Goal: Task Accomplishment & Management: Manage account settings

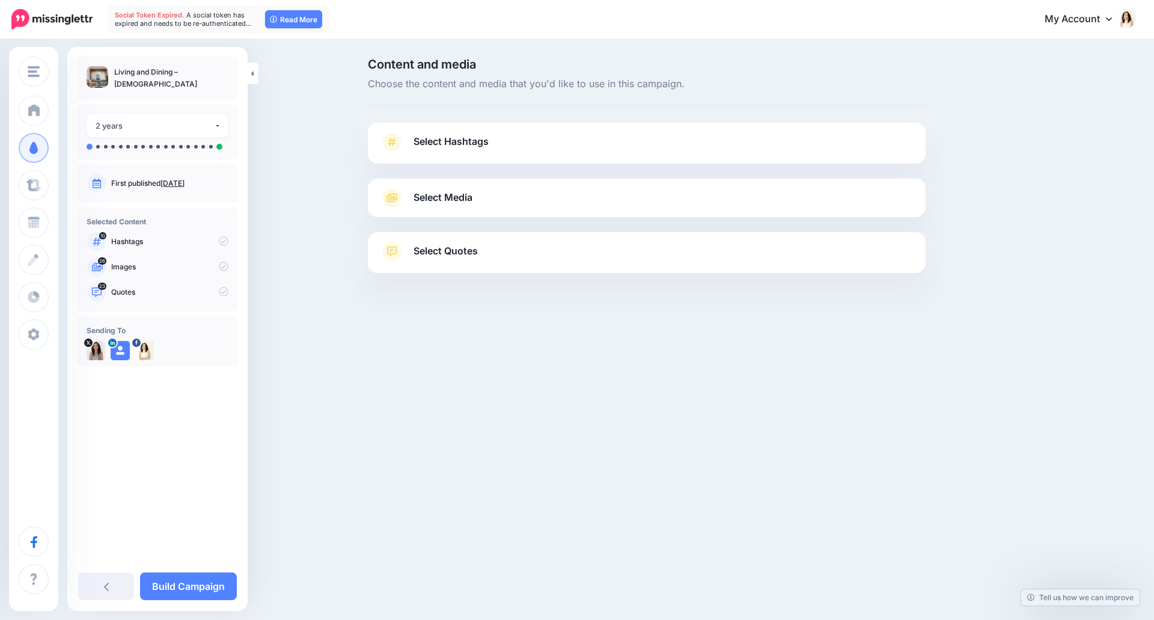
click at [512, 140] on link "Select Hashtags" at bounding box center [647, 147] width 534 height 31
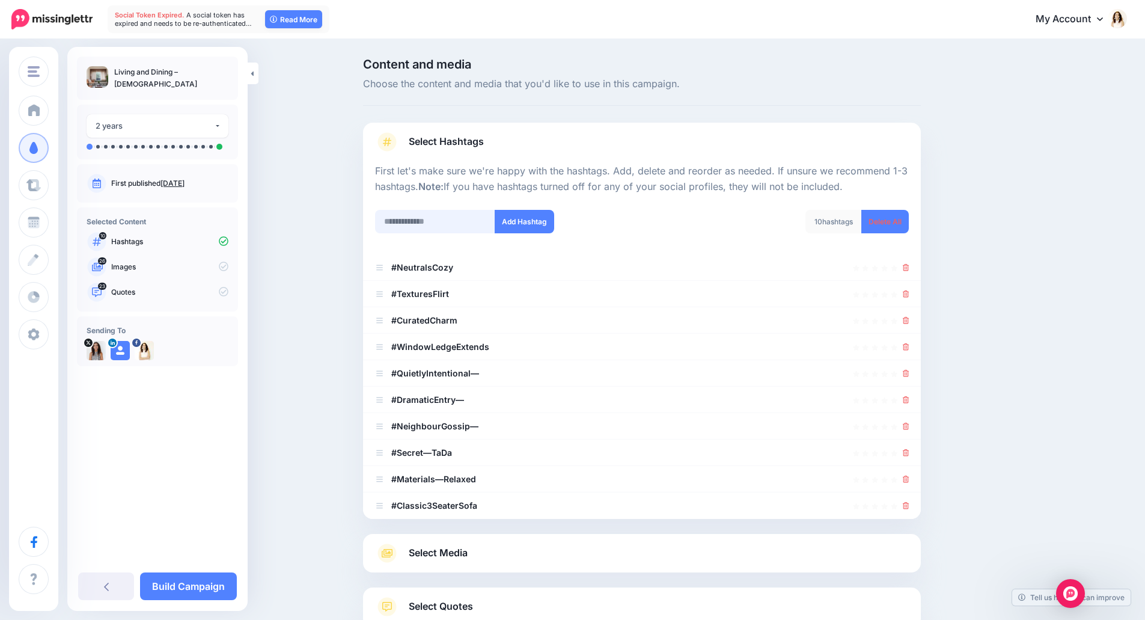
click at [449, 227] on input "text" at bounding box center [435, 221] width 120 height 23
type input "**********"
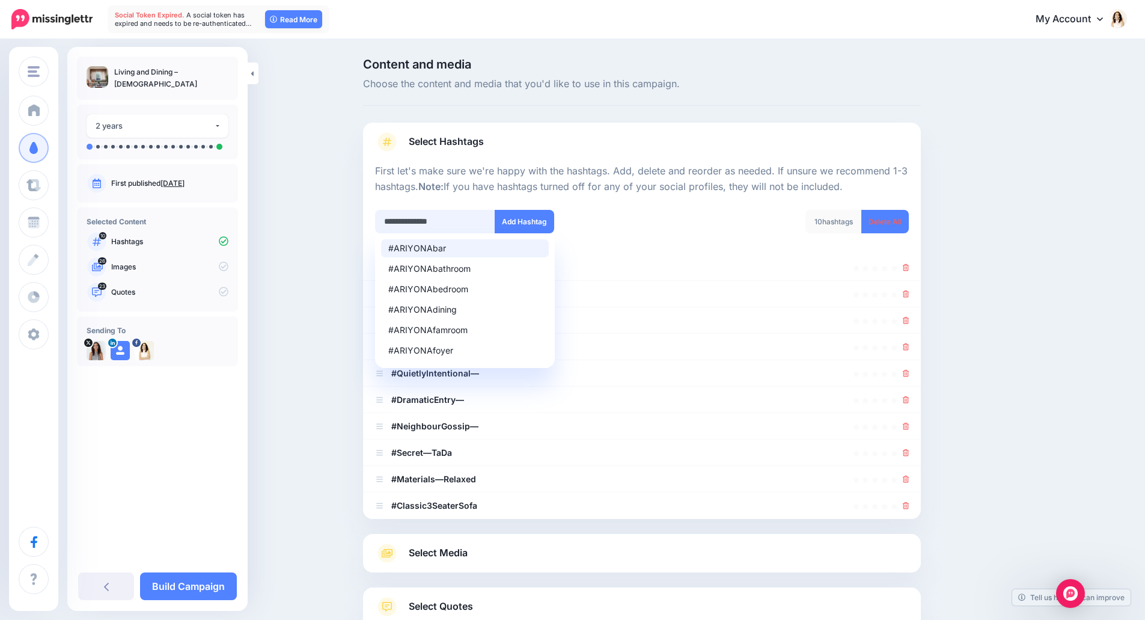
drag, startPoint x: 475, startPoint y: 222, endPoint x: 373, endPoint y: 215, distance: 102.4
click at [373, 215] on div "**********" at bounding box center [504, 229] width 276 height 38
click at [649, 209] on div at bounding box center [642, 202] width 534 height 15
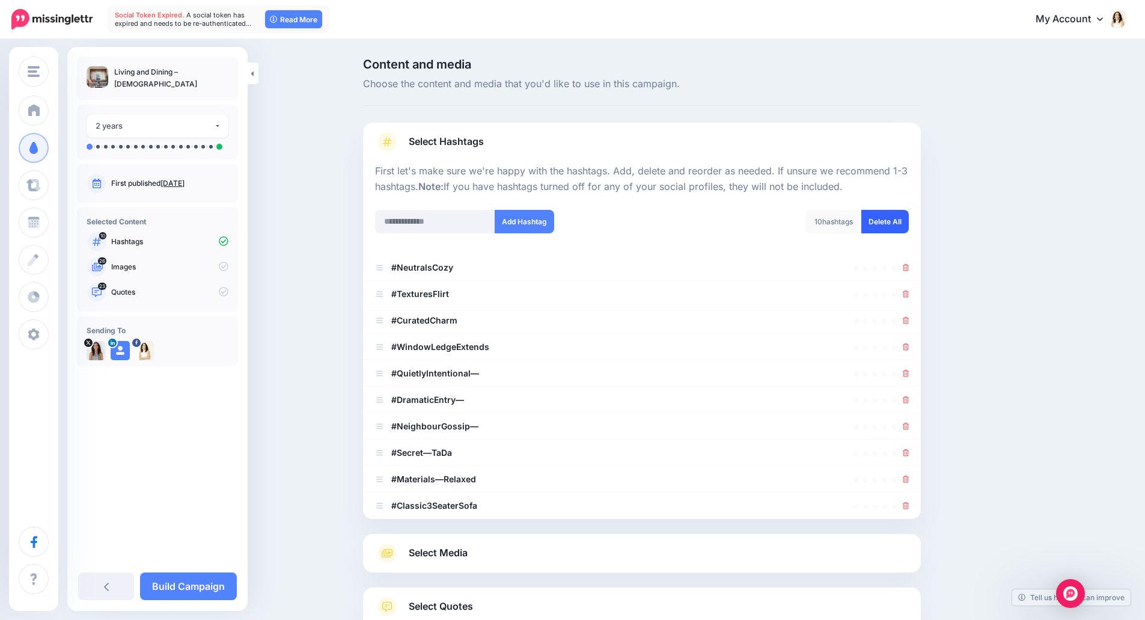
click at [887, 223] on link "Delete All" at bounding box center [885, 221] width 47 height 23
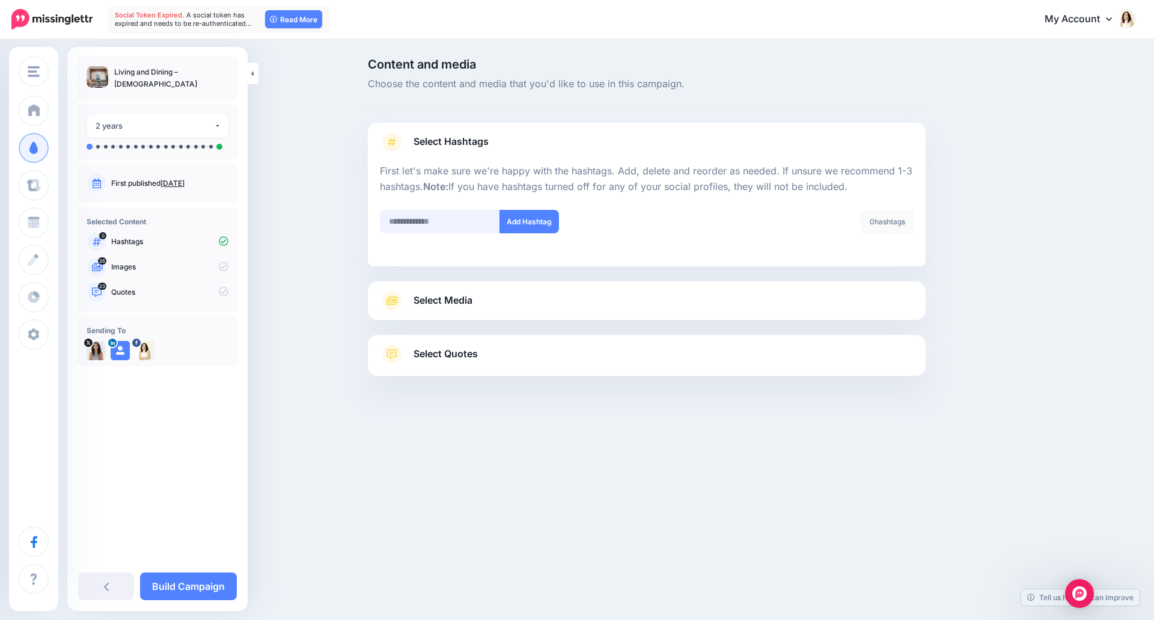
click at [441, 213] on input "text" at bounding box center [440, 221] width 120 height 23
paste input "**********"
type input "**********"
click at [521, 222] on button "Add Hashtag" at bounding box center [530, 221] width 60 height 23
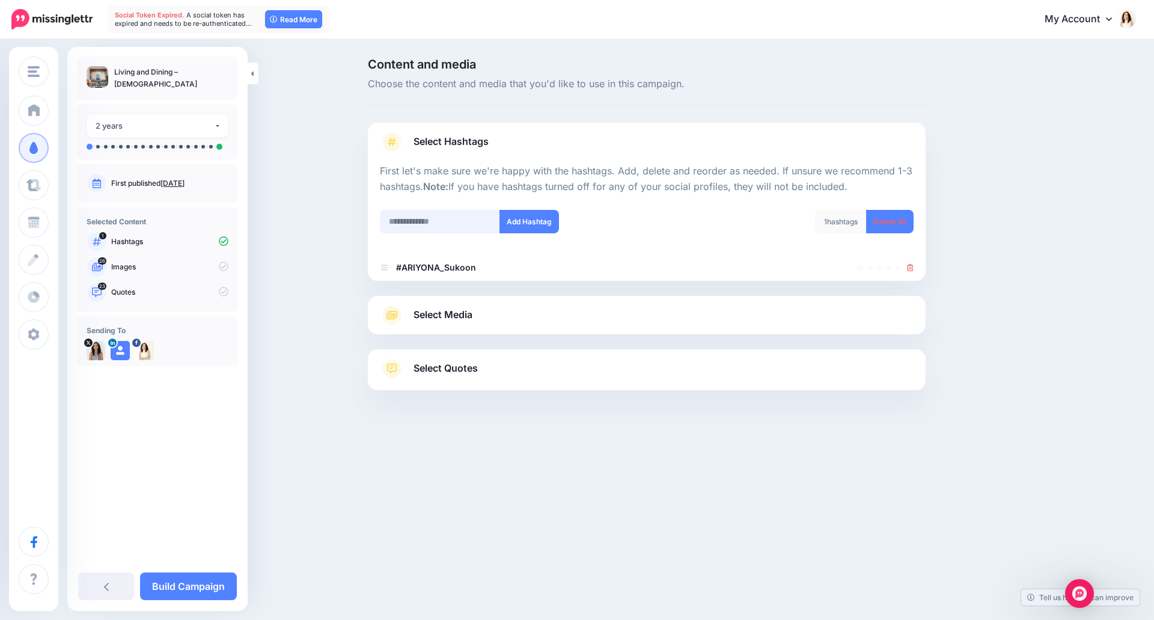
click at [436, 224] on input "text" at bounding box center [440, 221] width 120 height 23
type input "**********"
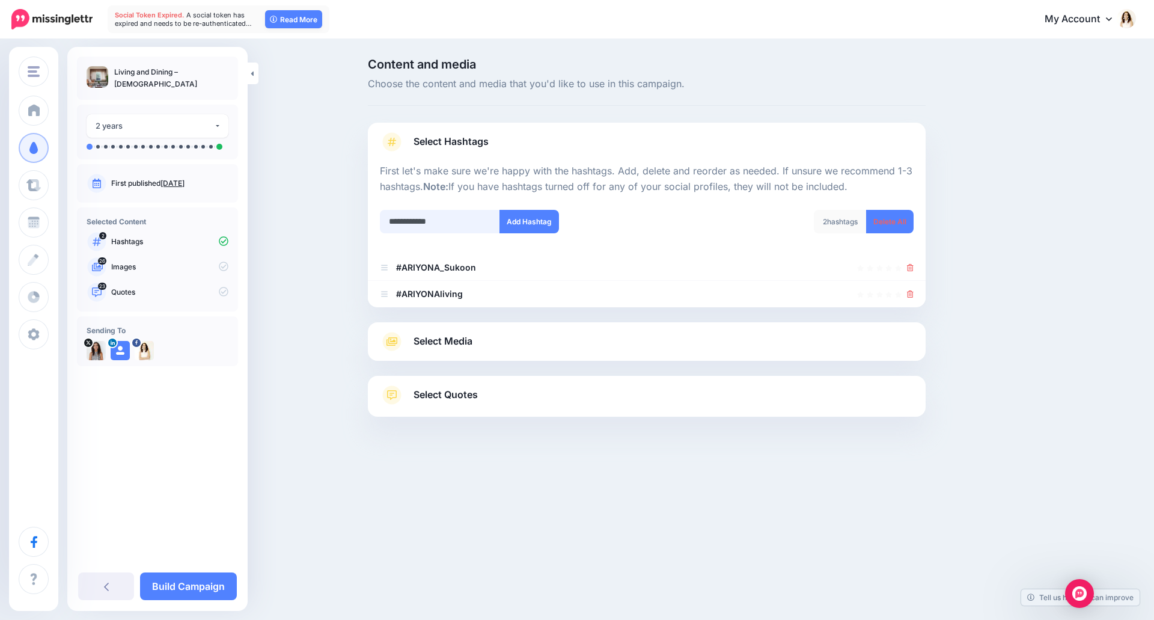
type input "**********"
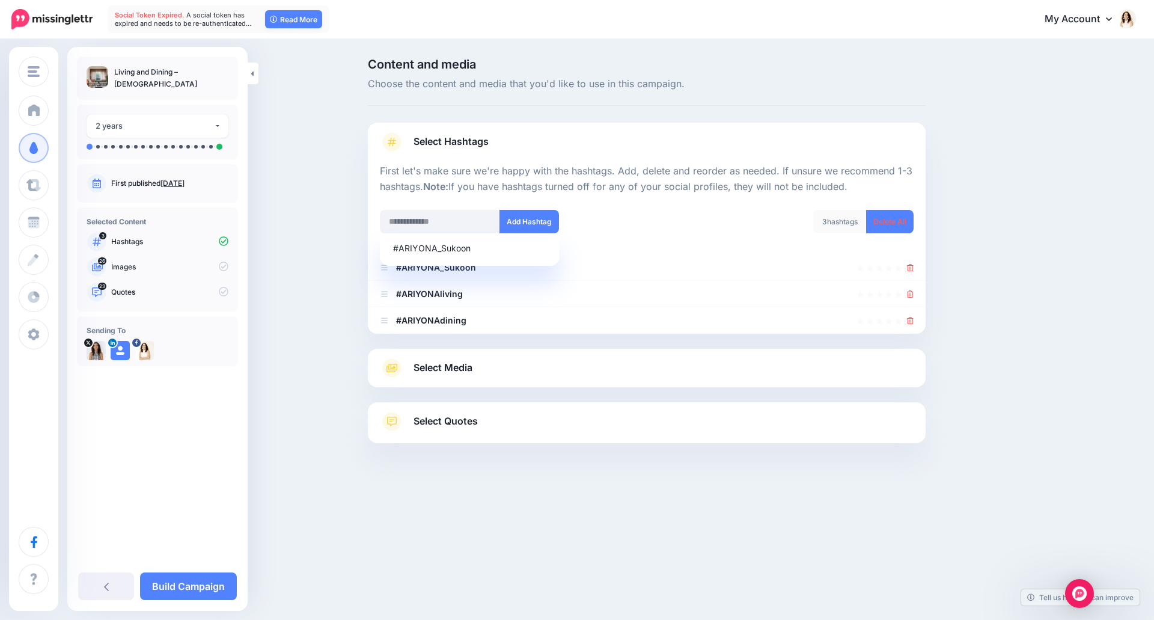
click at [1015, 259] on div "Content and media Choose the content and media that you'd like to use in this c…" at bounding box center [704, 280] width 691 height 445
click at [794, 126] on div "Select Hashtags First let's make sure we're happy with the hashtags. Add, delet…" at bounding box center [647, 228] width 558 height 211
click at [448, 369] on span "Select Media" at bounding box center [443, 368] width 59 height 16
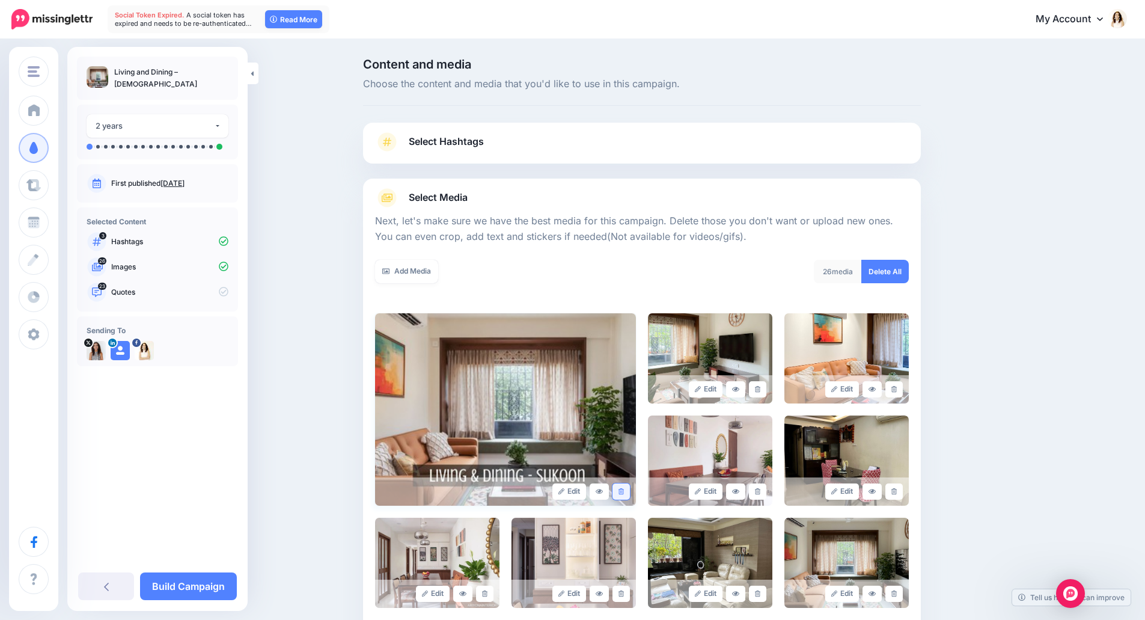
click at [623, 495] on link at bounding box center [621, 491] width 17 height 16
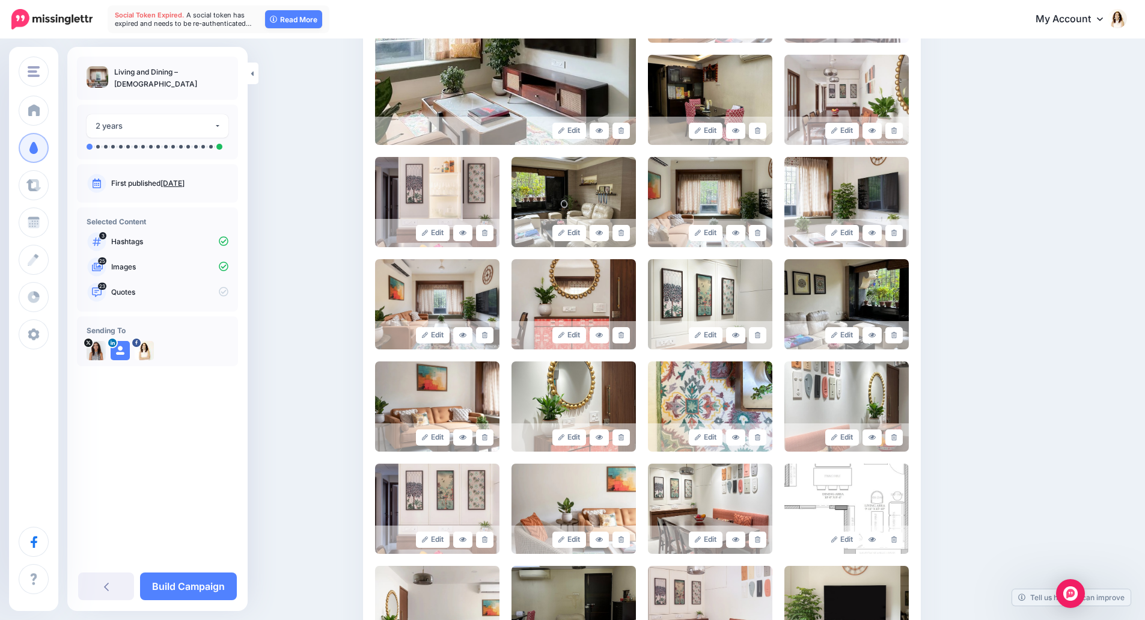
scroll to position [421, 0]
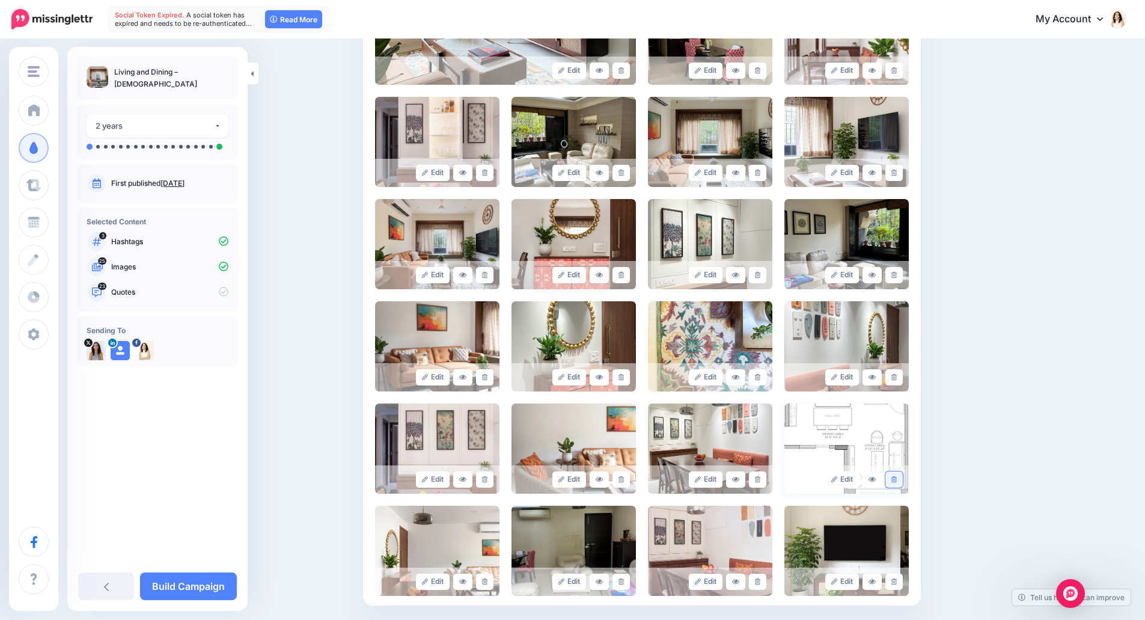
click at [896, 480] on icon at bounding box center [894, 479] width 5 height 7
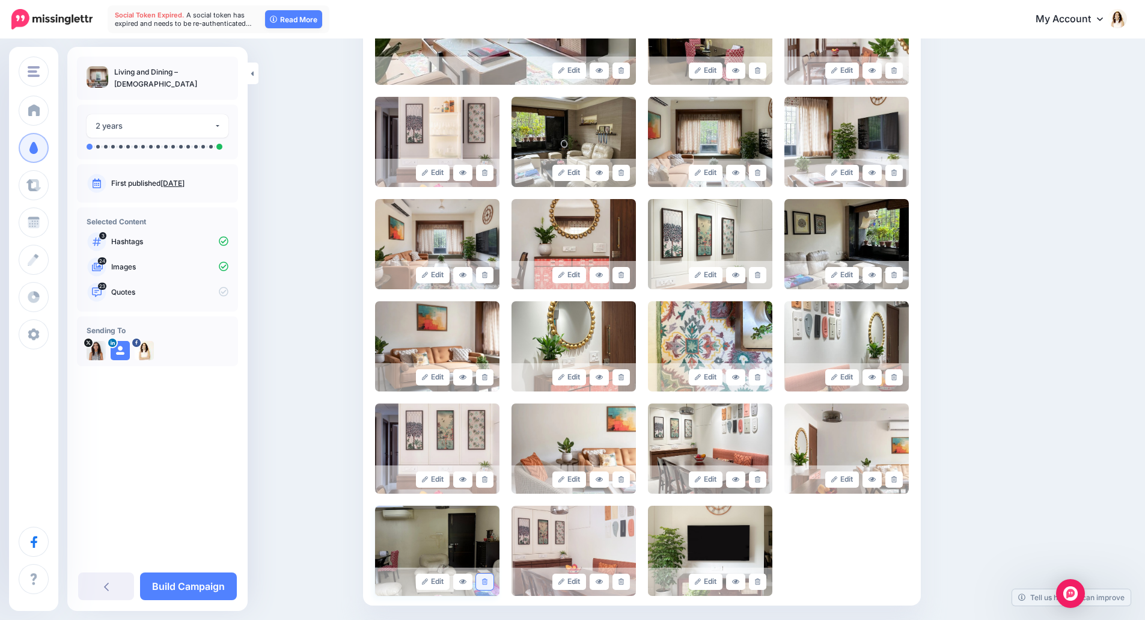
click at [493, 580] on link at bounding box center [484, 582] width 17 height 16
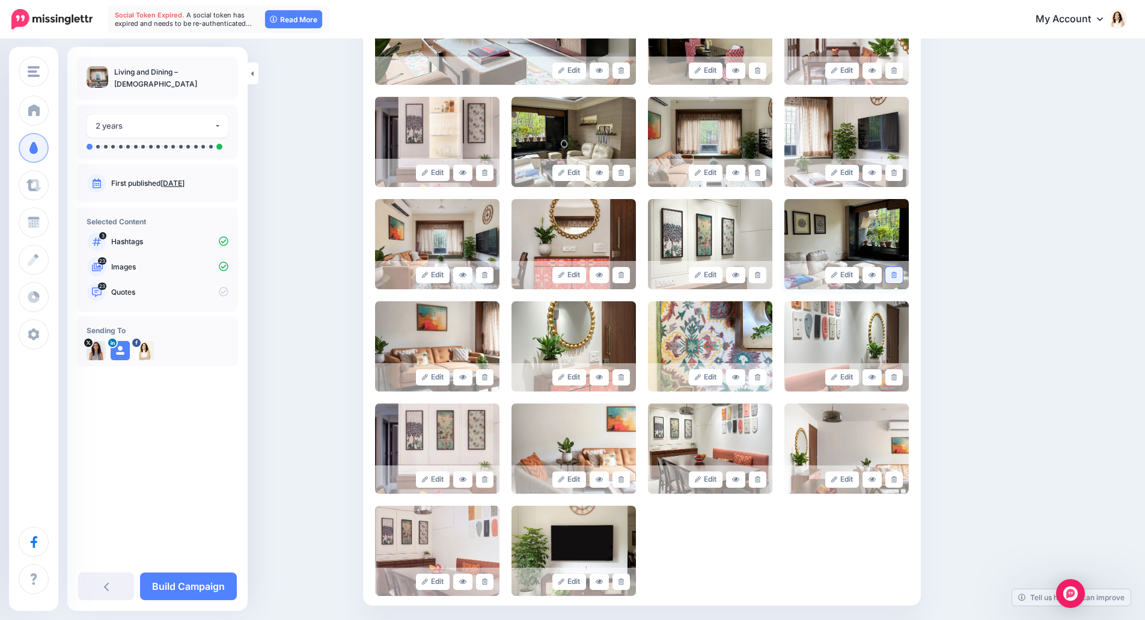
click at [897, 276] on icon at bounding box center [894, 275] width 5 height 7
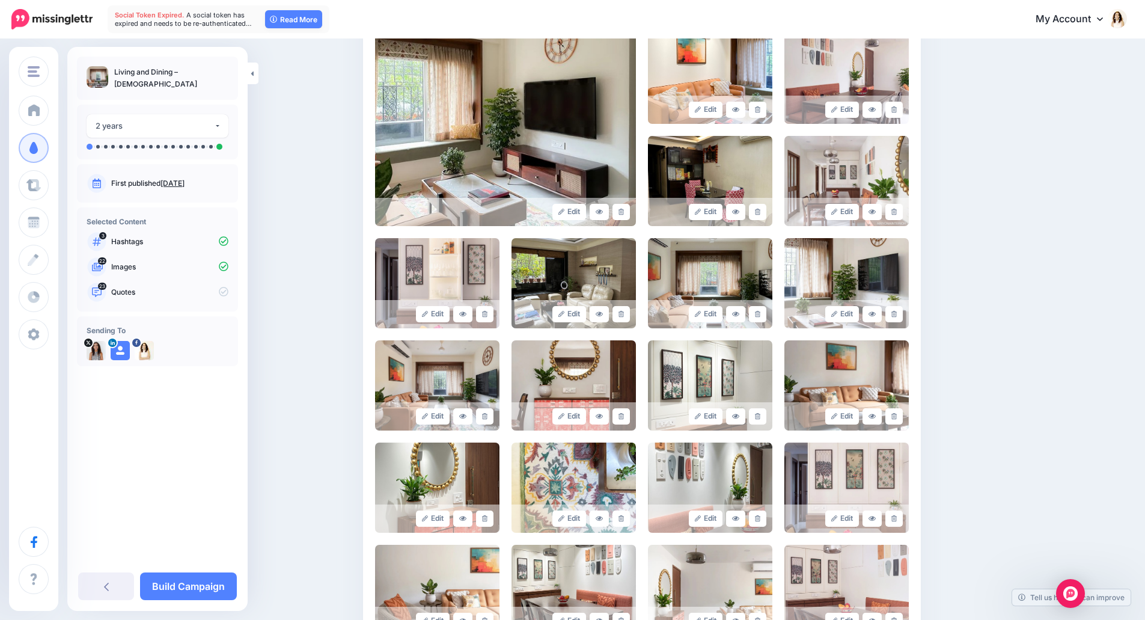
scroll to position [301, 0]
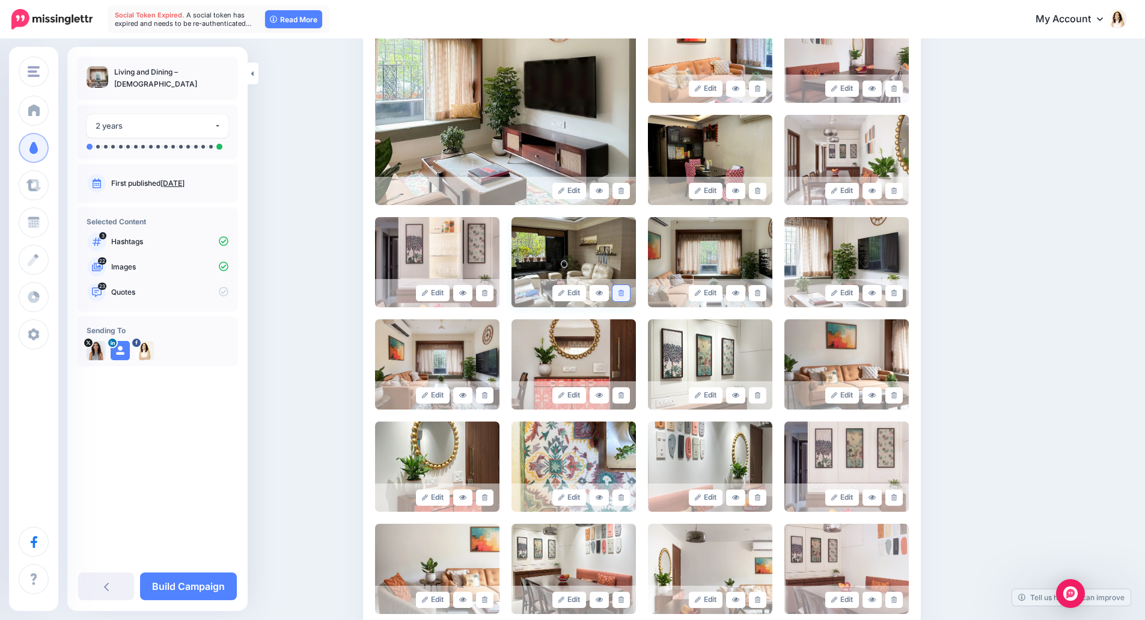
click at [626, 298] on link at bounding box center [621, 293] width 17 height 16
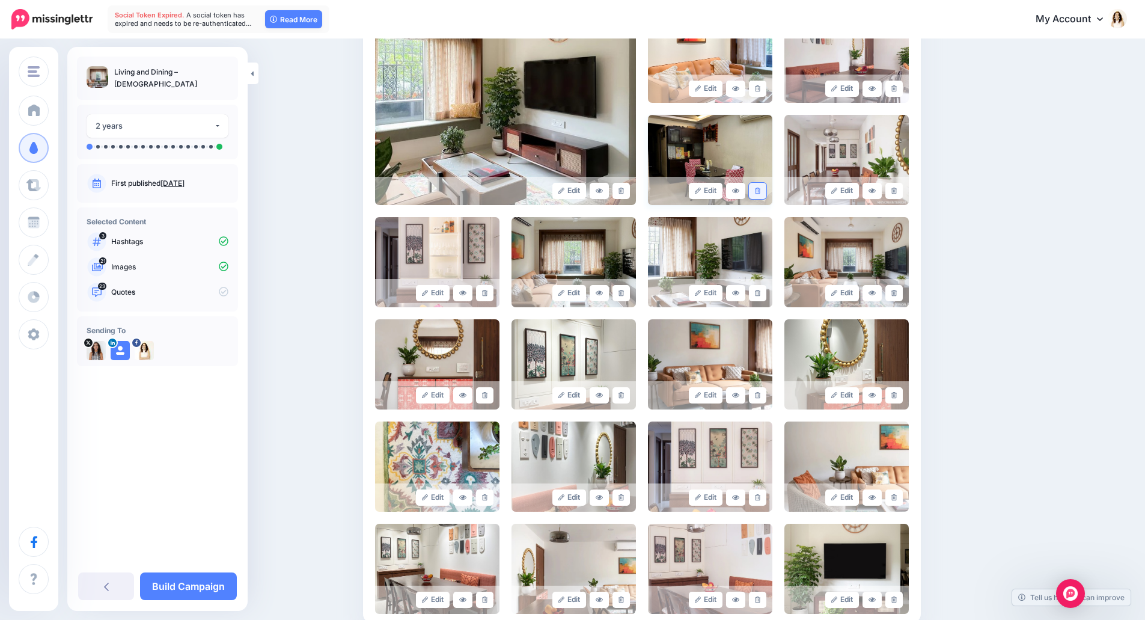
click at [761, 192] on icon at bounding box center [757, 191] width 5 height 7
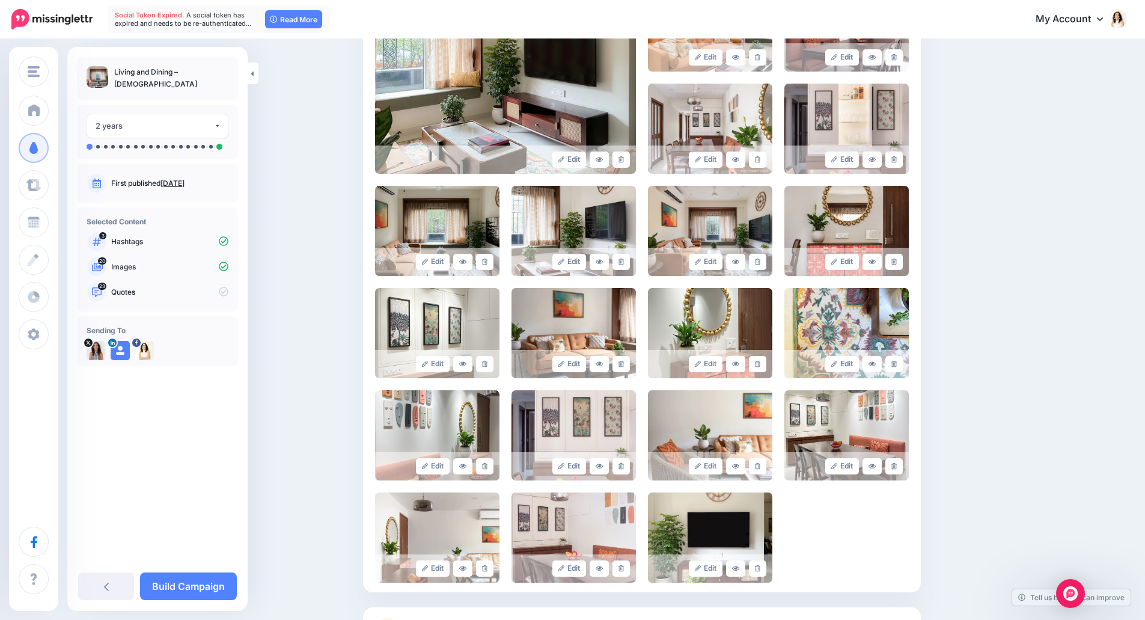
scroll to position [361, 0]
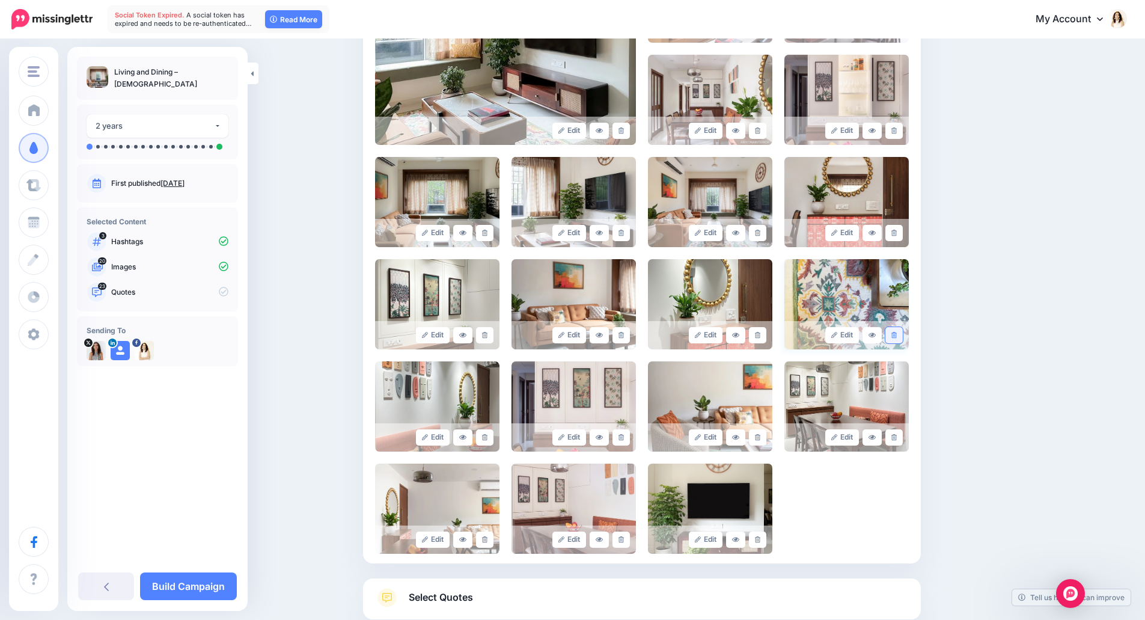
click at [897, 335] on icon at bounding box center [894, 335] width 5 height 7
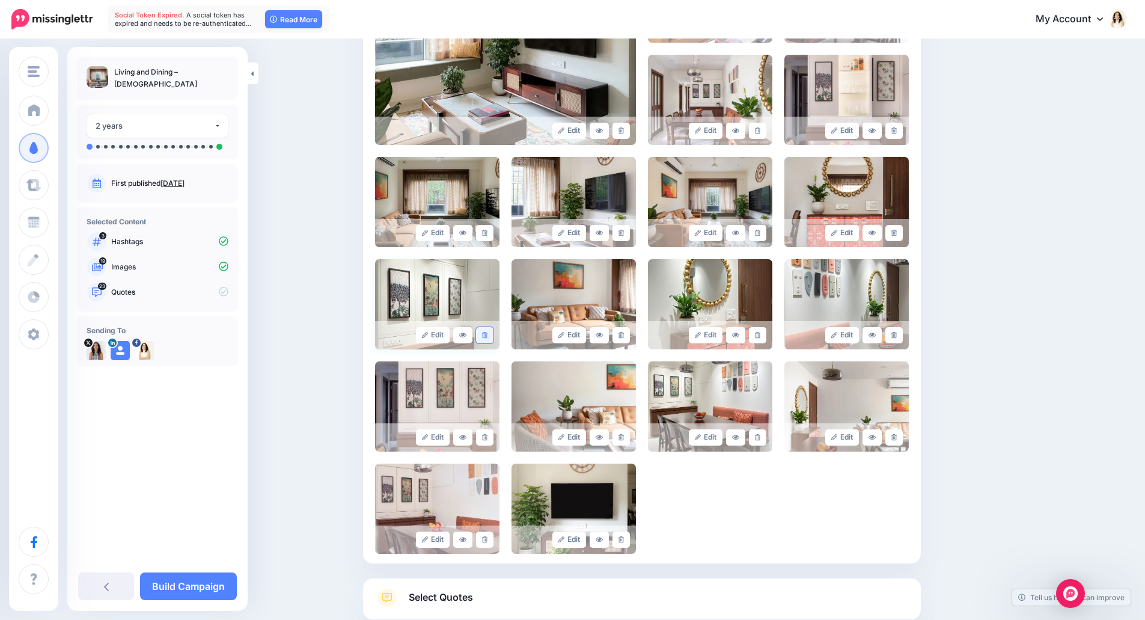
click at [494, 338] on link at bounding box center [484, 335] width 17 height 16
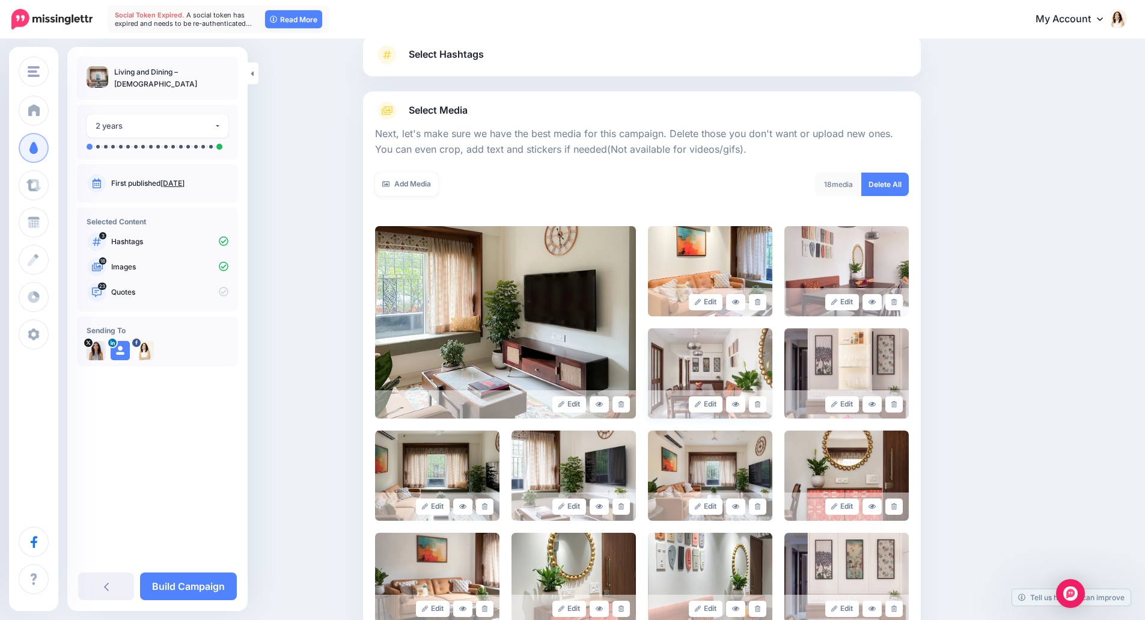
scroll to position [0, 0]
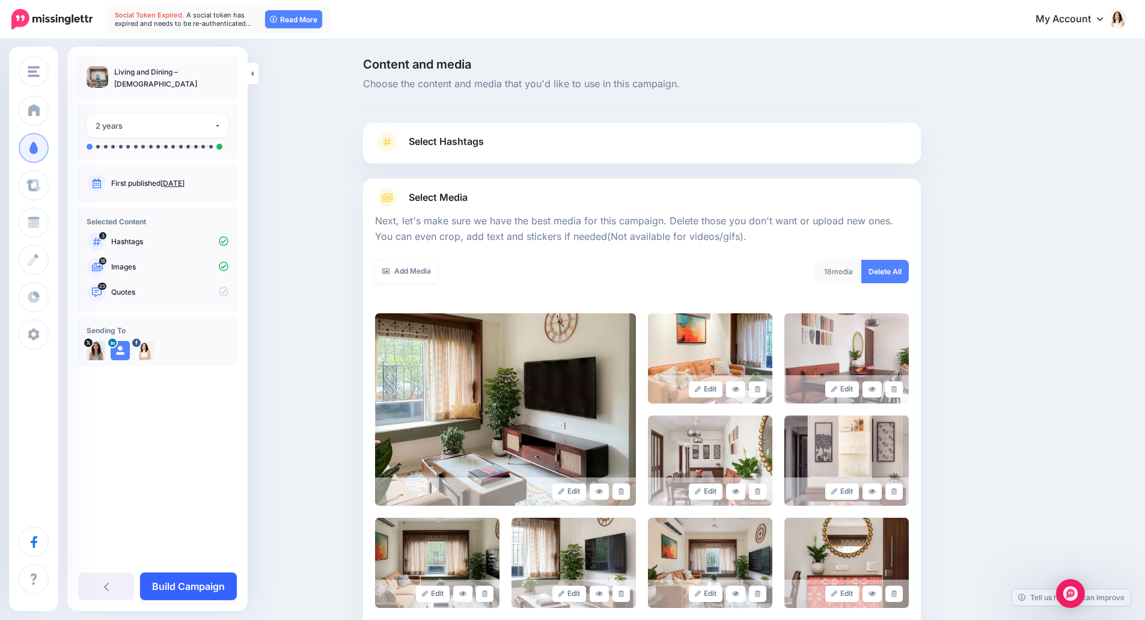
click at [192, 580] on link "Build Campaign" at bounding box center [188, 586] width 97 height 28
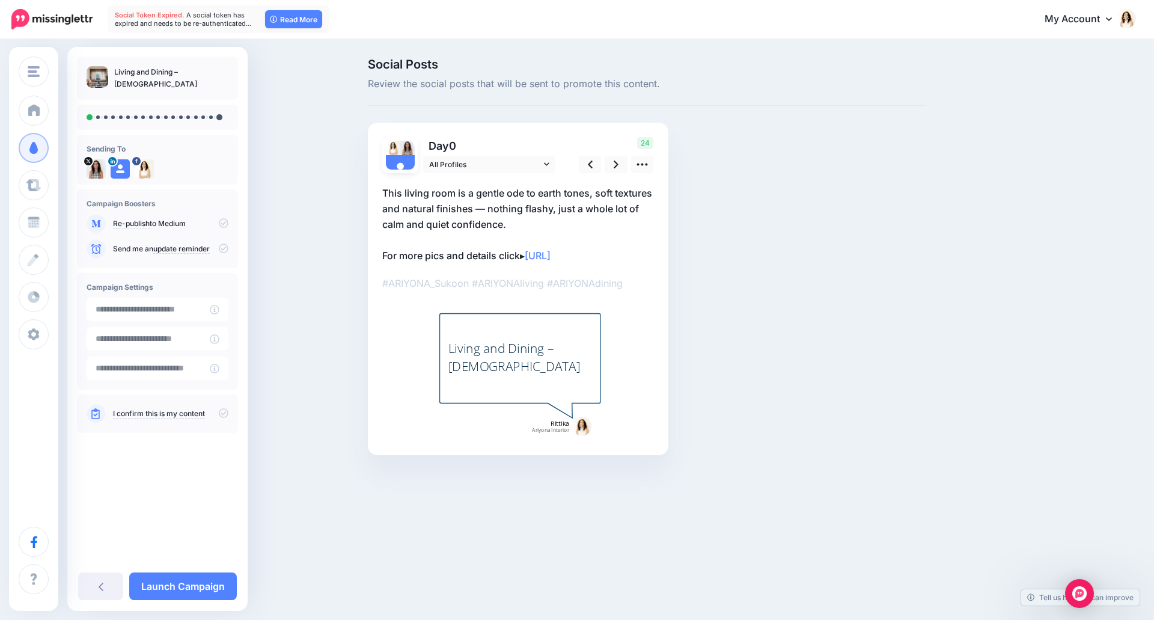
drag, startPoint x: 589, startPoint y: 286, endPoint x: 598, endPoint y: 291, distance: 10.0
click at [589, 286] on p "#ARIYONA_Sukoon #ARIYONAliving #ARIYONAdining" at bounding box center [518, 283] width 272 height 16
click at [650, 164] on link at bounding box center [642, 164] width 23 height 17
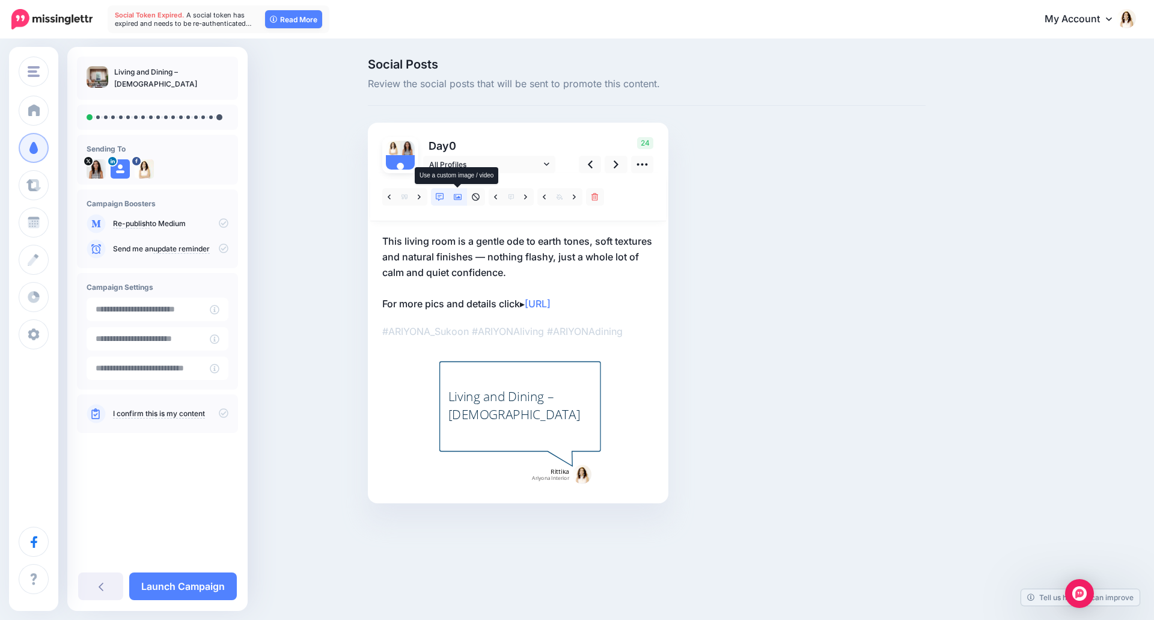
click at [461, 201] on link at bounding box center [458, 196] width 18 height 17
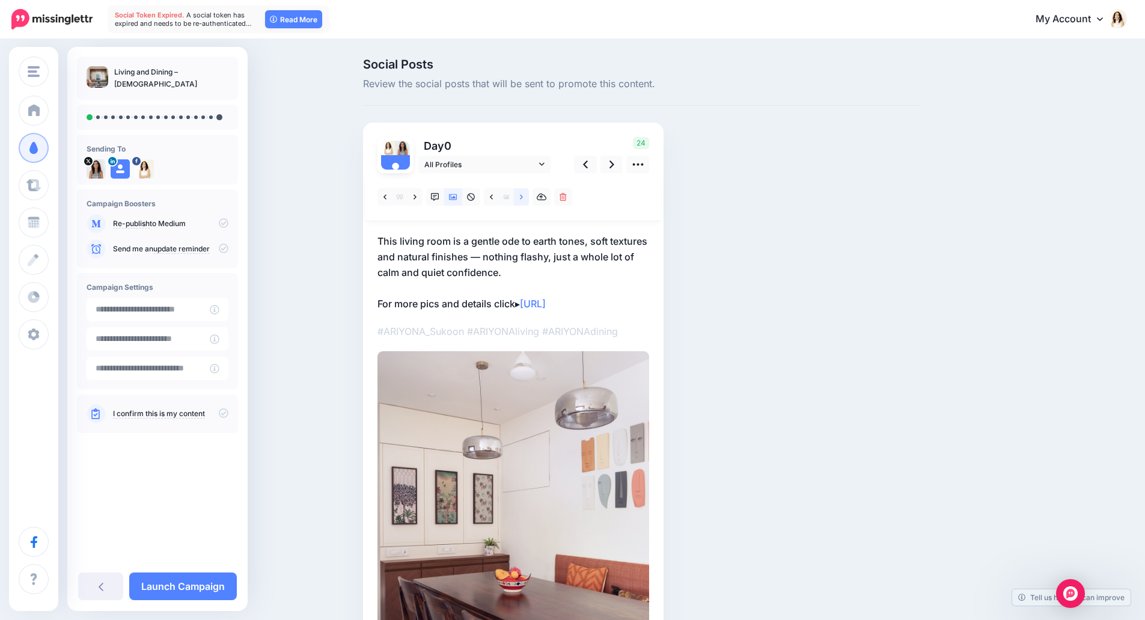
click at [528, 196] on link at bounding box center [521, 196] width 15 height 17
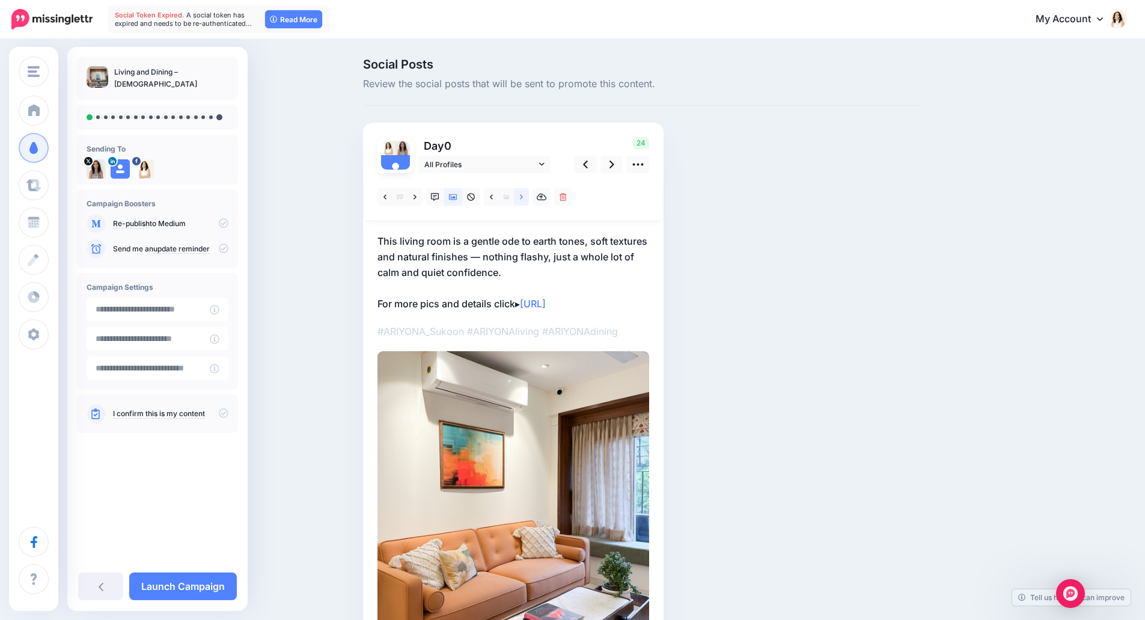
click at [528, 196] on link at bounding box center [521, 196] width 15 height 17
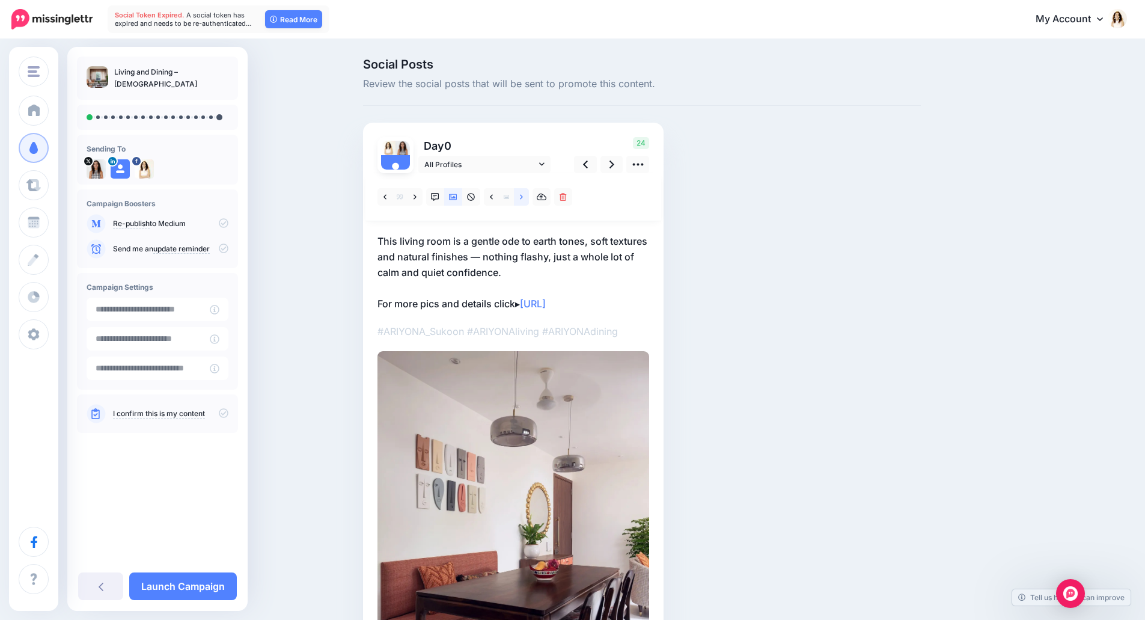
click at [528, 196] on link at bounding box center [521, 196] width 15 height 17
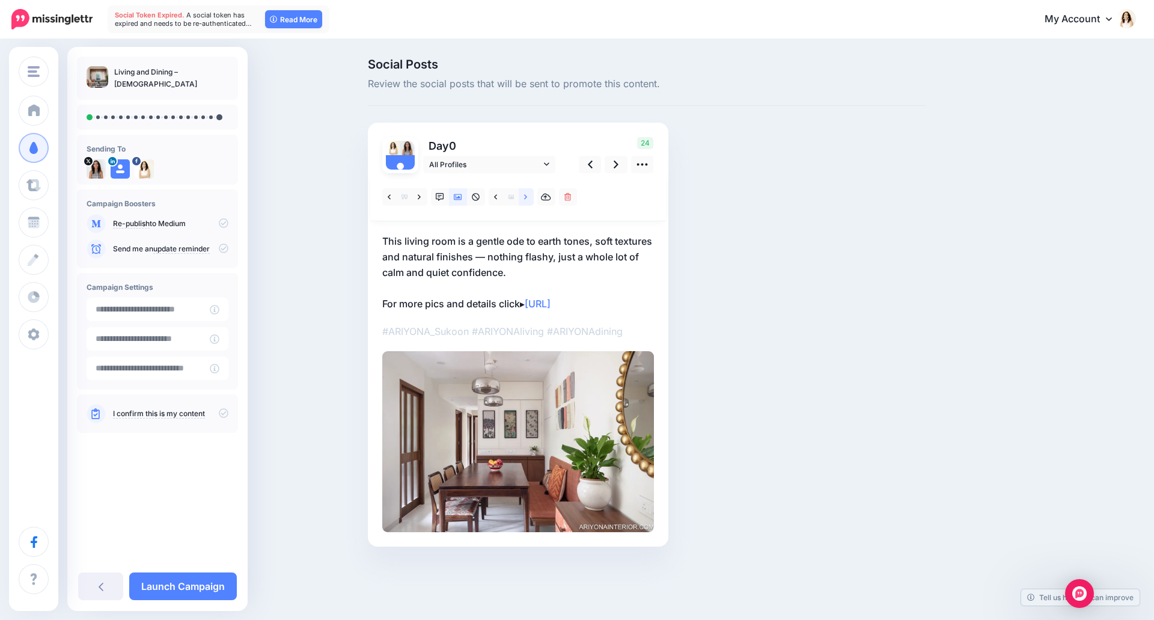
click at [528, 196] on link at bounding box center [526, 196] width 15 height 17
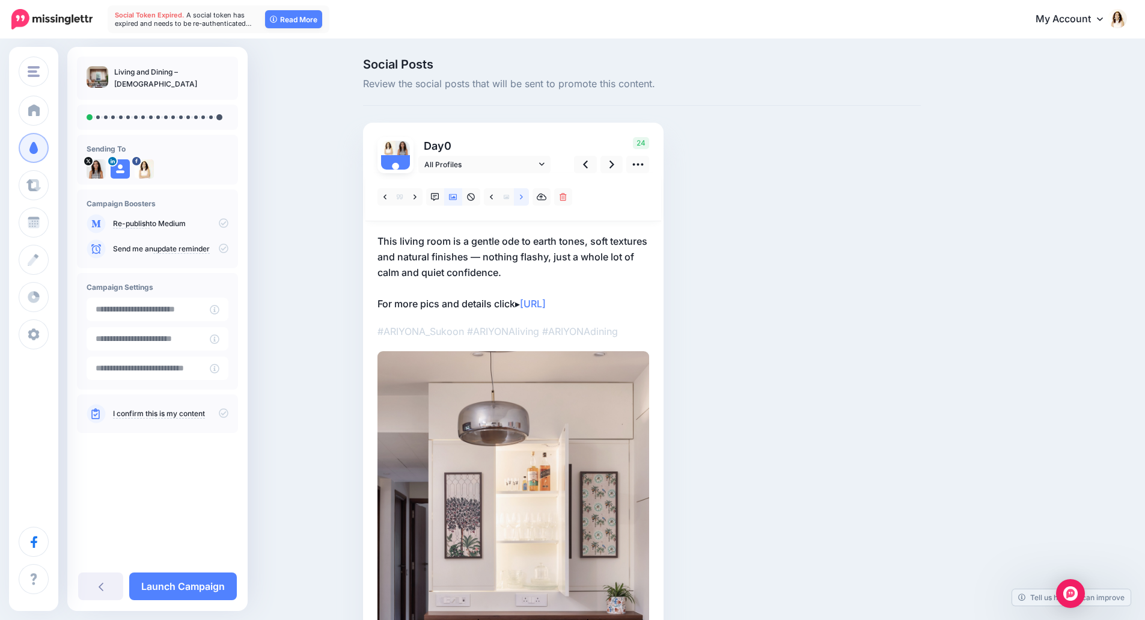
click at [528, 196] on link at bounding box center [521, 196] width 15 height 17
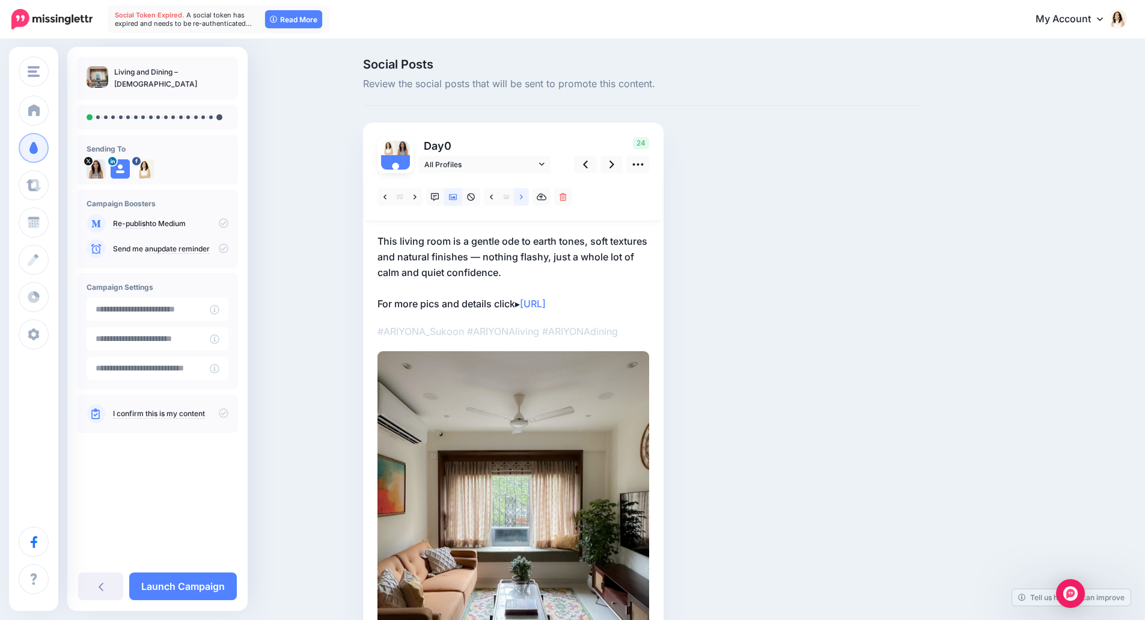
click at [528, 196] on link at bounding box center [521, 196] width 15 height 17
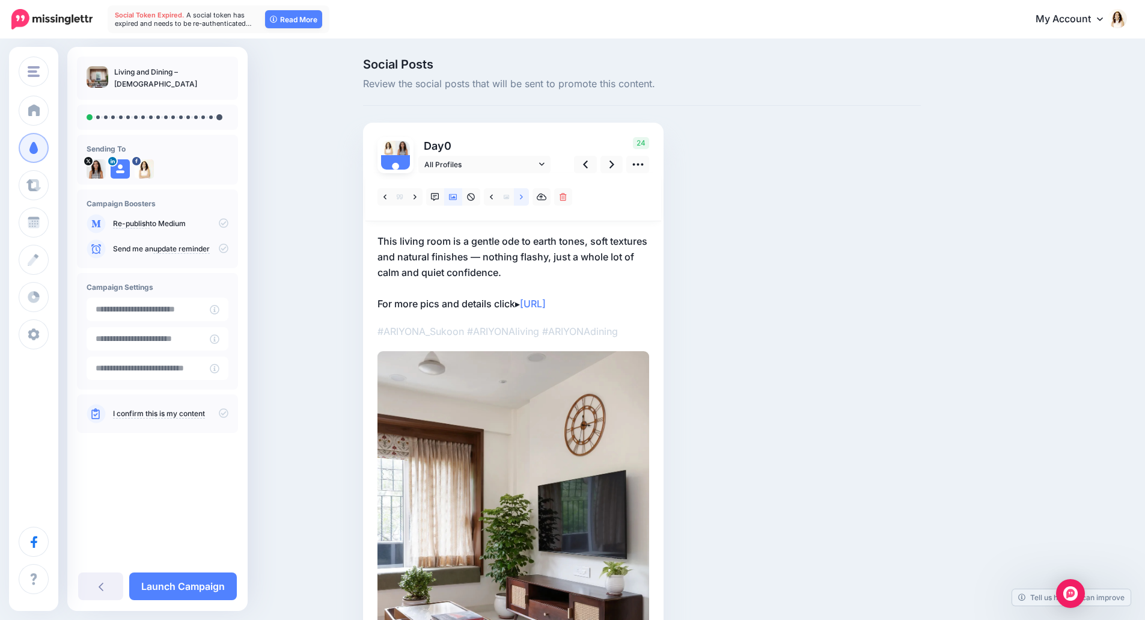
click at [528, 196] on link at bounding box center [521, 196] width 15 height 17
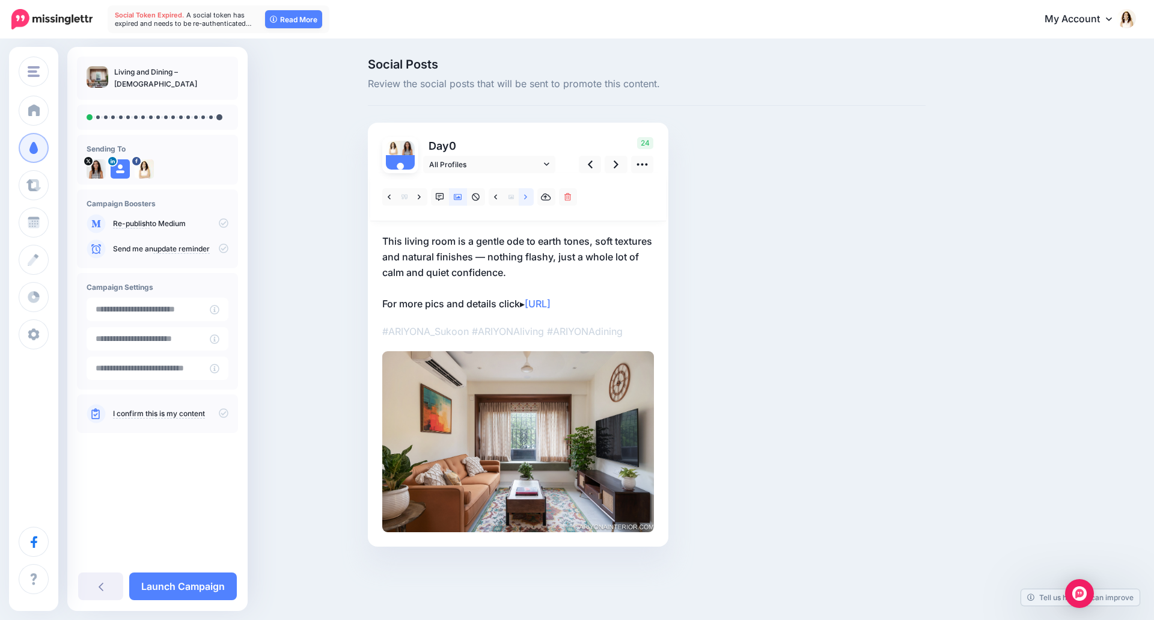
click at [528, 196] on link at bounding box center [526, 196] width 15 height 17
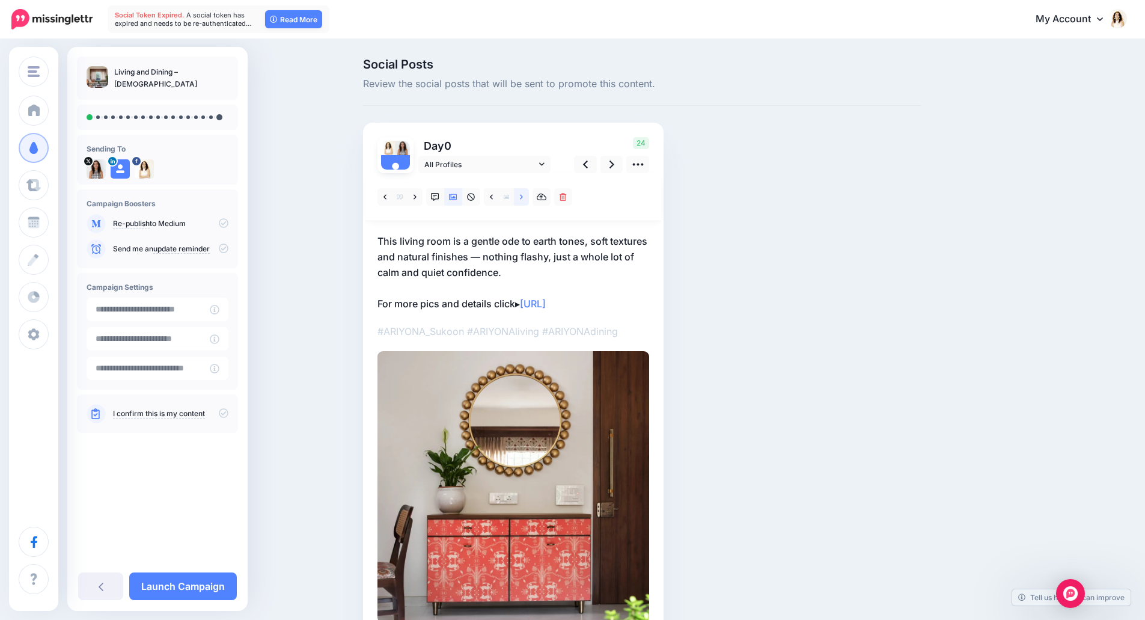
click at [528, 196] on link at bounding box center [521, 196] width 15 height 17
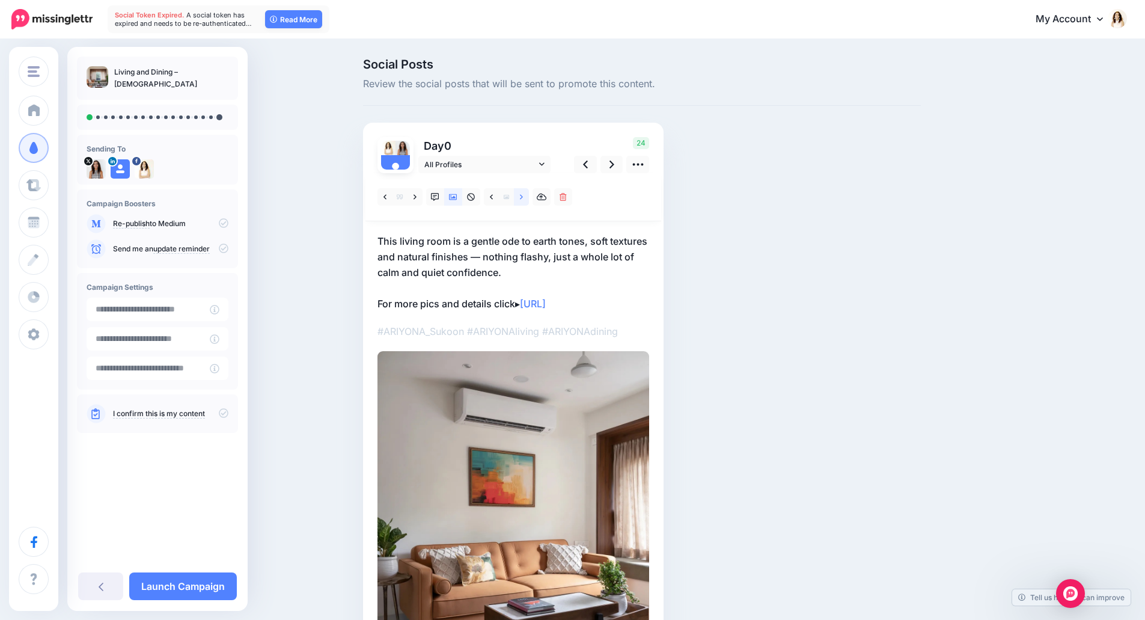
click at [528, 196] on link at bounding box center [521, 196] width 15 height 17
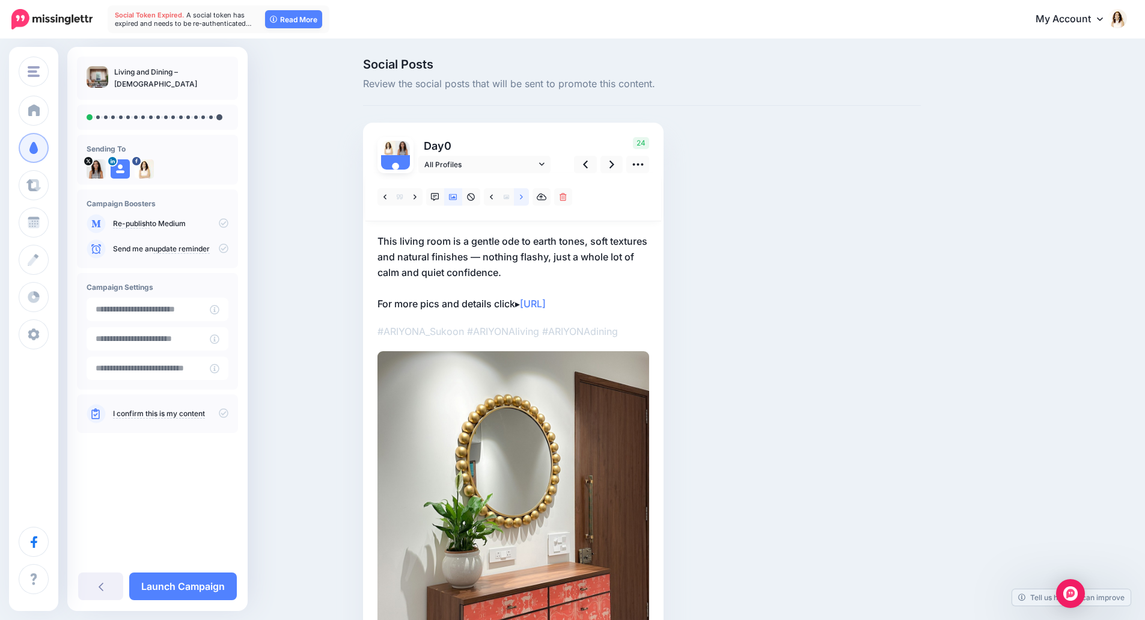
click at [528, 196] on link at bounding box center [521, 196] width 15 height 17
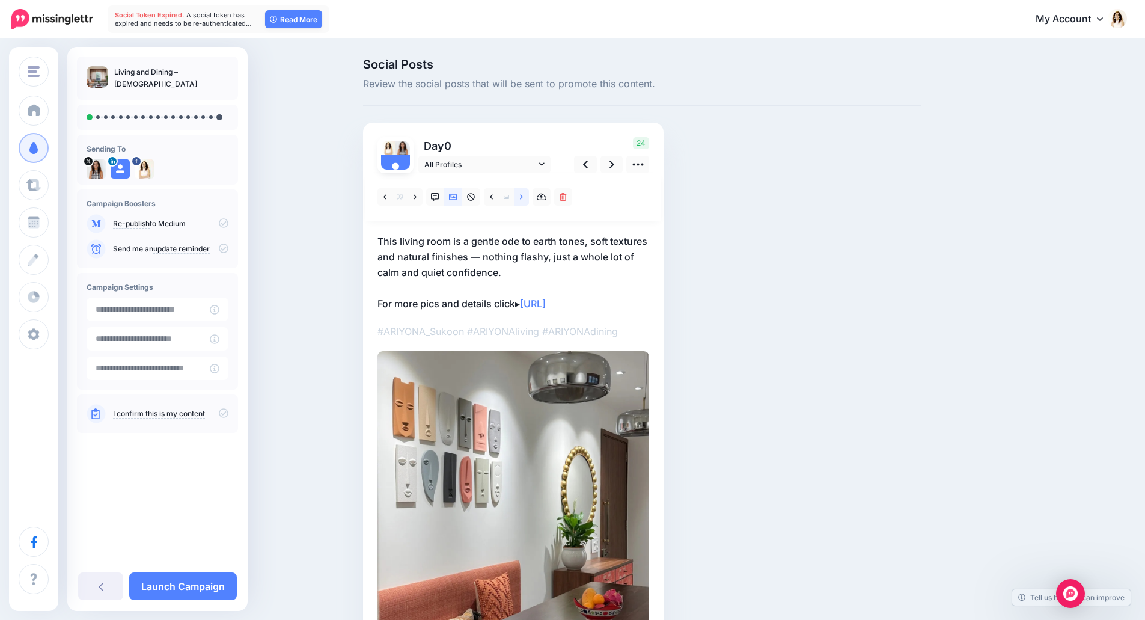
click at [528, 196] on link at bounding box center [521, 196] width 15 height 17
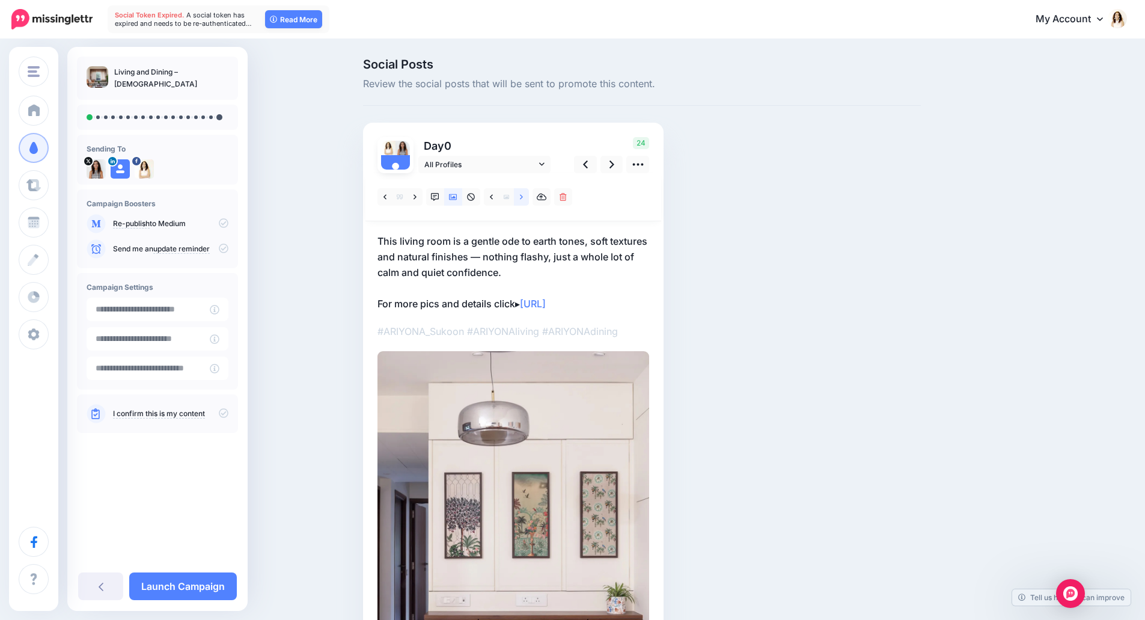
click at [528, 196] on link at bounding box center [521, 196] width 15 height 17
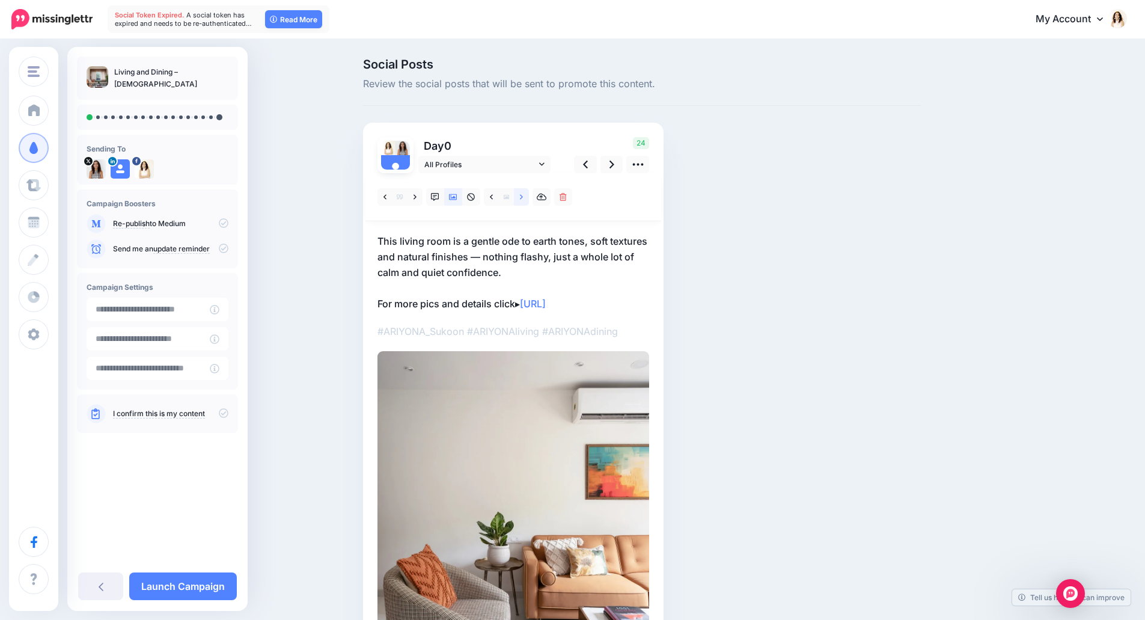
click at [528, 196] on link at bounding box center [521, 196] width 15 height 17
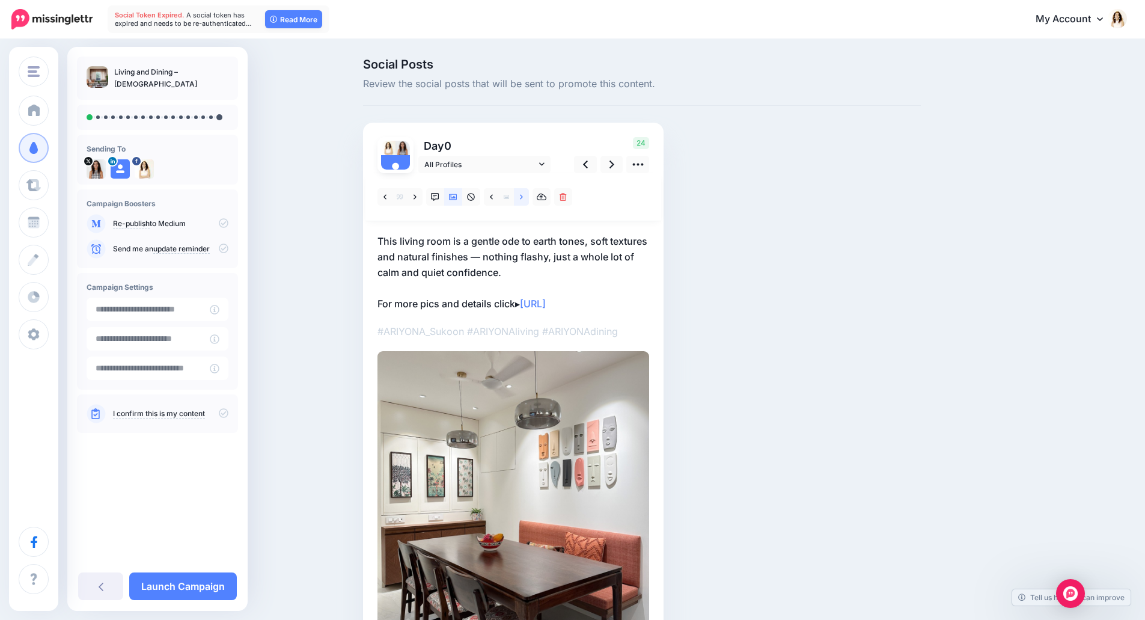
click at [528, 196] on link at bounding box center [521, 196] width 15 height 17
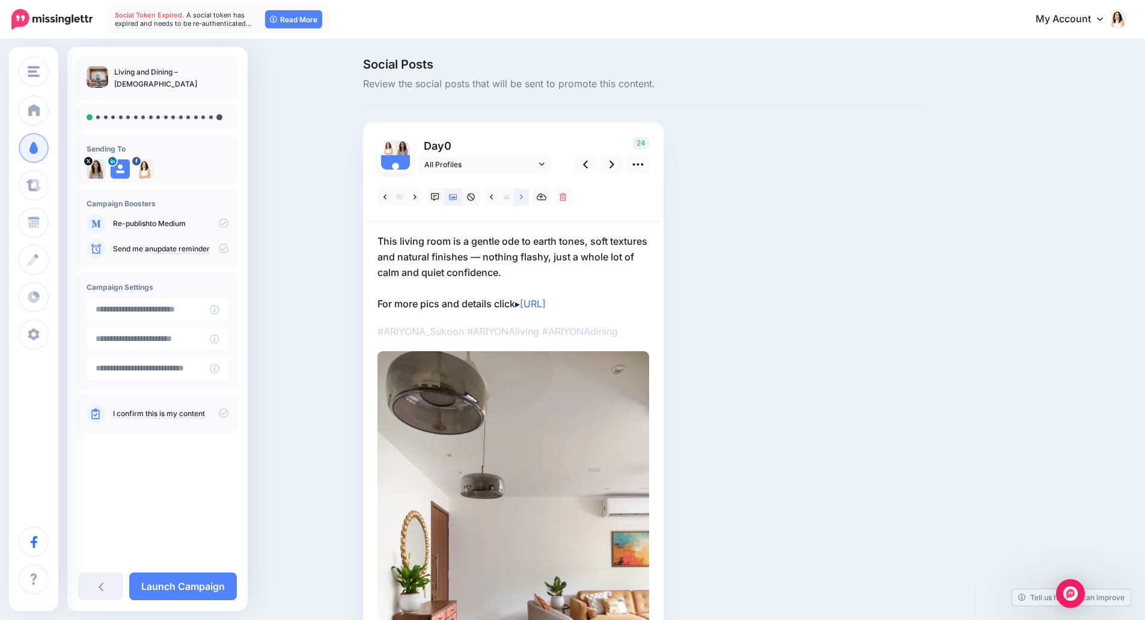
click at [528, 196] on link at bounding box center [521, 196] width 15 height 17
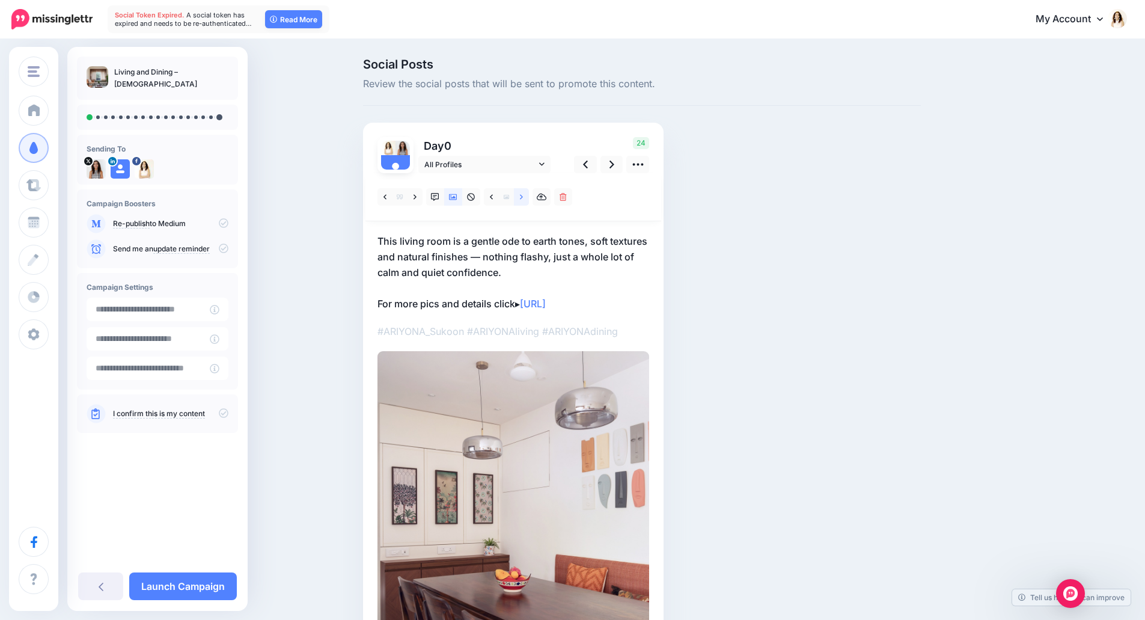
click at [528, 196] on link at bounding box center [521, 196] width 15 height 17
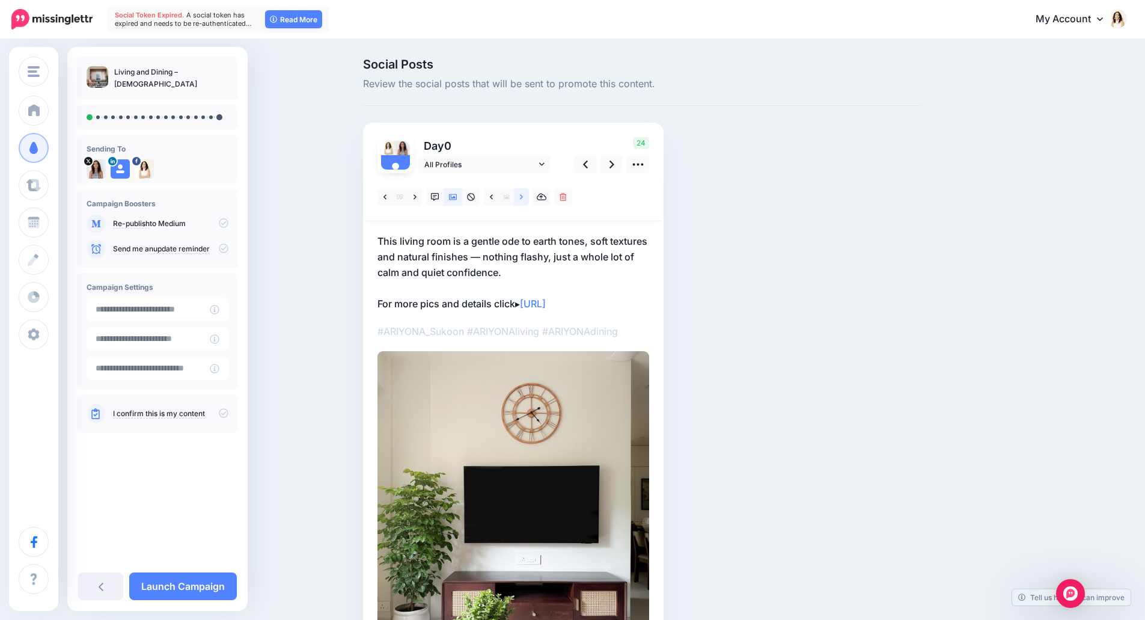
click at [528, 196] on link at bounding box center [521, 196] width 15 height 17
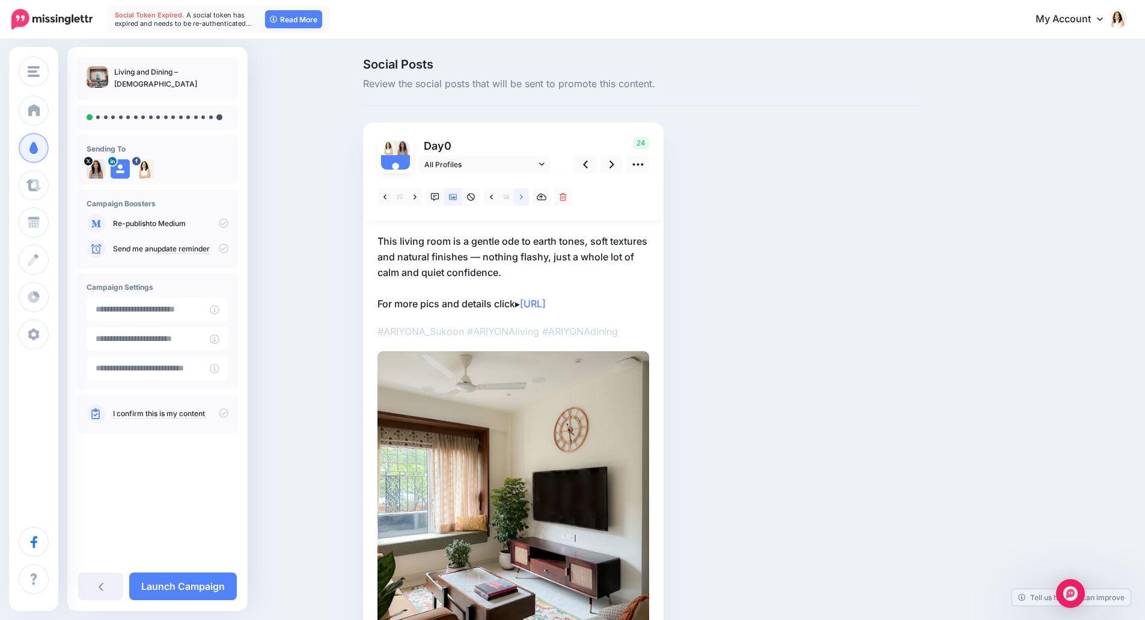
click at [528, 196] on link at bounding box center [521, 196] width 15 height 17
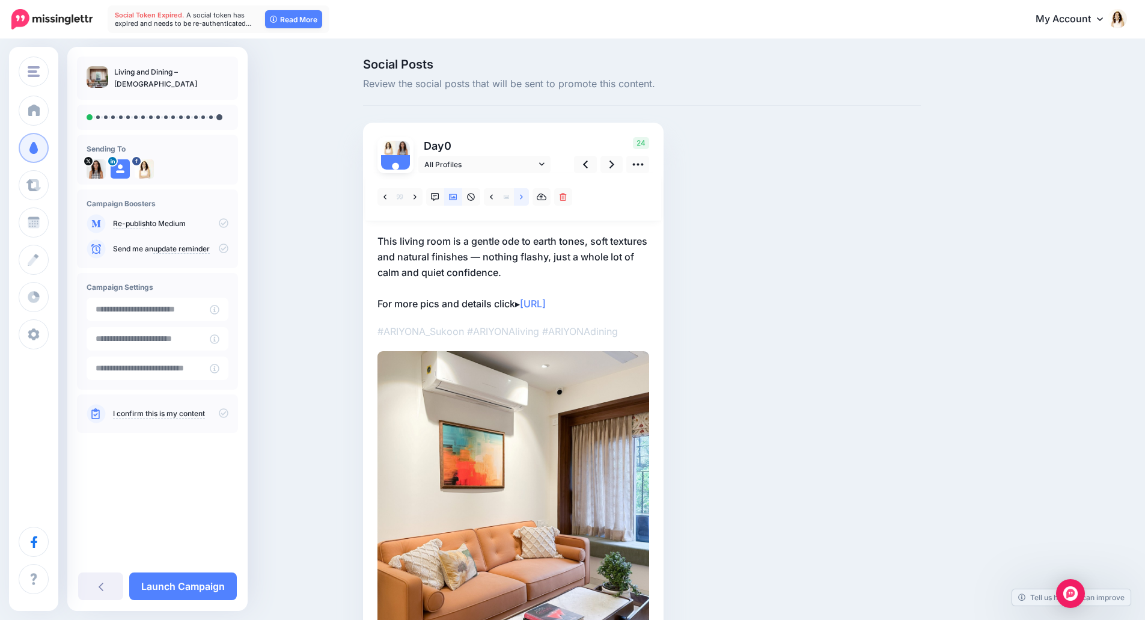
click at [528, 196] on link at bounding box center [521, 196] width 15 height 17
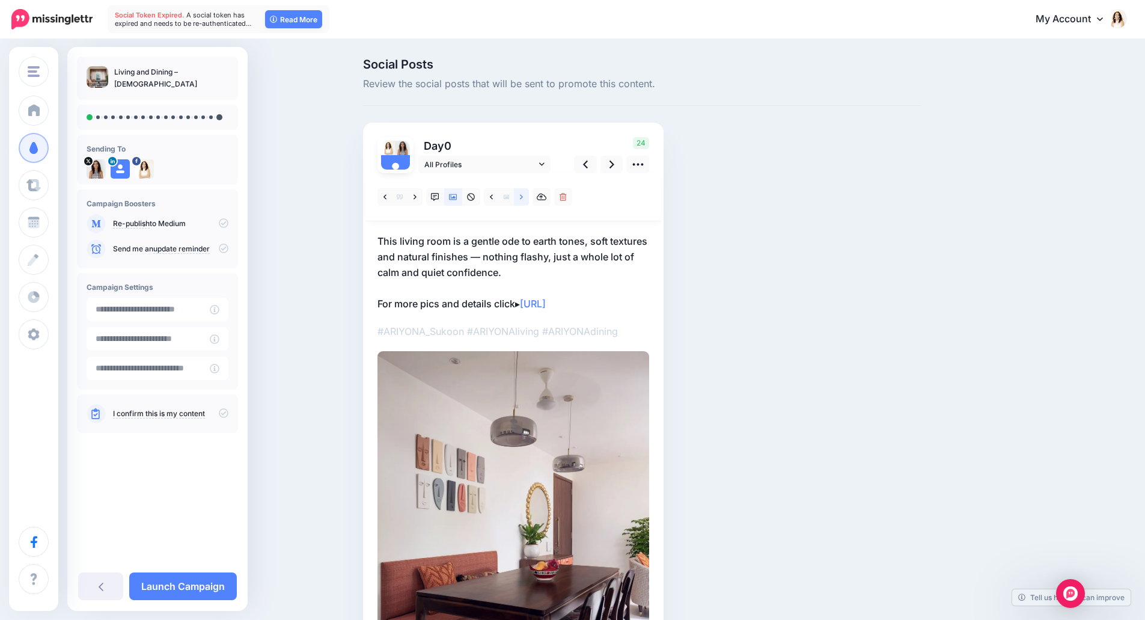
click at [528, 196] on link at bounding box center [521, 196] width 15 height 17
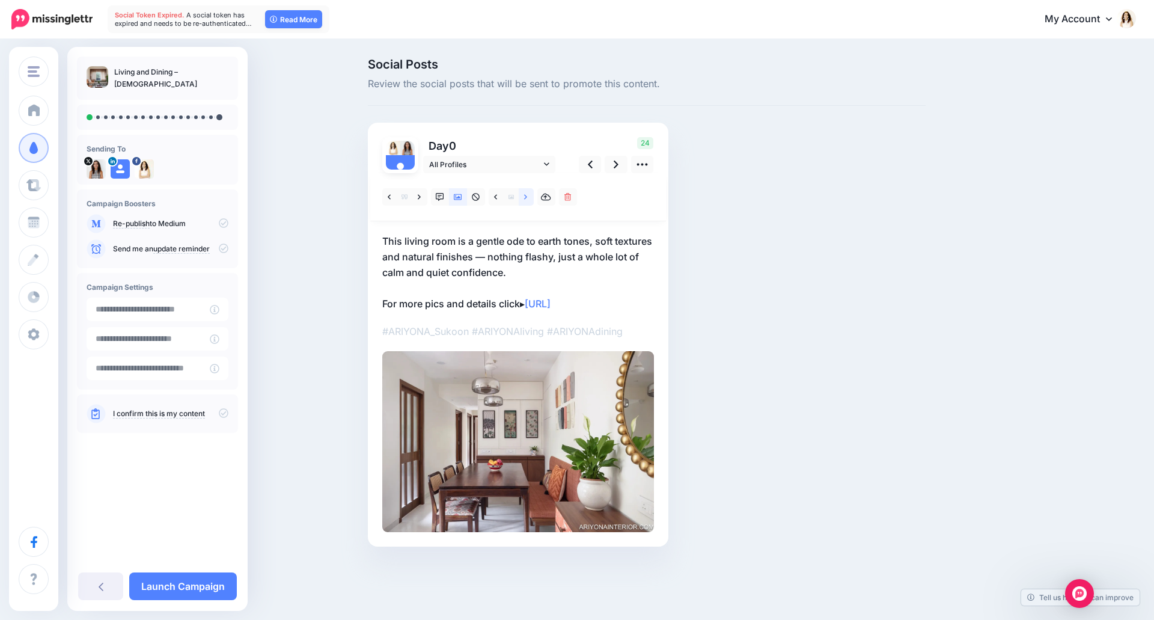
click at [528, 196] on link at bounding box center [526, 196] width 15 height 17
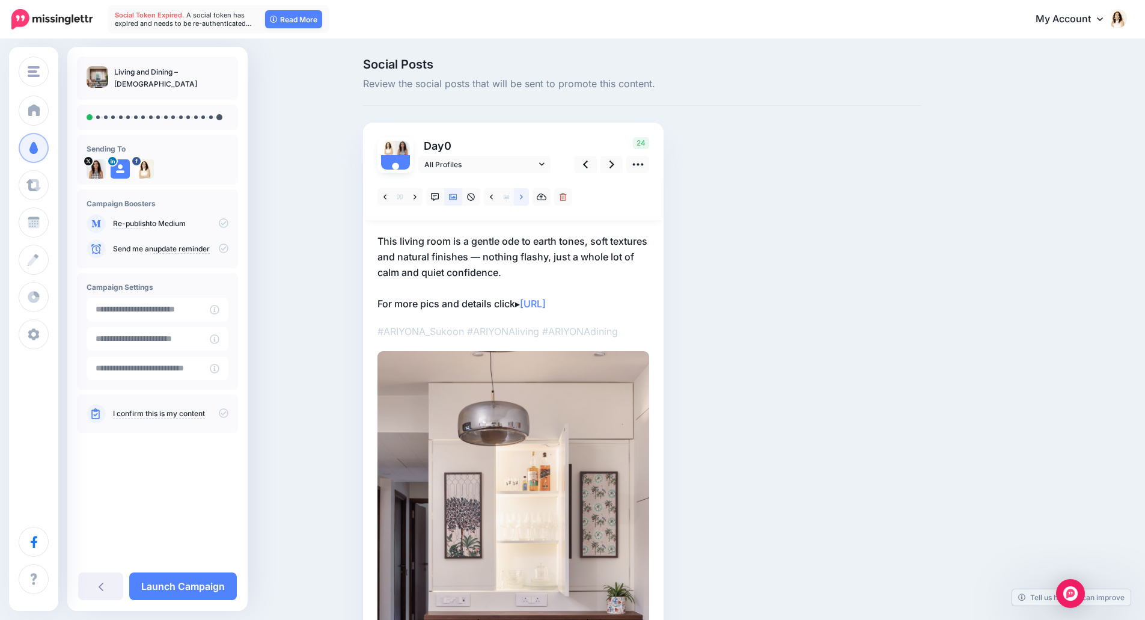
click at [528, 196] on link at bounding box center [521, 196] width 15 height 17
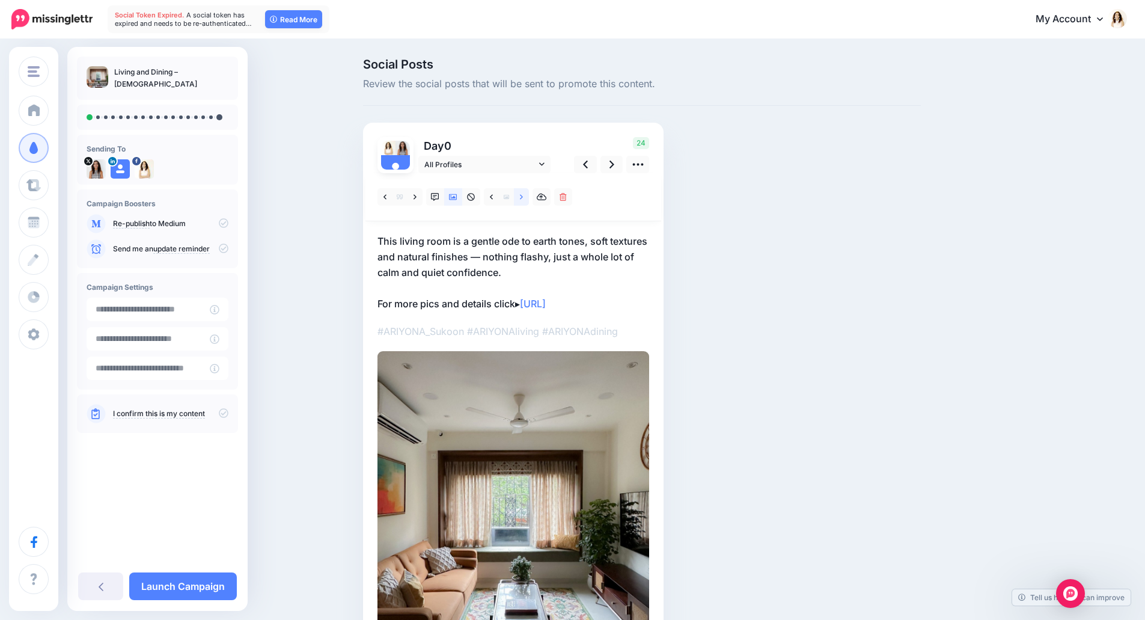
click at [528, 196] on link at bounding box center [521, 196] width 15 height 17
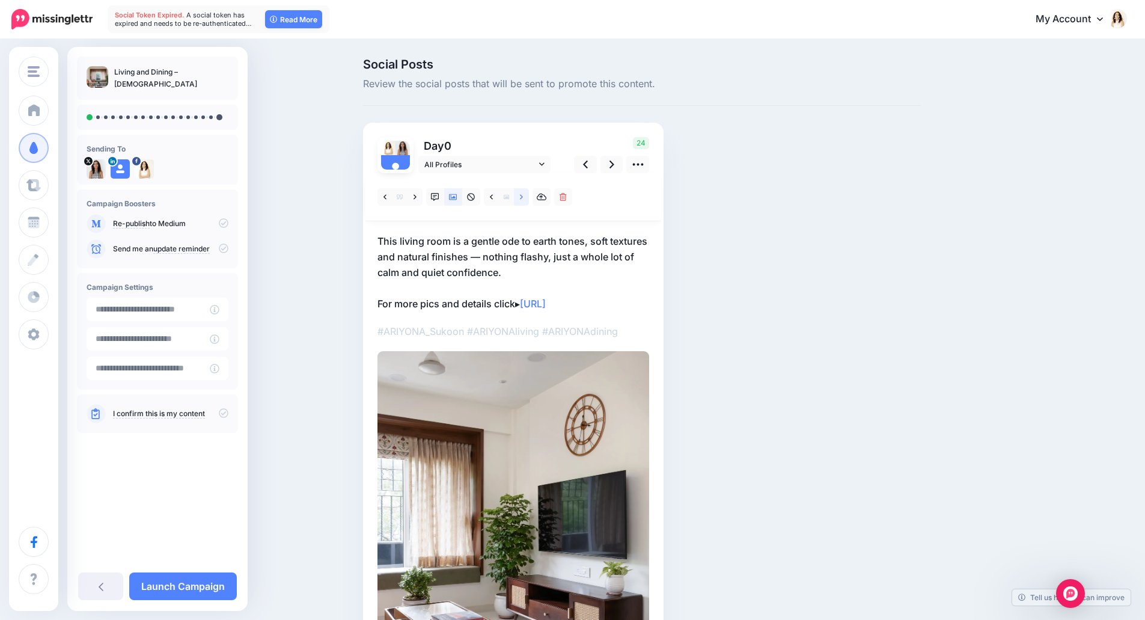
click at [528, 196] on link at bounding box center [521, 196] width 15 height 17
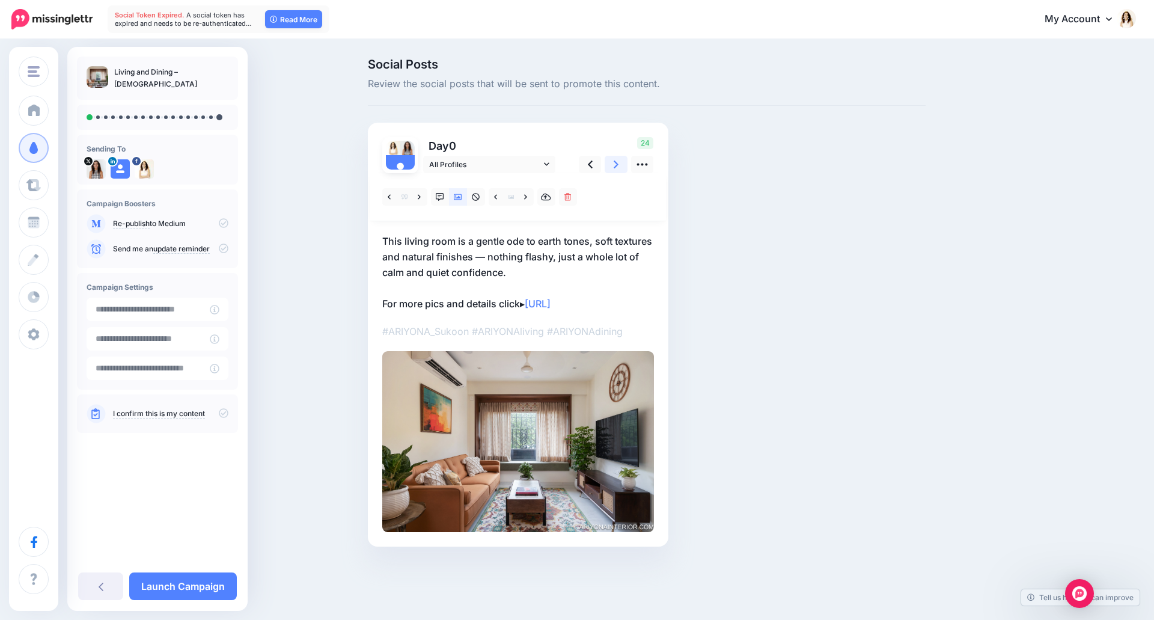
click at [614, 164] on icon at bounding box center [616, 164] width 5 height 13
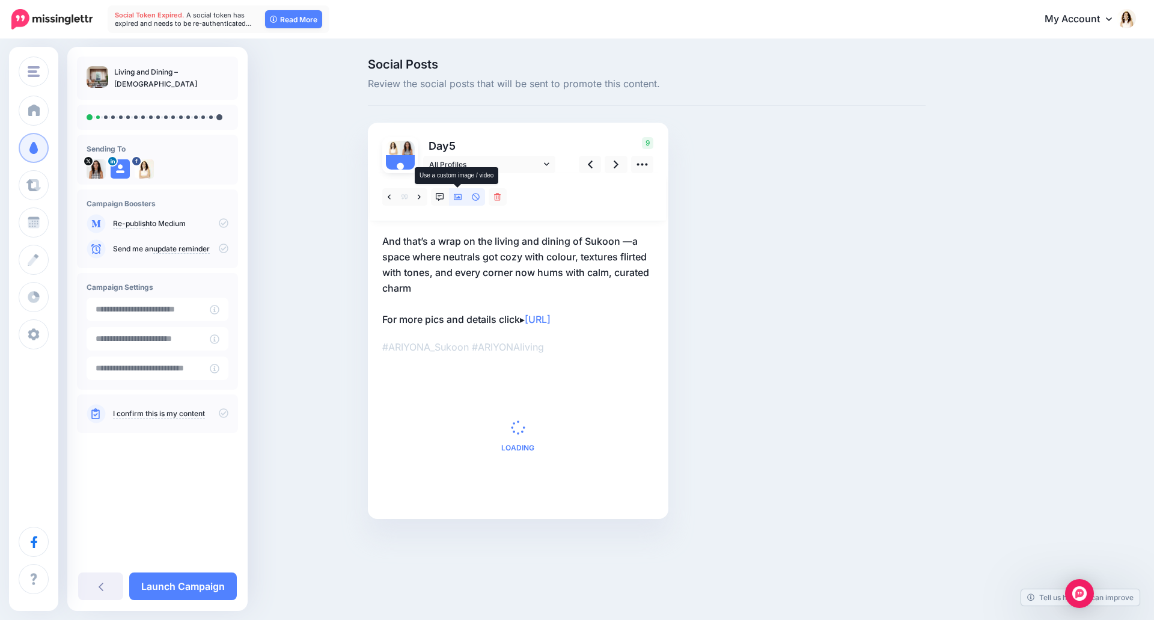
click at [458, 199] on icon at bounding box center [458, 197] width 8 height 8
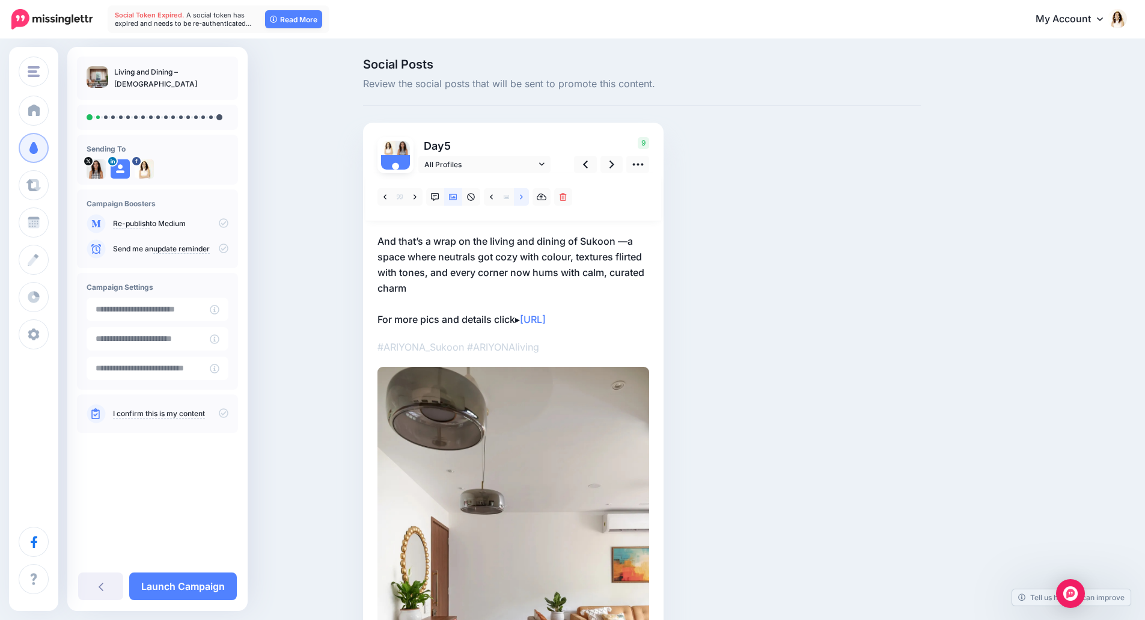
click at [523, 199] on link at bounding box center [521, 196] width 15 height 17
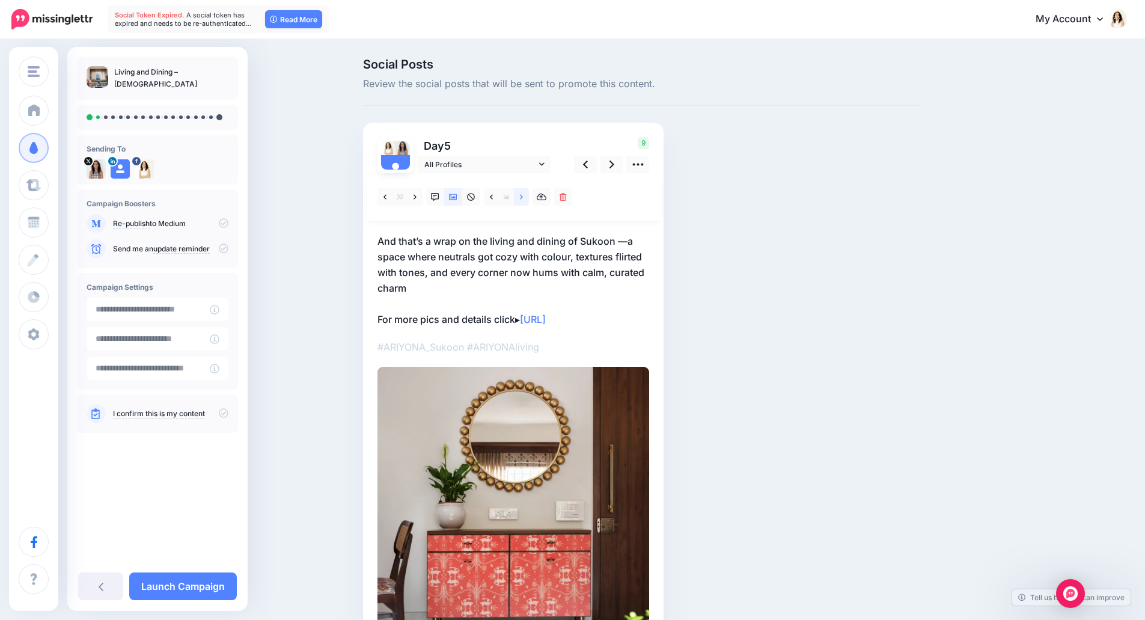
click at [523, 199] on link at bounding box center [521, 196] width 15 height 17
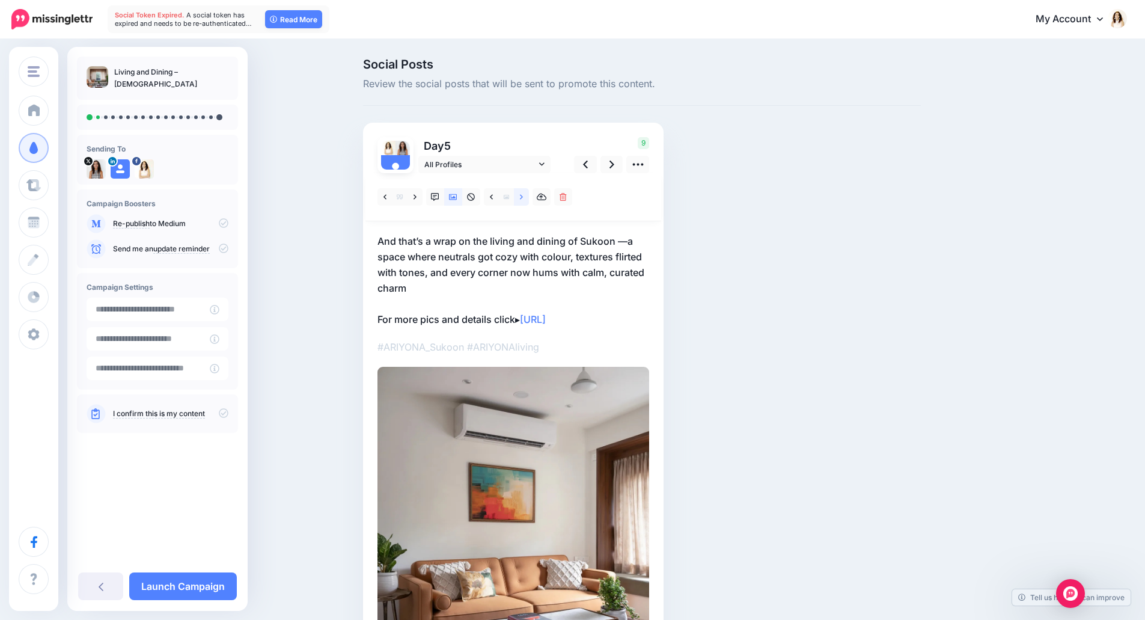
click at [523, 199] on link at bounding box center [521, 196] width 15 height 17
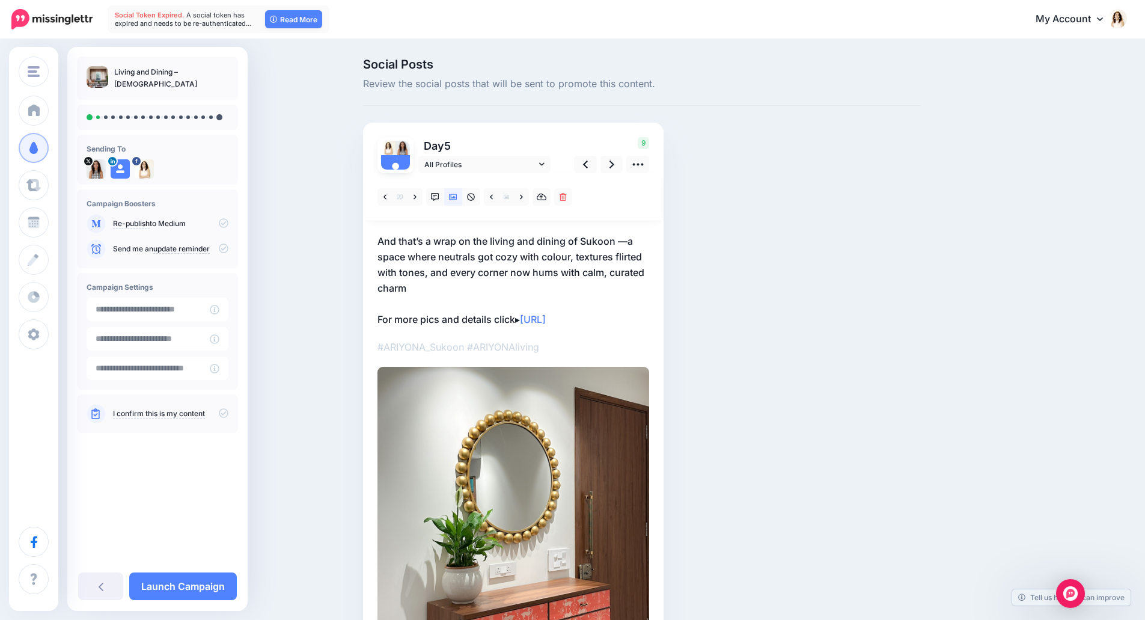
drag, startPoint x: 507, startPoint y: 249, endPoint x: 464, endPoint y: 281, distance: 53.3
click at [507, 249] on p "And that’s a wrap on the living and dining of Sukoon —a space where neutrals go…" at bounding box center [514, 280] width 272 height 94
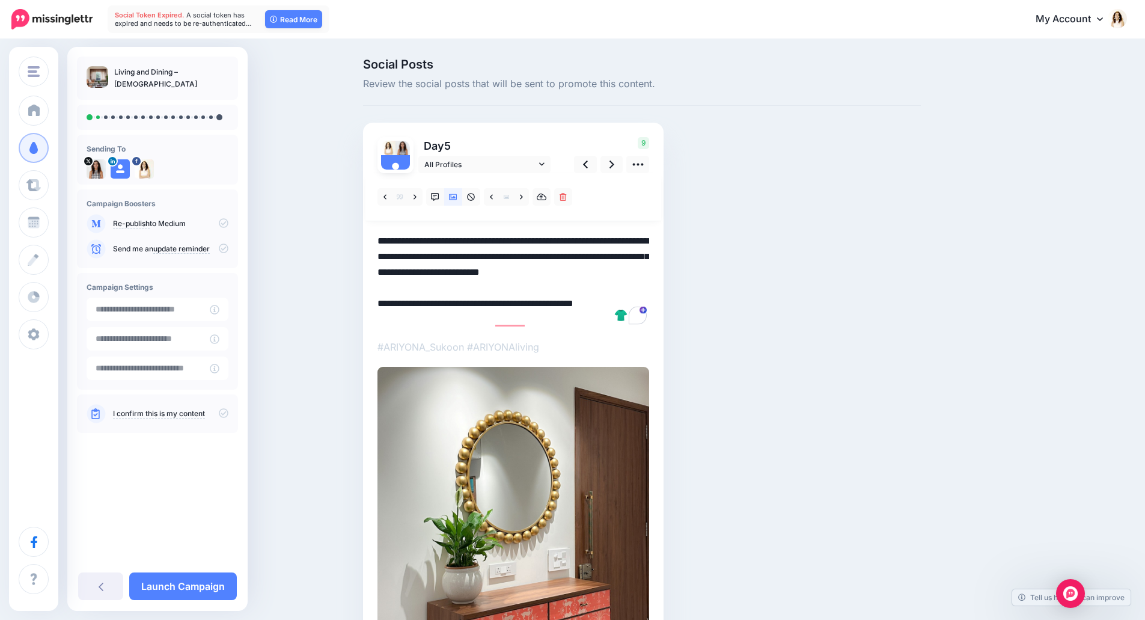
drag, startPoint x: 418, startPoint y: 289, endPoint x: 378, endPoint y: 233, distance: 68.9
click at [378, 233] on div "Day 5 All Profiles" at bounding box center [513, 422] width 301 height 598
paste textarea "To enrich screen reader interactions, please activate Accessibility in Grammarl…"
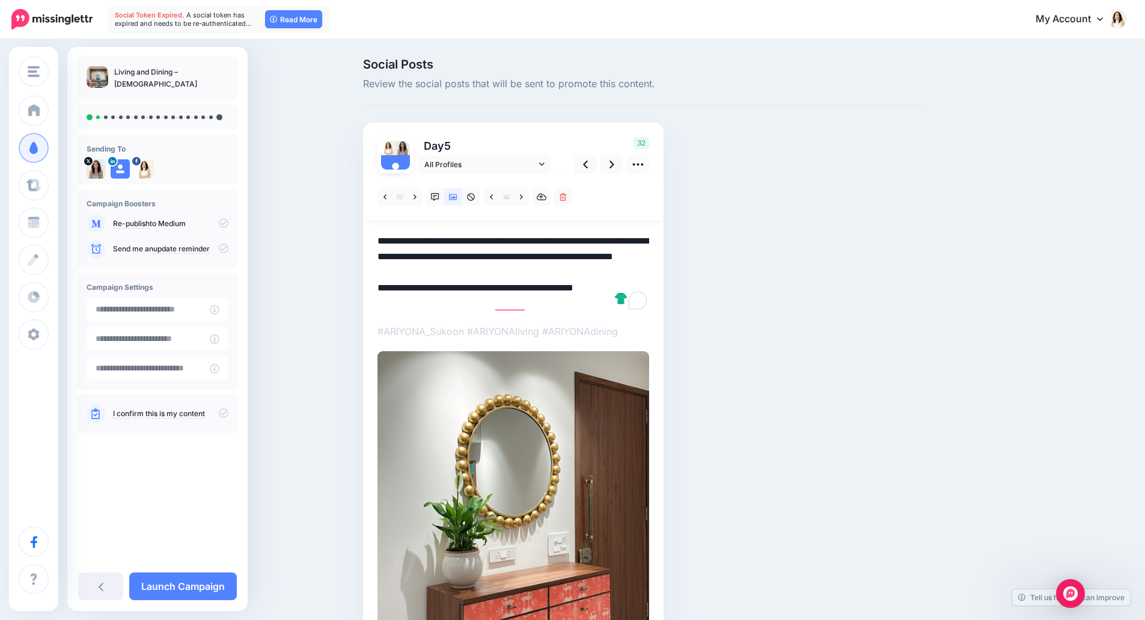
click at [721, 239] on div "Social Posts Review the social posts that will be sent to promote this content.…" at bounding box center [642, 399] width 576 height 683
click at [610, 246] on textarea "**********" at bounding box center [514, 272] width 272 height 78
click at [614, 168] on icon at bounding box center [612, 164] width 5 height 13
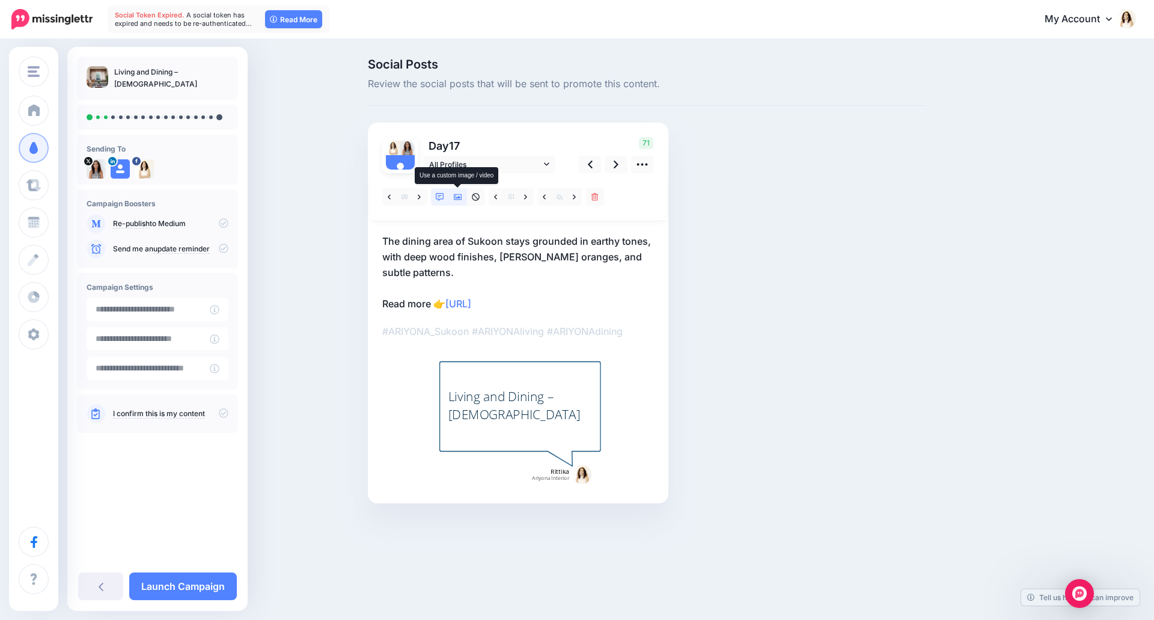
click at [460, 200] on icon at bounding box center [458, 197] width 8 height 6
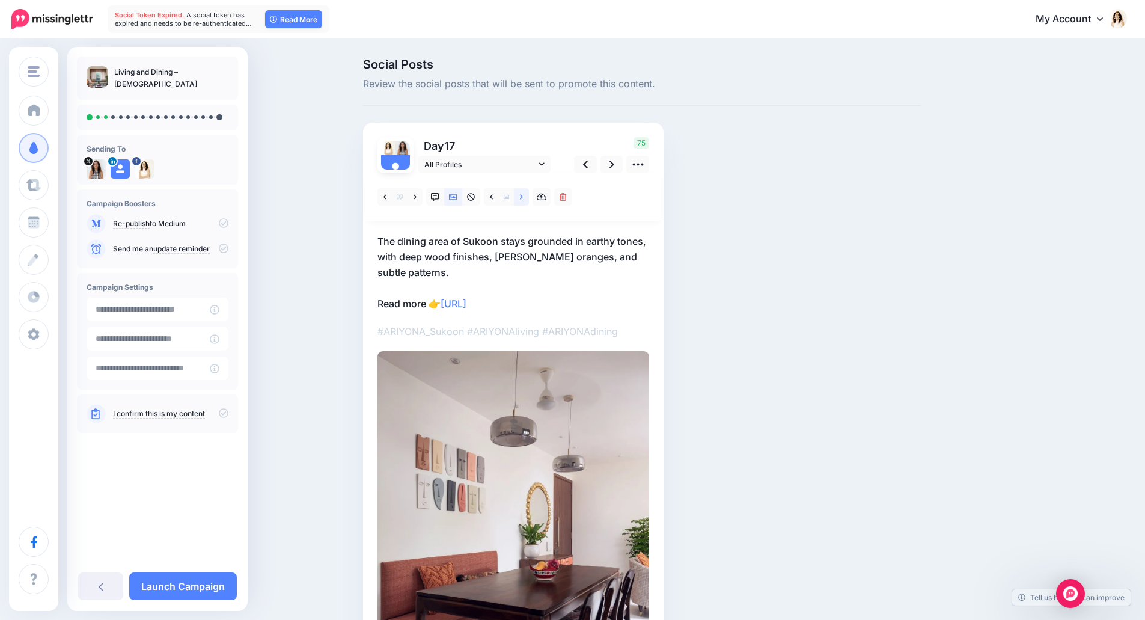
click at [523, 201] on icon at bounding box center [521, 197] width 3 height 8
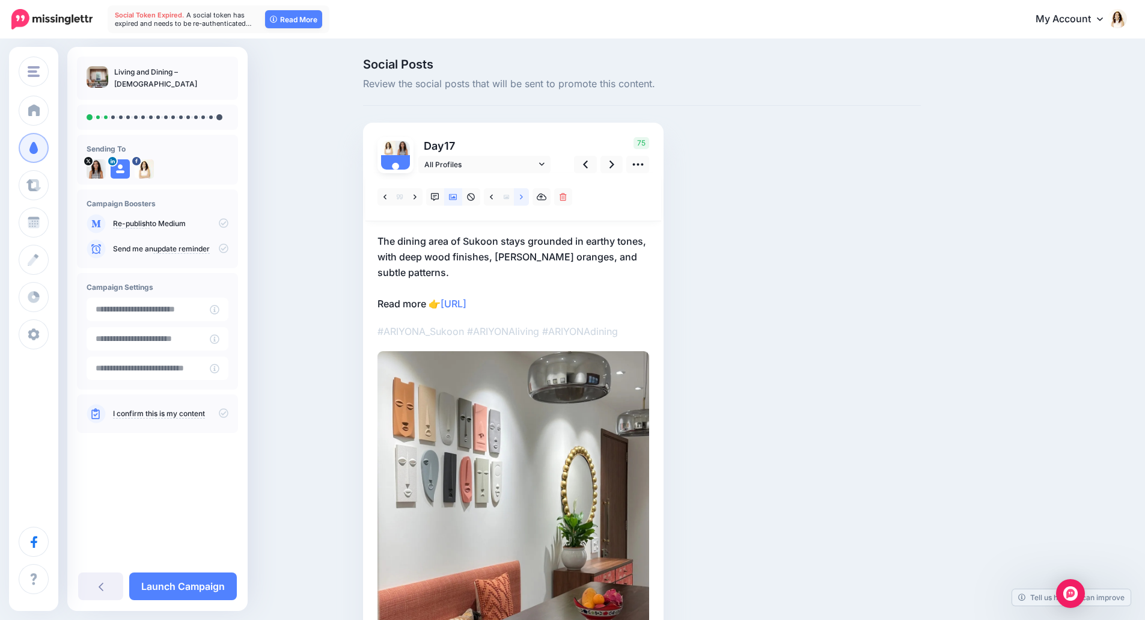
click at [523, 201] on icon at bounding box center [521, 197] width 3 height 8
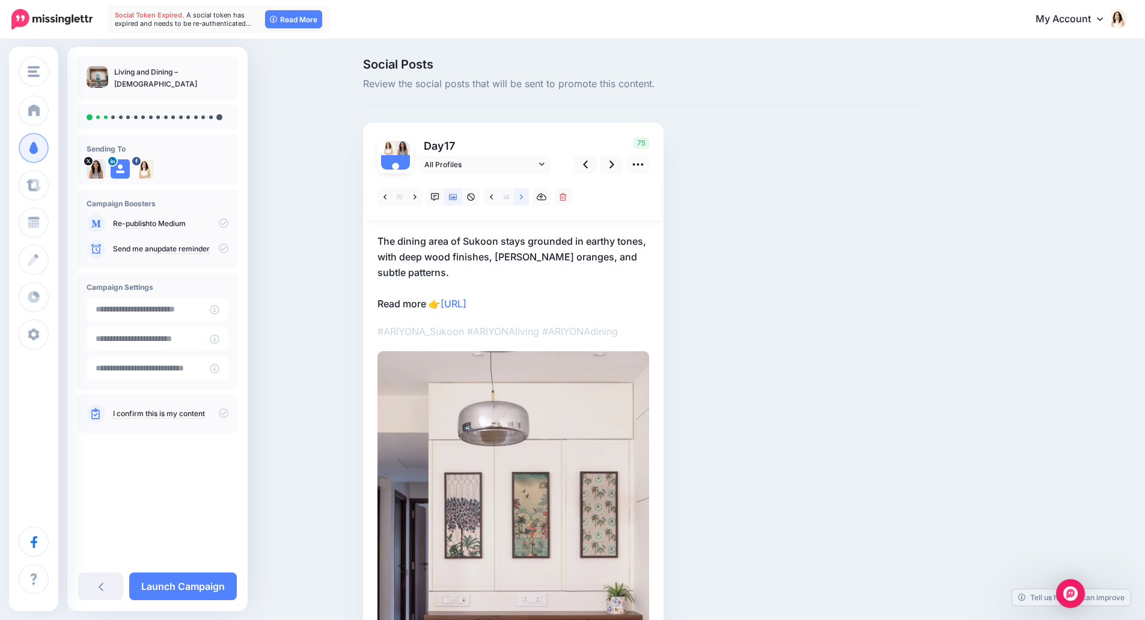
click at [523, 201] on icon at bounding box center [521, 197] width 3 height 8
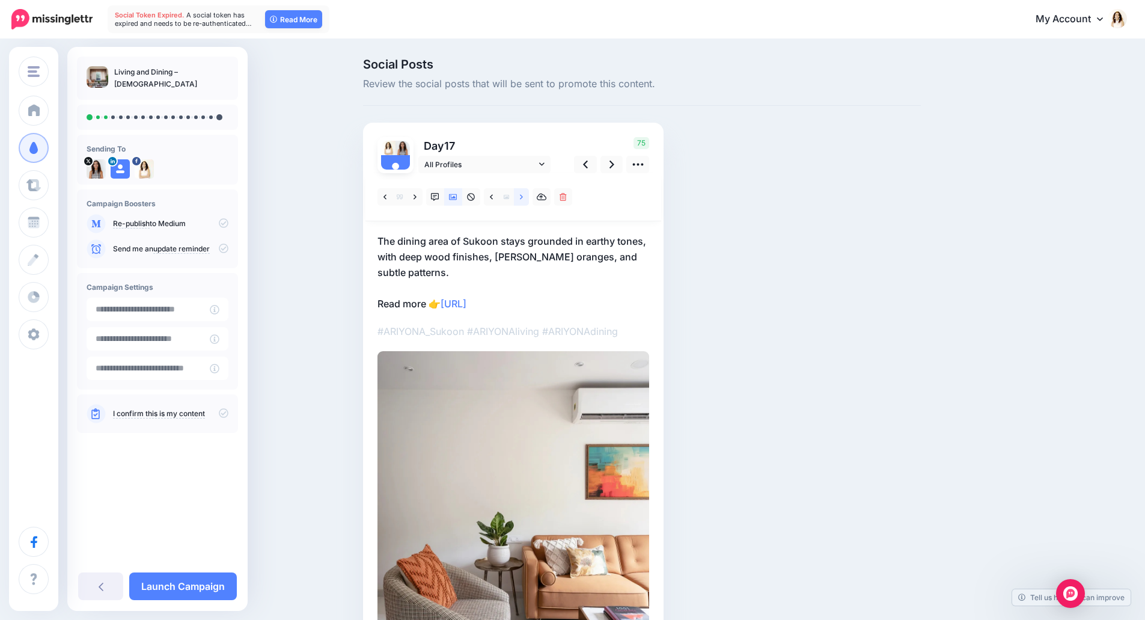
click at [523, 201] on icon at bounding box center [521, 197] width 3 height 8
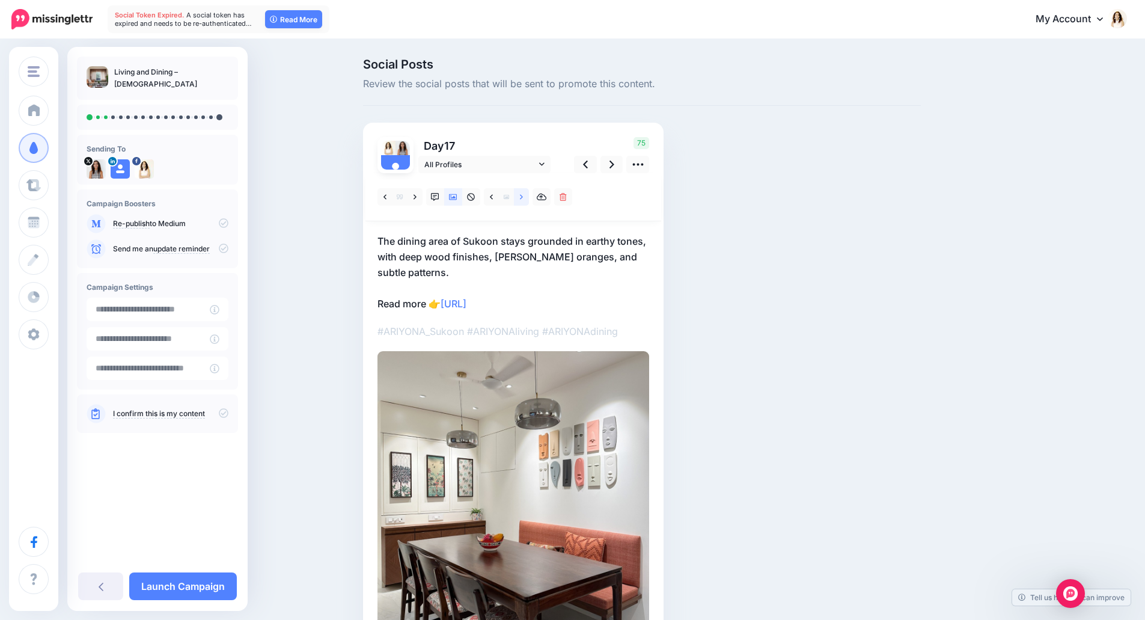
click at [523, 201] on icon at bounding box center [521, 197] width 3 height 8
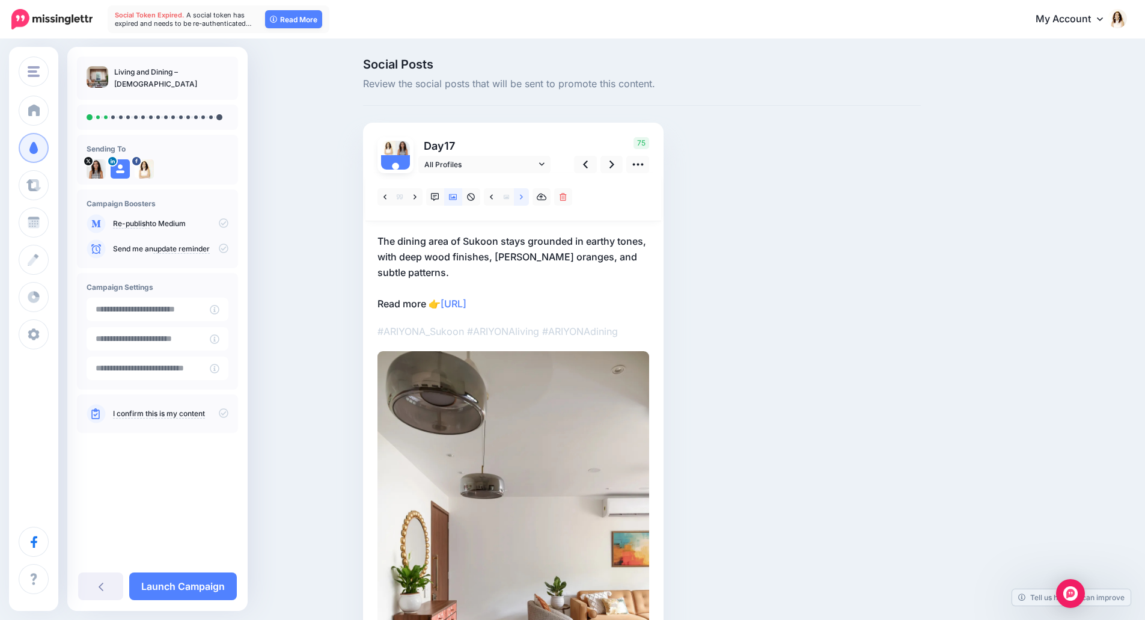
click at [523, 201] on icon at bounding box center [521, 197] width 3 height 8
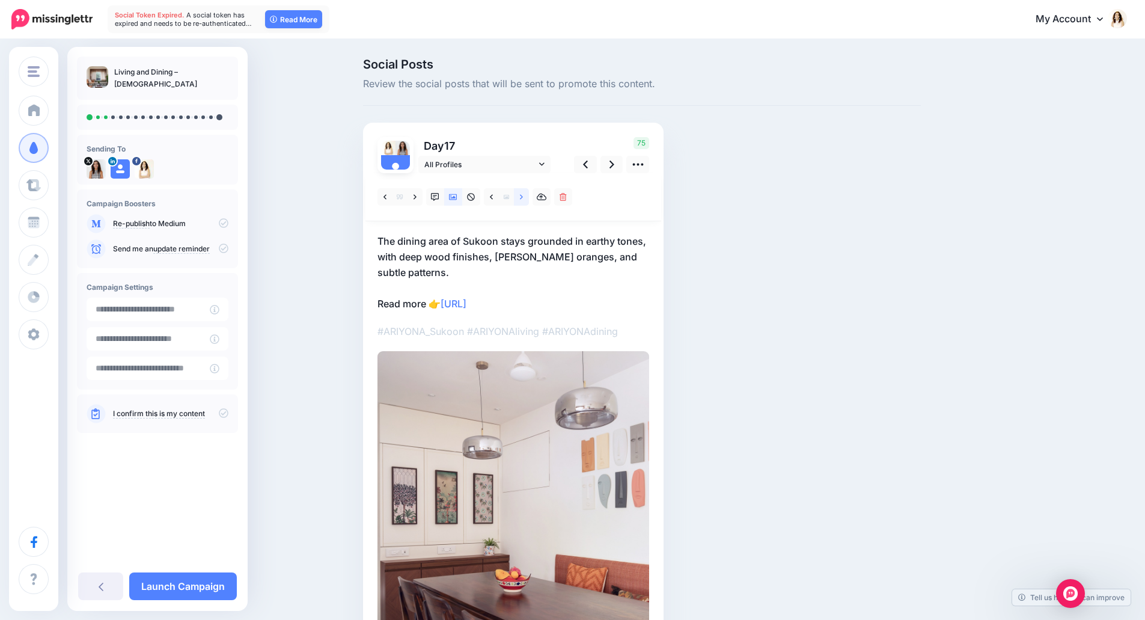
click at [523, 201] on icon at bounding box center [521, 197] width 3 height 8
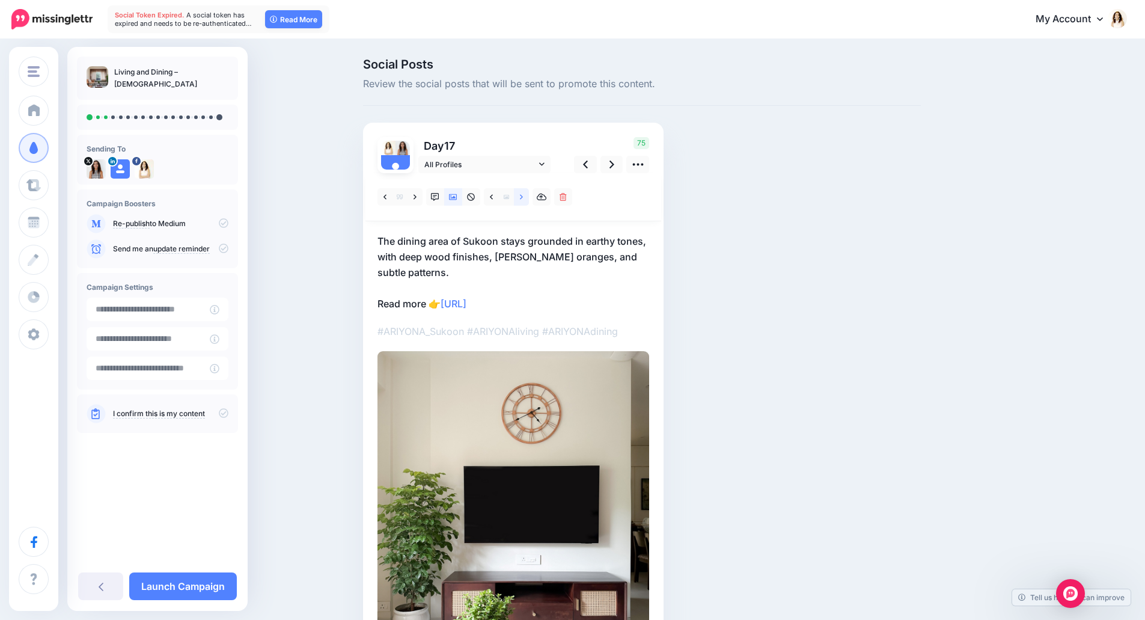
click at [523, 201] on icon at bounding box center [521, 197] width 3 height 8
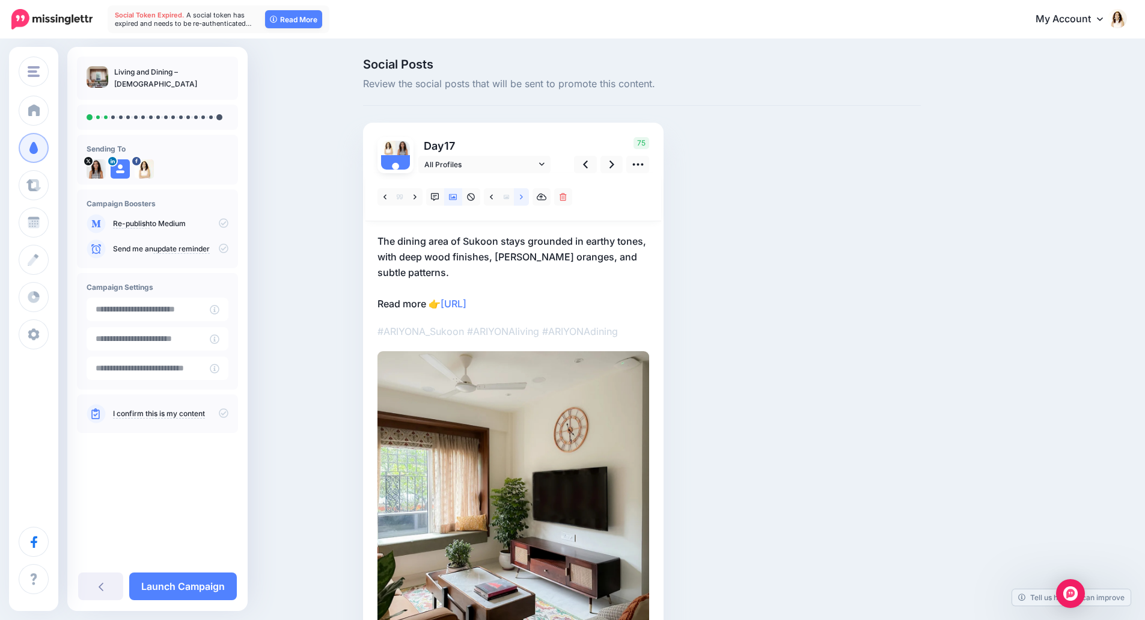
click at [523, 201] on icon at bounding box center [521, 197] width 3 height 8
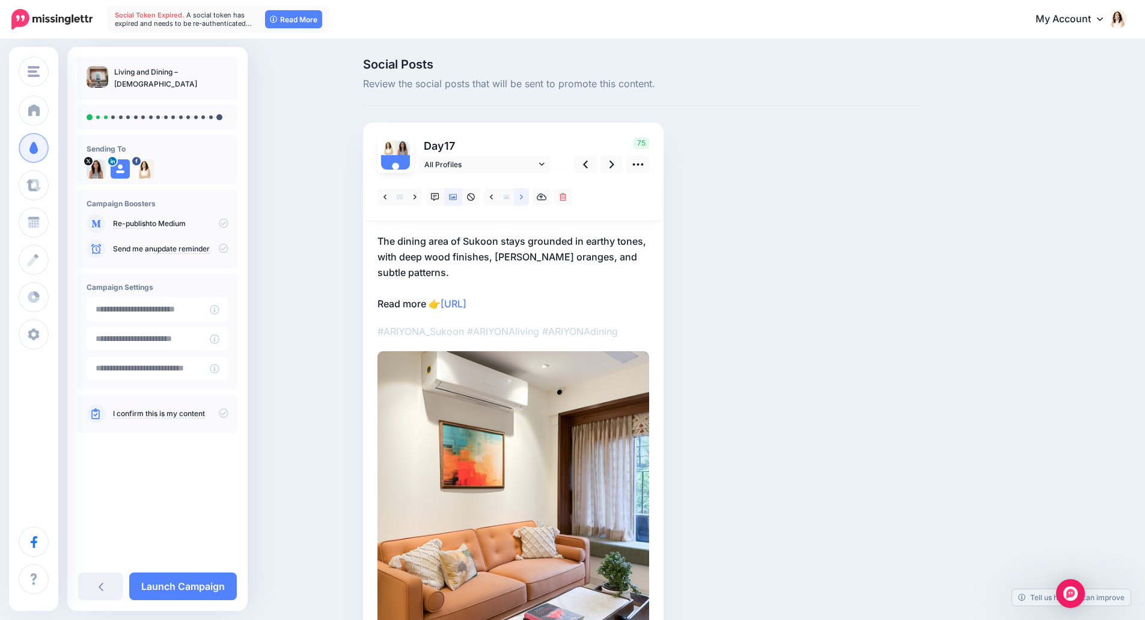
click at [523, 201] on icon at bounding box center [521, 197] width 3 height 8
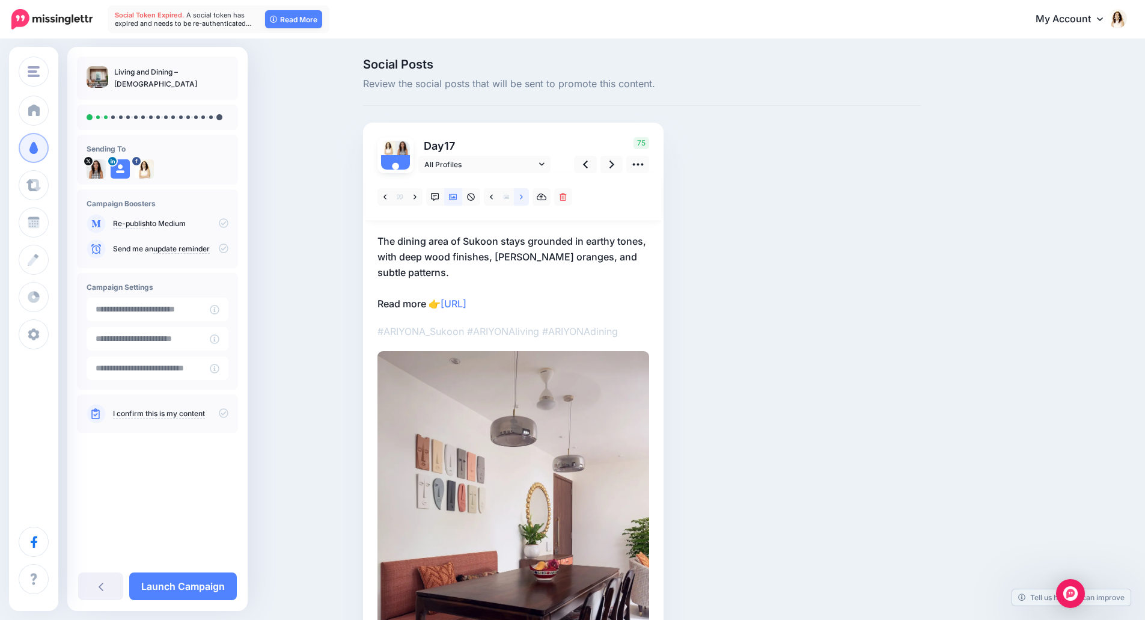
click at [523, 201] on icon at bounding box center [521, 197] width 3 height 8
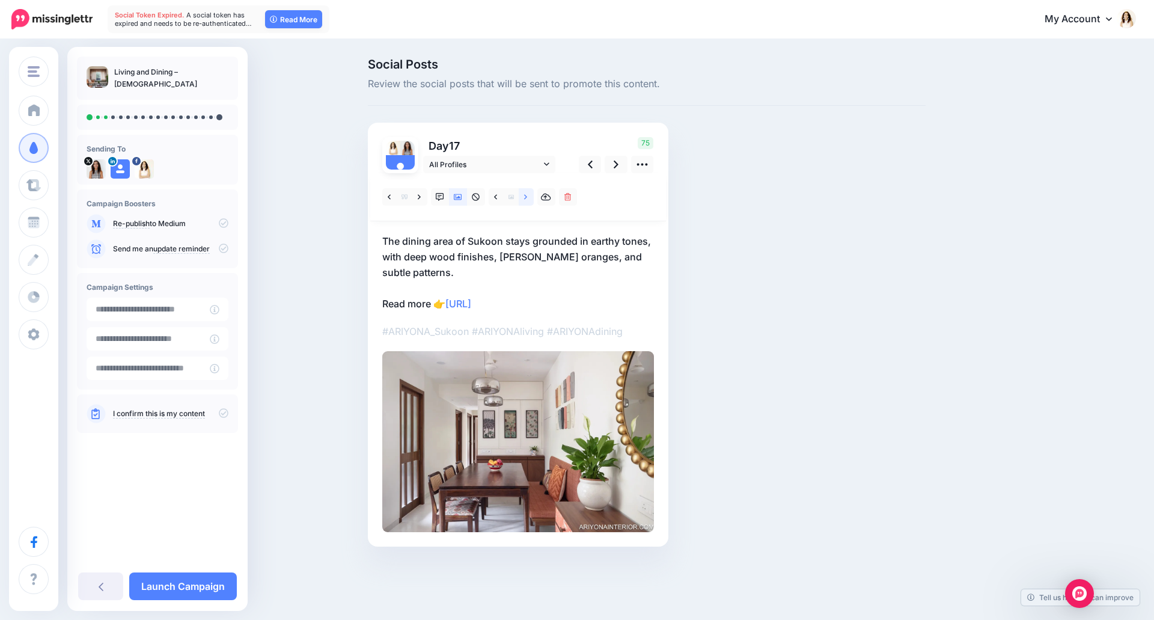
click at [526, 201] on icon at bounding box center [525, 197] width 3 height 8
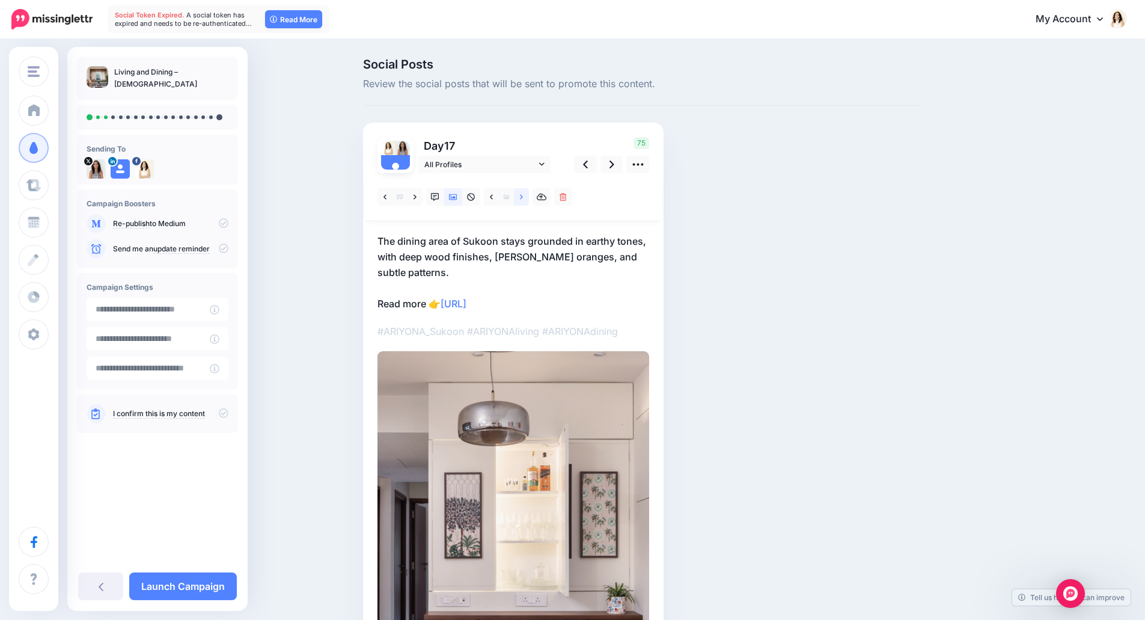
click at [523, 201] on icon at bounding box center [521, 197] width 3 height 8
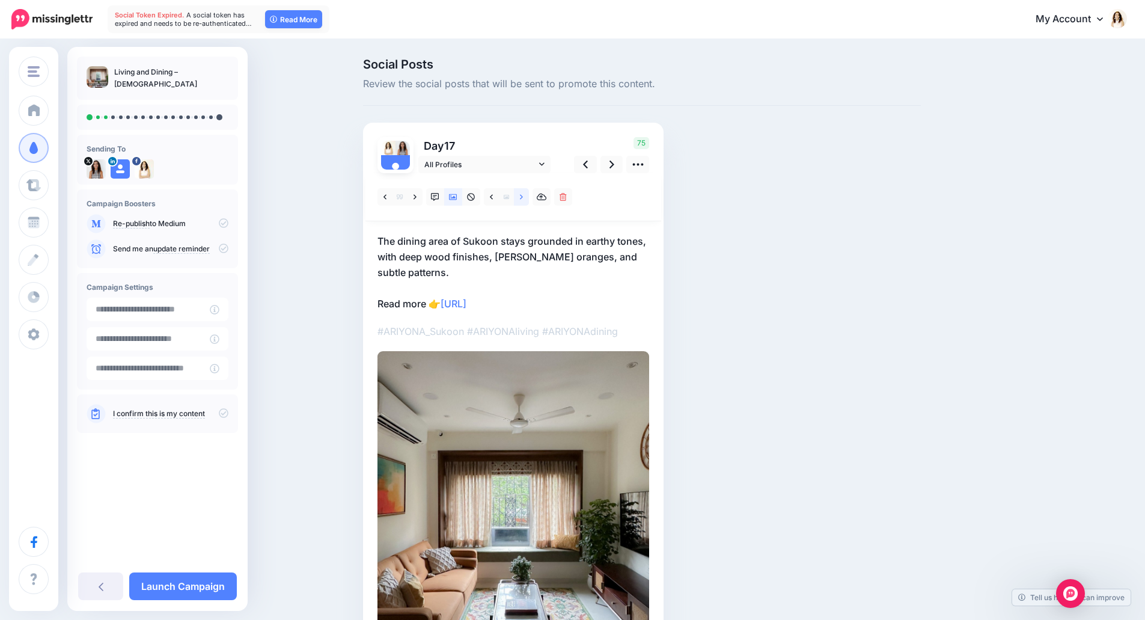
click at [523, 201] on icon at bounding box center [521, 197] width 3 height 8
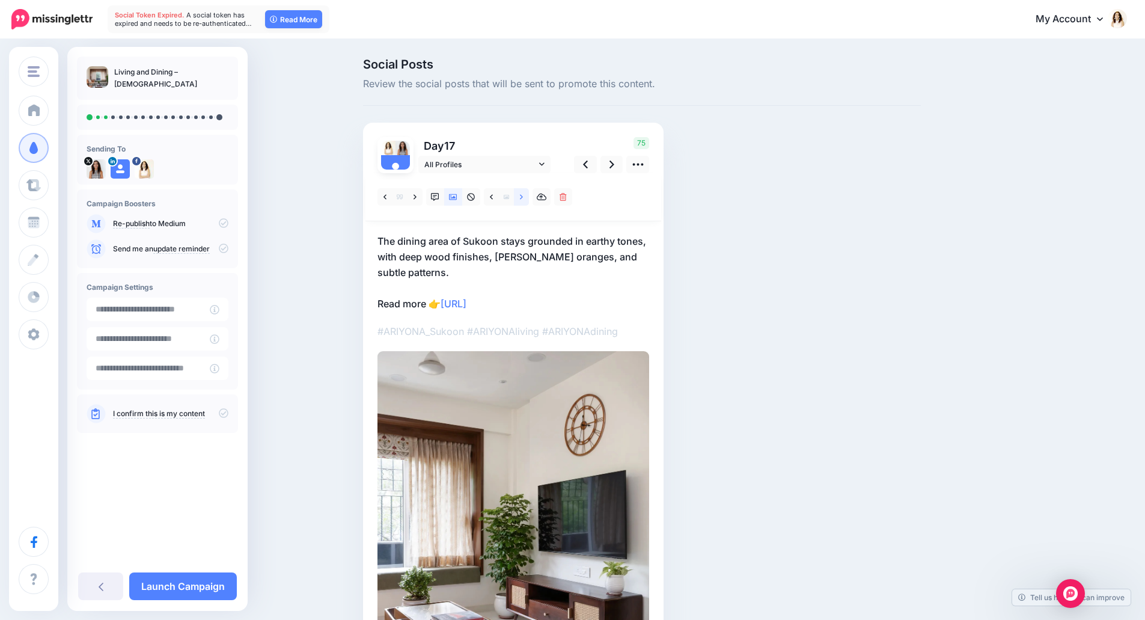
click at [523, 201] on icon at bounding box center [521, 197] width 3 height 8
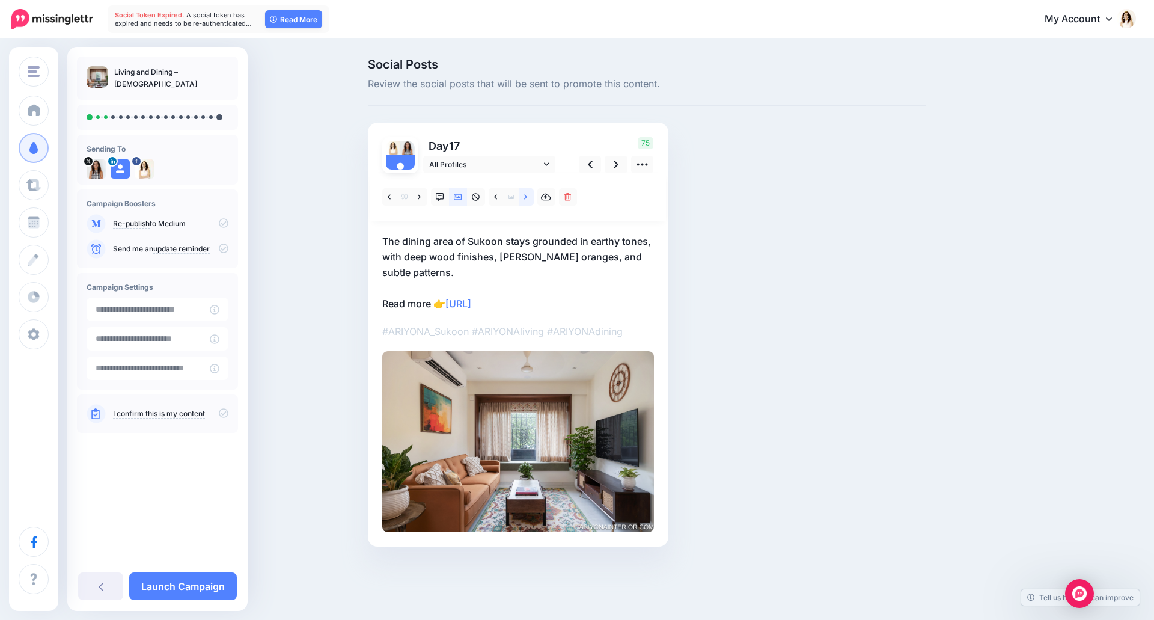
click at [526, 201] on icon at bounding box center [525, 197] width 3 height 8
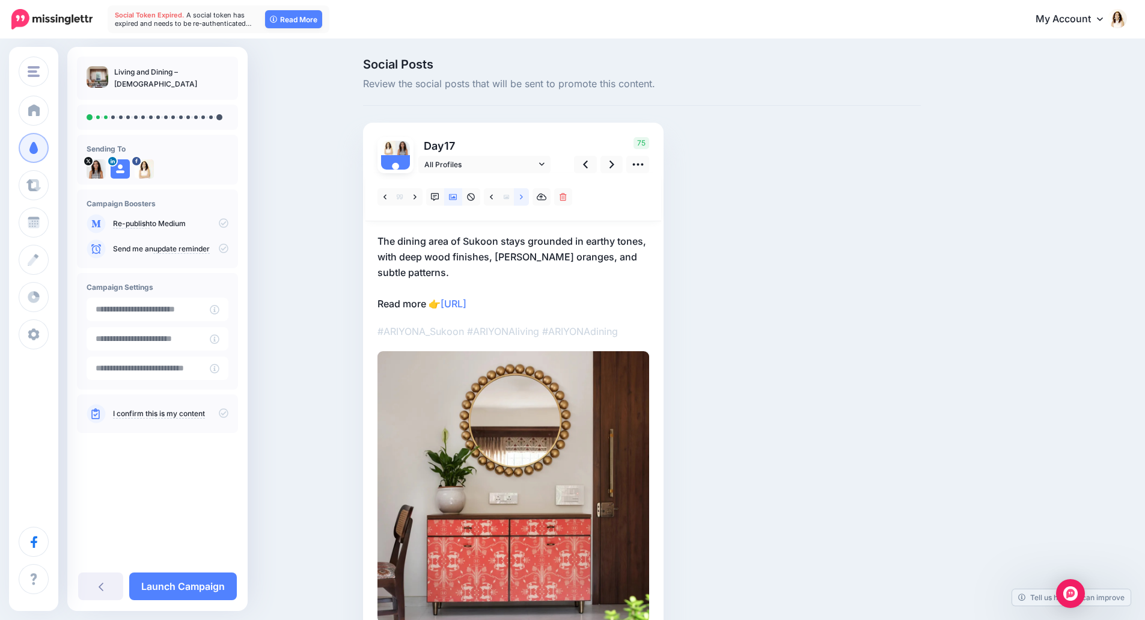
click at [523, 201] on icon at bounding box center [521, 197] width 3 height 8
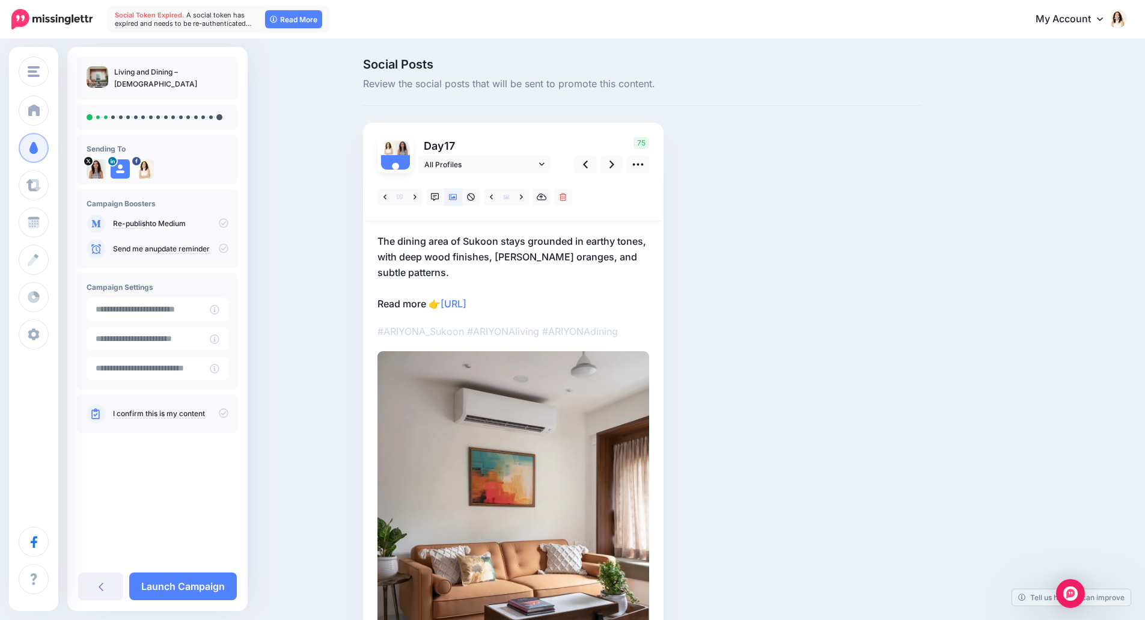
click at [472, 248] on p "The dining area of Sukoon stays grounded in earthy tones, with deep wood finish…" at bounding box center [514, 272] width 272 height 78
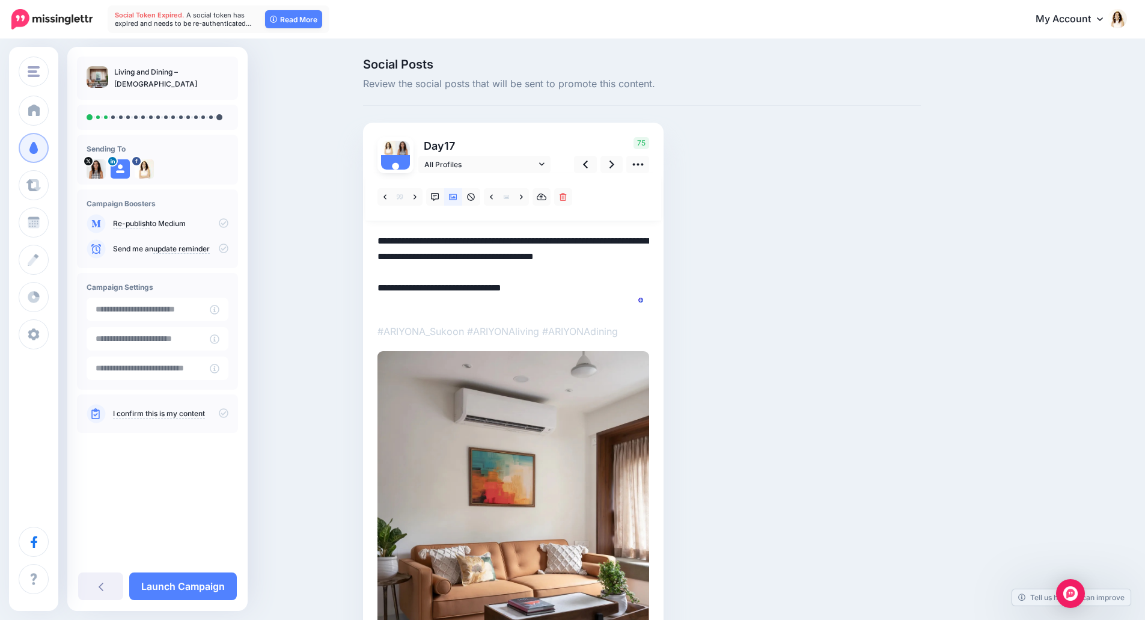
drag, startPoint x: 435, startPoint y: 272, endPoint x: 367, endPoint y: 235, distance: 77.5
click at [367, 235] on div "Day 17 All Profiles" at bounding box center [513, 433] width 301 height 621
paste textarea "**********"
click at [612, 167] on link at bounding box center [612, 164] width 23 height 17
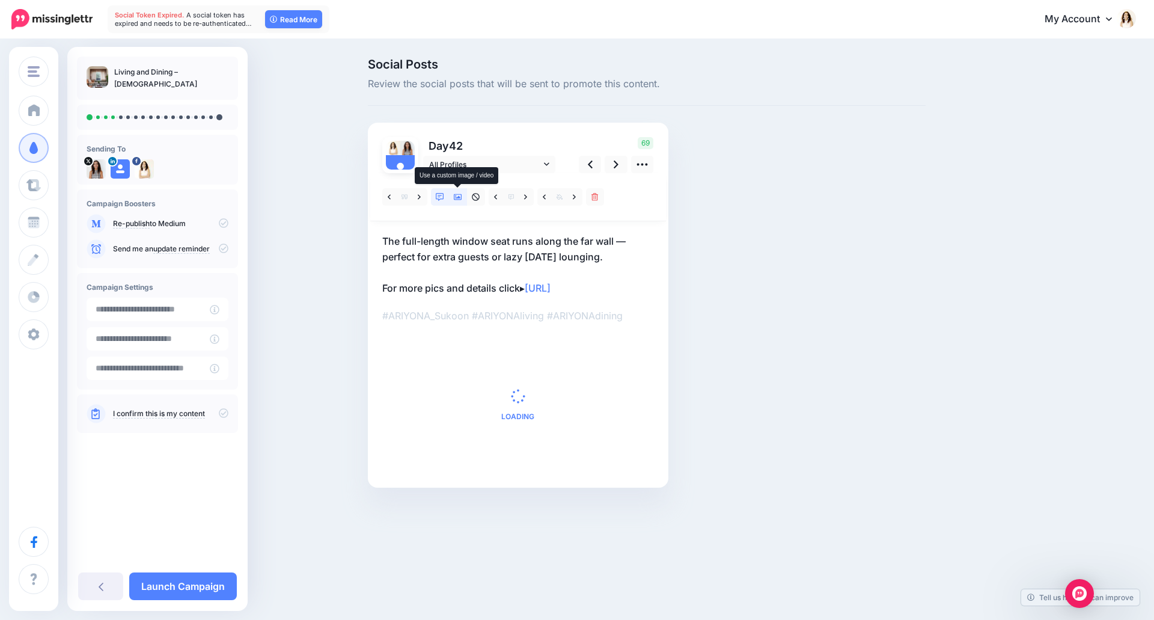
click at [458, 198] on icon at bounding box center [458, 197] width 8 height 6
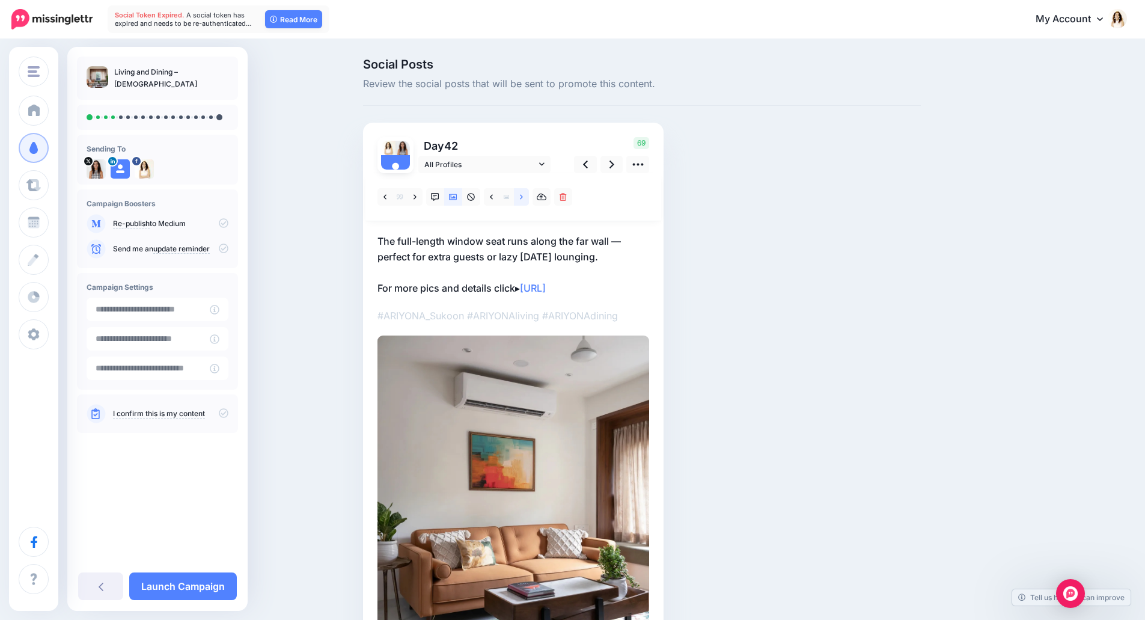
click at [524, 200] on link at bounding box center [521, 196] width 15 height 17
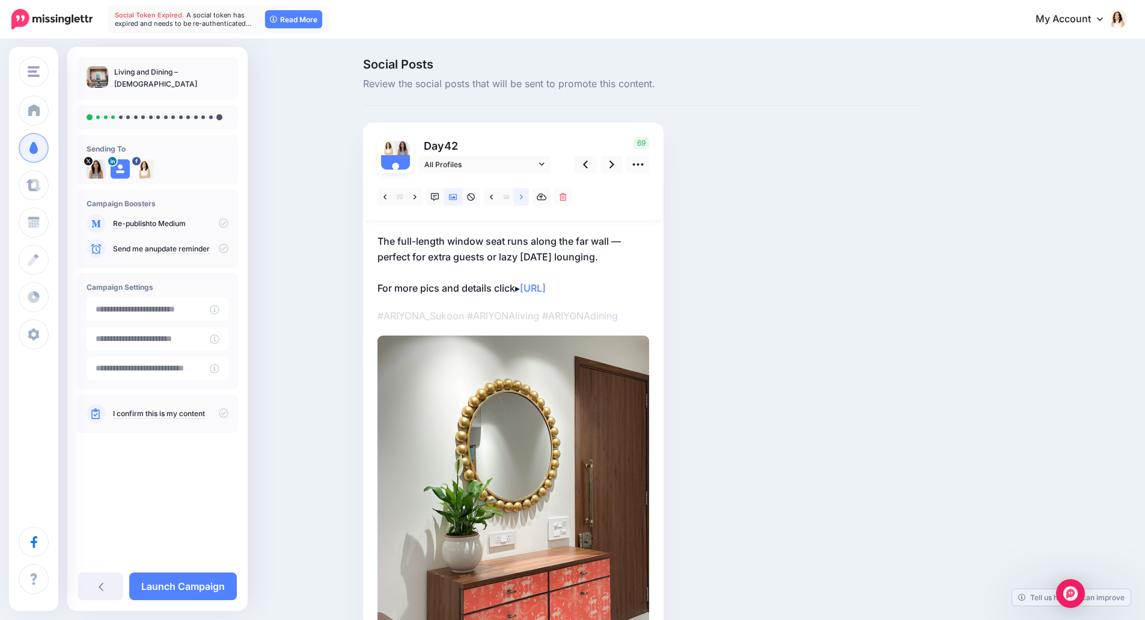
click at [524, 200] on link at bounding box center [521, 196] width 15 height 17
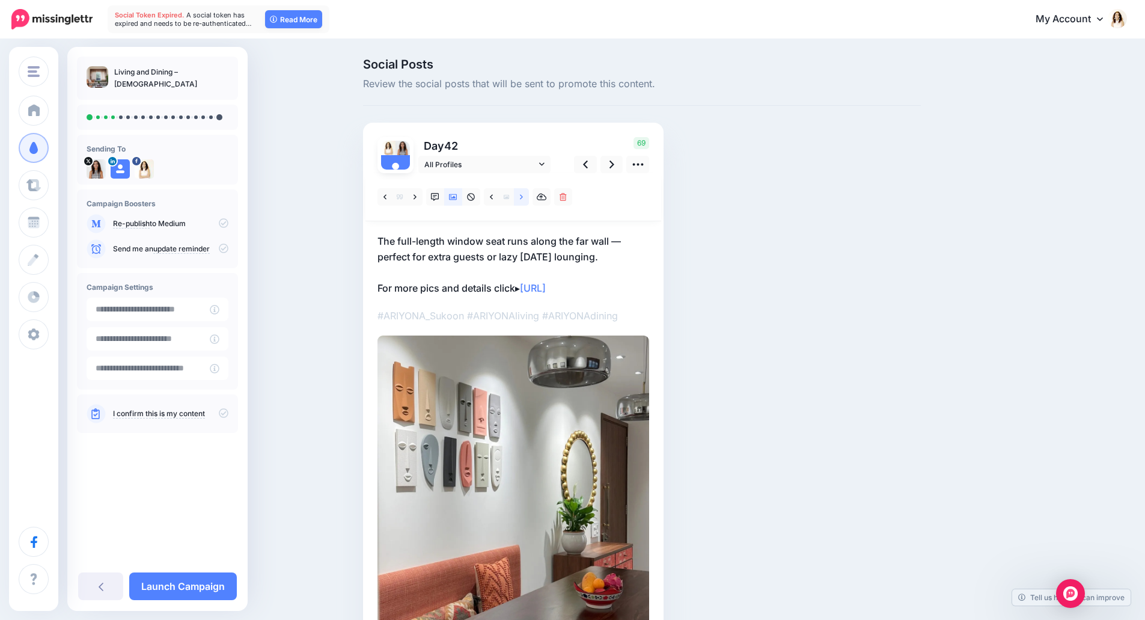
click at [524, 200] on link at bounding box center [521, 196] width 15 height 17
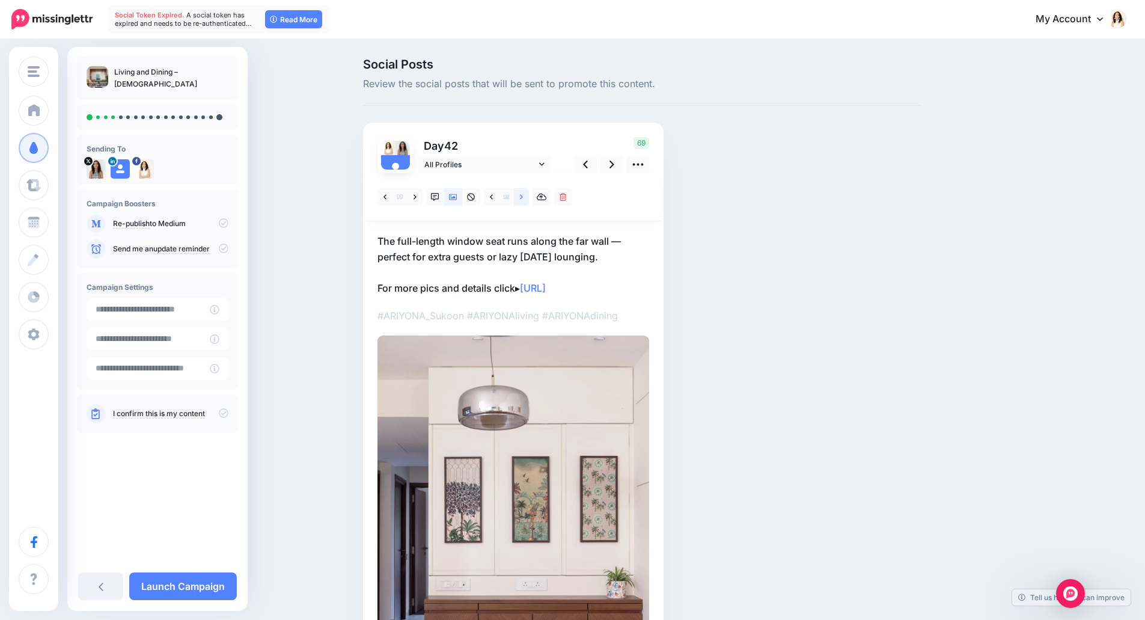
click at [524, 200] on link at bounding box center [521, 196] width 15 height 17
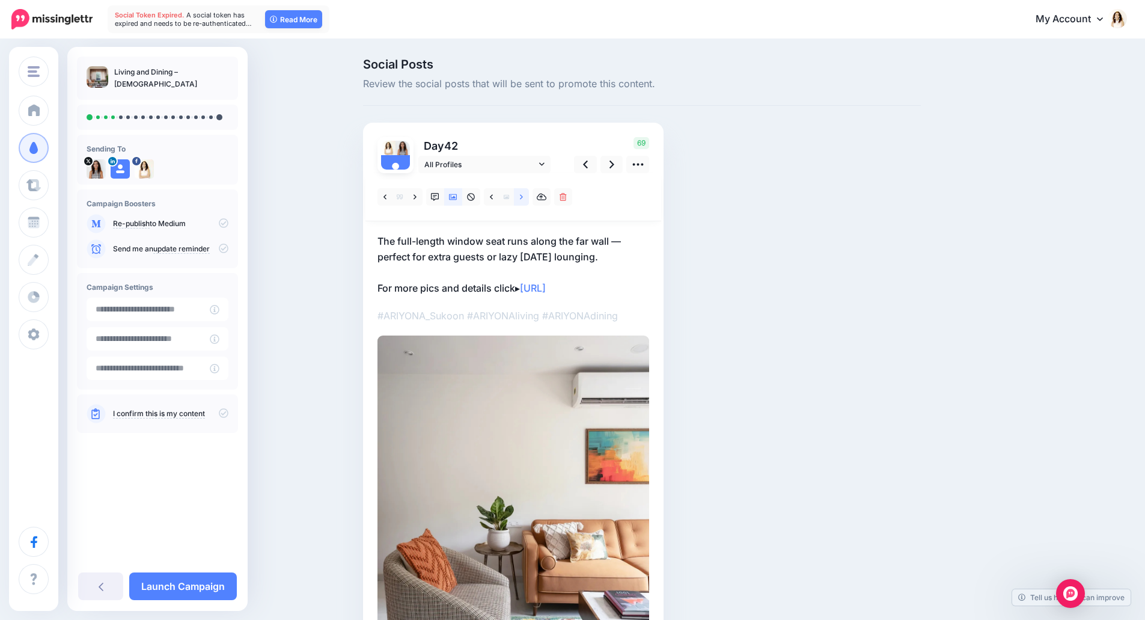
click at [524, 200] on link at bounding box center [521, 196] width 15 height 17
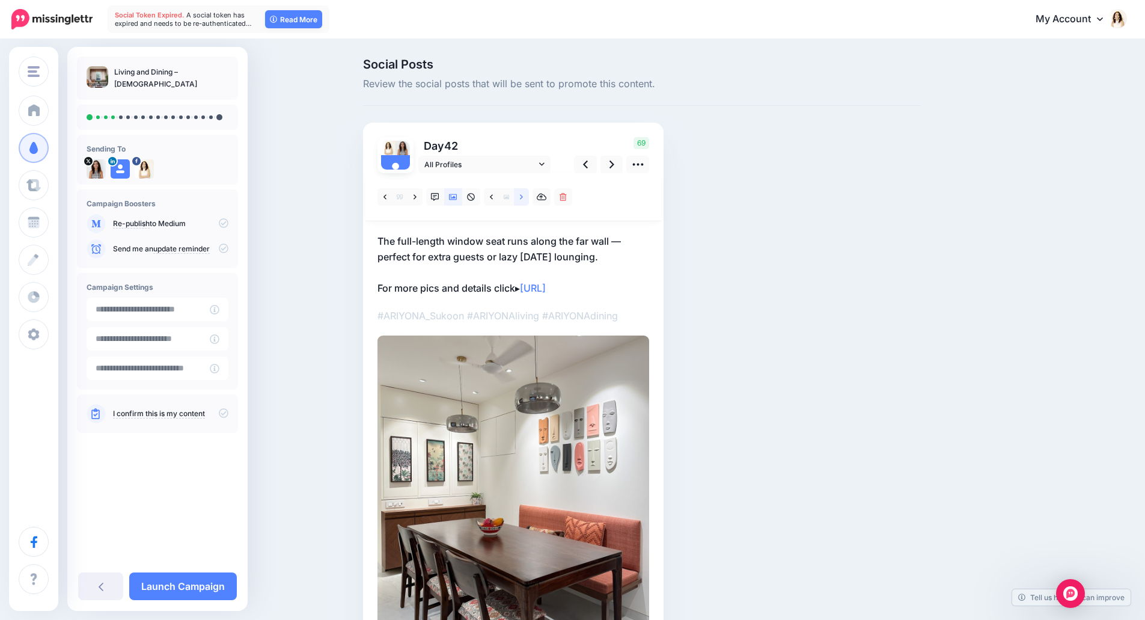
click at [524, 200] on link at bounding box center [521, 196] width 15 height 17
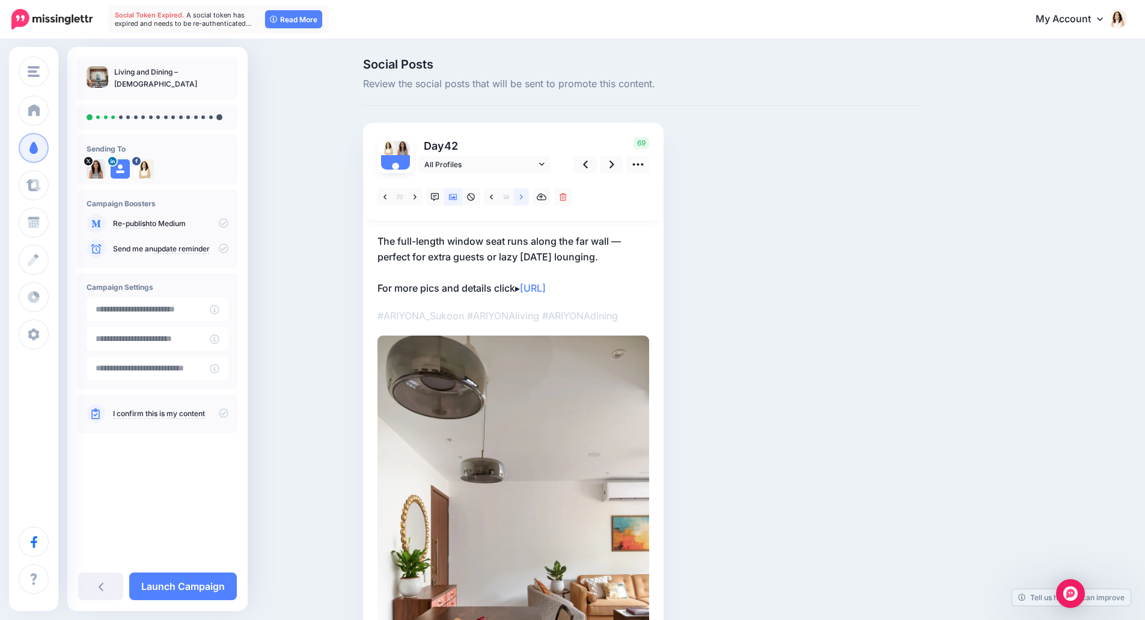
click at [524, 200] on link at bounding box center [521, 196] width 15 height 17
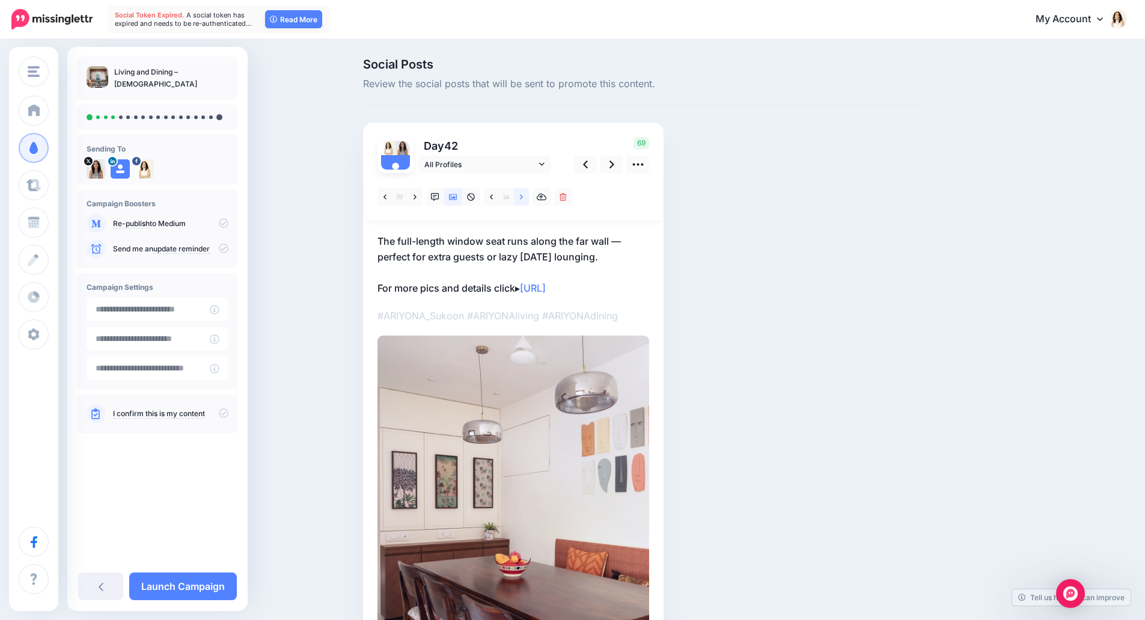
click at [524, 200] on link at bounding box center [521, 196] width 15 height 17
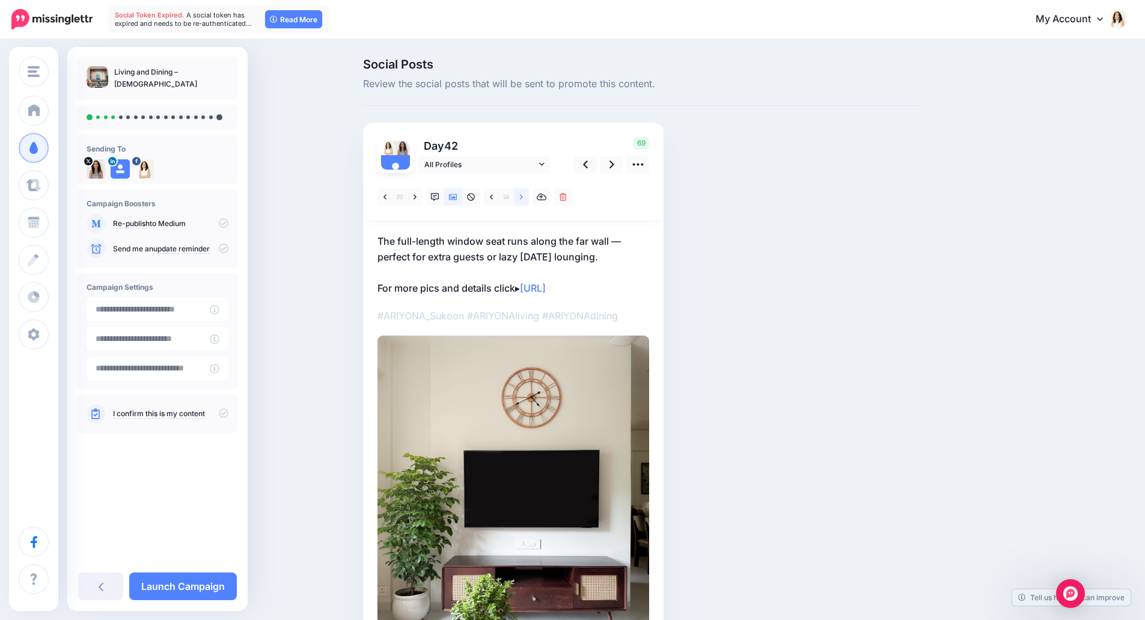
click at [524, 200] on link at bounding box center [521, 196] width 15 height 17
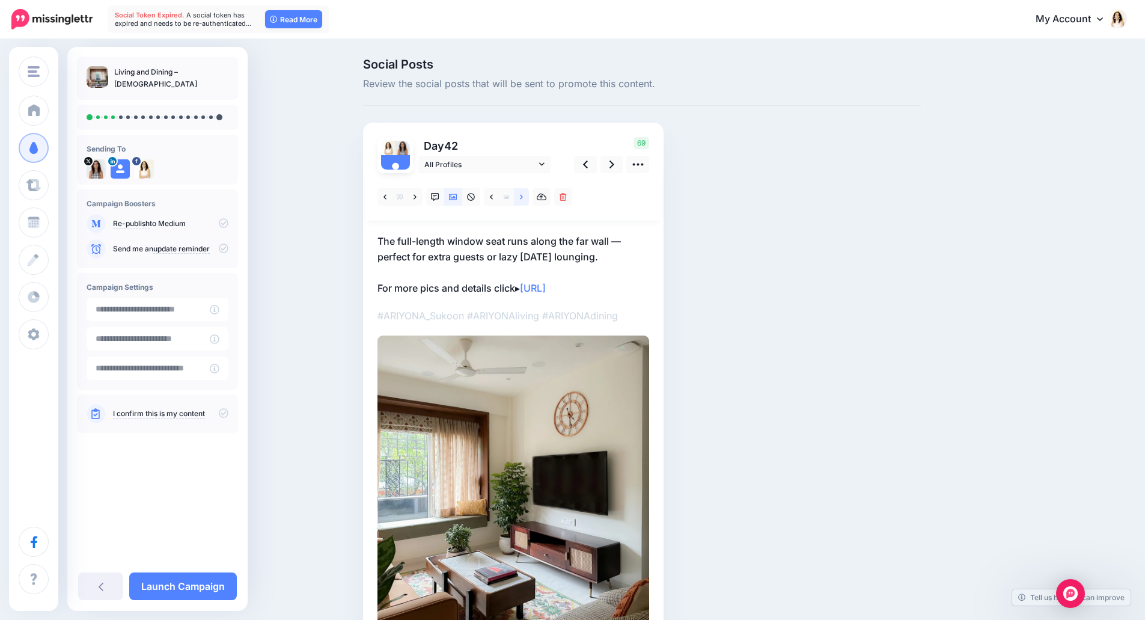
click at [523, 201] on icon at bounding box center [521, 197] width 3 height 8
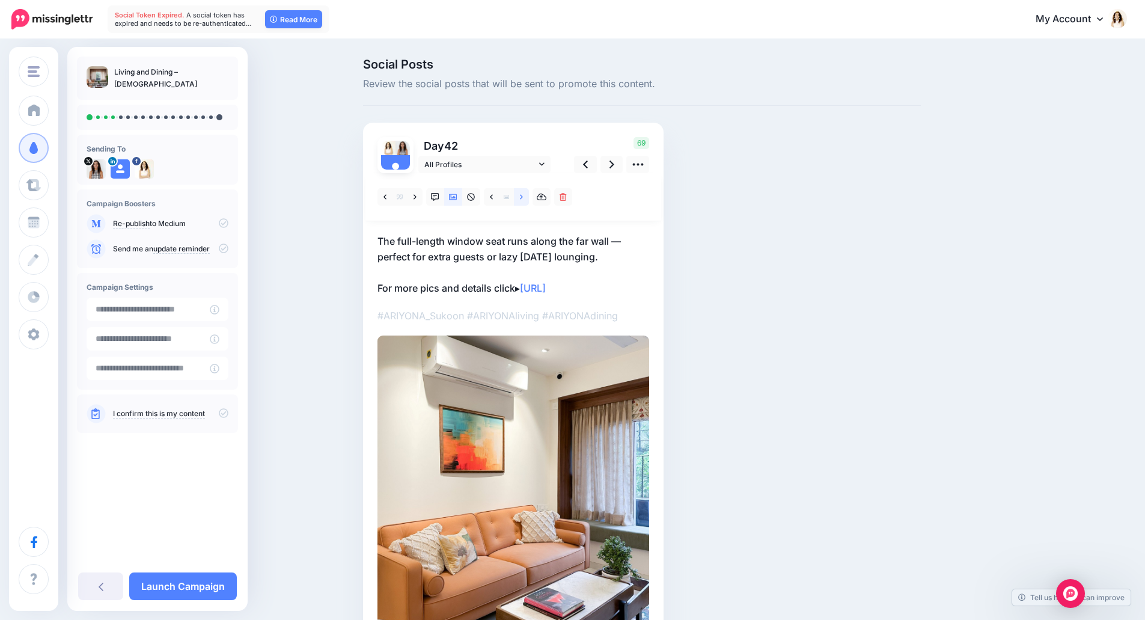
click at [523, 201] on icon at bounding box center [521, 197] width 3 height 8
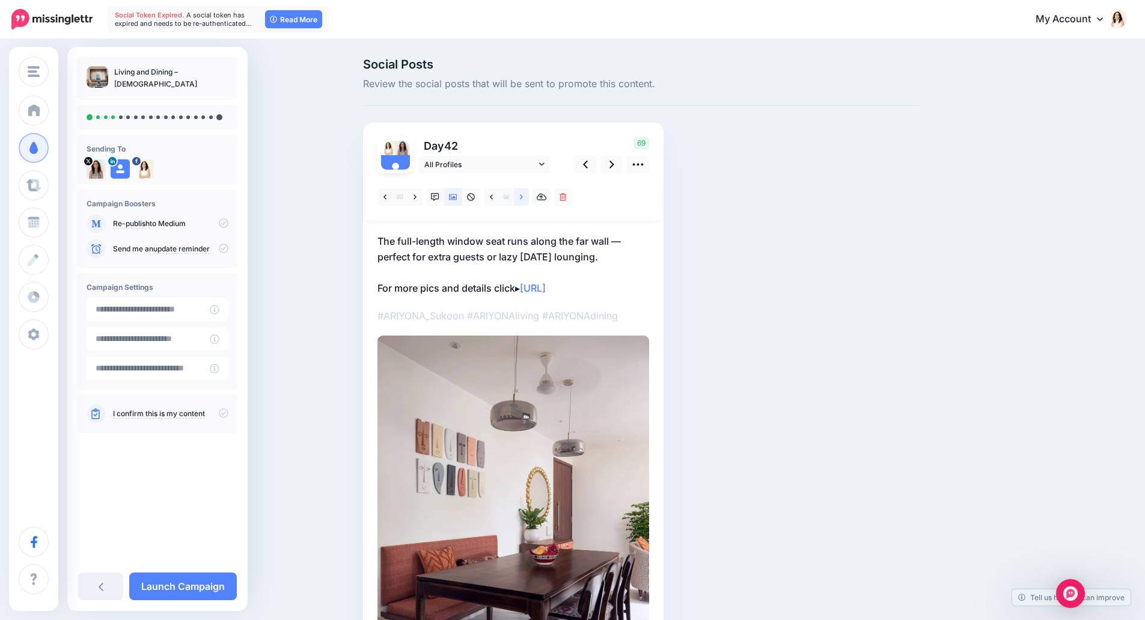
click at [523, 201] on icon at bounding box center [521, 197] width 3 height 8
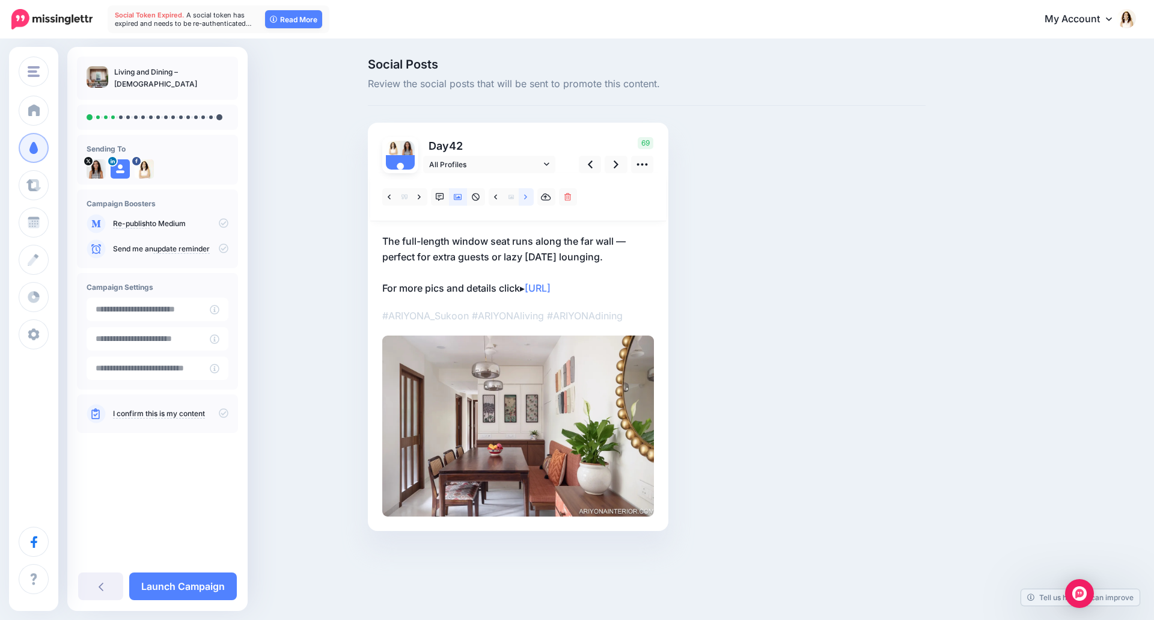
click at [525, 201] on icon at bounding box center [525, 197] width 3 height 8
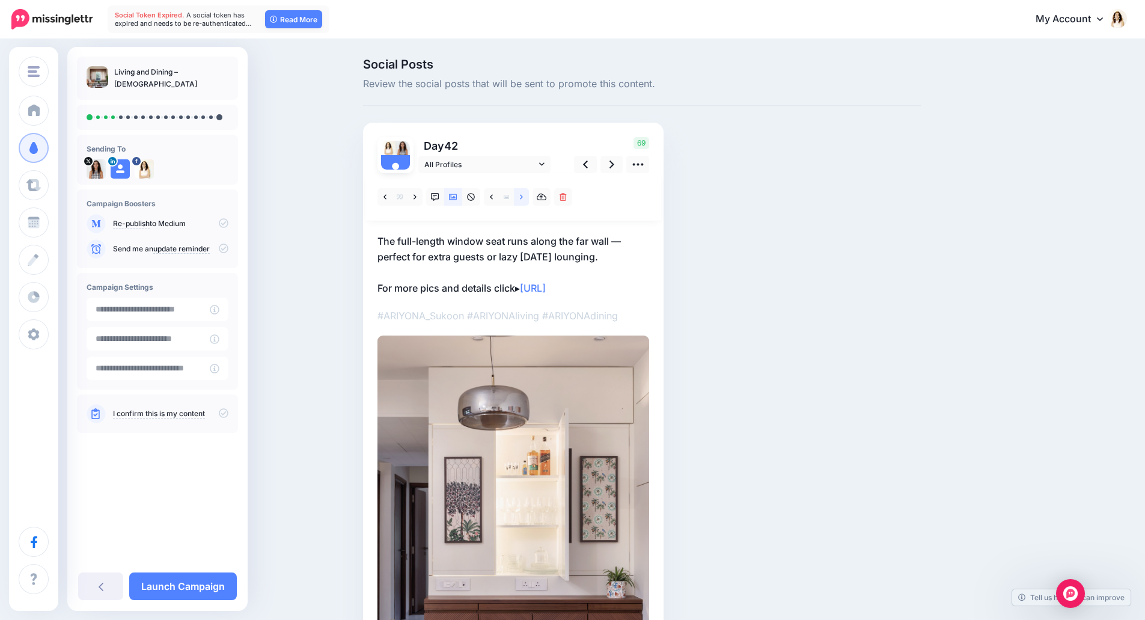
click at [523, 201] on icon at bounding box center [521, 197] width 3 height 8
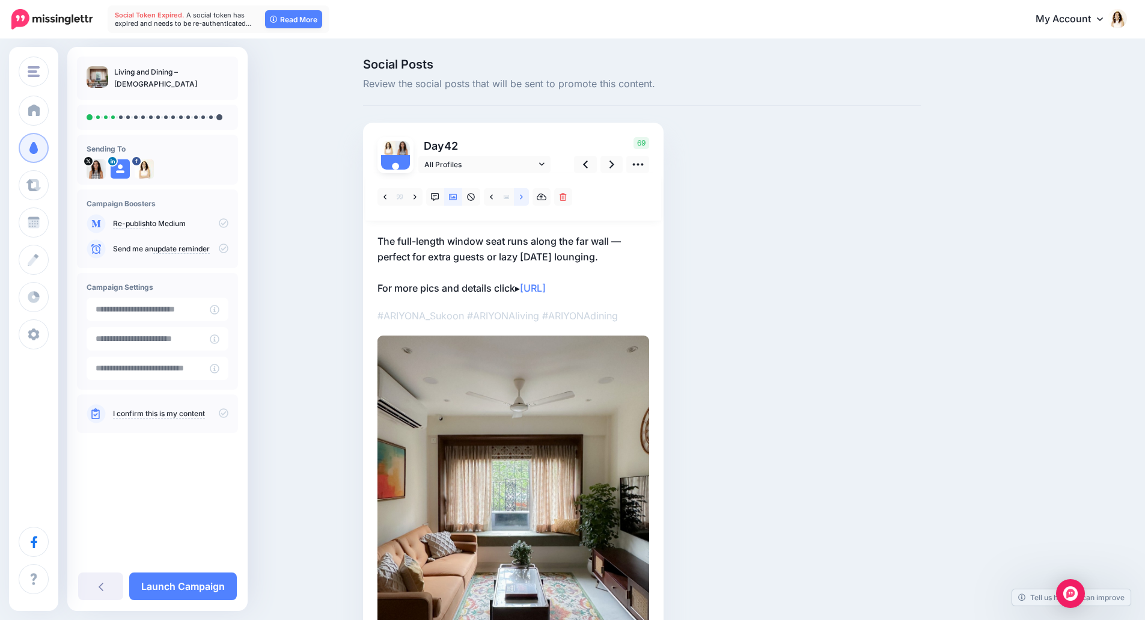
click at [523, 197] on icon at bounding box center [521, 197] width 3 height 8
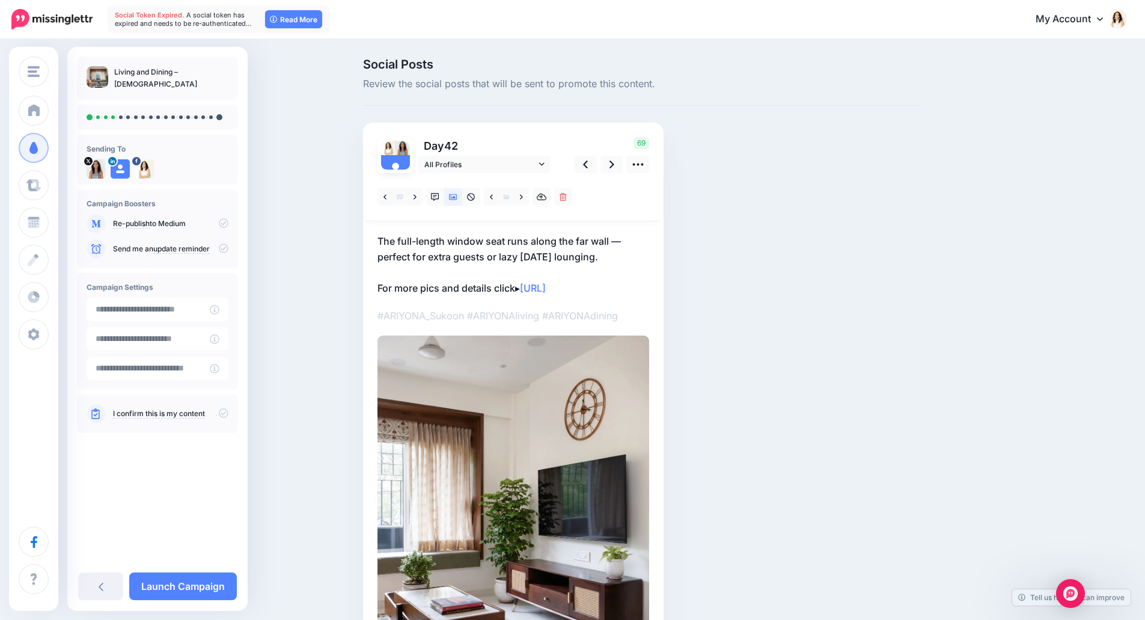
click at [522, 242] on p "The full-length window seat runs along the far wall — perfect for extra guests …" at bounding box center [514, 264] width 272 height 63
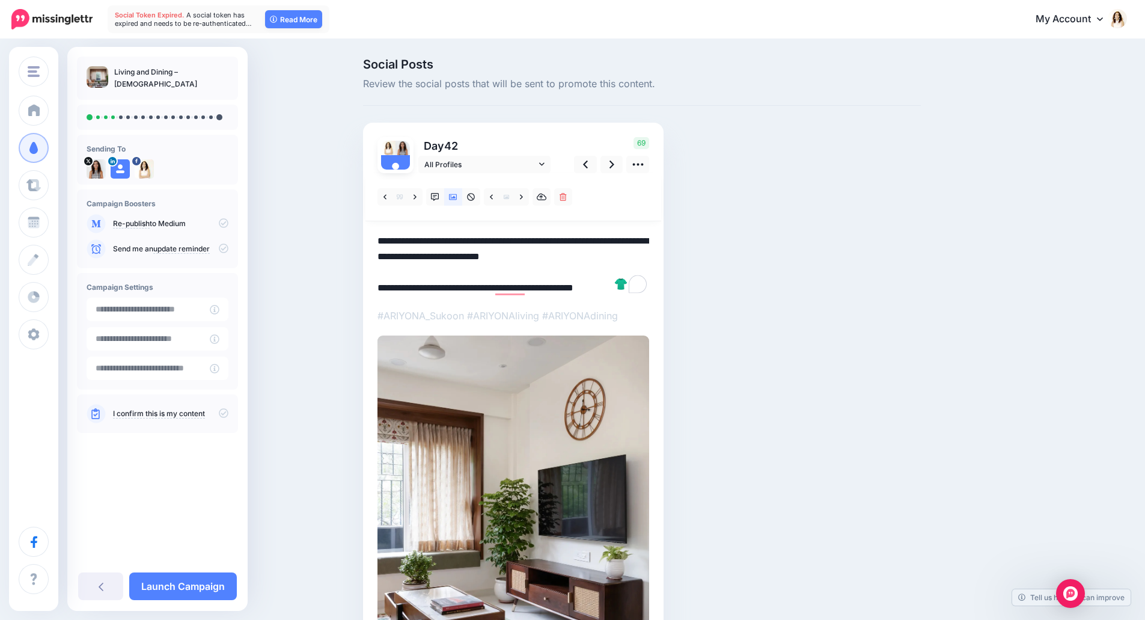
drag, startPoint x: 620, startPoint y: 257, endPoint x: 364, endPoint y: 234, distance: 256.6
click at [364, 234] on div "Social Posts Review the social posts that will be sent to promote this content.…" at bounding box center [642, 406] width 576 height 697
paste textarea "To enrich screen reader interactions, please activate Accessibility in Grammarl…"
click at [619, 170] on link at bounding box center [612, 164] width 23 height 17
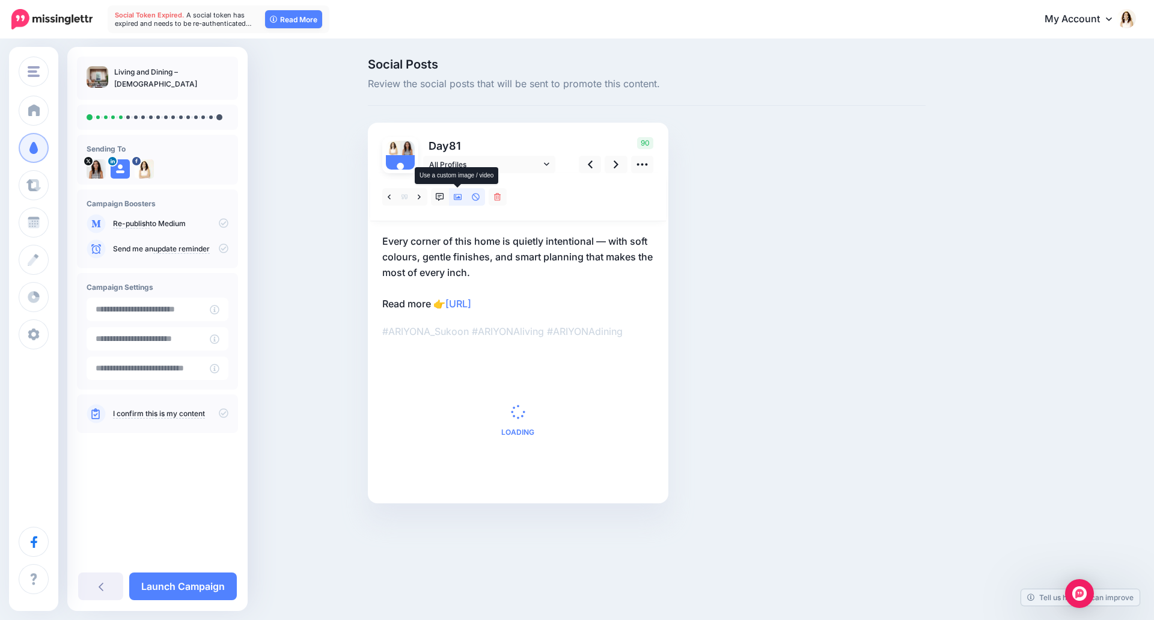
click at [459, 200] on icon at bounding box center [458, 197] width 8 height 6
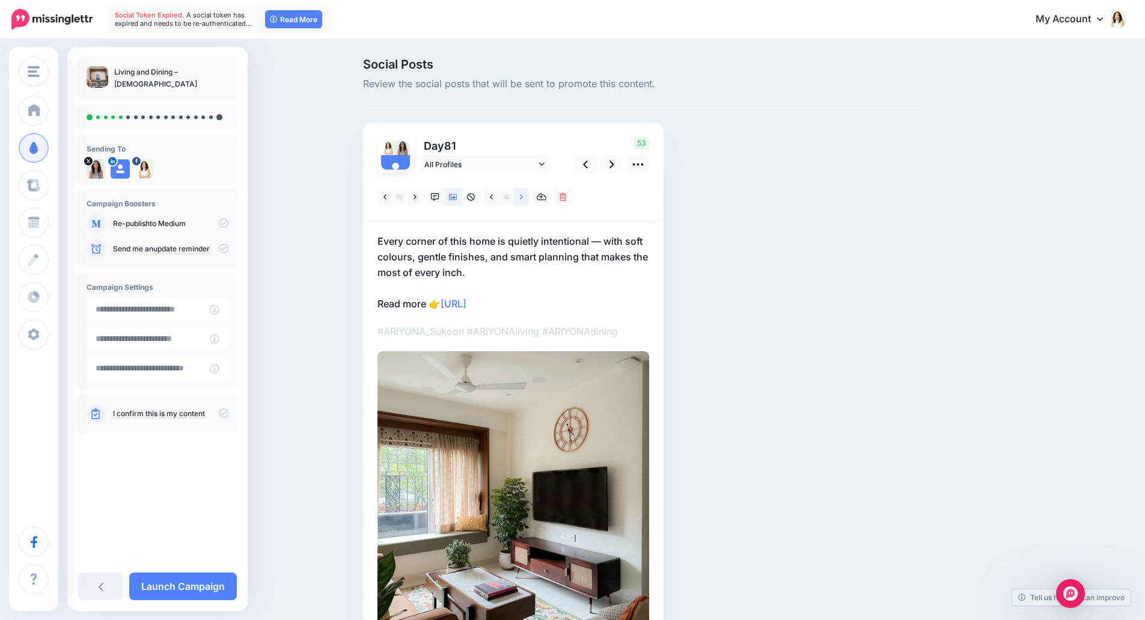
click at [523, 201] on icon at bounding box center [521, 197] width 3 height 8
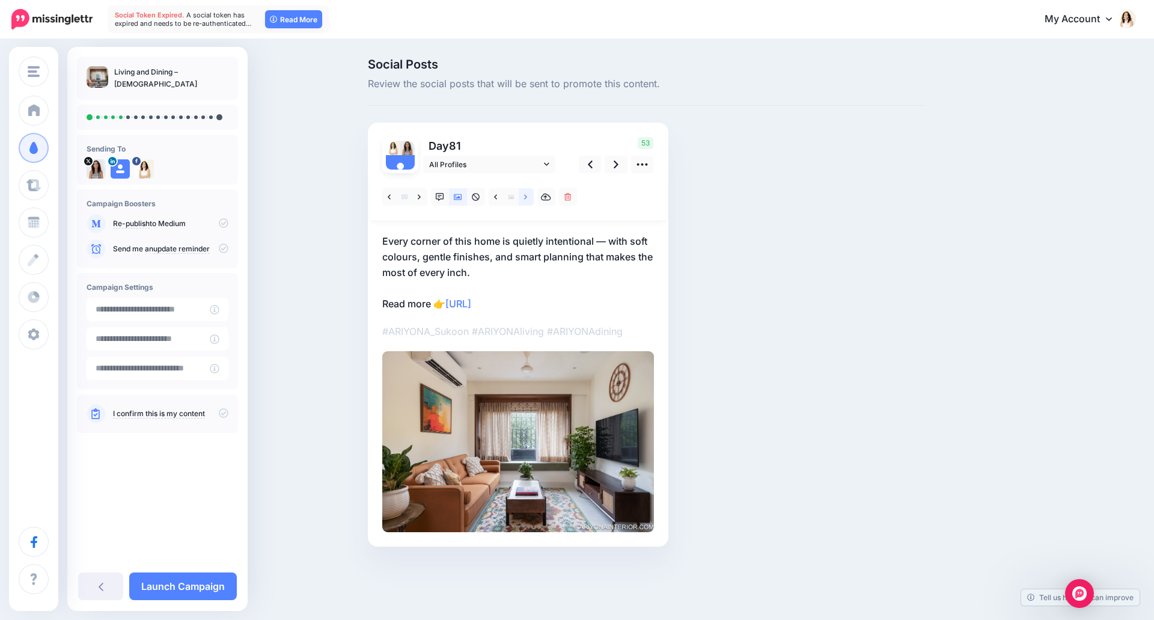
click at [527, 201] on icon at bounding box center [525, 197] width 3 height 8
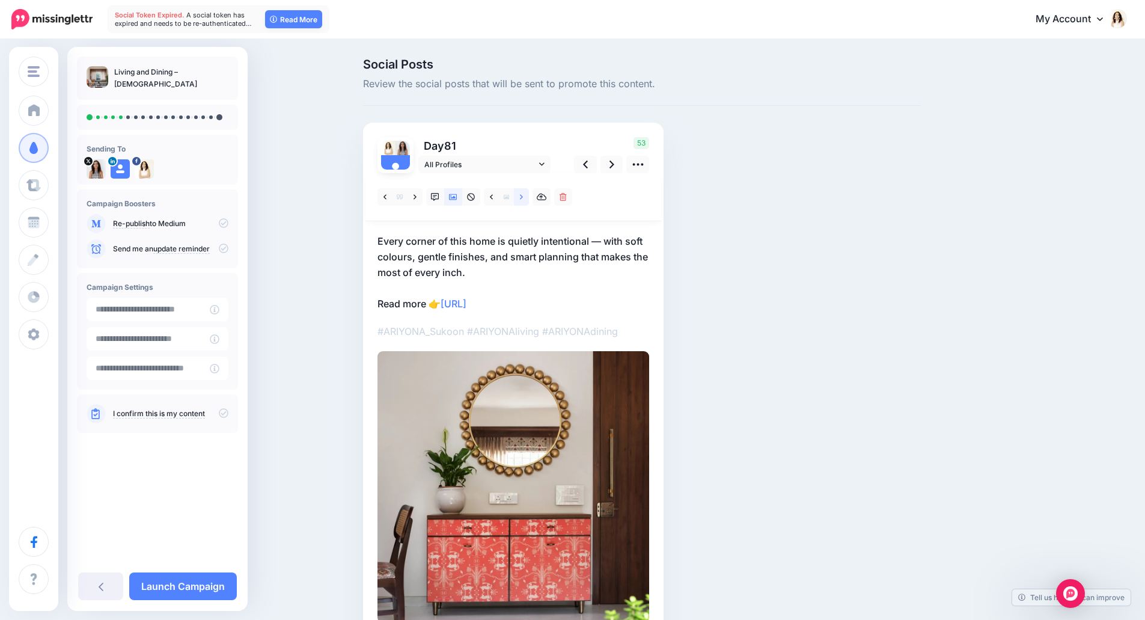
click at [523, 201] on icon at bounding box center [521, 197] width 3 height 8
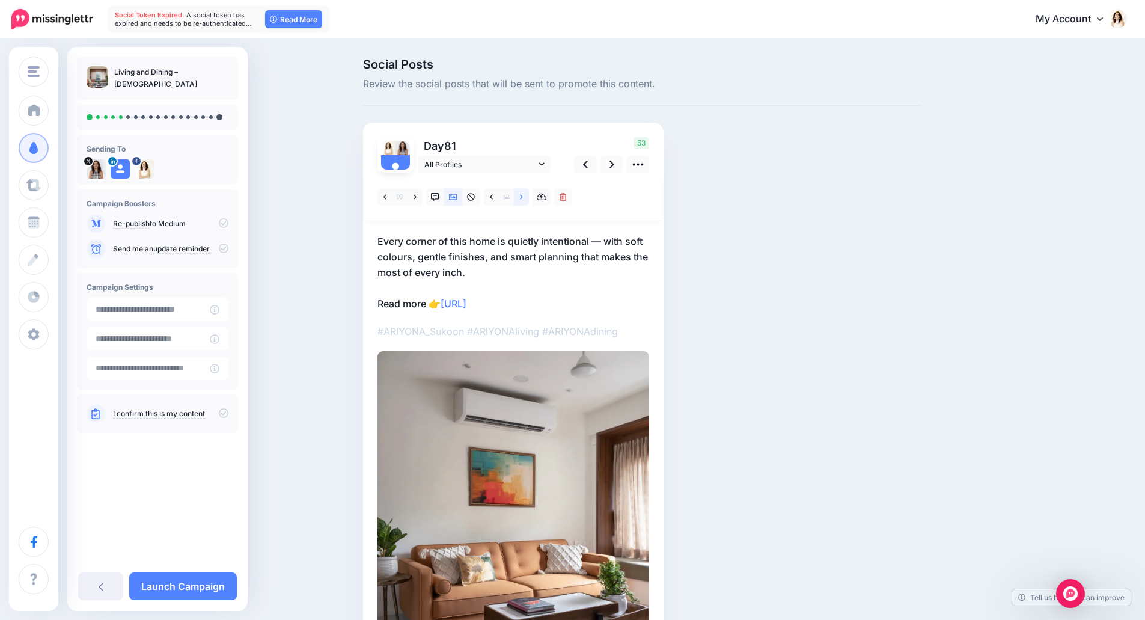
click at [523, 201] on icon at bounding box center [521, 197] width 3 height 8
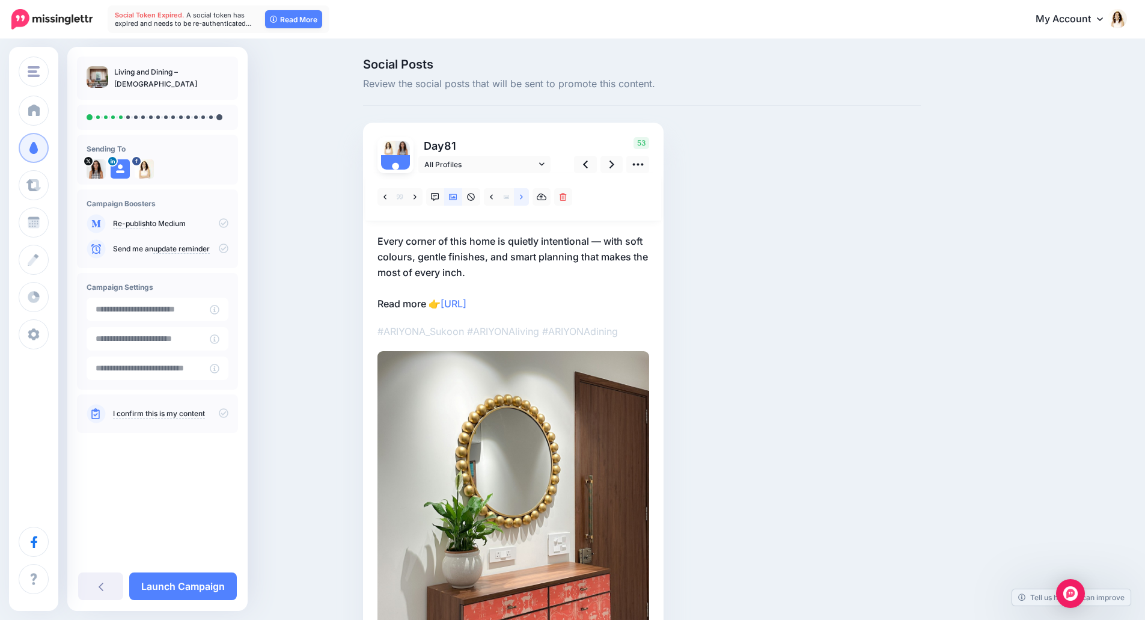
click at [523, 201] on icon at bounding box center [521, 197] width 3 height 8
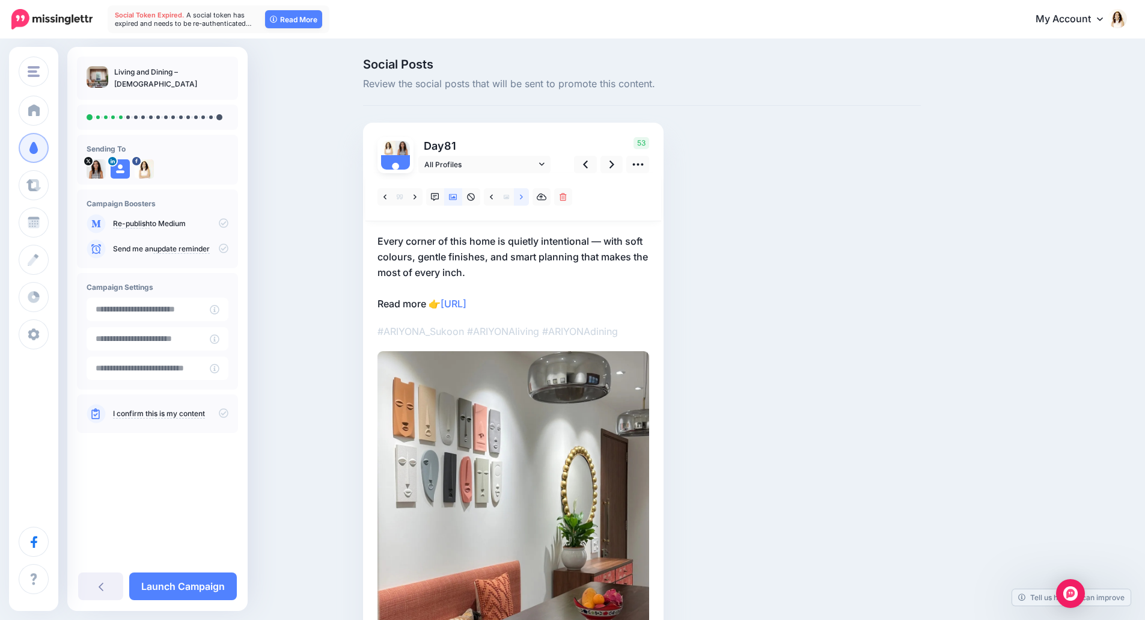
click at [523, 201] on icon at bounding box center [521, 197] width 3 height 8
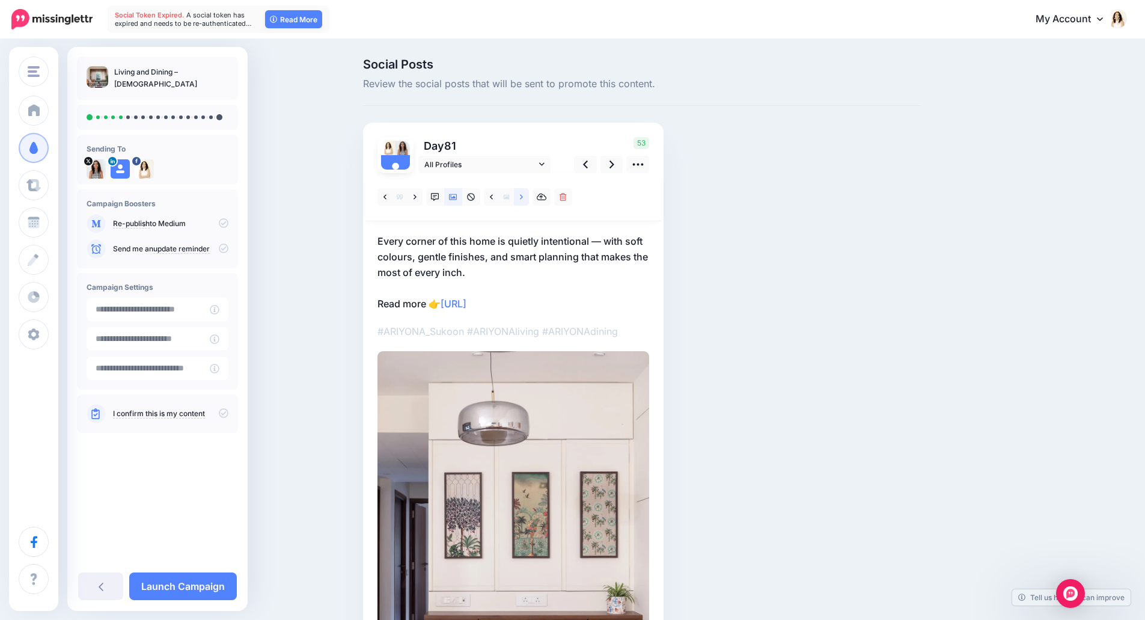
click at [523, 201] on icon at bounding box center [521, 197] width 3 height 8
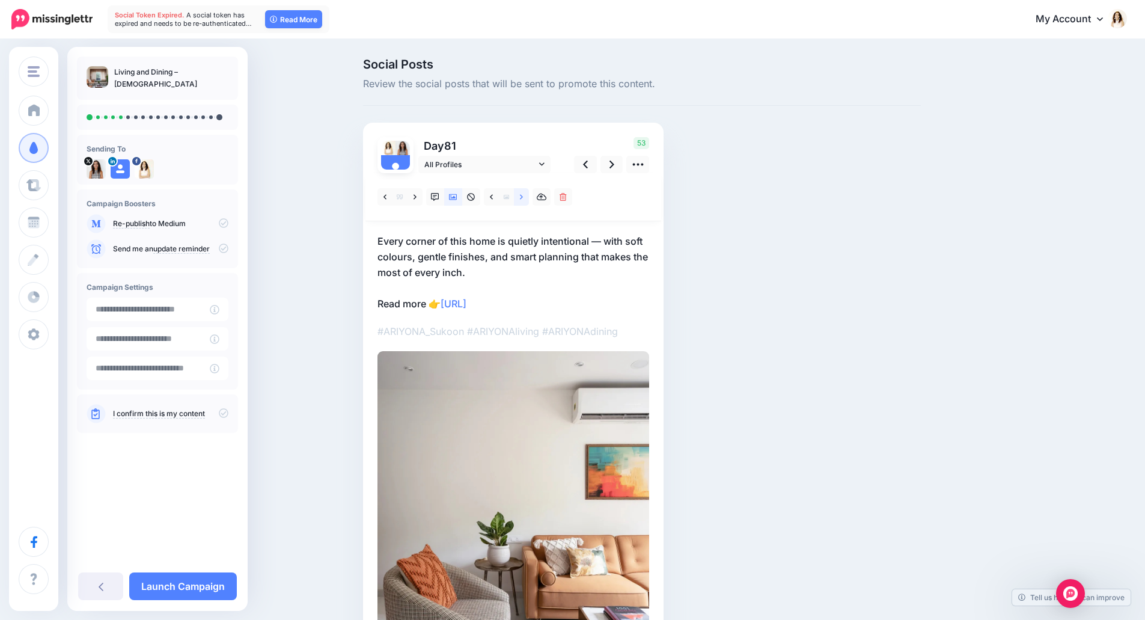
click at [523, 201] on icon at bounding box center [521, 197] width 3 height 8
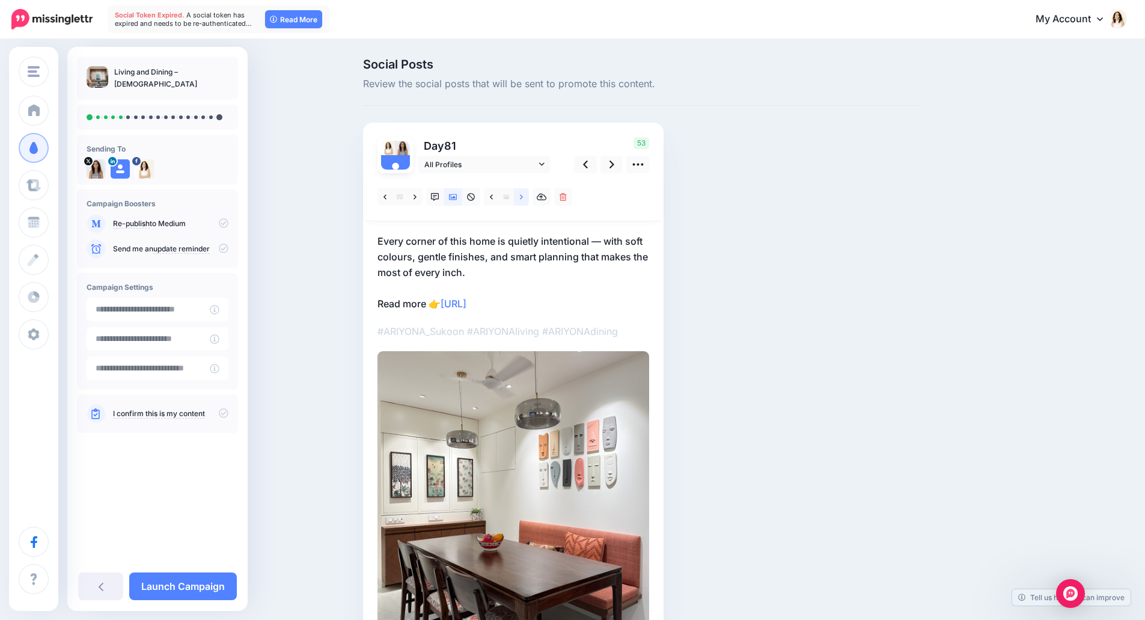
click at [523, 201] on icon at bounding box center [521, 197] width 3 height 8
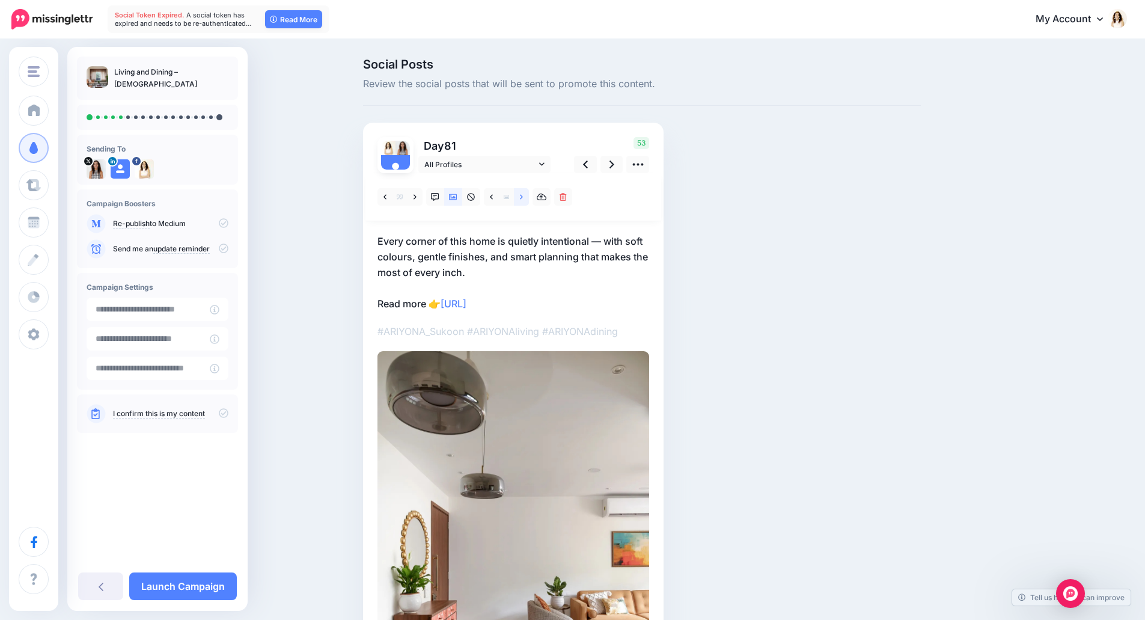
click at [523, 201] on icon at bounding box center [521, 197] width 3 height 8
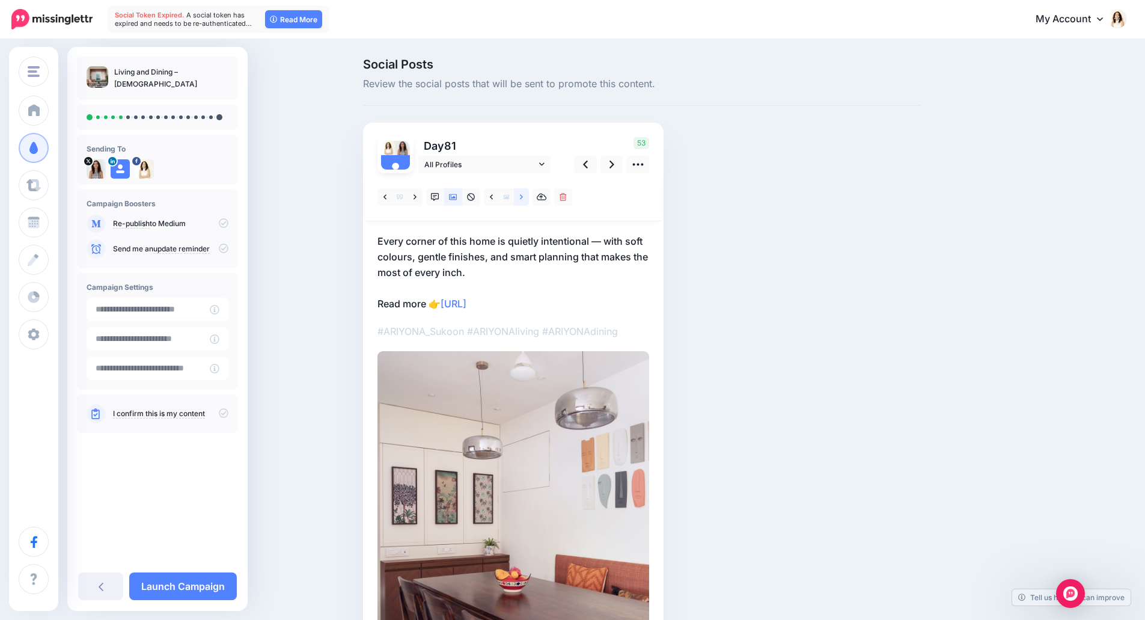
click at [523, 201] on icon at bounding box center [521, 197] width 3 height 8
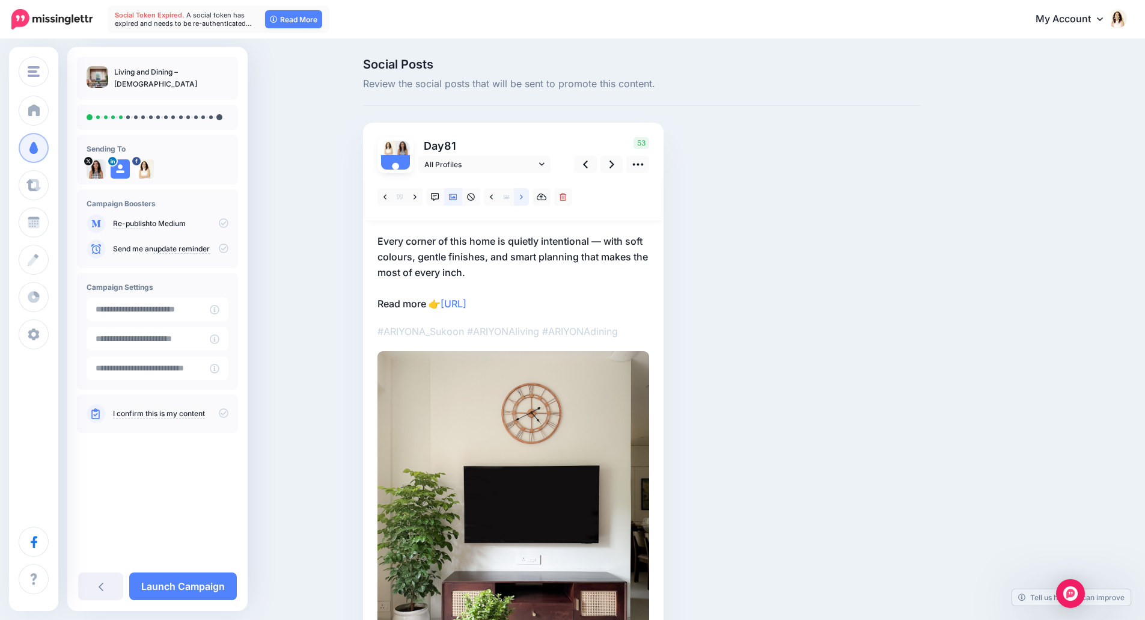
click at [523, 201] on icon at bounding box center [521, 197] width 3 height 8
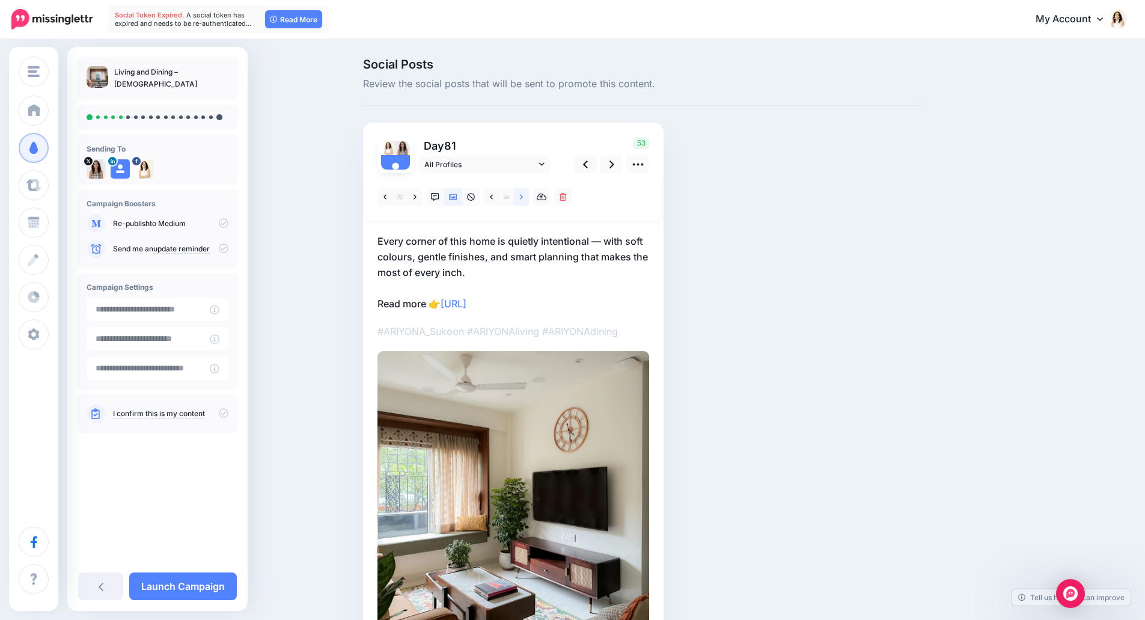
click at [523, 201] on icon at bounding box center [521, 197] width 3 height 8
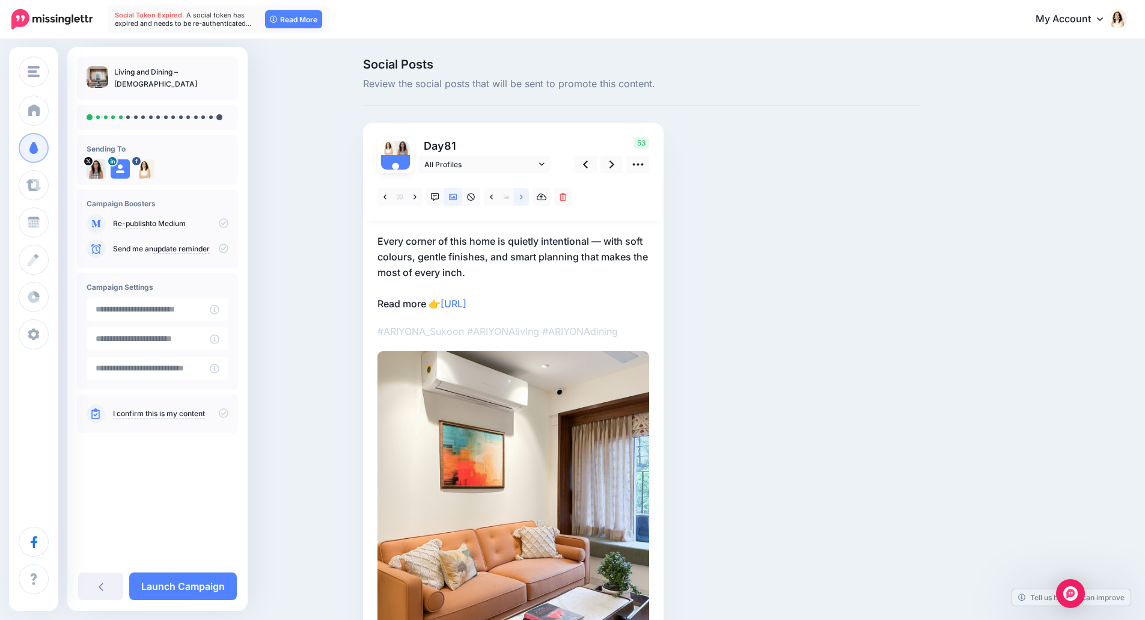
click at [523, 201] on icon at bounding box center [521, 197] width 3 height 8
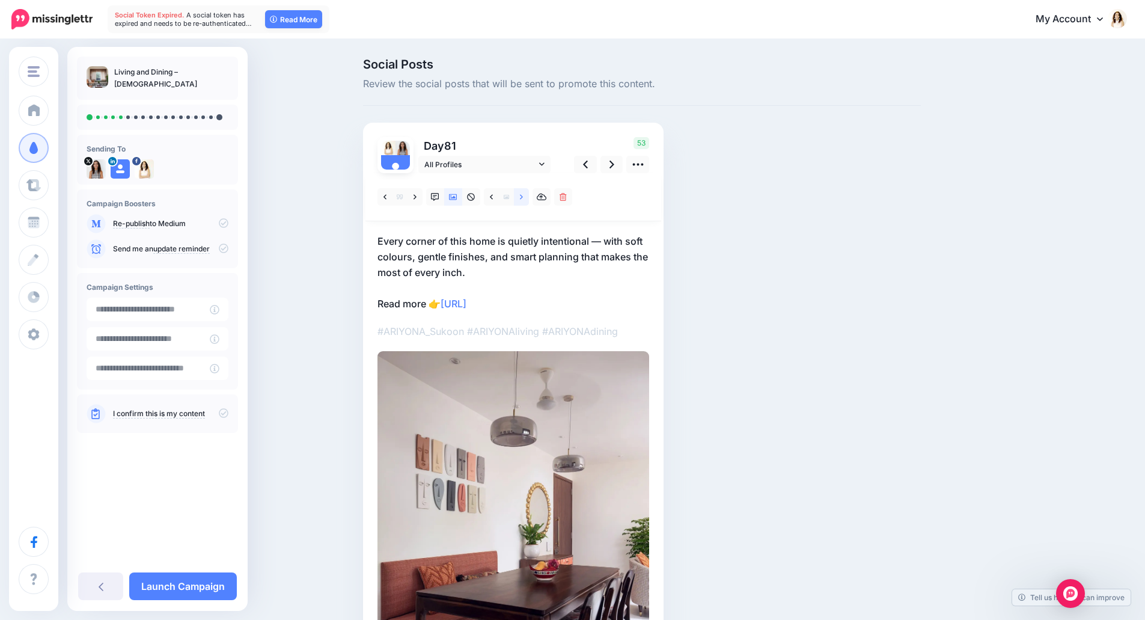
click at [523, 201] on icon at bounding box center [521, 197] width 3 height 8
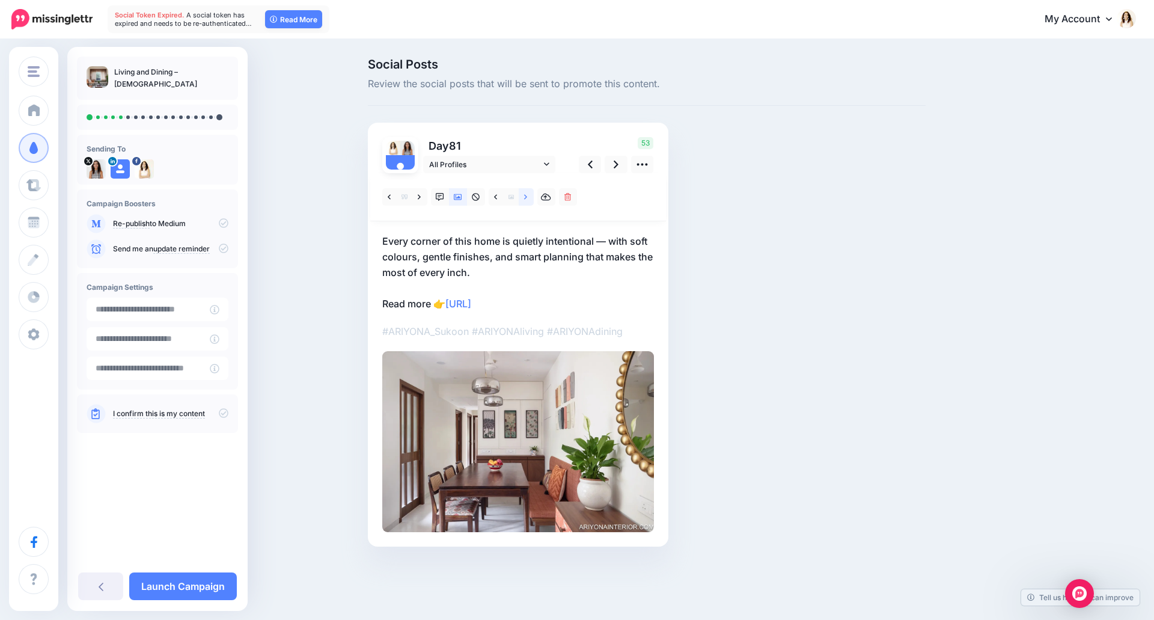
click at [527, 201] on icon at bounding box center [525, 197] width 3 height 8
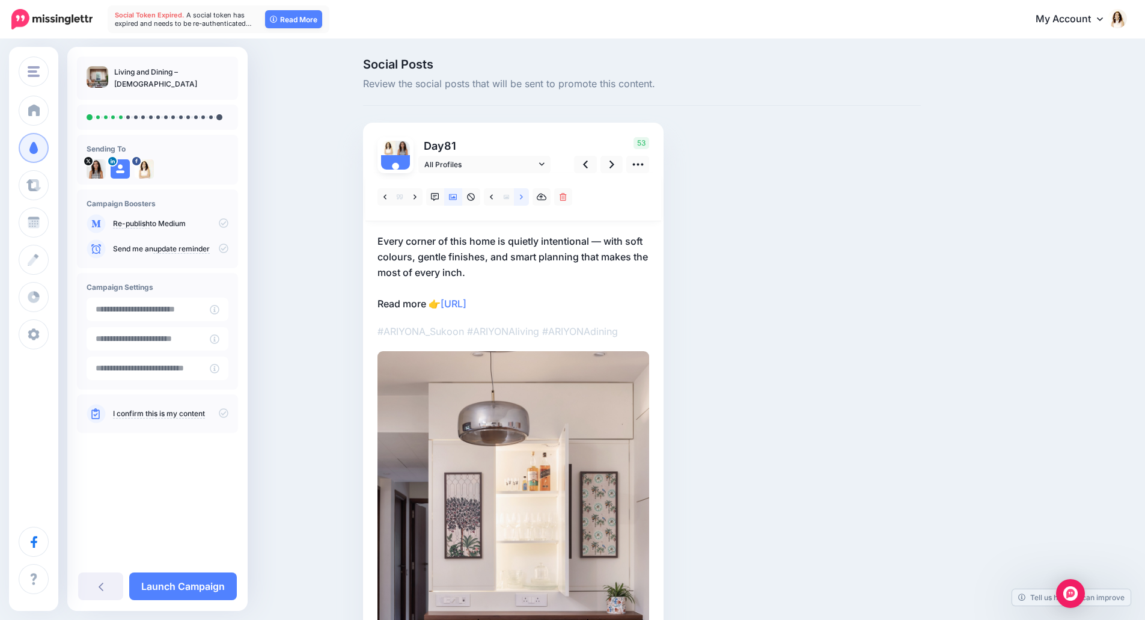
click at [523, 201] on icon at bounding box center [521, 197] width 3 height 8
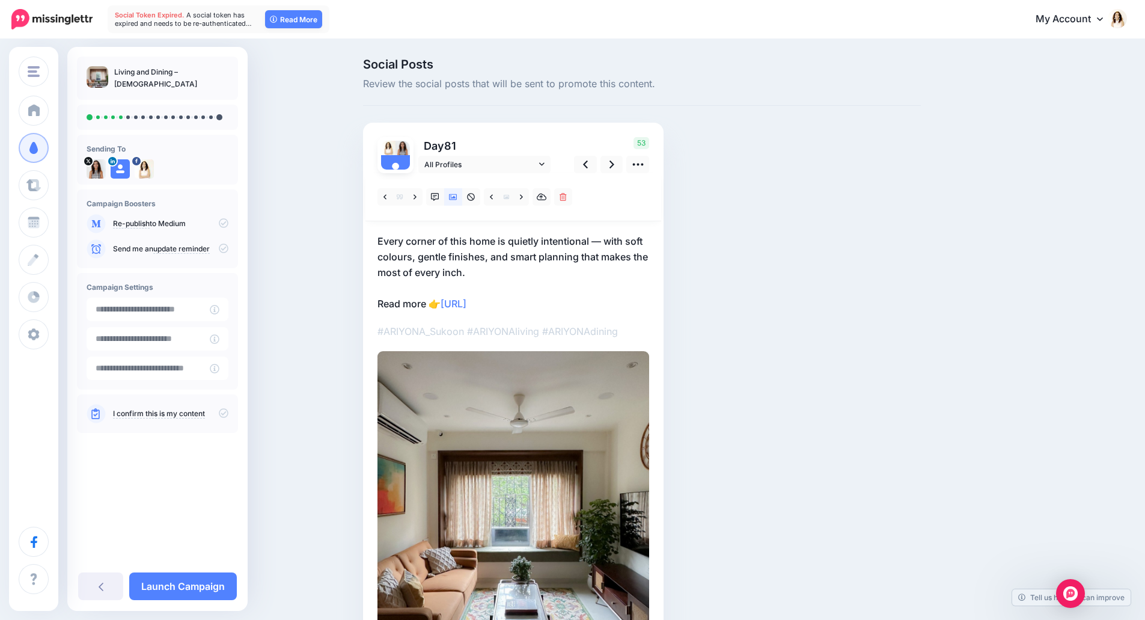
drag, startPoint x: 448, startPoint y: 259, endPoint x: 458, endPoint y: 259, distance: 9.6
click at [449, 259] on p "Every corner of this home is quietly intentional — with soft colours, gentle fi…" at bounding box center [514, 272] width 272 height 78
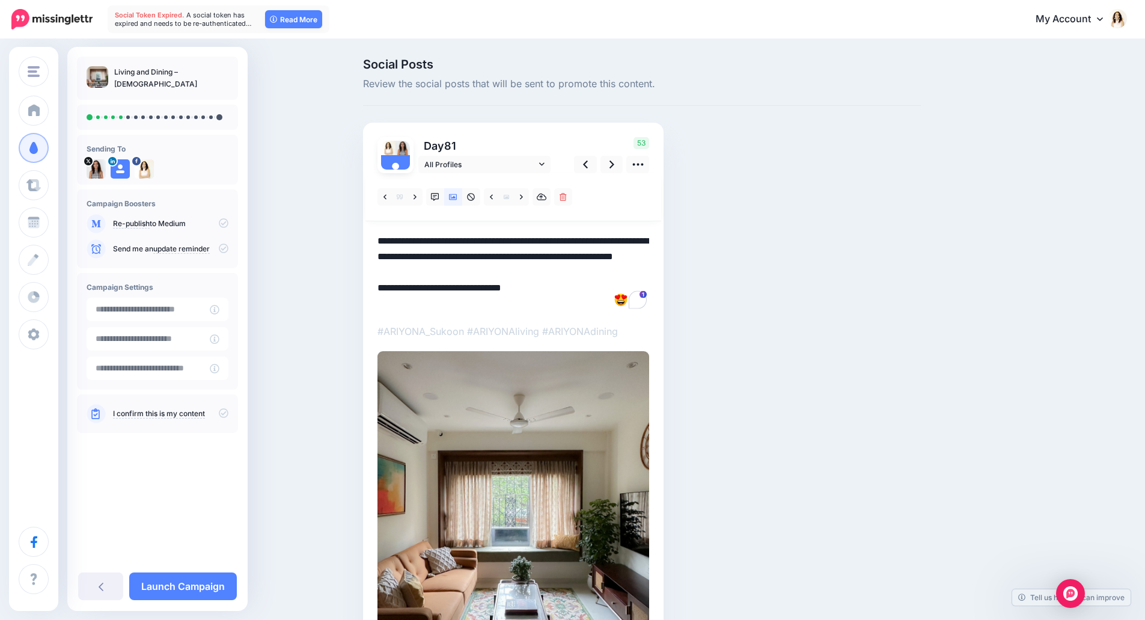
drag, startPoint x: 480, startPoint y: 272, endPoint x: 369, endPoint y: 226, distance: 120.5
click at [369, 226] on div "Day 81 All Profiles" at bounding box center [513, 414] width 301 height 583
paste textarea "To enrich screen reader interactions, please activate Accessibility in Grammarl…"
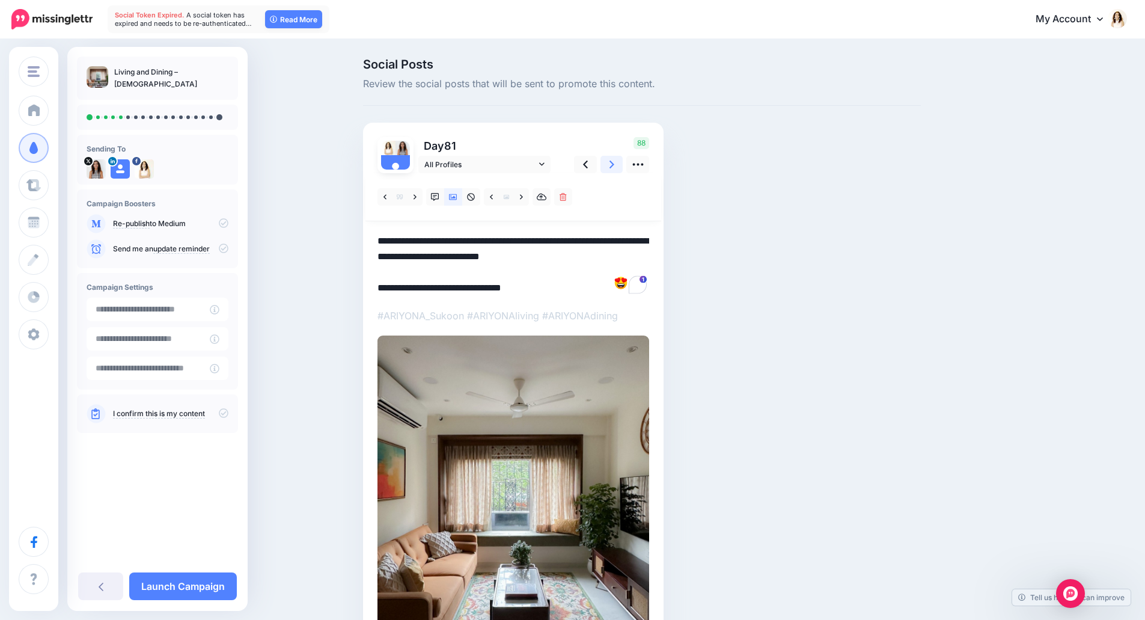
click at [614, 170] on icon at bounding box center [612, 164] width 5 height 13
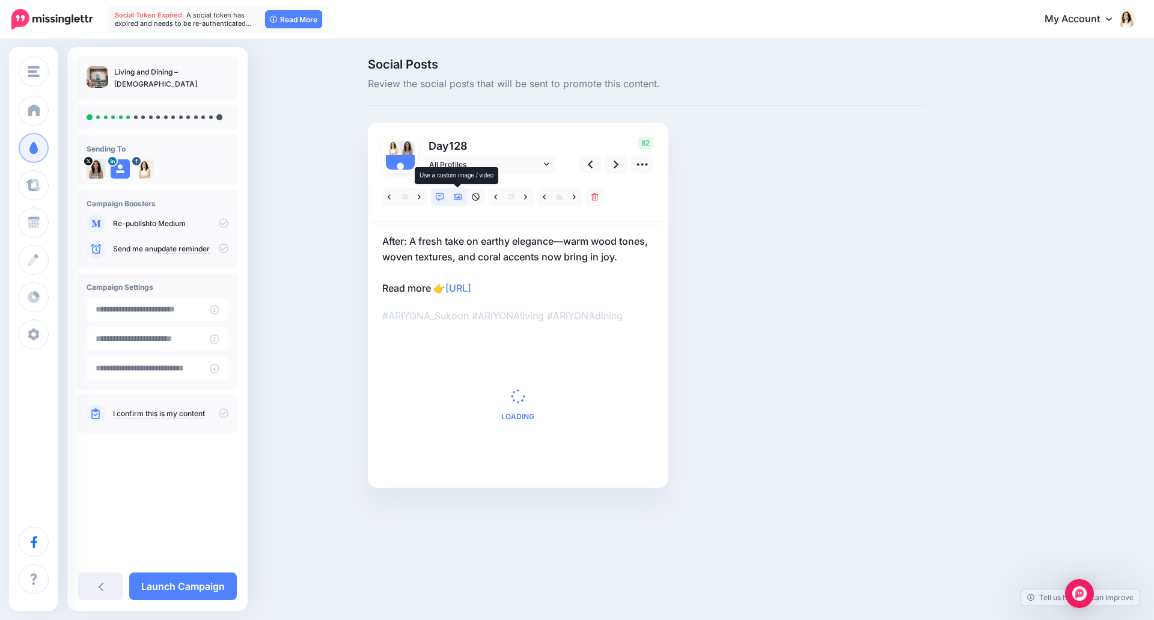
click at [459, 200] on icon at bounding box center [458, 197] width 8 height 8
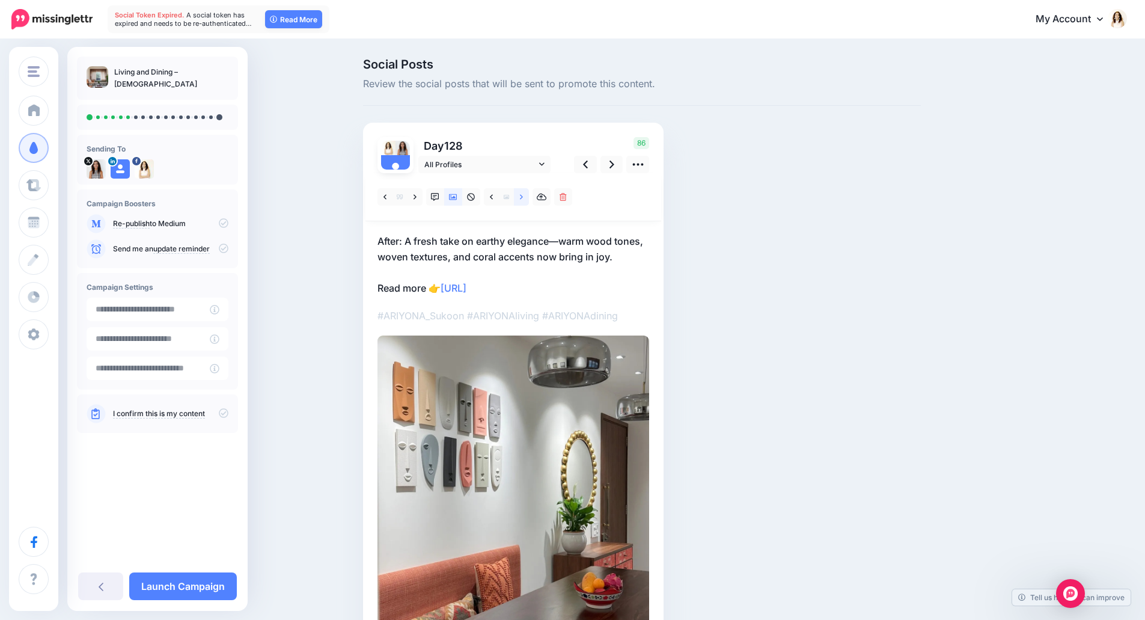
click at [524, 198] on link at bounding box center [521, 196] width 15 height 17
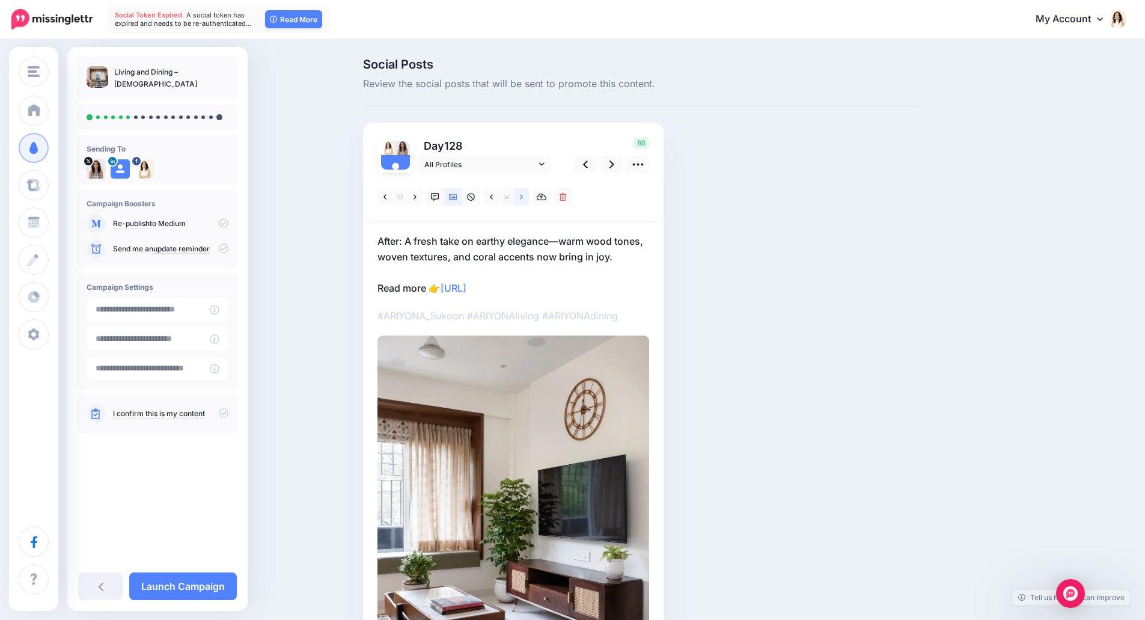
click at [524, 198] on link at bounding box center [521, 196] width 15 height 17
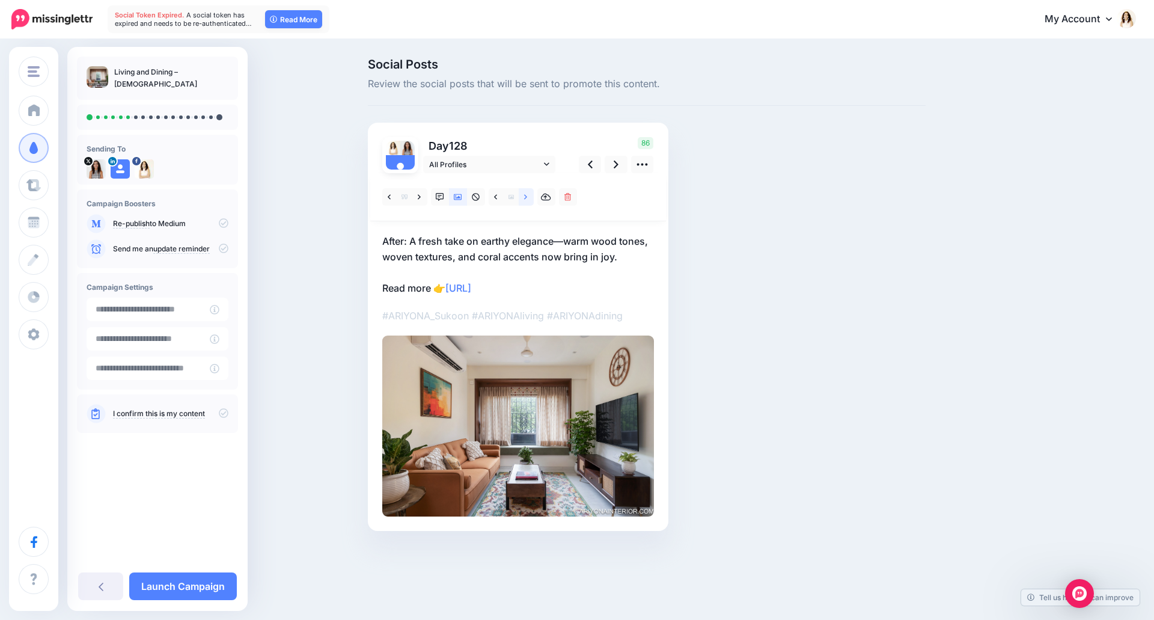
click at [524, 198] on link at bounding box center [526, 196] width 15 height 17
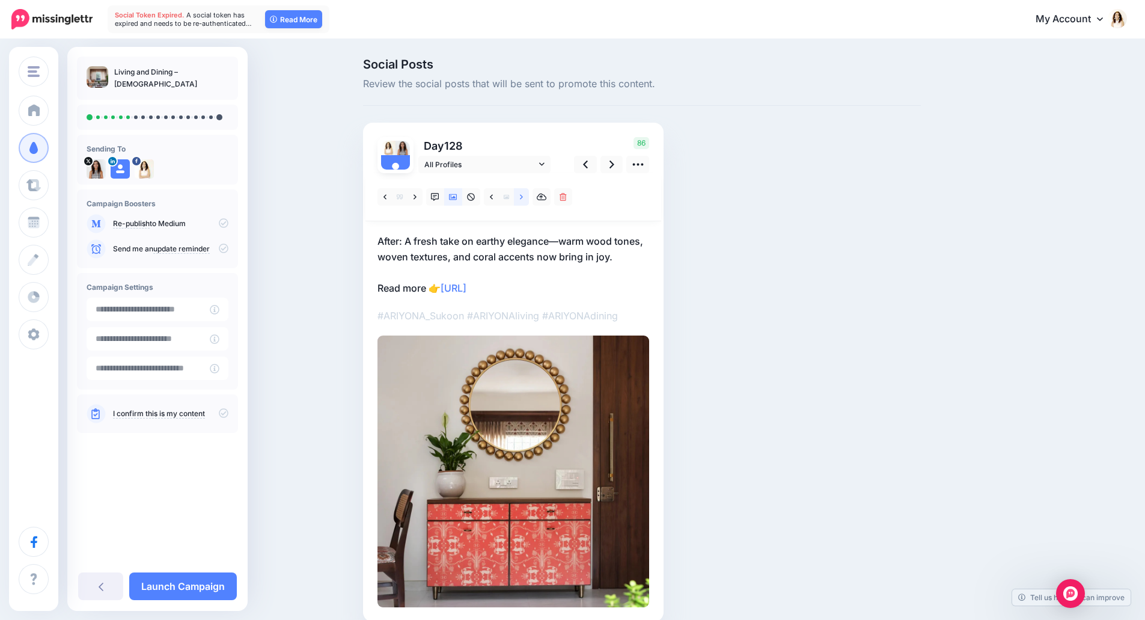
click at [524, 198] on link at bounding box center [521, 196] width 15 height 17
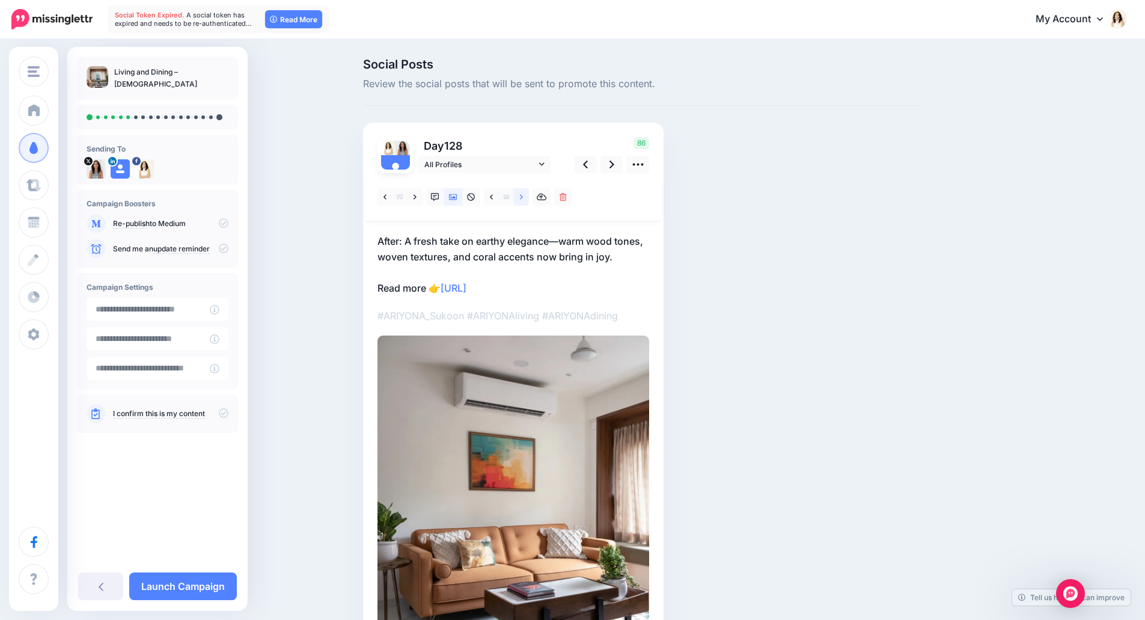
click at [524, 198] on link at bounding box center [521, 196] width 15 height 17
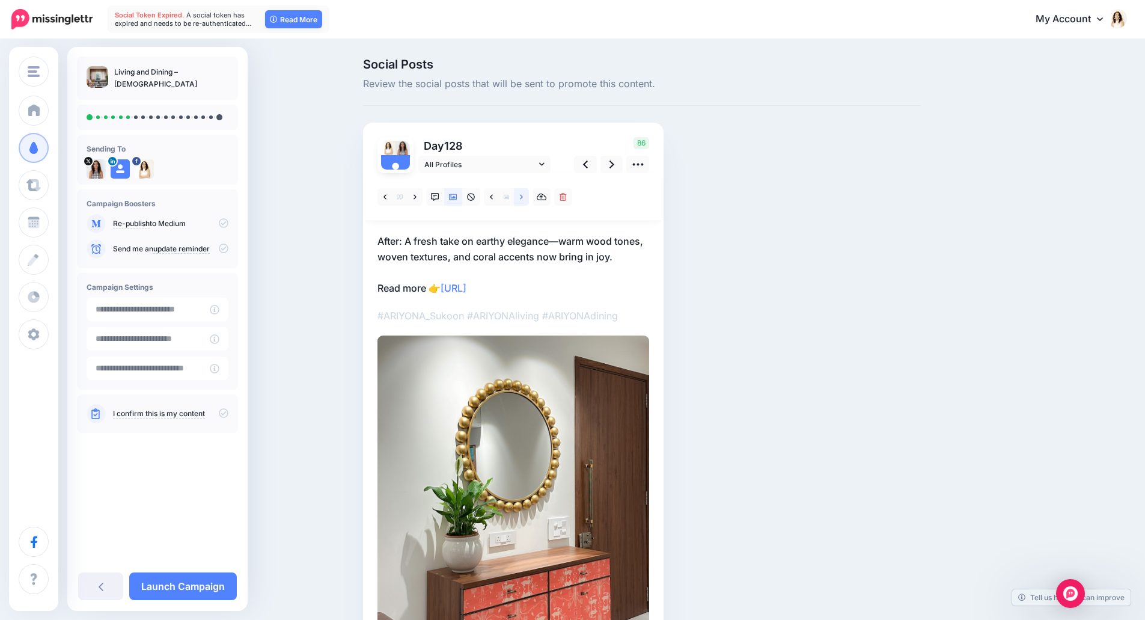
click at [524, 198] on link at bounding box center [521, 196] width 15 height 17
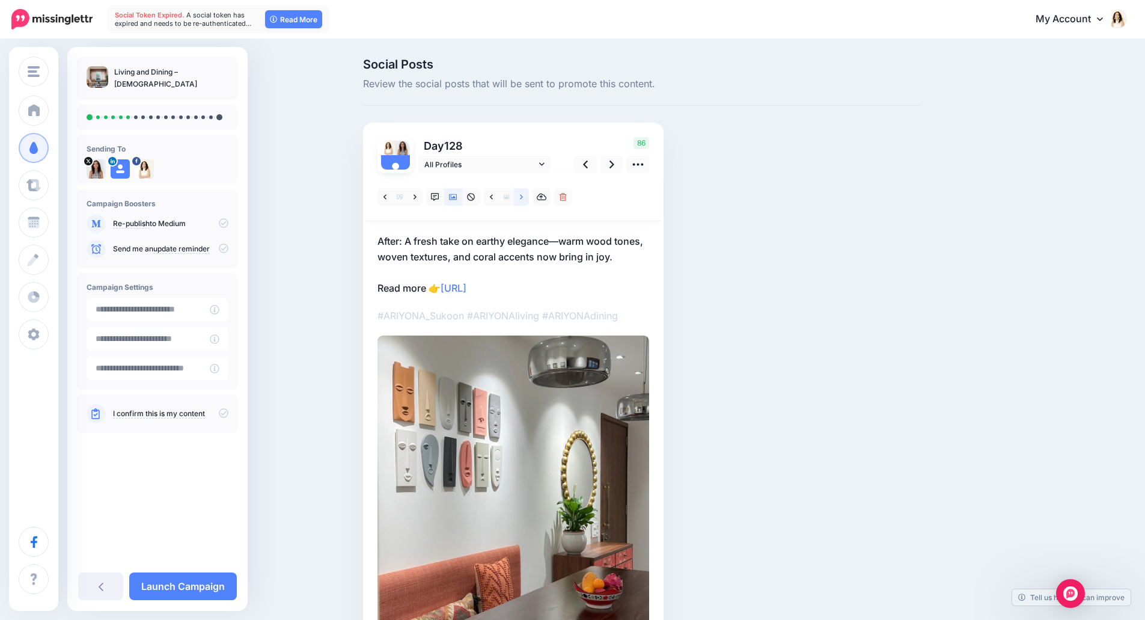
click at [524, 198] on link at bounding box center [521, 196] width 15 height 17
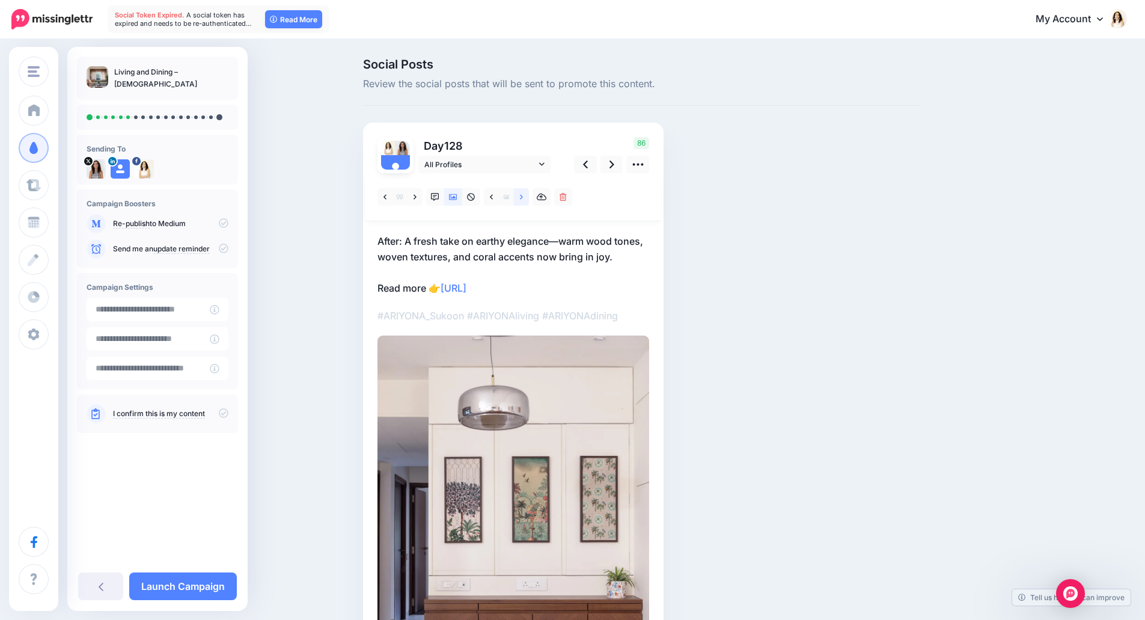
click at [524, 198] on link at bounding box center [521, 196] width 15 height 17
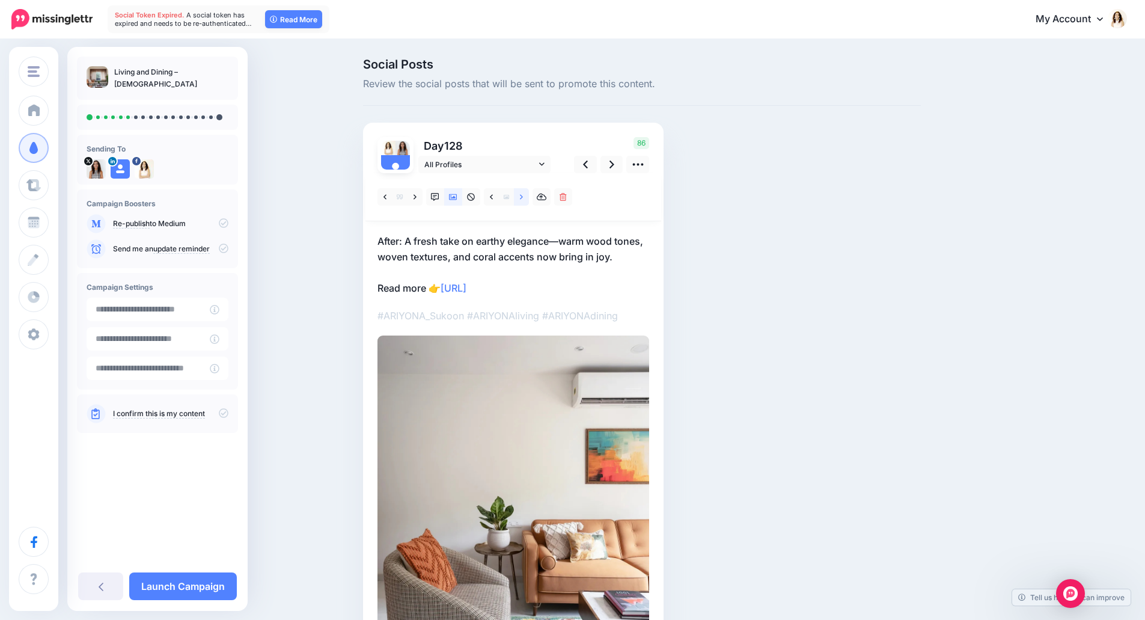
click at [524, 198] on link at bounding box center [521, 196] width 15 height 17
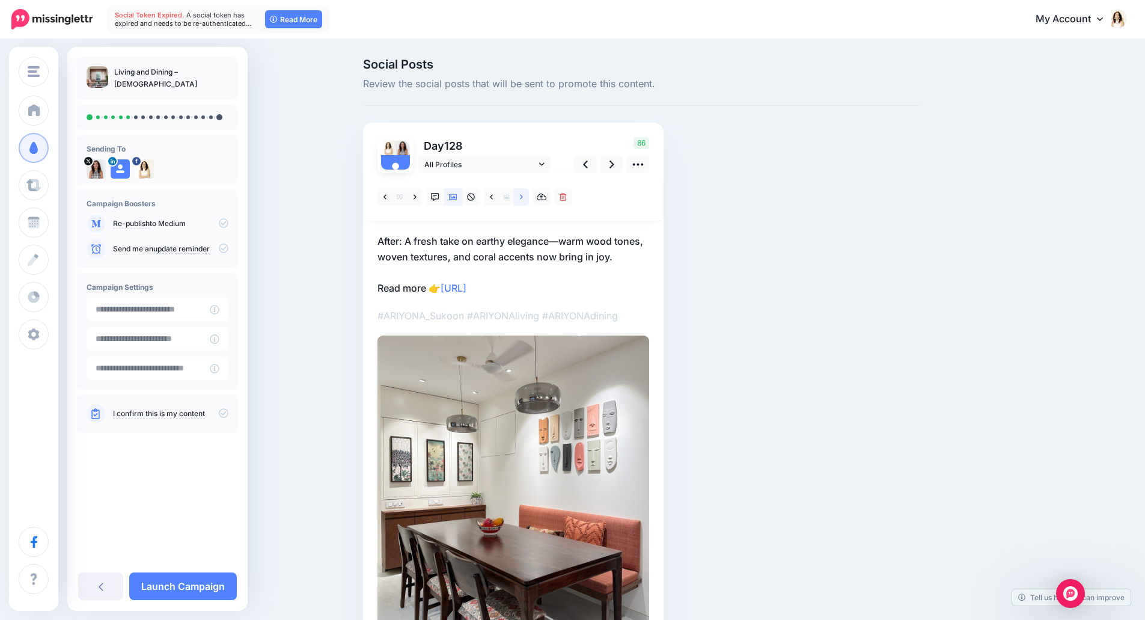
click at [524, 198] on link at bounding box center [521, 196] width 15 height 17
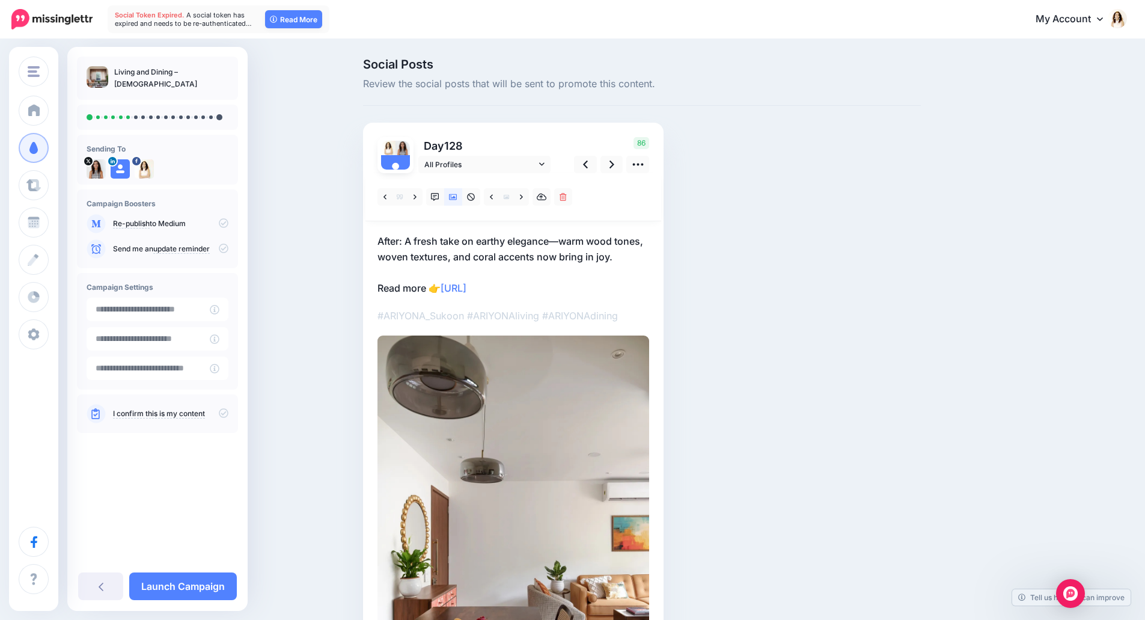
click at [545, 254] on p "After: A fresh take on earthy elegance—warm wood tones, woven textures, and cor…" at bounding box center [514, 264] width 272 height 63
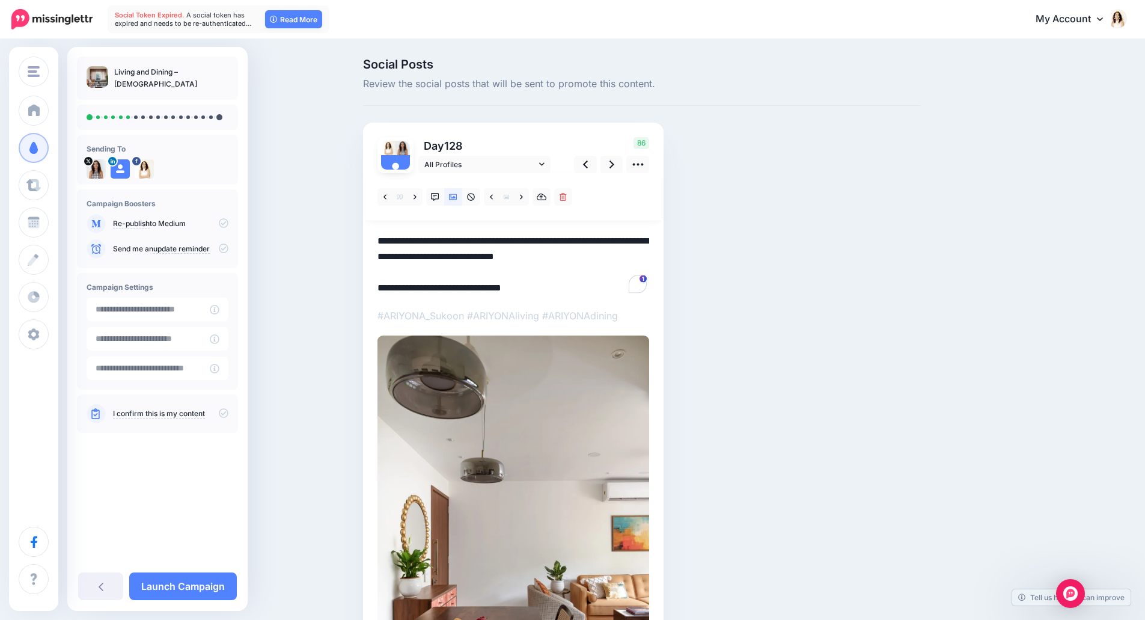
drag, startPoint x: 631, startPoint y: 259, endPoint x: 363, endPoint y: 232, distance: 268.9
click at [363, 232] on div "Social Posts Review the social posts that will be sent to promote this content.…" at bounding box center [642, 426] width 576 height 736
paste textarea "**********"
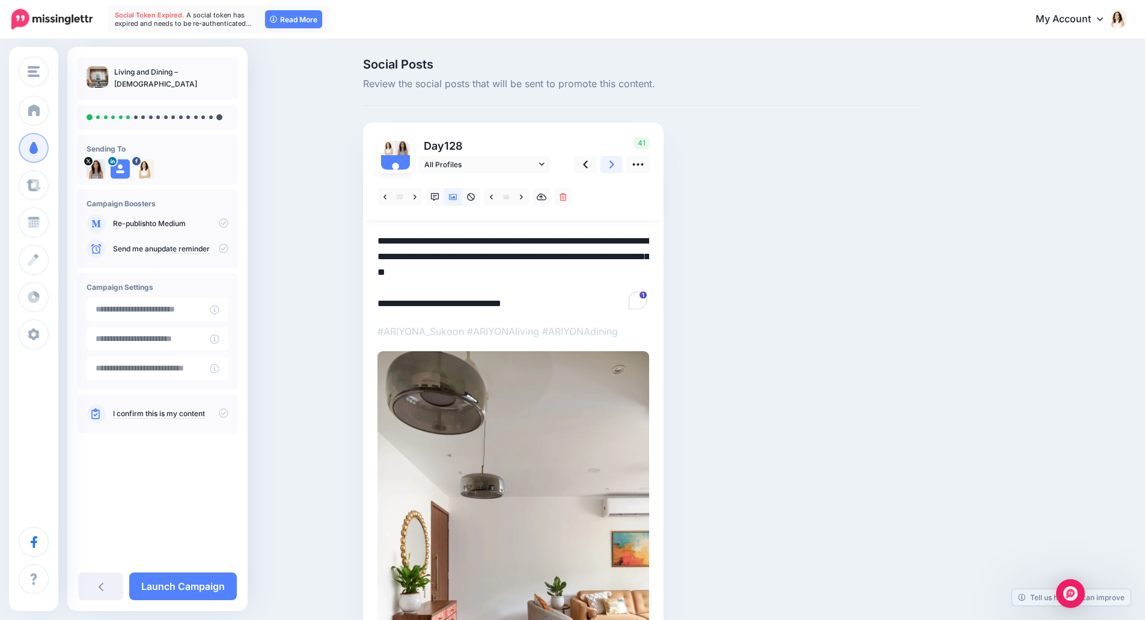
click at [614, 169] on icon at bounding box center [612, 164] width 5 height 13
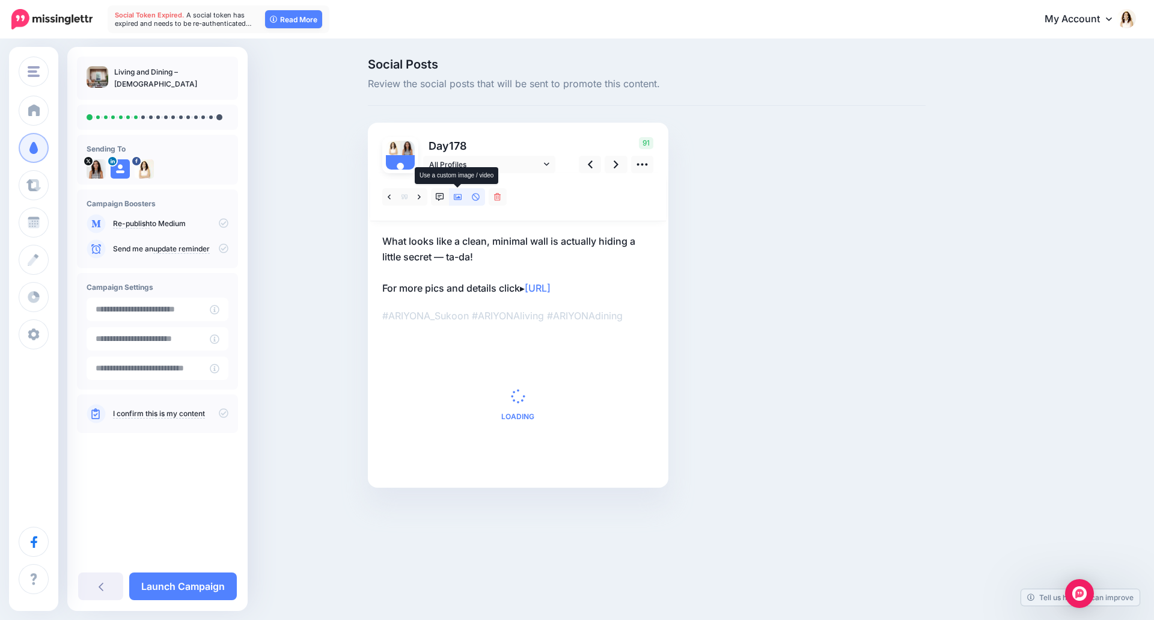
click at [455, 195] on icon at bounding box center [458, 197] width 8 height 8
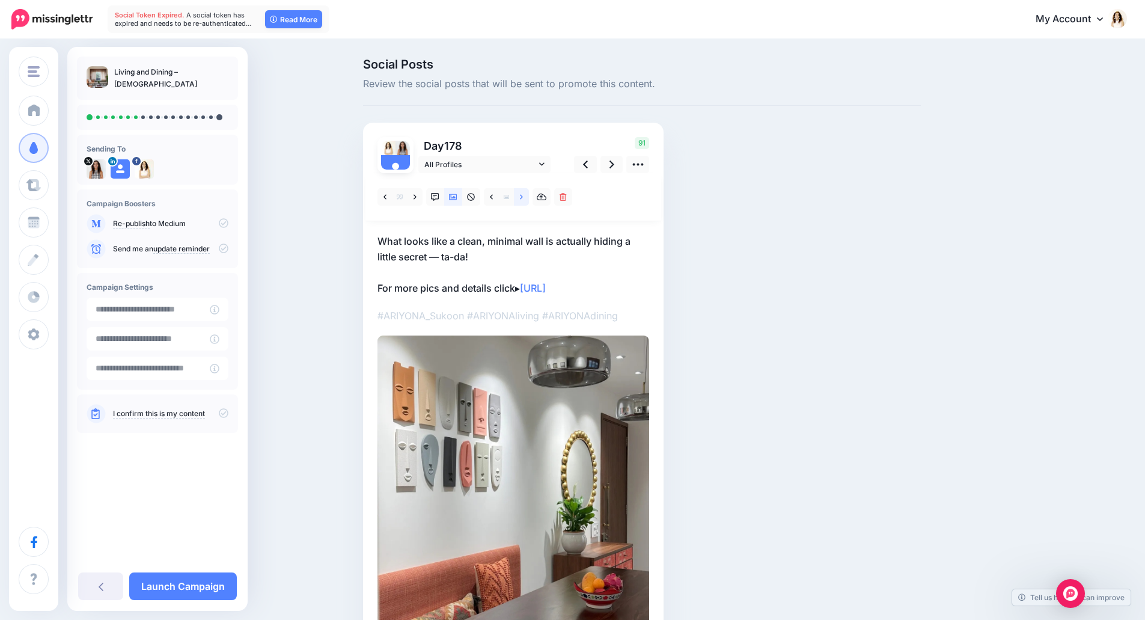
click at [528, 200] on link at bounding box center [521, 196] width 15 height 17
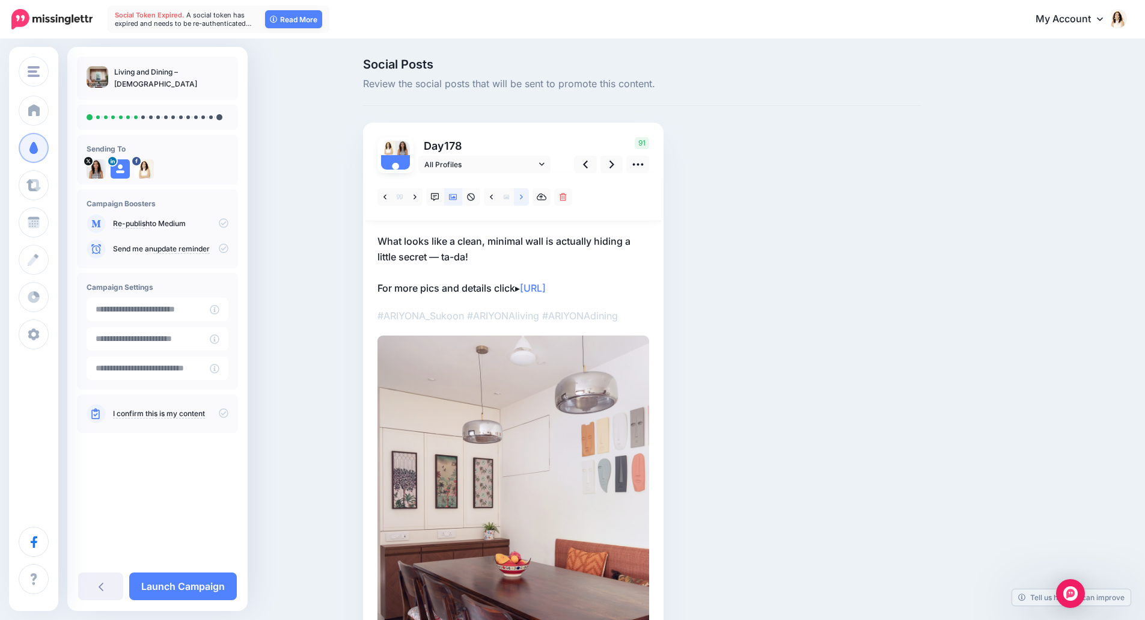
click at [528, 200] on link at bounding box center [521, 196] width 15 height 17
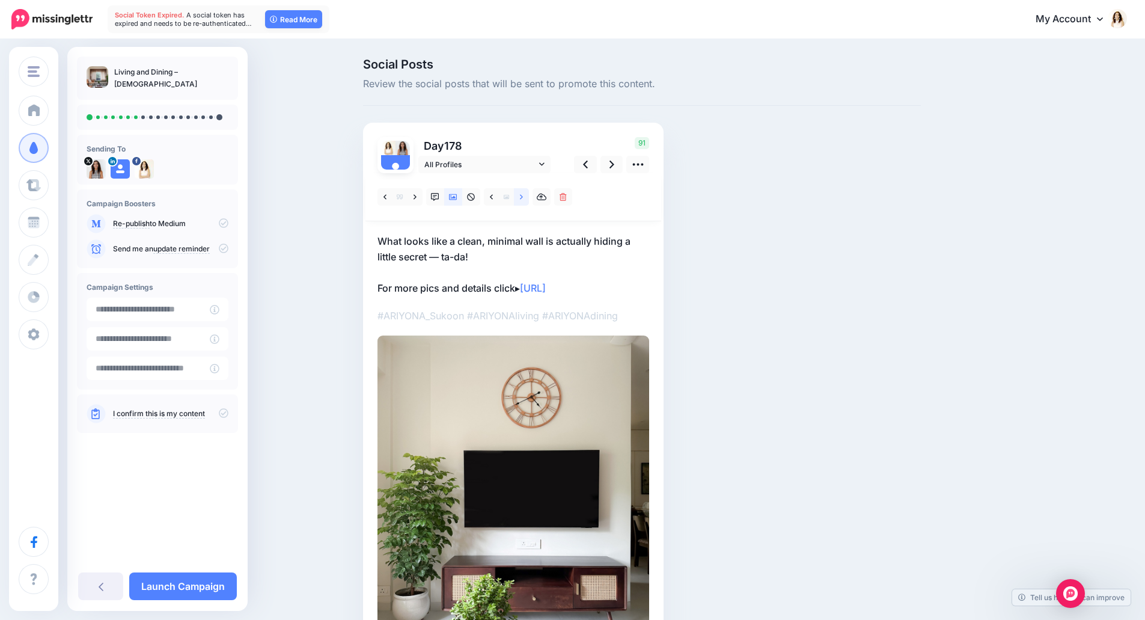
click at [528, 200] on link at bounding box center [521, 196] width 15 height 17
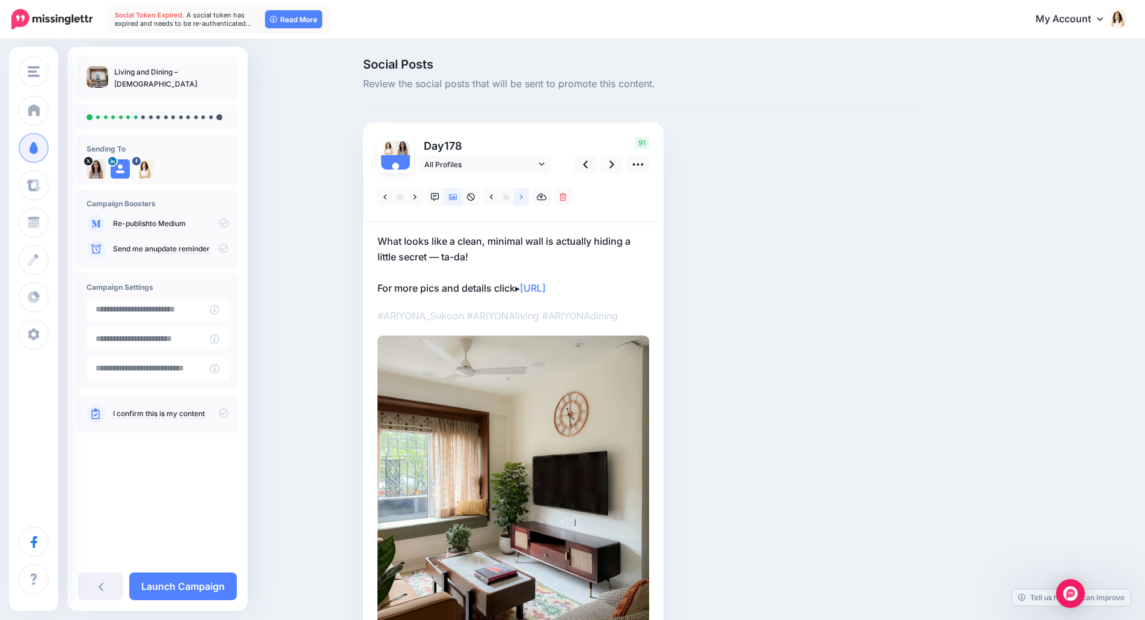
click at [528, 200] on link at bounding box center [521, 196] width 15 height 17
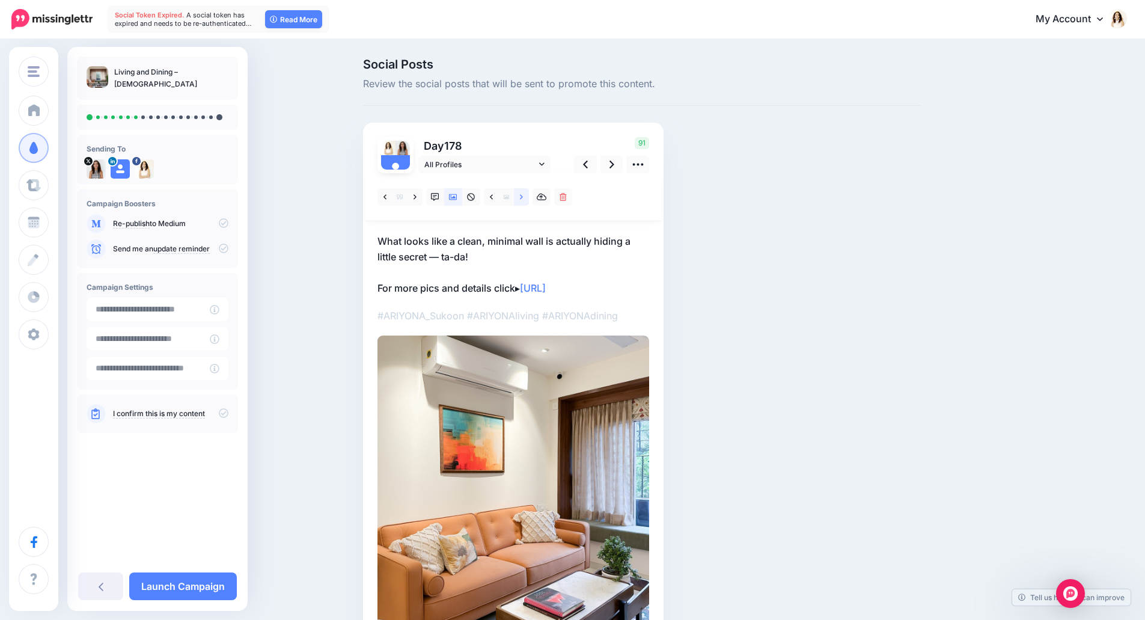
click at [528, 200] on link at bounding box center [521, 196] width 15 height 17
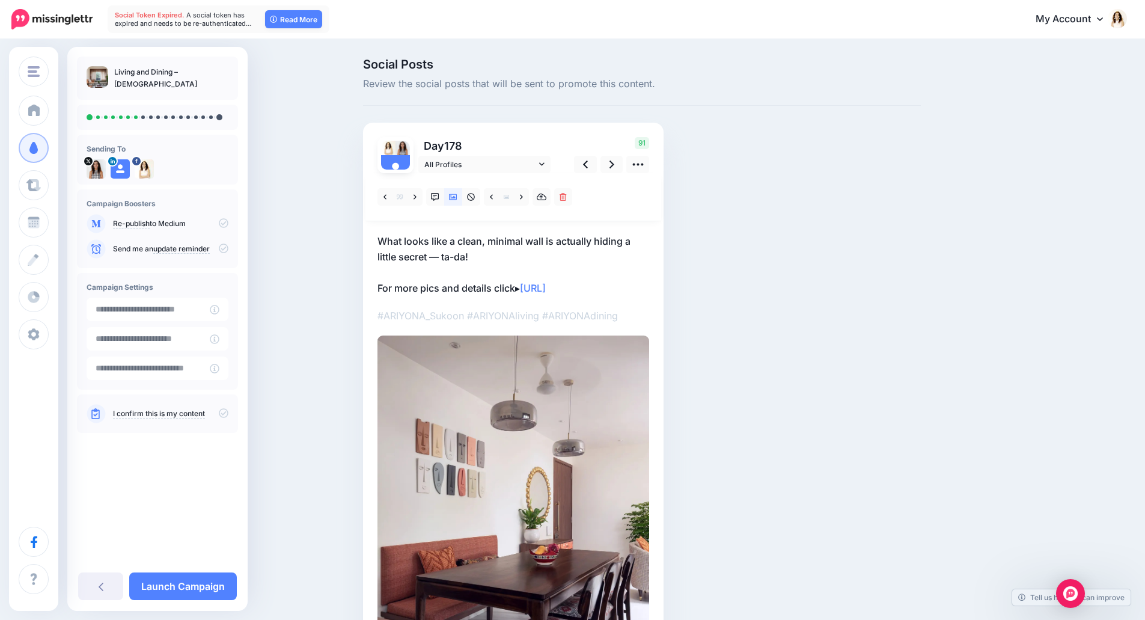
click at [491, 245] on p "What looks like a clean, minimal wall is actually hiding a little secret — ta-d…" at bounding box center [514, 264] width 272 height 63
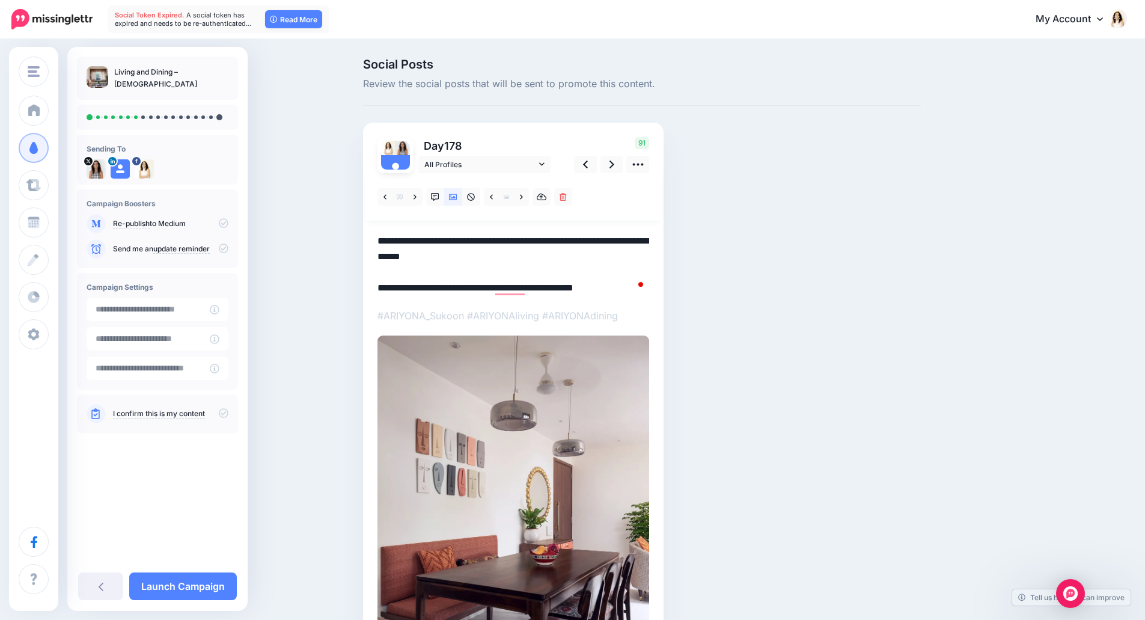
drag, startPoint x: 486, startPoint y: 256, endPoint x: 378, endPoint y: 234, distance: 110.2
click at [378, 234] on div "Day 178 All Profiles" at bounding box center [513, 427] width 301 height 608
paste textarea "**********"
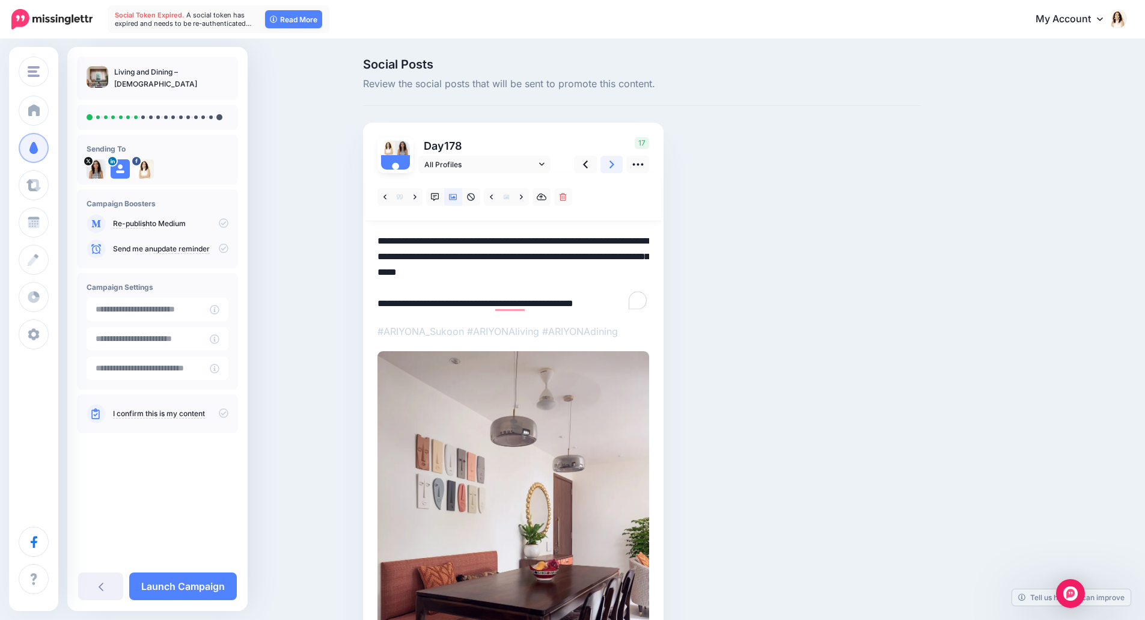
click at [614, 167] on icon at bounding box center [612, 164] width 5 height 13
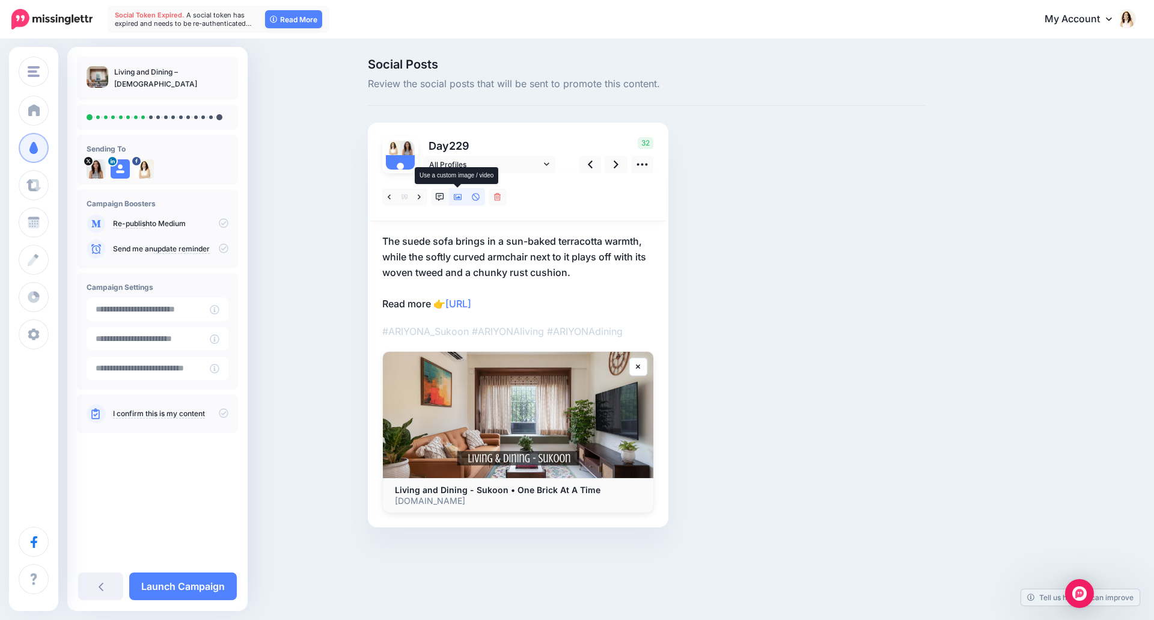
click at [456, 198] on icon at bounding box center [458, 197] width 8 height 6
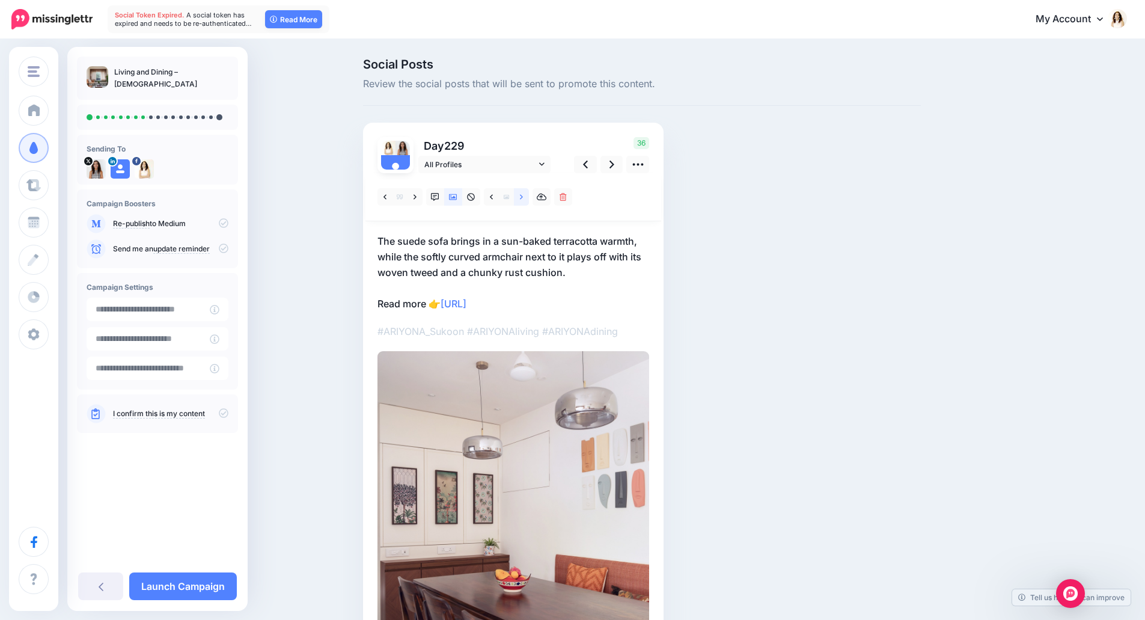
click at [523, 198] on icon at bounding box center [521, 197] width 3 height 8
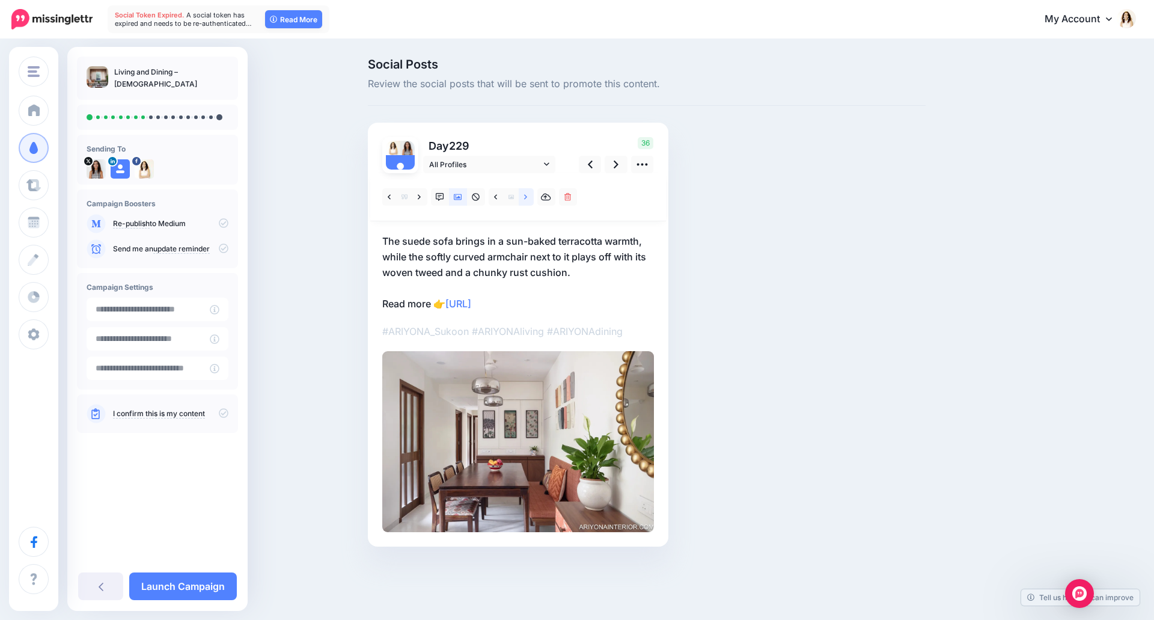
click at [524, 198] on icon at bounding box center [525, 197] width 3 height 8
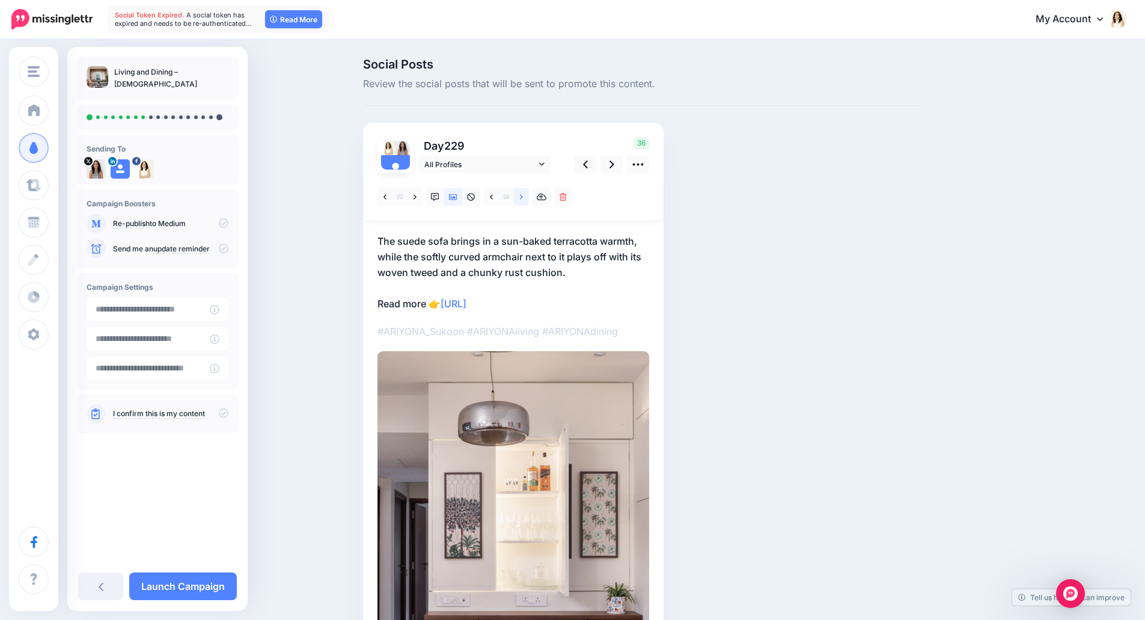
click at [523, 198] on icon at bounding box center [521, 197] width 3 height 8
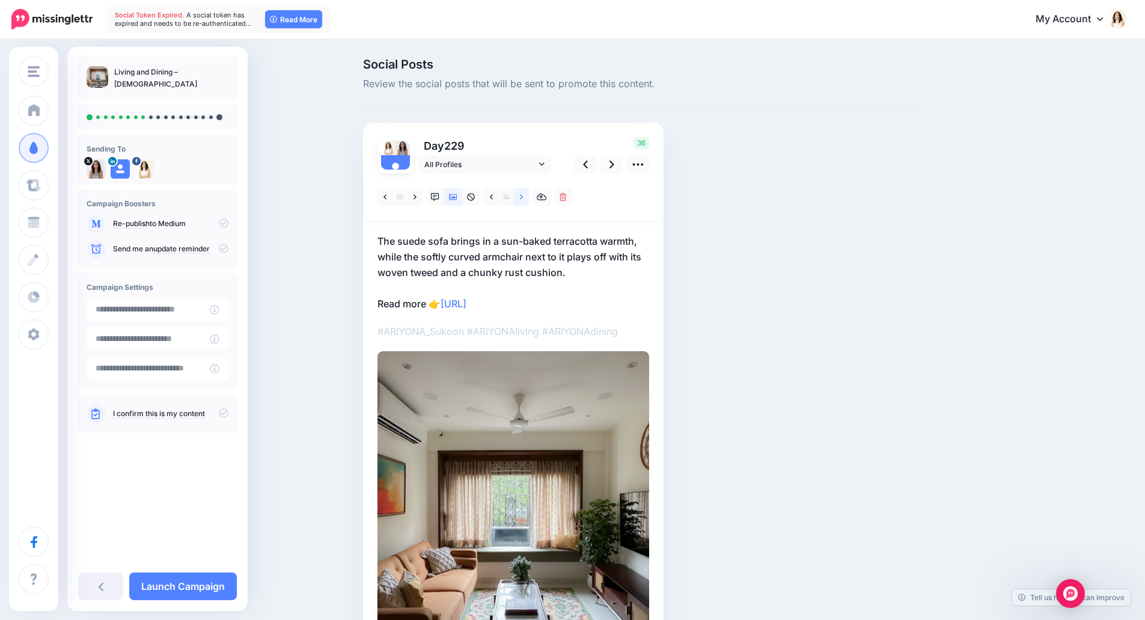
click at [523, 198] on icon at bounding box center [521, 197] width 3 height 8
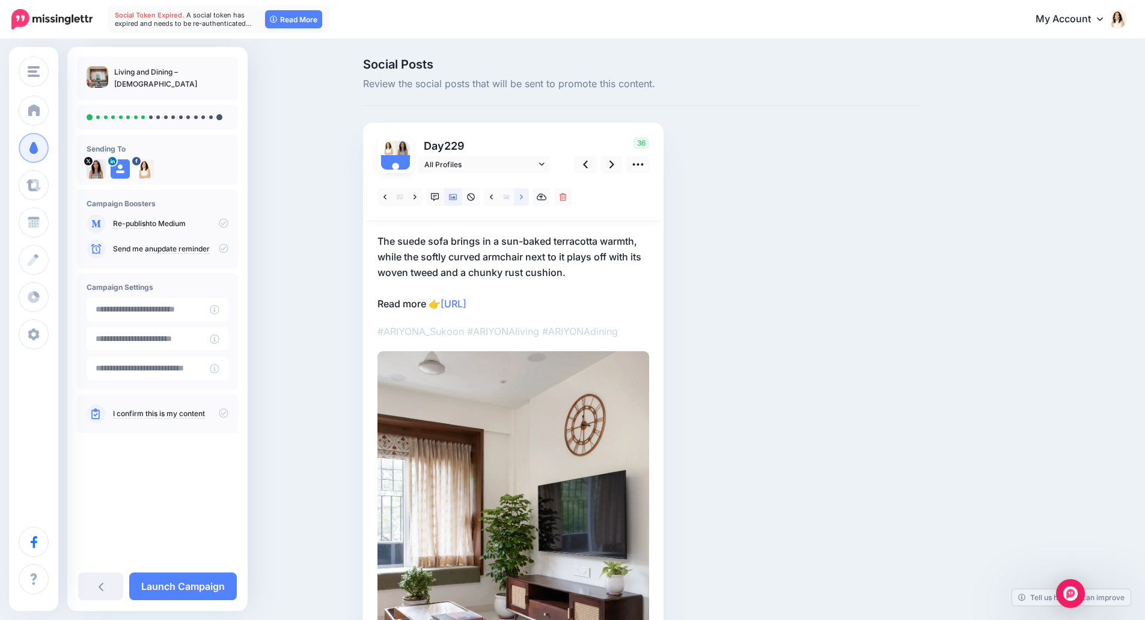
click at [523, 198] on icon at bounding box center [521, 197] width 3 height 8
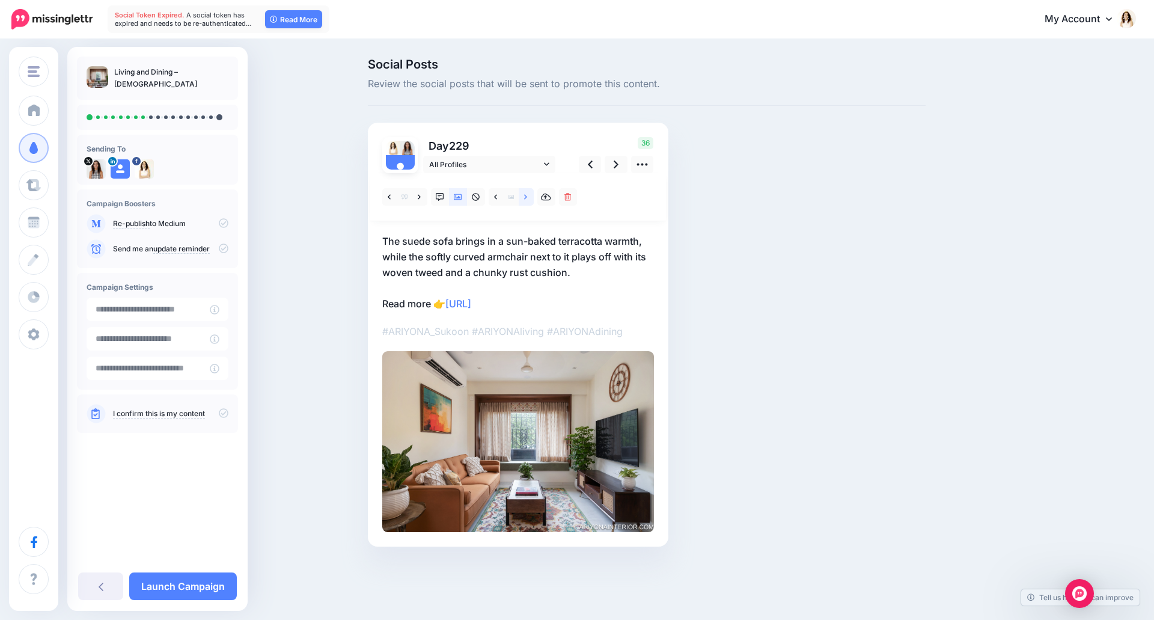
click at [524, 198] on icon at bounding box center [525, 197] width 3 height 8
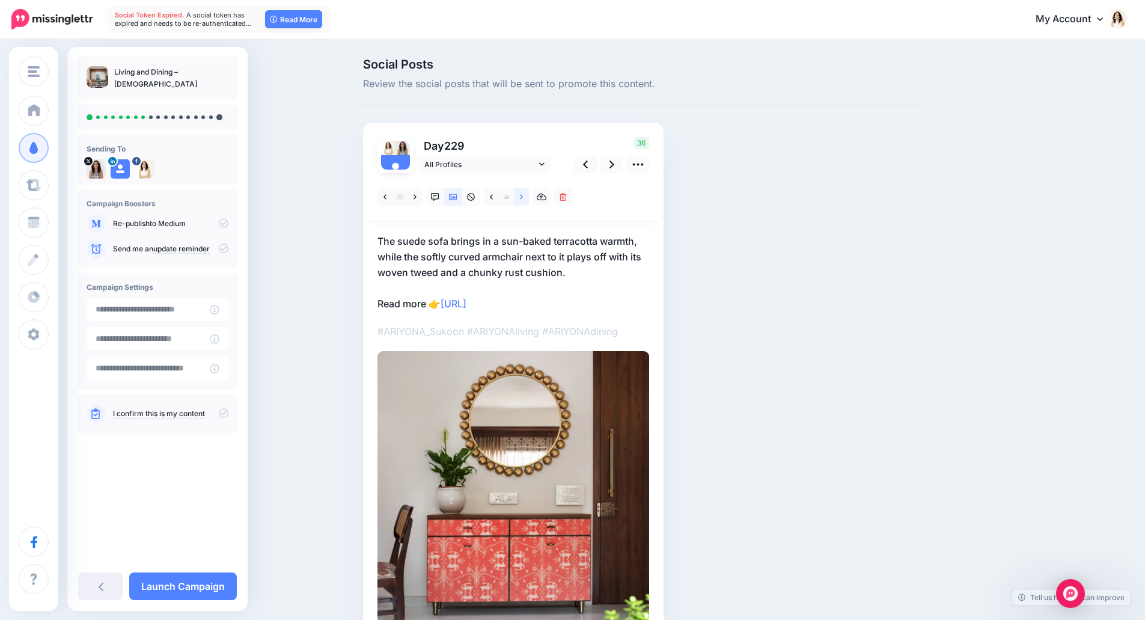
click at [523, 198] on icon at bounding box center [521, 197] width 3 height 8
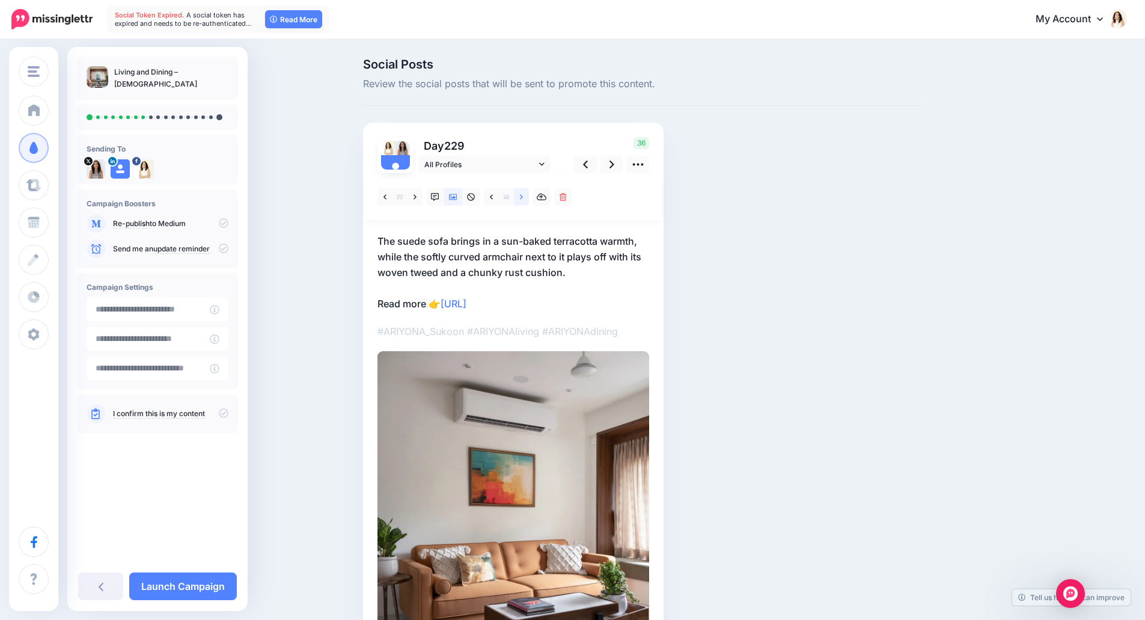
click at [523, 198] on icon at bounding box center [521, 197] width 3 height 8
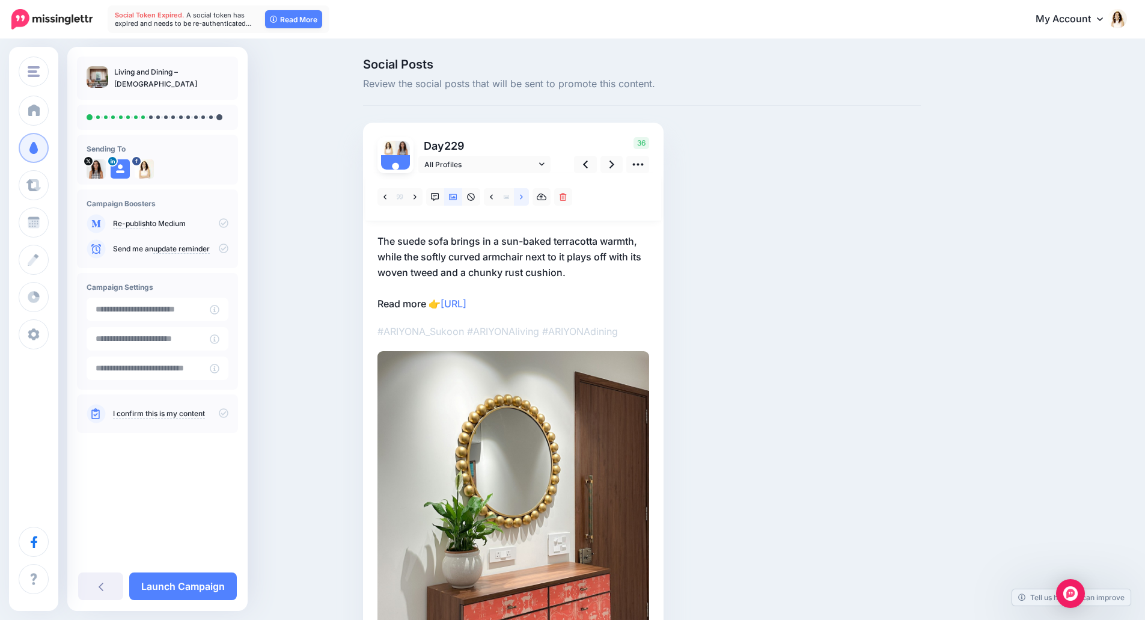
click at [523, 198] on icon at bounding box center [521, 197] width 3 height 8
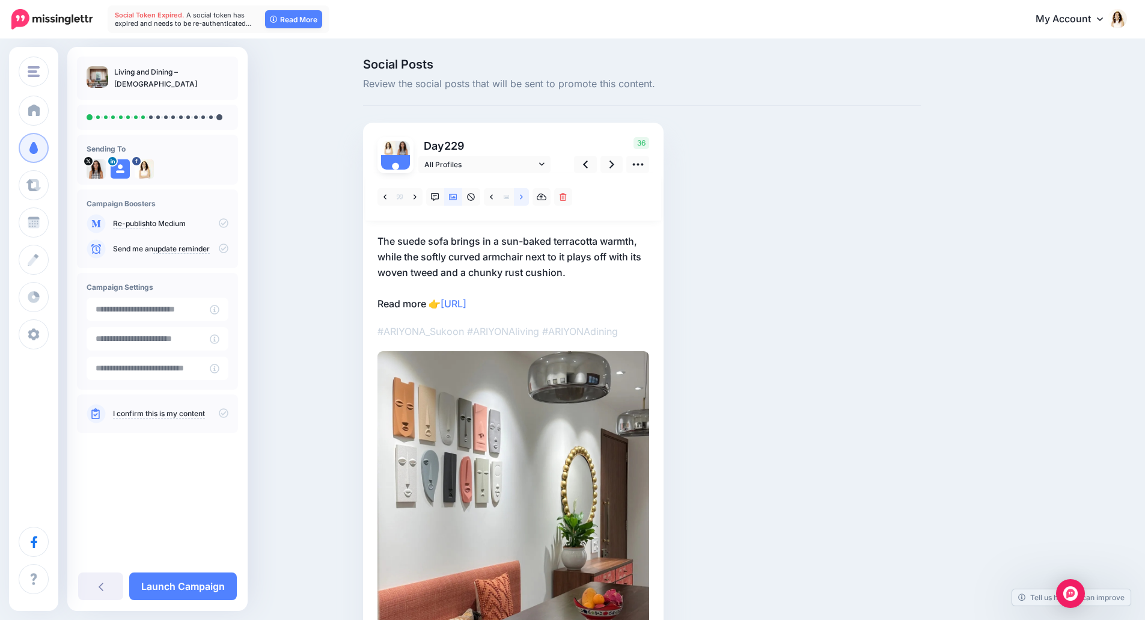
click at [523, 198] on icon at bounding box center [521, 197] width 3 height 8
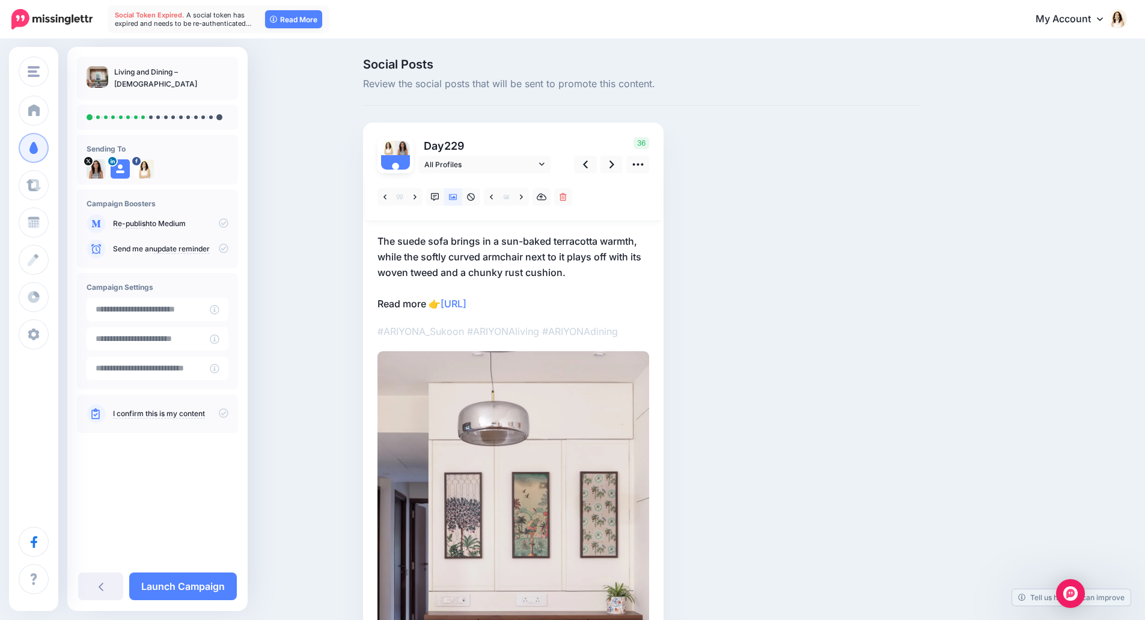
click at [521, 253] on p "The suede sofa brings in a sun-baked terracotta warmth, while the softly curved…" at bounding box center [514, 272] width 272 height 78
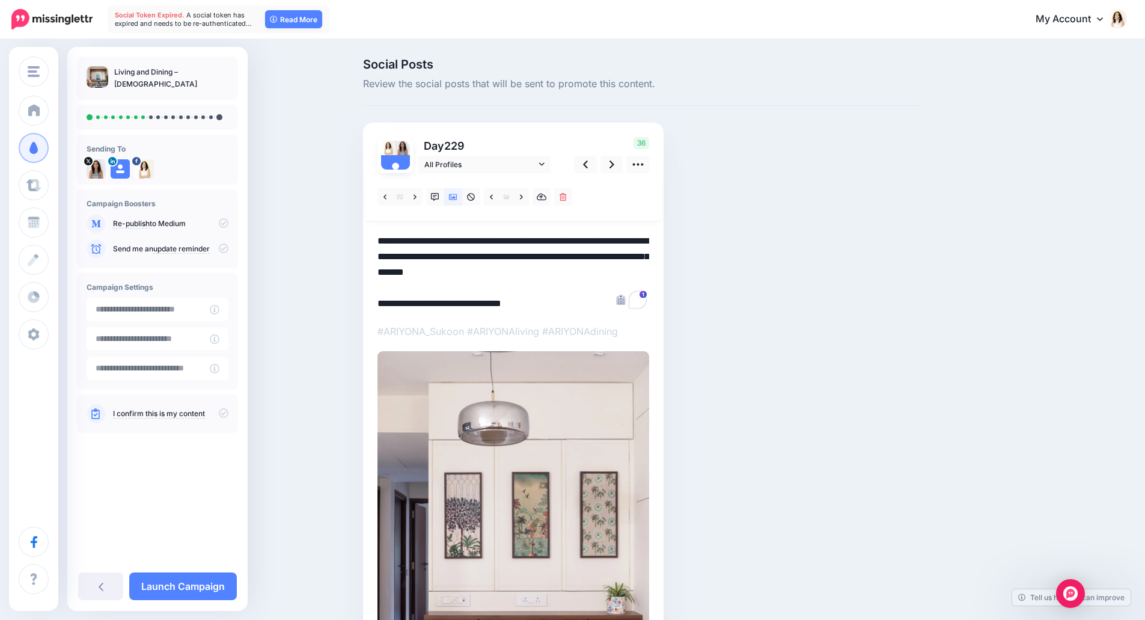
drag, startPoint x: 584, startPoint y: 272, endPoint x: 354, endPoint y: 236, distance: 233.0
click at [354, 236] on div "Social Posts Review the social posts that will be sent to promote this content.…" at bounding box center [572, 434] width 1145 height 788
paste textarea "To enrich screen reader interactions, please activate Accessibility in Grammarl…"
click at [614, 167] on icon at bounding box center [612, 164] width 5 height 13
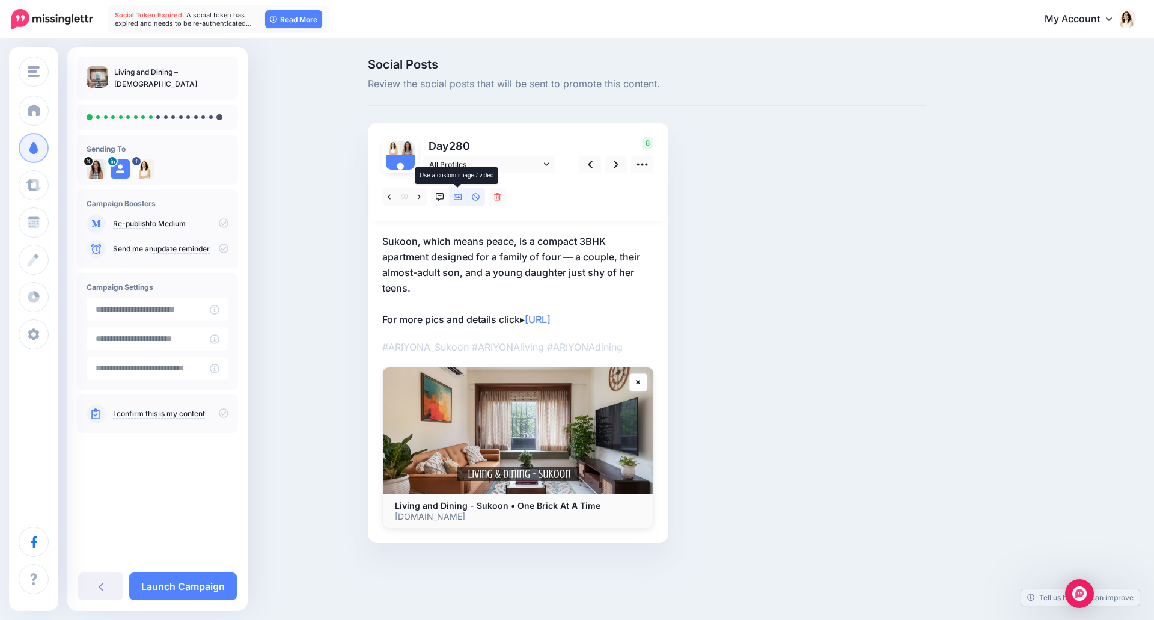
click at [456, 201] on icon at bounding box center [458, 197] width 8 height 8
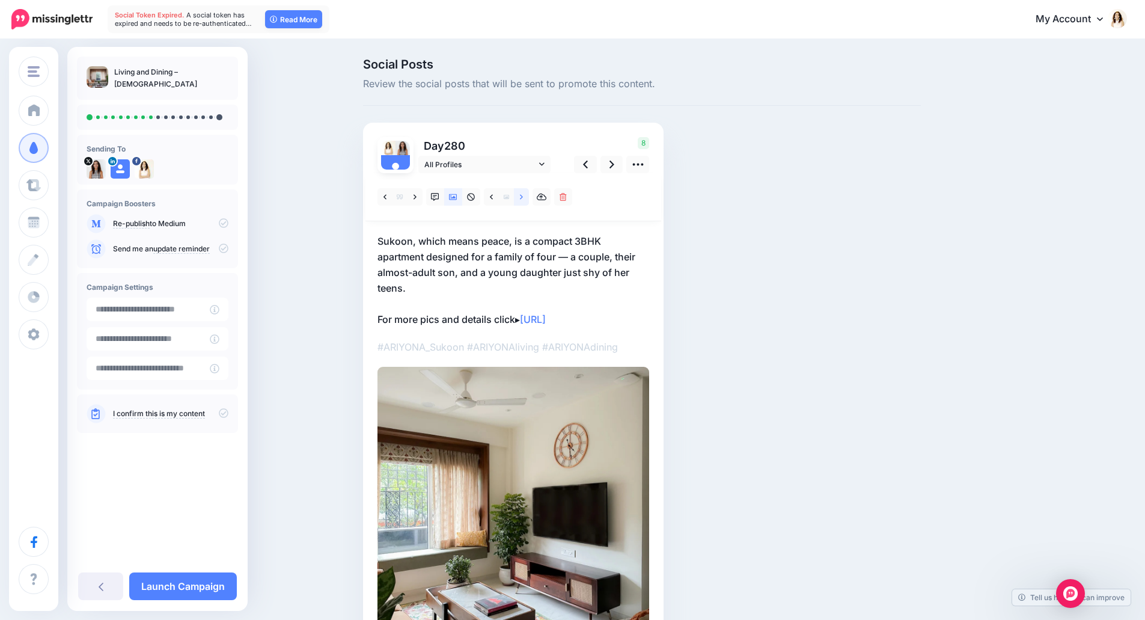
click at [523, 202] on link at bounding box center [521, 196] width 15 height 17
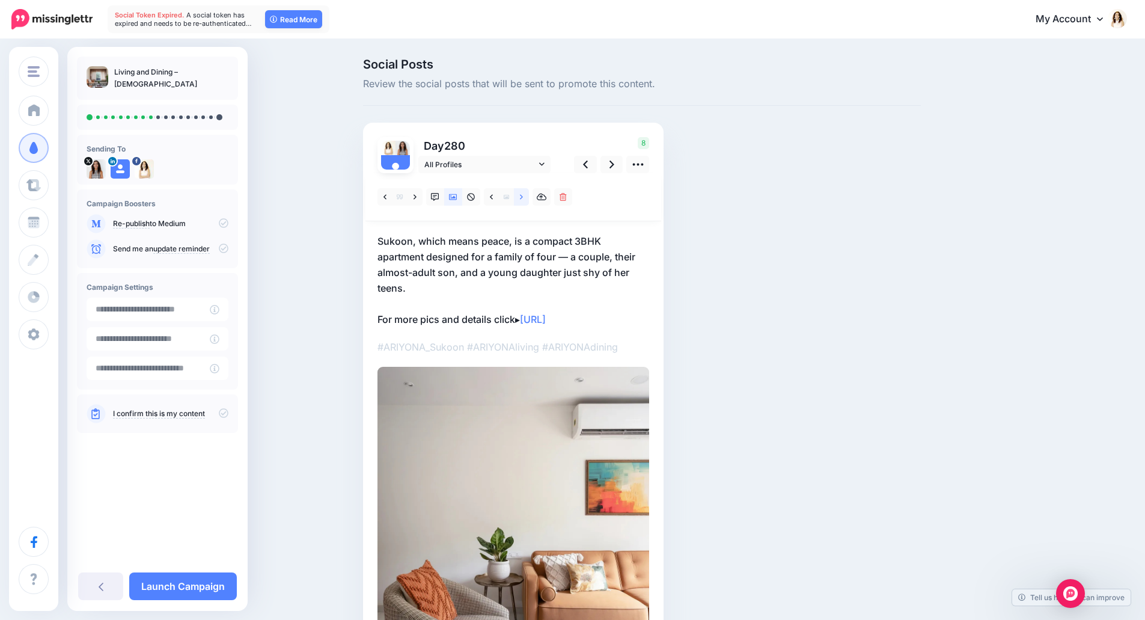
click at [523, 202] on link at bounding box center [521, 196] width 15 height 17
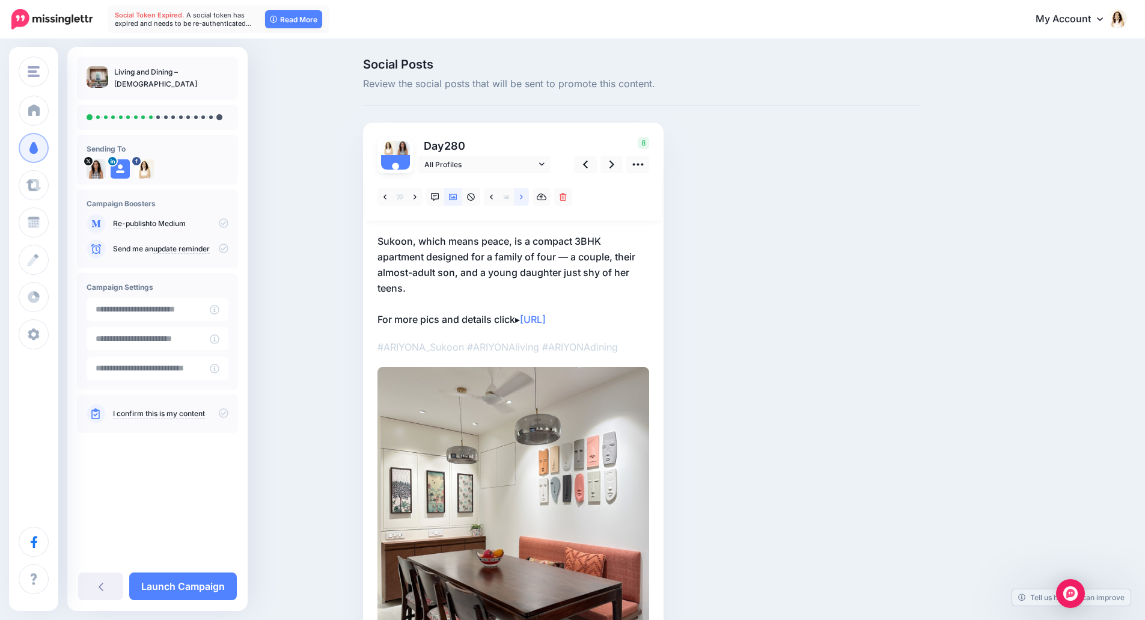
click at [523, 202] on link at bounding box center [521, 196] width 15 height 17
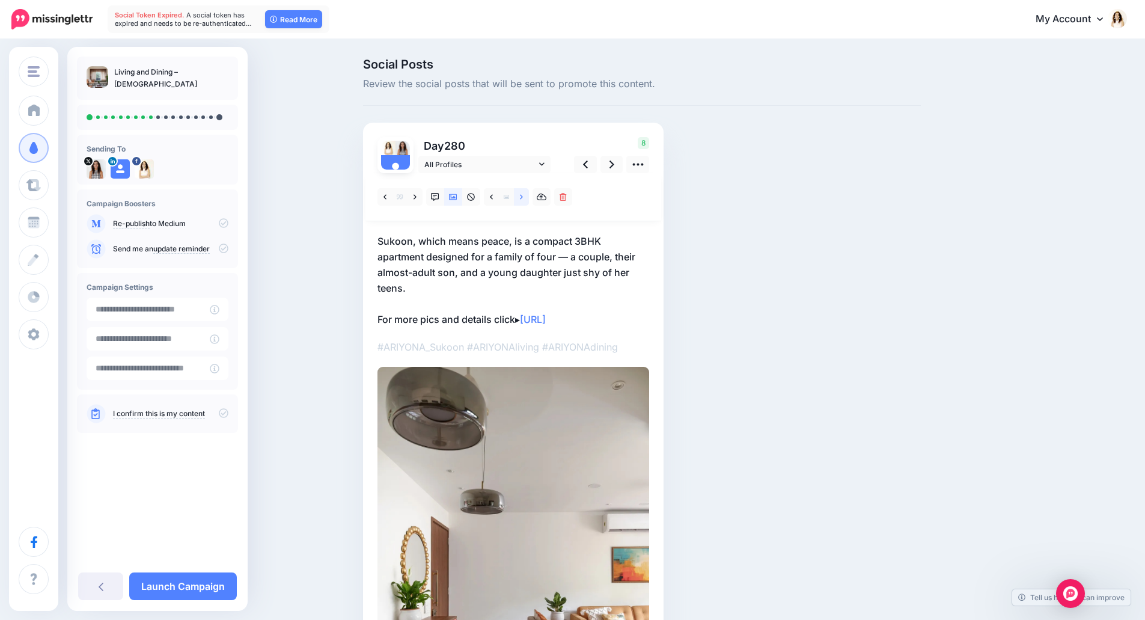
click at [523, 202] on link at bounding box center [521, 196] width 15 height 17
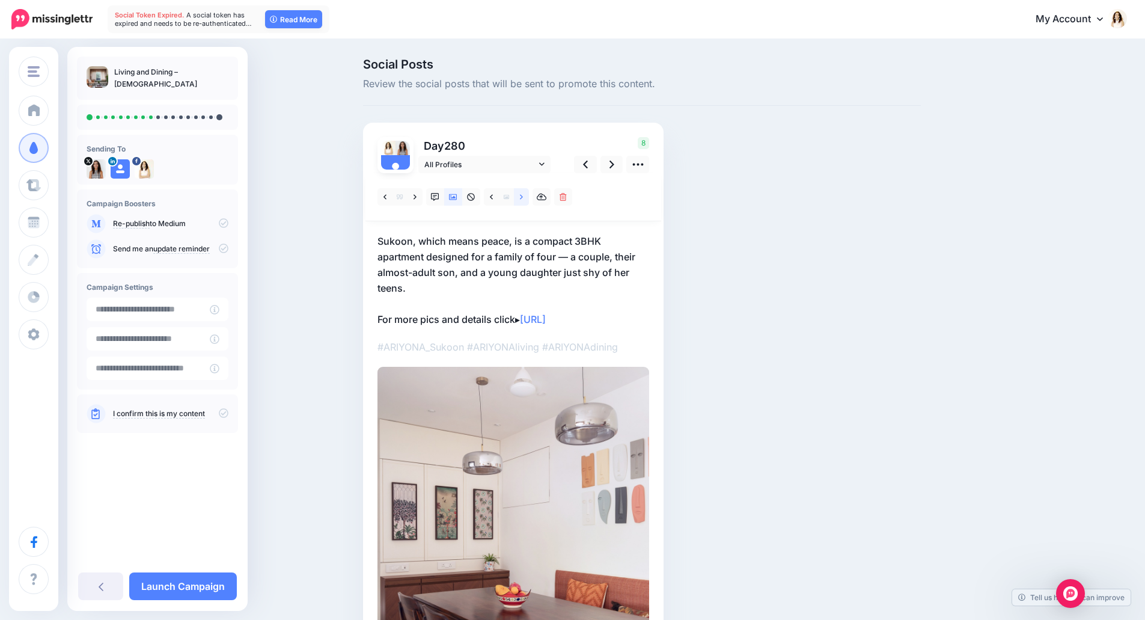
click at [523, 202] on link at bounding box center [521, 196] width 15 height 17
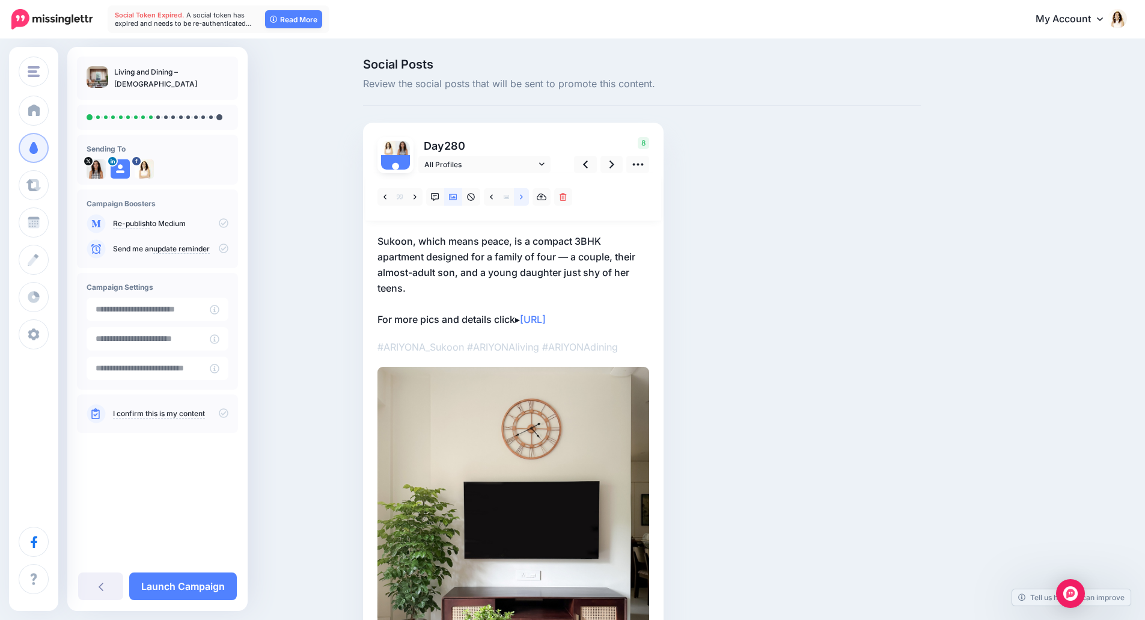
click at [523, 202] on link at bounding box center [521, 196] width 15 height 17
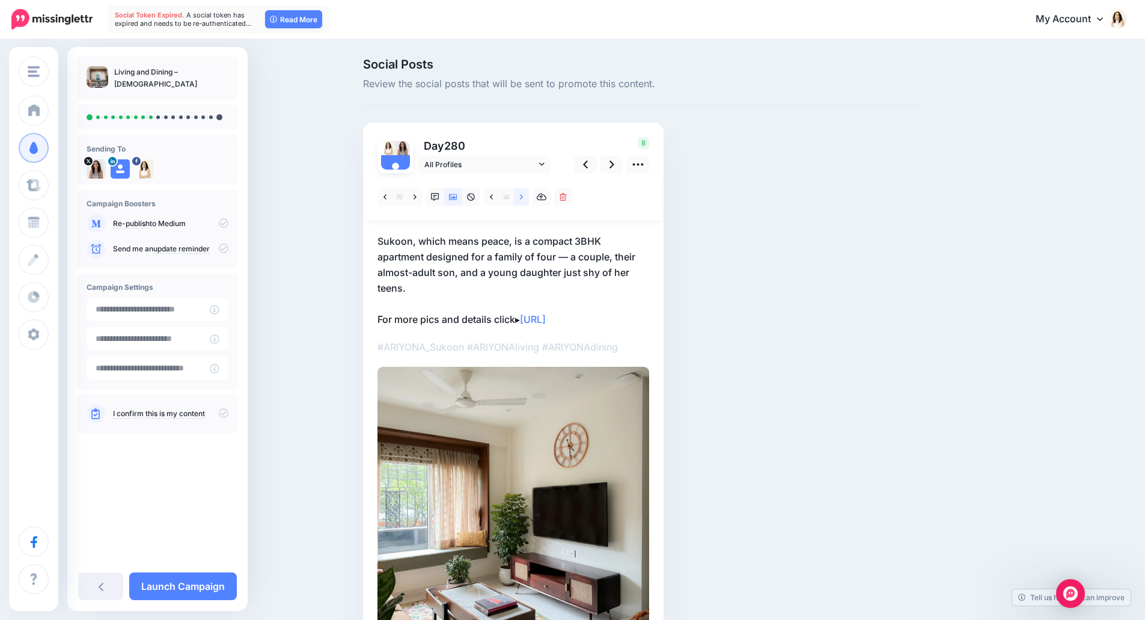
click at [523, 202] on link at bounding box center [521, 196] width 15 height 17
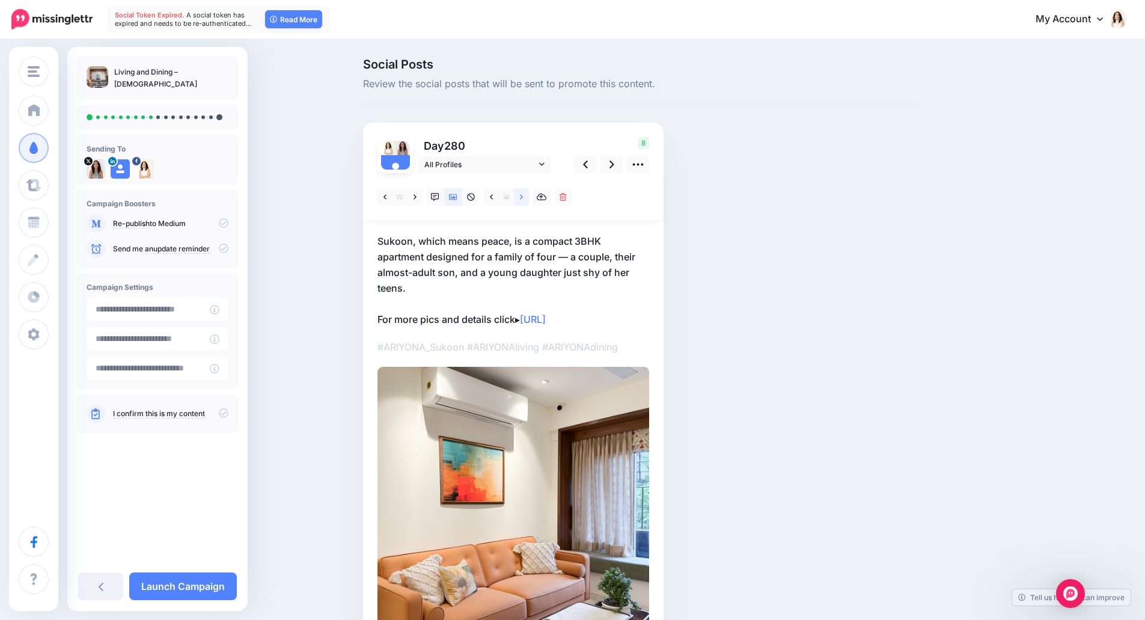
click at [523, 202] on link at bounding box center [521, 196] width 15 height 17
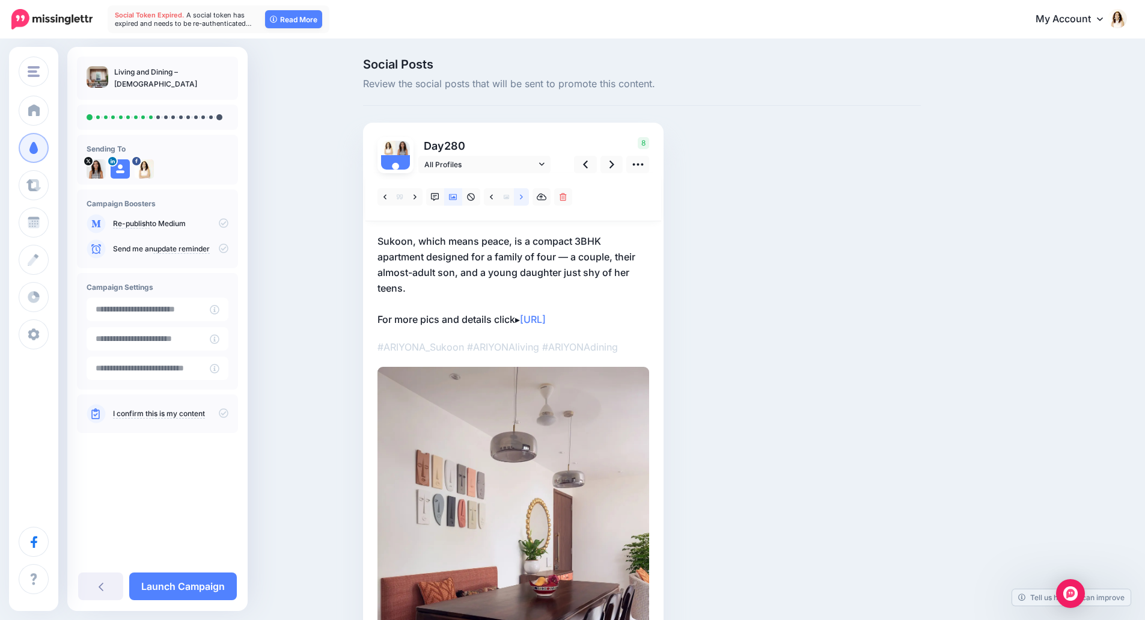
click at [523, 202] on link at bounding box center [521, 196] width 15 height 17
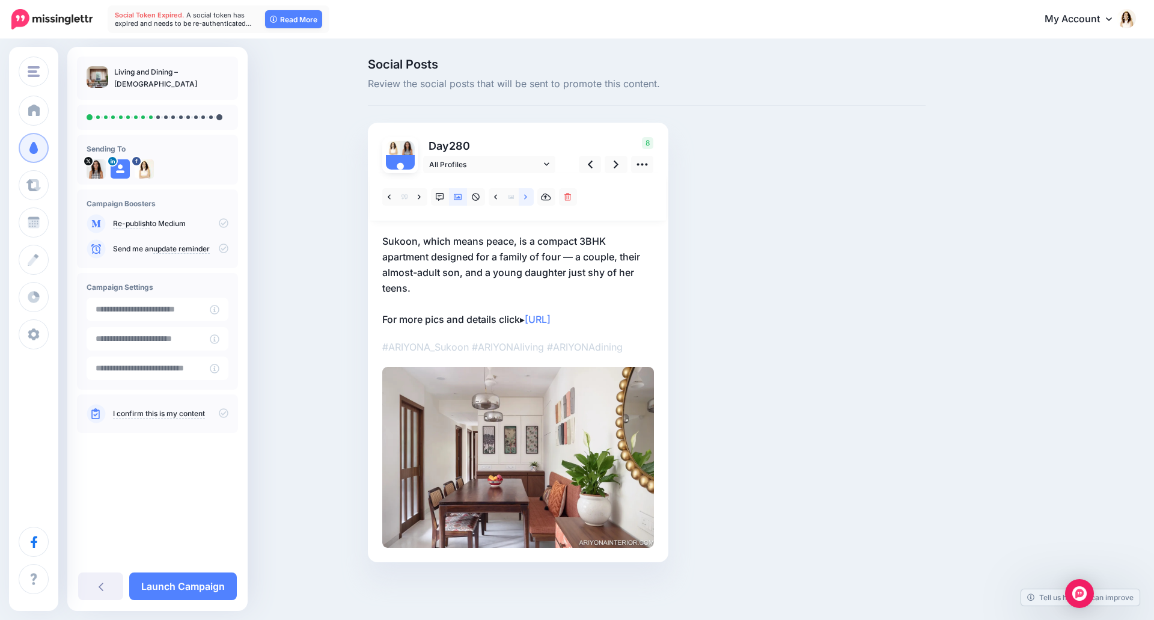
click at [523, 202] on link at bounding box center [526, 196] width 15 height 17
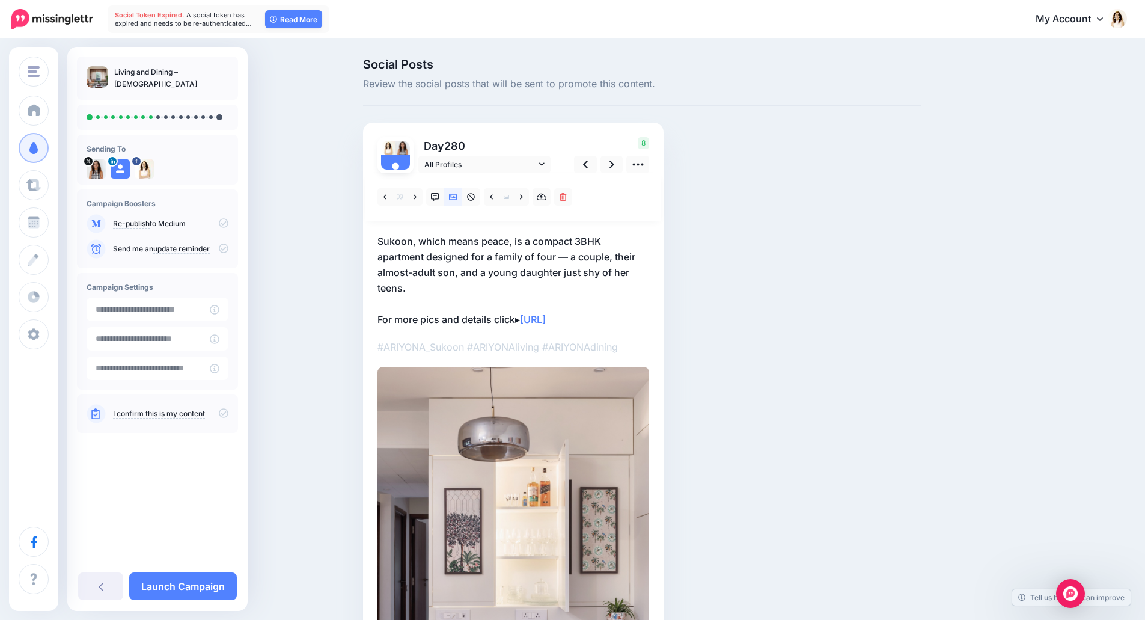
drag, startPoint x: 455, startPoint y: 281, endPoint x: 442, endPoint y: 284, distance: 13.6
click at [455, 281] on p "Sukoon, which means peace, is a compact 3BHK apartment designed for a family of…" at bounding box center [514, 280] width 272 height 94
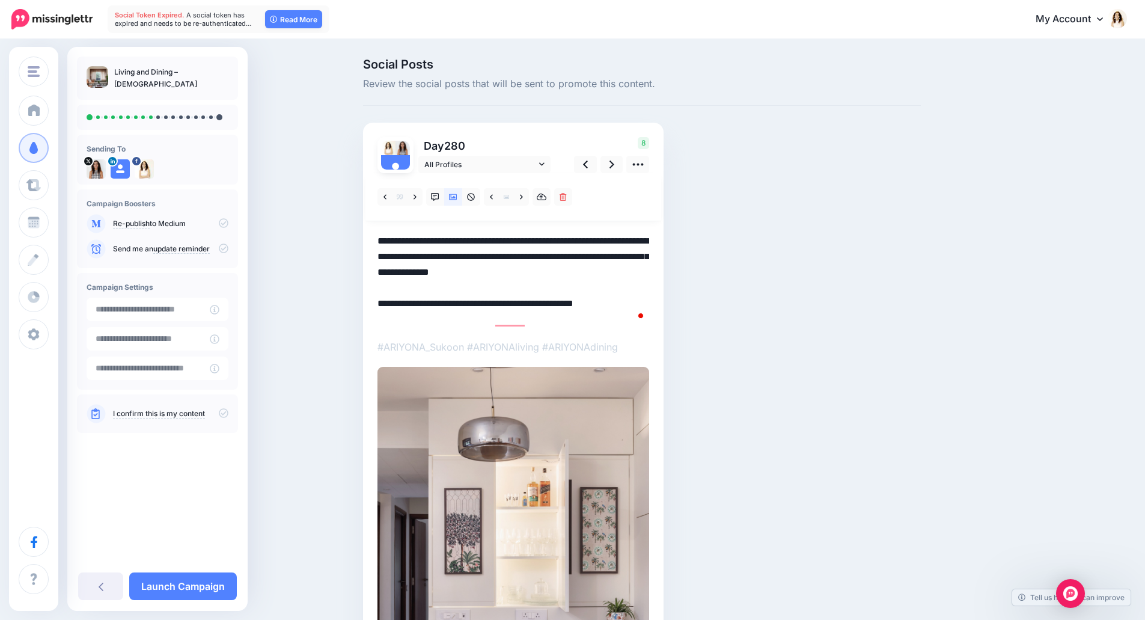
drag, startPoint x: 420, startPoint y: 290, endPoint x: 341, endPoint y: 212, distance: 111.8
click at [341, 212] on div "Social Posts Review the social posts that will be sent to promote this content.…" at bounding box center [572, 442] width 1145 height 804
paste textarea "**********"
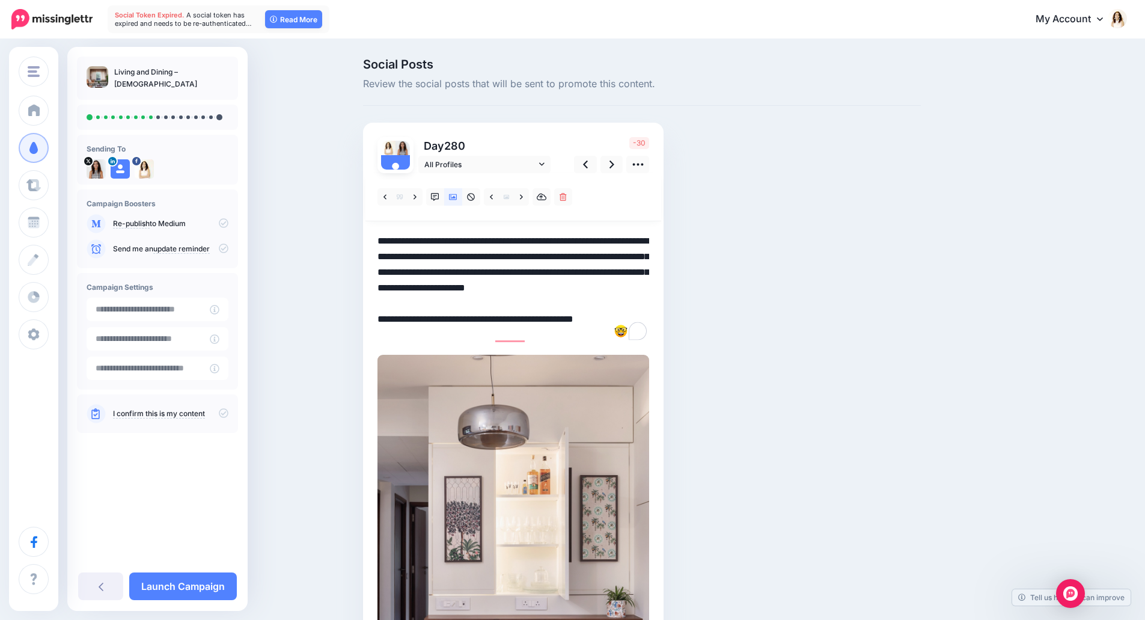
drag, startPoint x: 594, startPoint y: 243, endPoint x: 370, endPoint y: 225, distance: 224.4
click at [370, 225] on div "Day 280 All Profiles" at bounding box center [513, 450] width 301 height 655
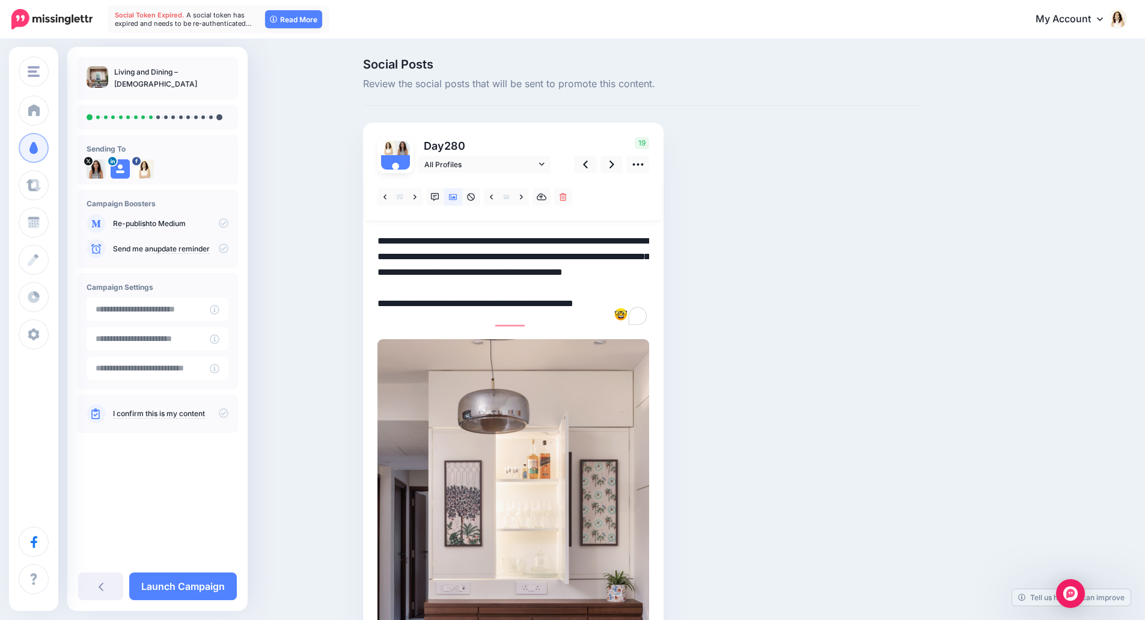
click at [563, 289] on textarea "**********" at bounding box center [514, 280] width 272 height 94
click at [613, 165] on link at bounding box center [612, 164] width 23 height 17
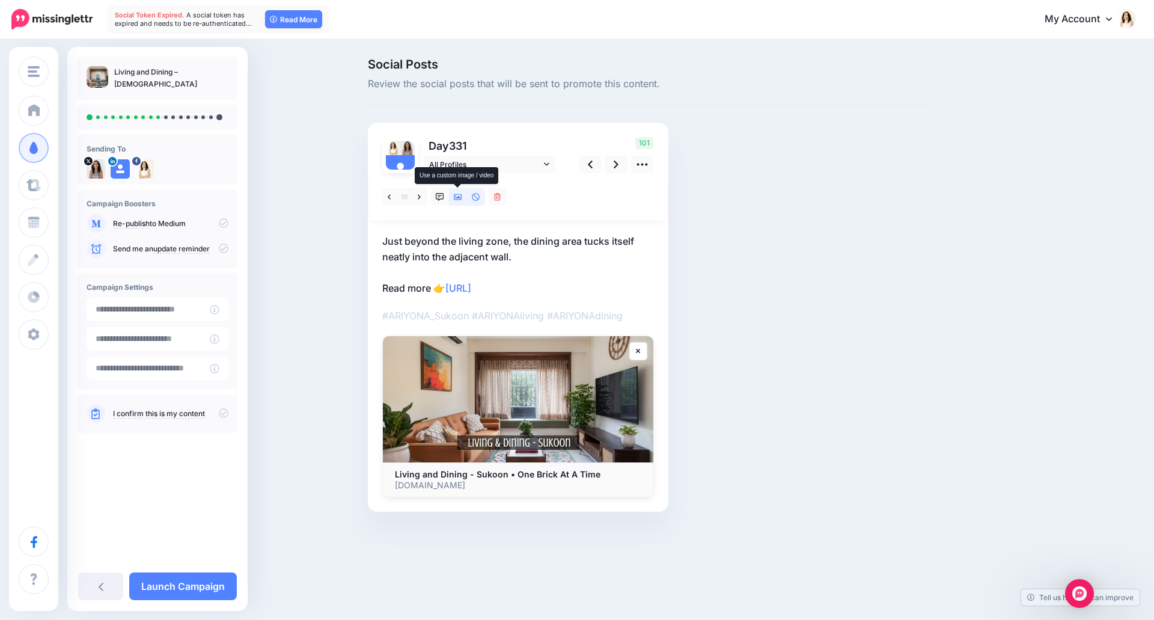
click at [461, 200] on icon at bounding box center [458, 197] width 8 height 6
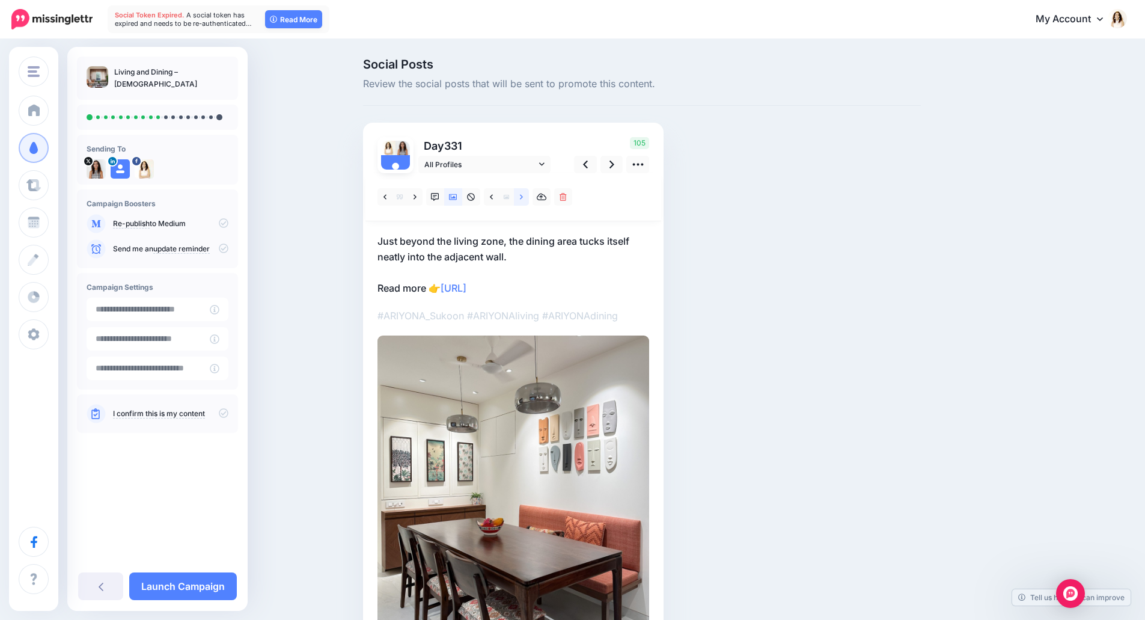
click at [523, 198] on link at bounding box center [521, 196] width 15 height 17
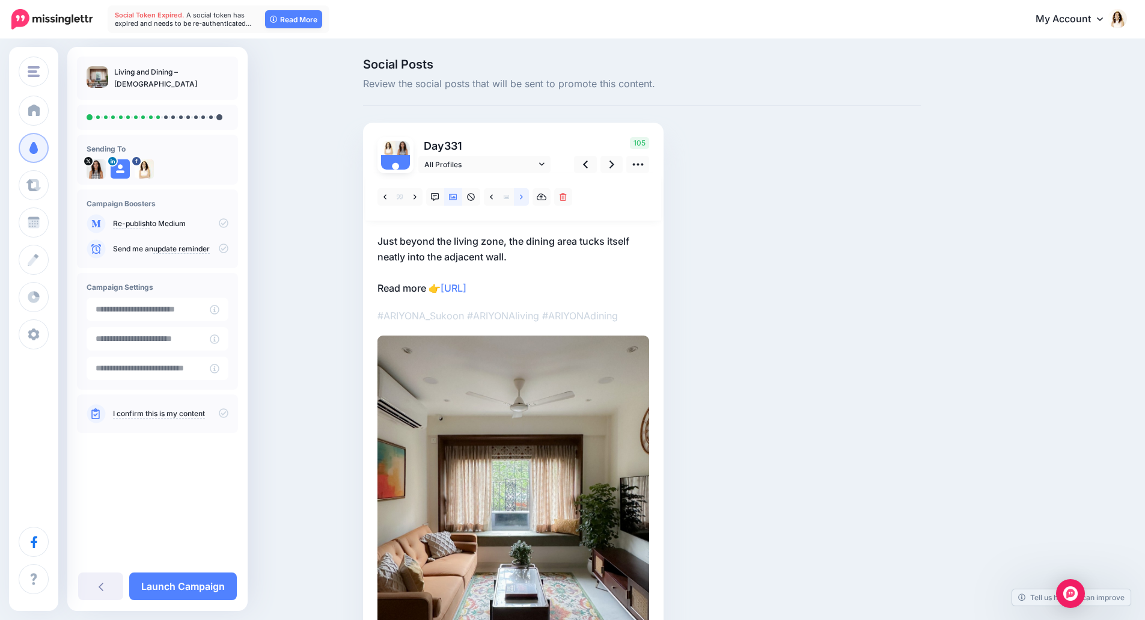
click at [523, 198] on link at bounding box center [521, 196] width 15 height 17
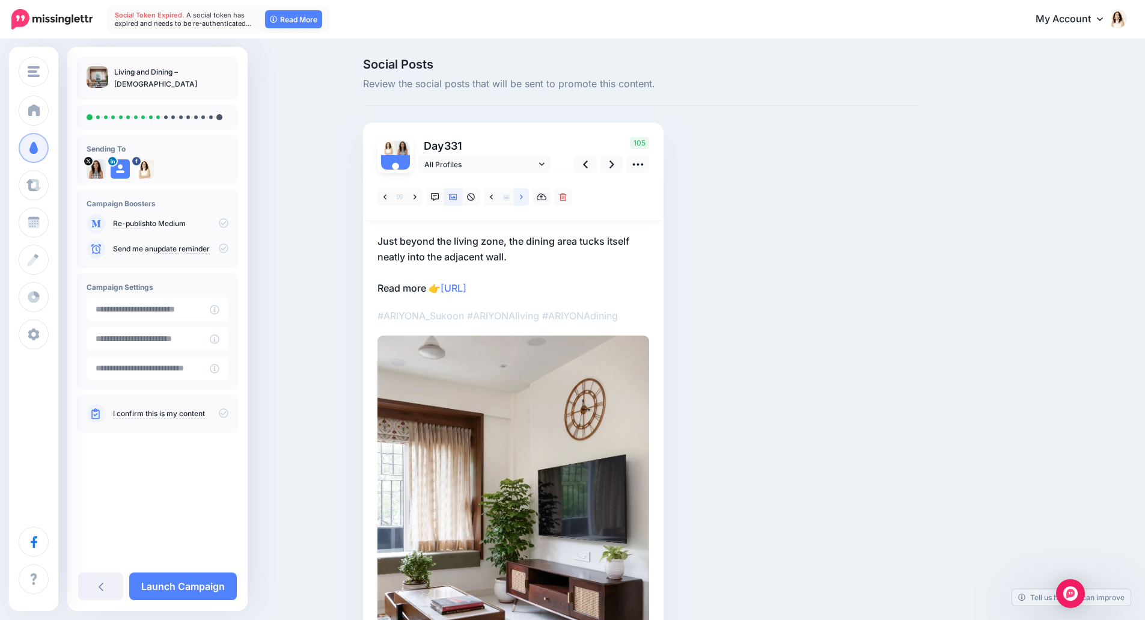
click at [523, 198] on link at bounding box center [521, 196] width 15 height 17
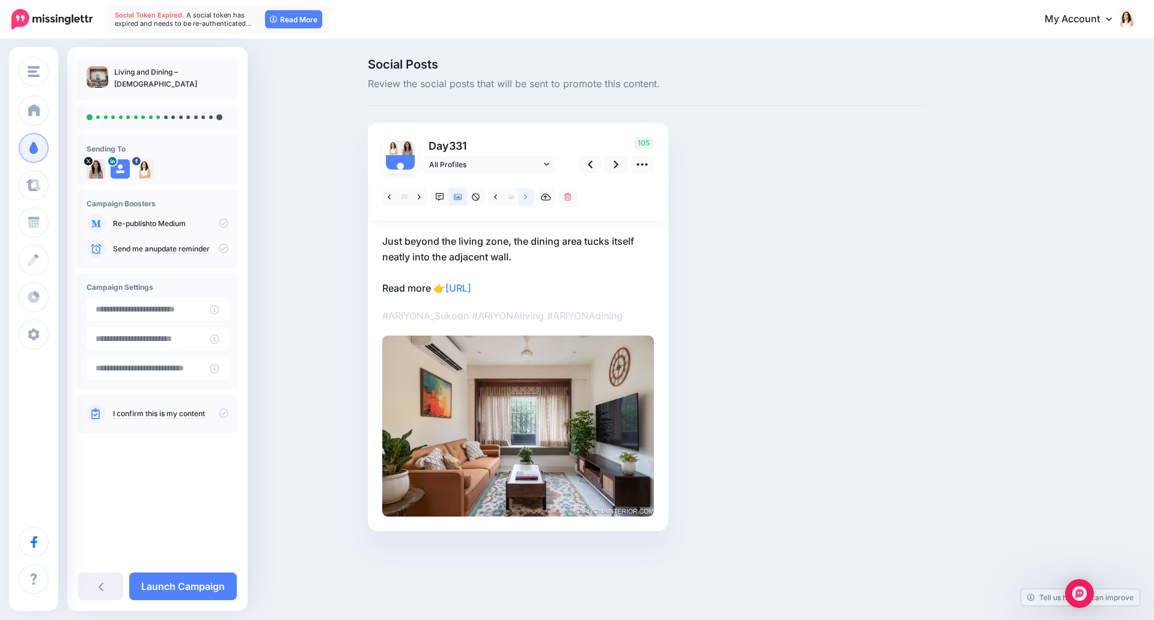
click at [523, 198] on link at bounding box center [526, 196] width 15 height 17
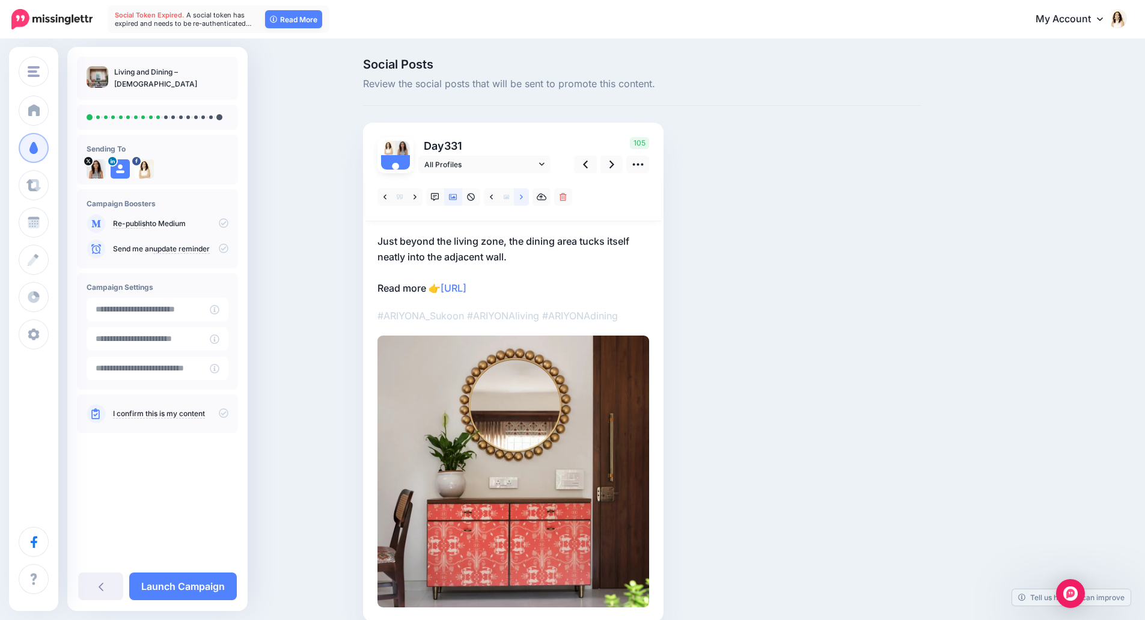
click at [523, 198] on link at bounding box center [521, 196] width 15 height 17
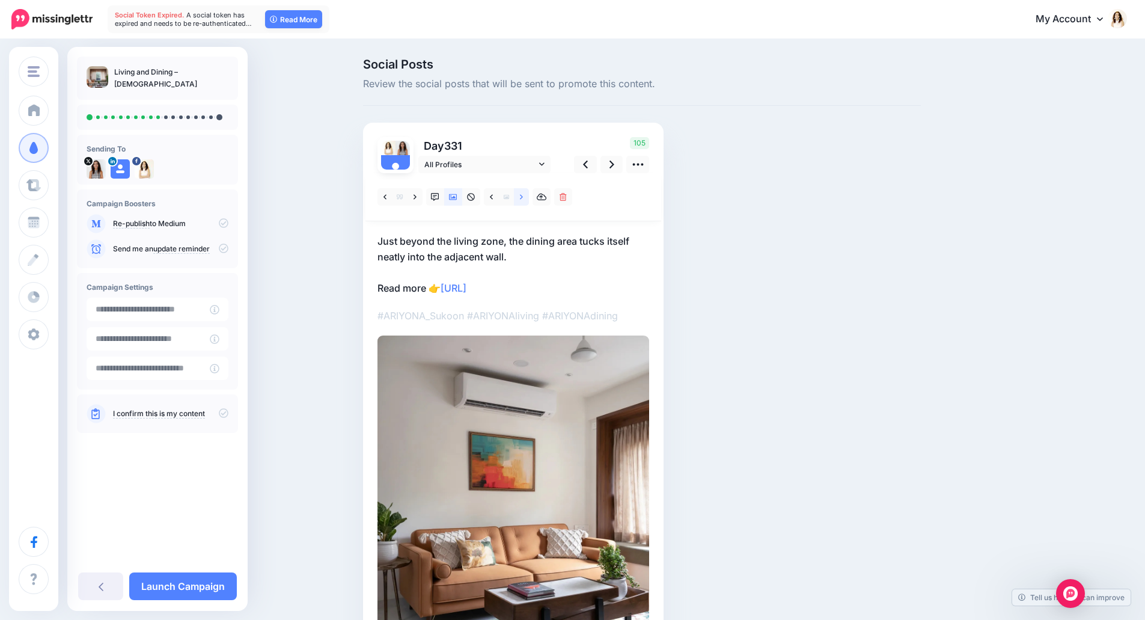
click at [523, 198] on link at bounding box center [521, 196] width 15 height 17
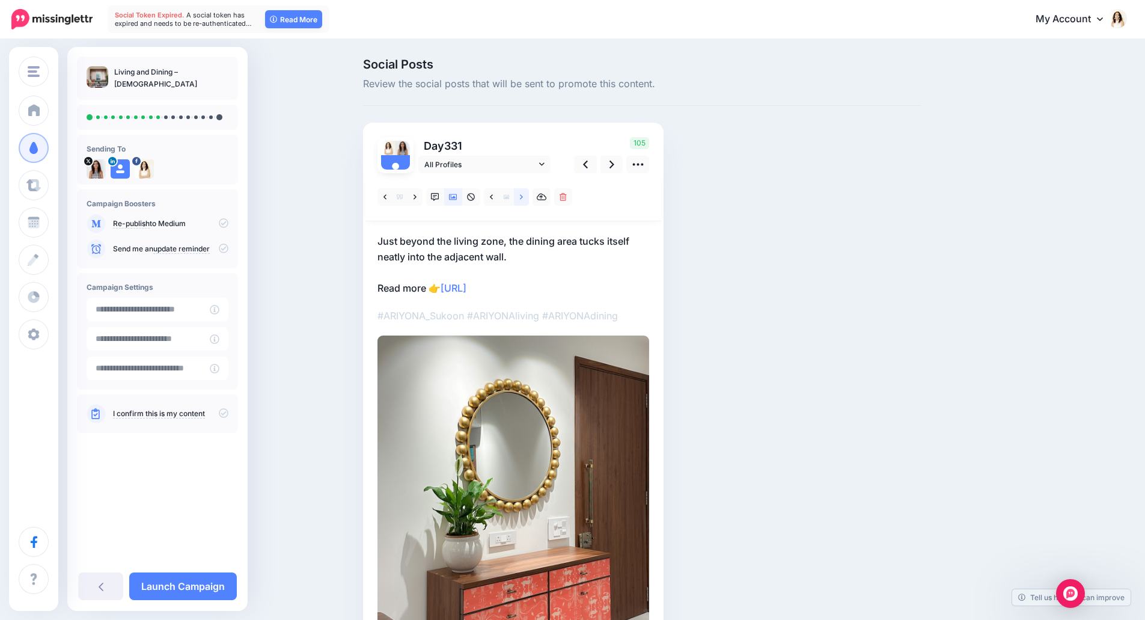
click at [523, 198] on link at bounding box center [521, 196] width 15 height 17
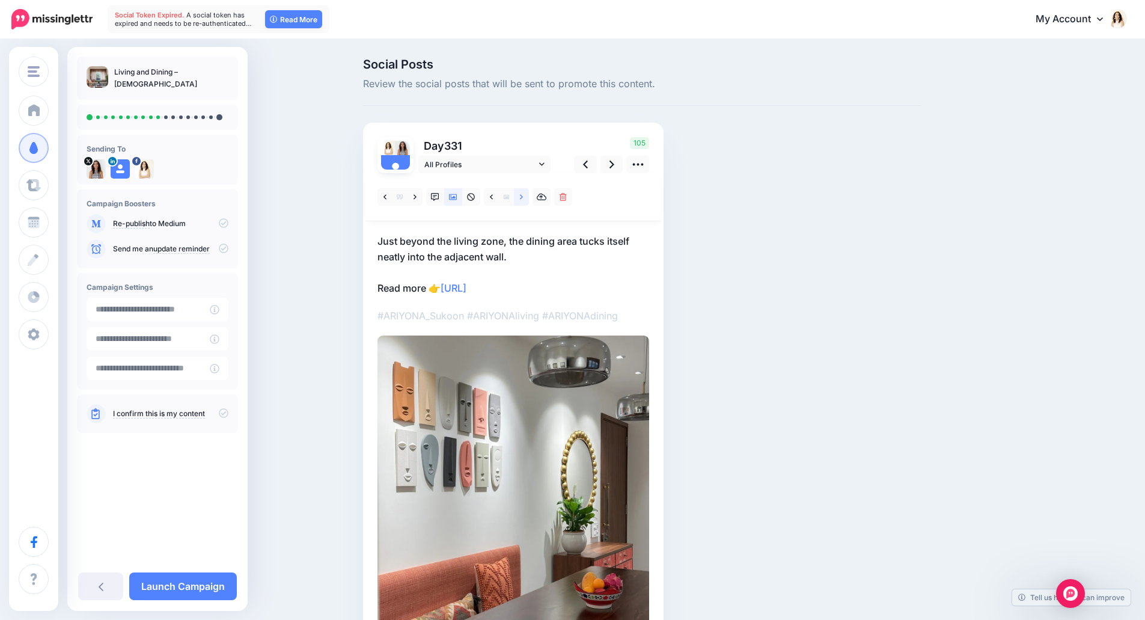
click at [523, 198] on link at bounding box center [521, 196] width 15 height 17
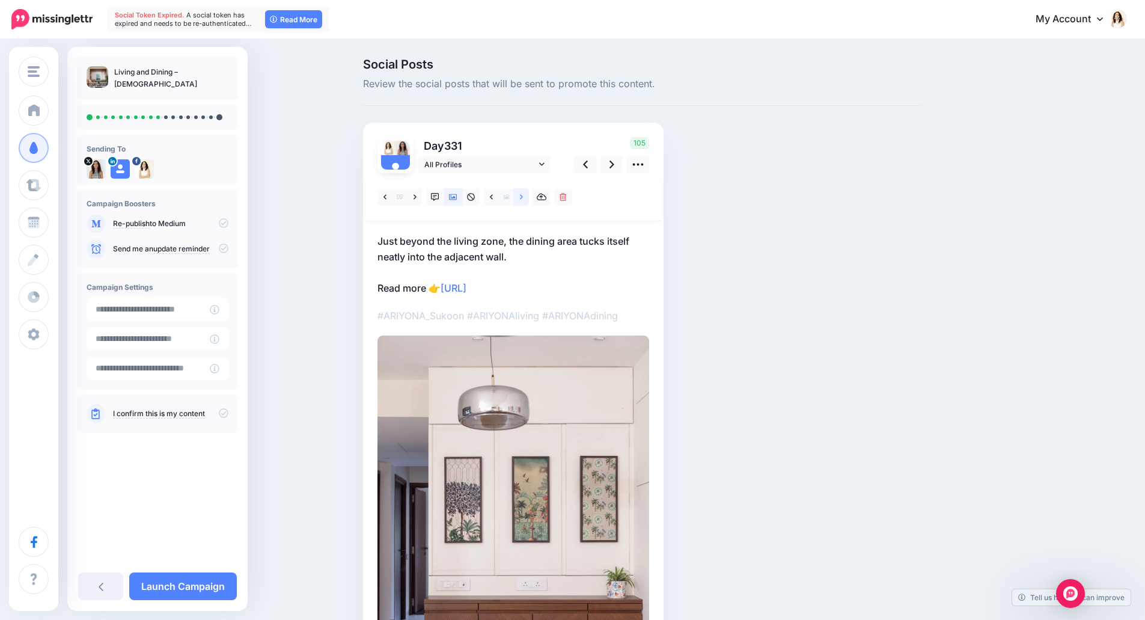
click at [523, 198] on link at bounding box center [521, 196] width 15 height 17
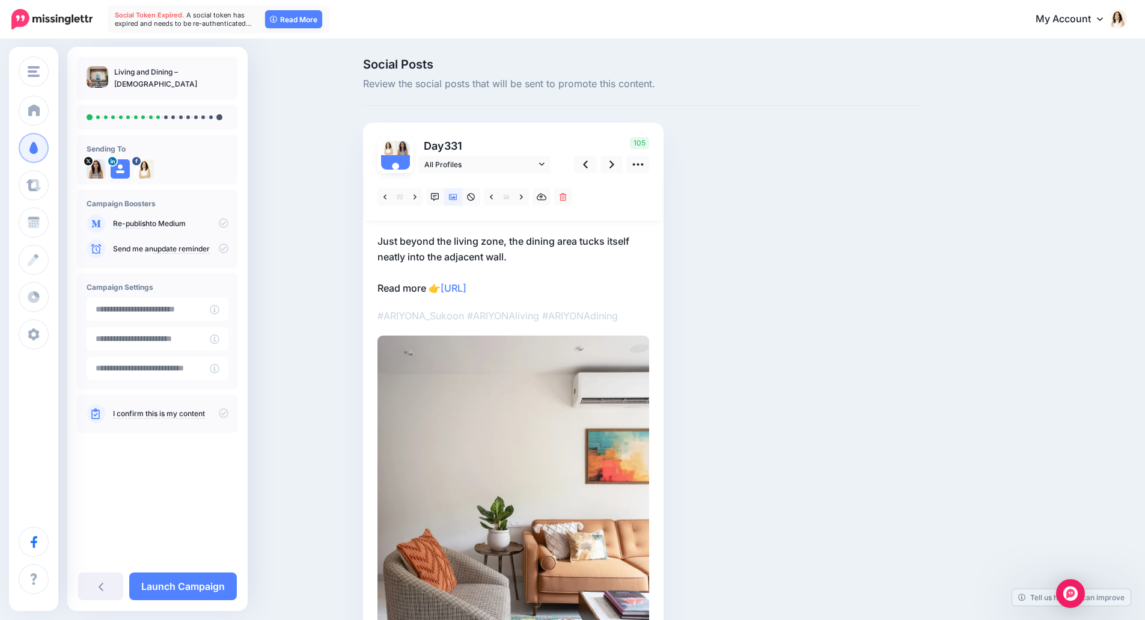
click at [514, 254] on p "Just beyond the living zone, the dining area tucks itself neatly into the adjac…" at bounding box center [514, 264] width 272 height 63
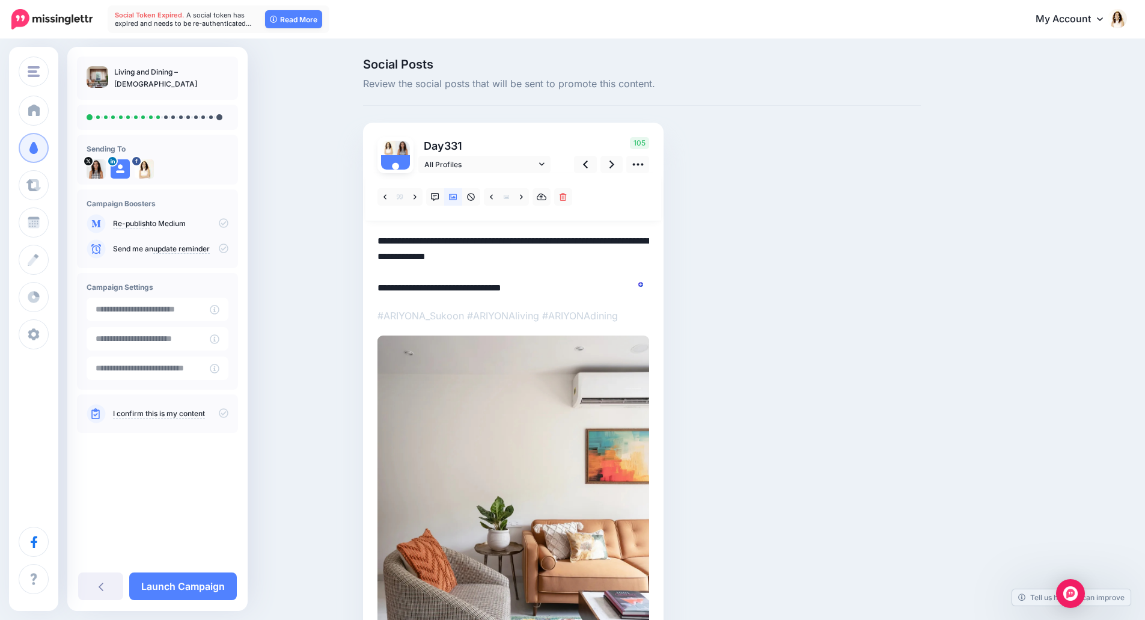
drag, startPoint x: 520, startPoint y: 255, endPoint x: 339, endPoint y: 224, distance: 183.5
click at [339, 224] on div "Social Posts Review the social posts that will be sent to promote this content.…" at bounding box center [572, 407] width 1145 height 734
paste textarea "**********"
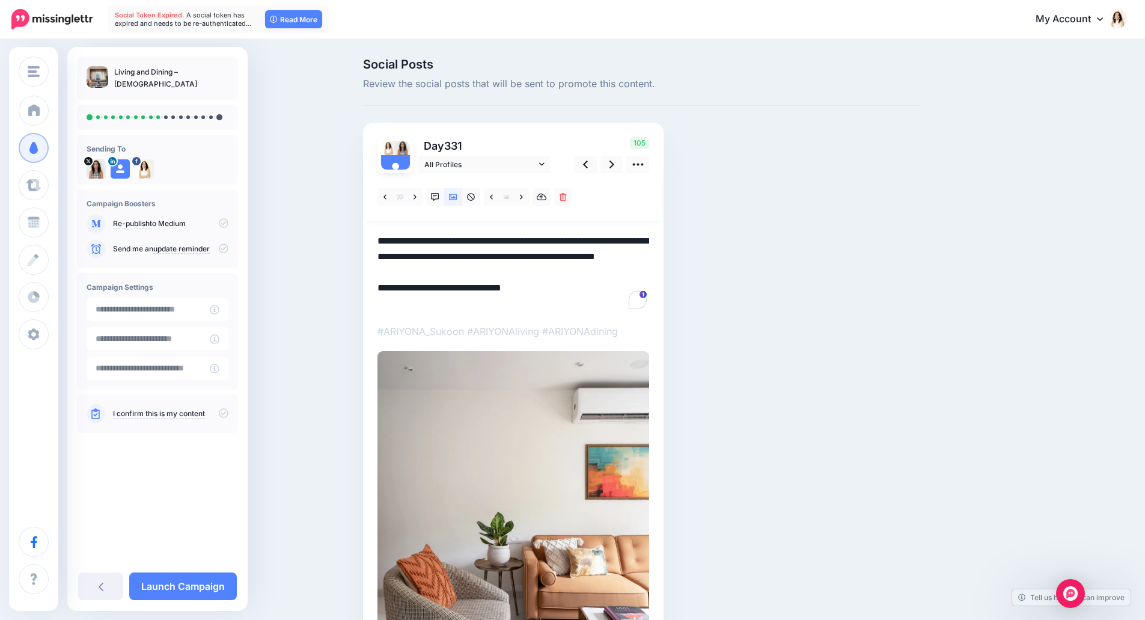
click at [339, 224] on div "Social Posts Review the social posts that will be sent to promote this content.…" at bounding box center [572, 415] width 1145 height 750
click at [614, 168] on icon at bounding box center [612, 164] width 5 height 13
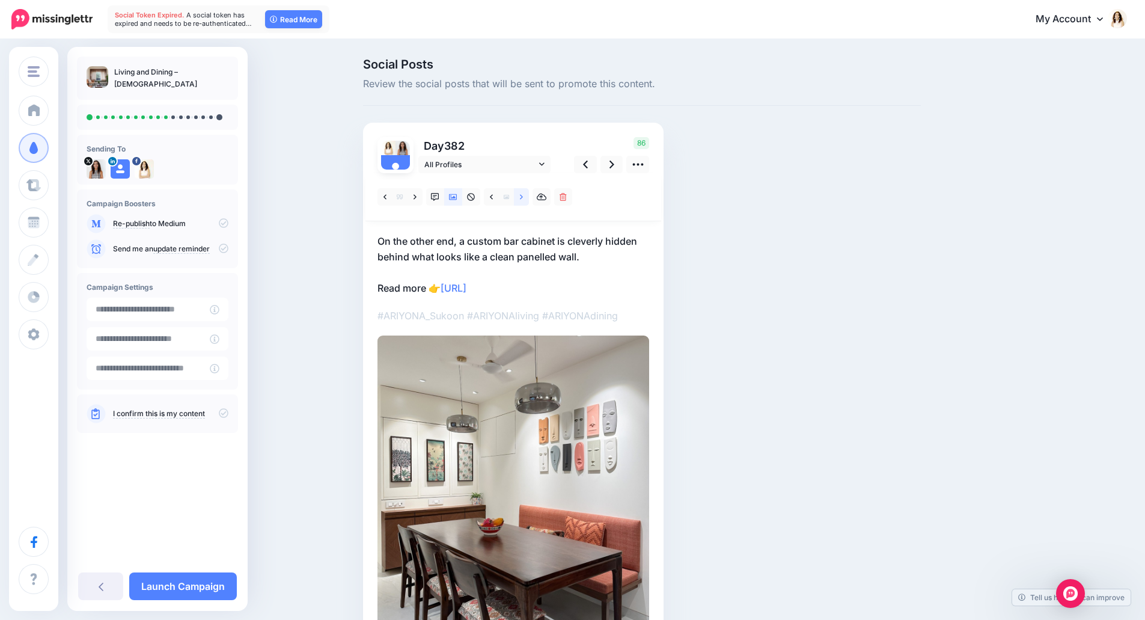
click at [523, 197] on icon at bounding box center [521, 197] width 3 height 8
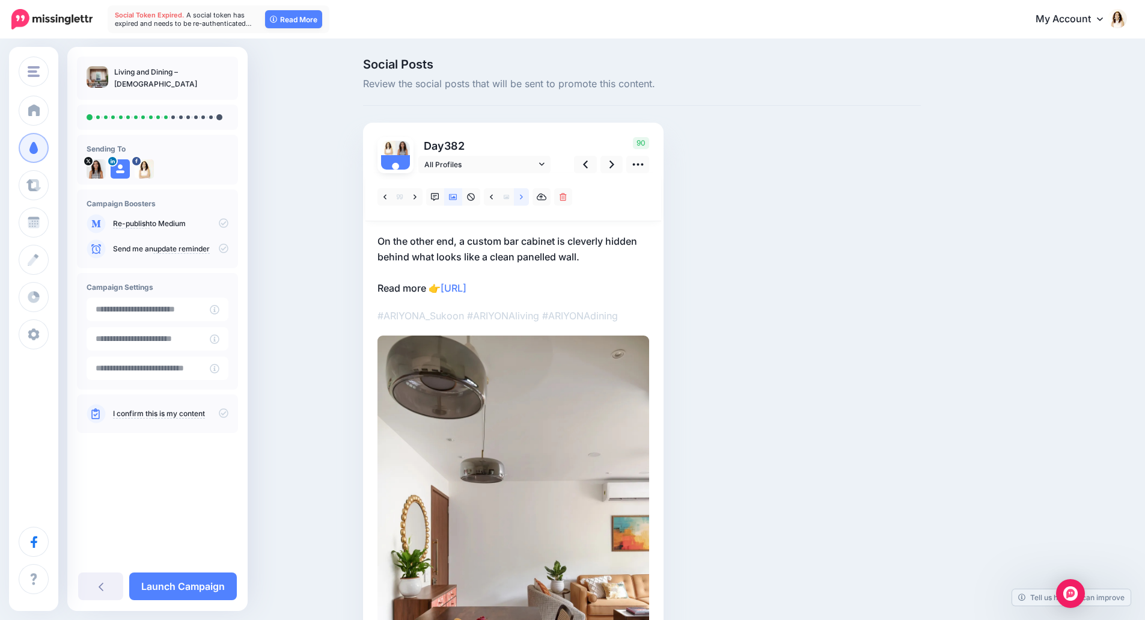
click at [523, 197] on icon at bounding box center [521, 197] width 3 height 8
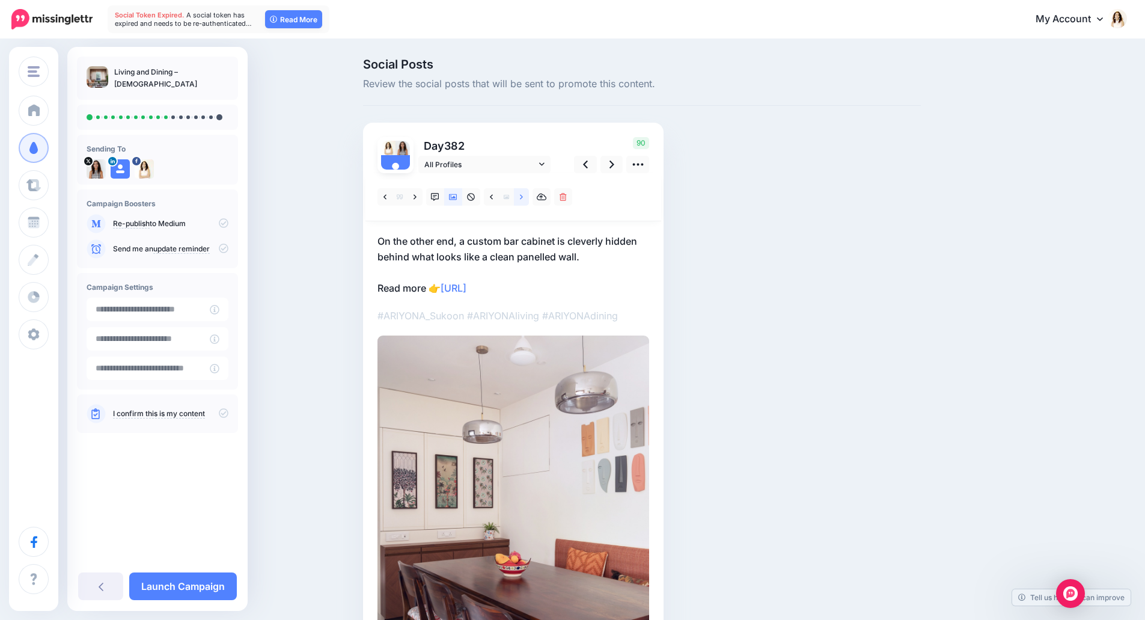
click at [523, 197] on icon at bounding box center [521, 197] width 3 height 8
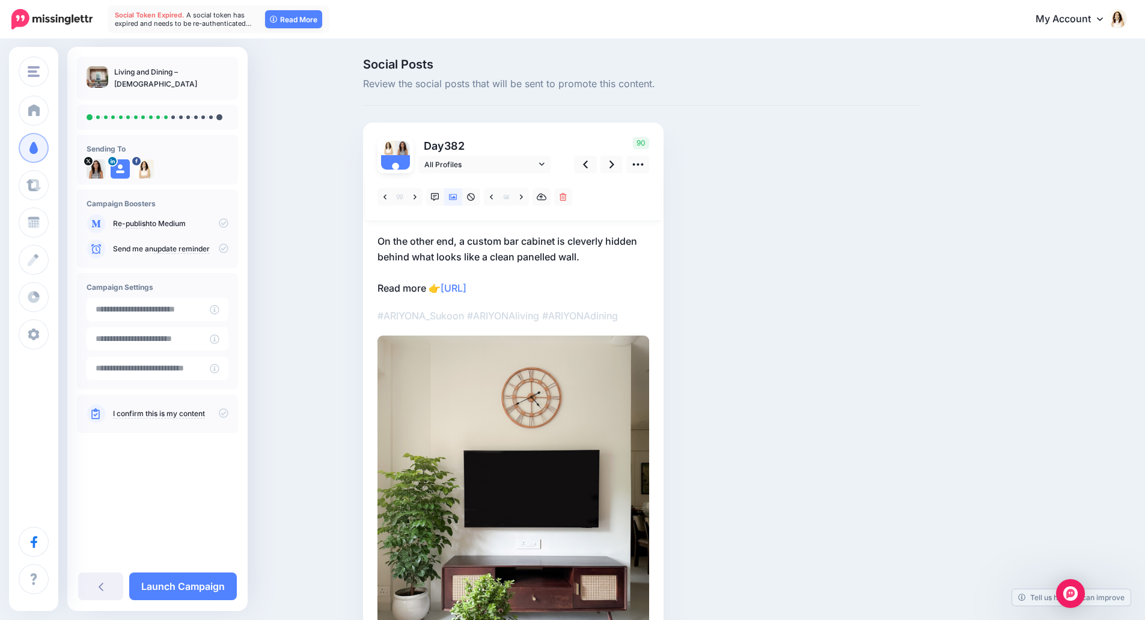
click at [506, 240] on p "On the other end, a custom bar cabinet is cleverly hidden behind what looks lik…" at bounding box center [514, 264] width 272 height 63
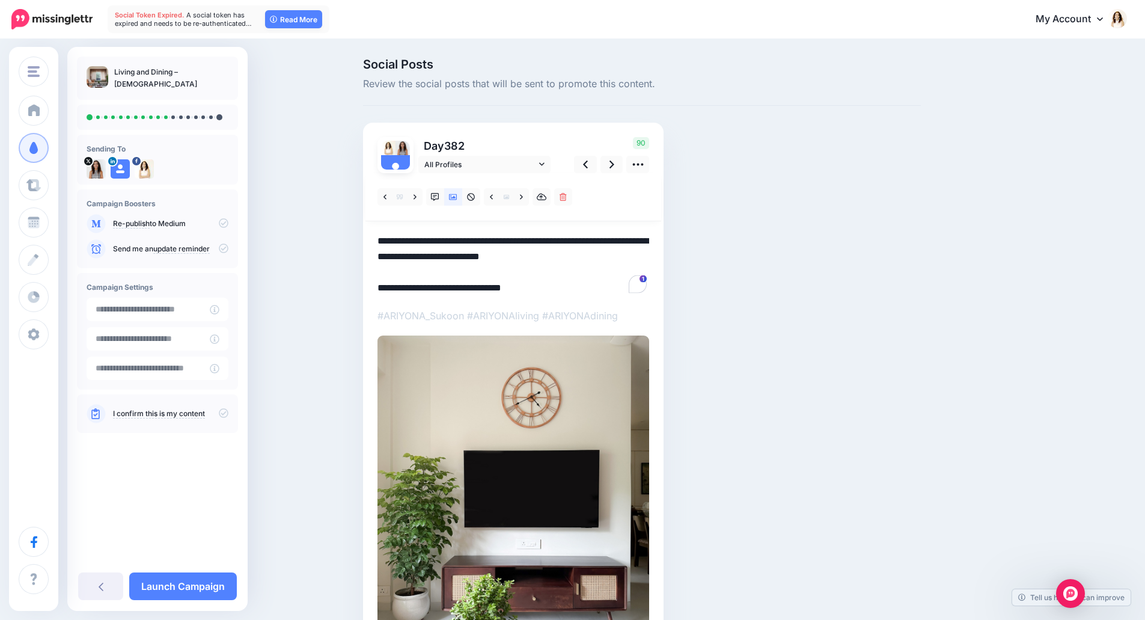
drag, startPoint x: 601, startPoint y: 260, endPoint x: 360, endPoint y: 234, distance: 241.8
click at [360, 234] on div "Social Posts Review the social posts that will be sent to promote this content.…" at bounding box center [642, 391] width 576 height 667
paste textarea "**********"
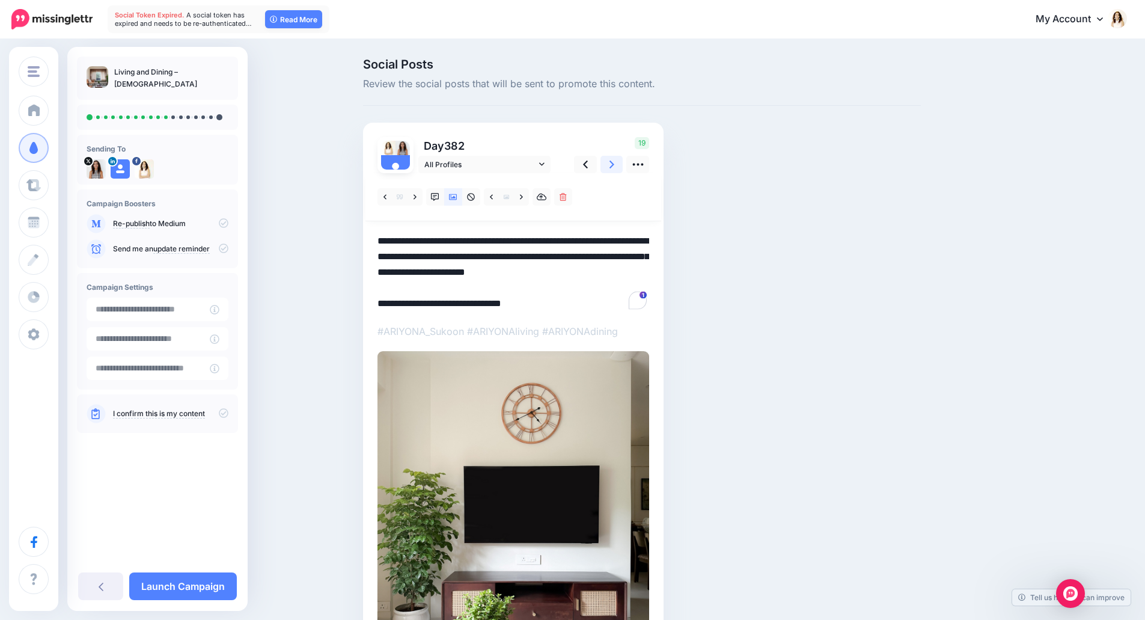
click at [623, 161] on link at bounding box center [612, 164] width 23 height 17
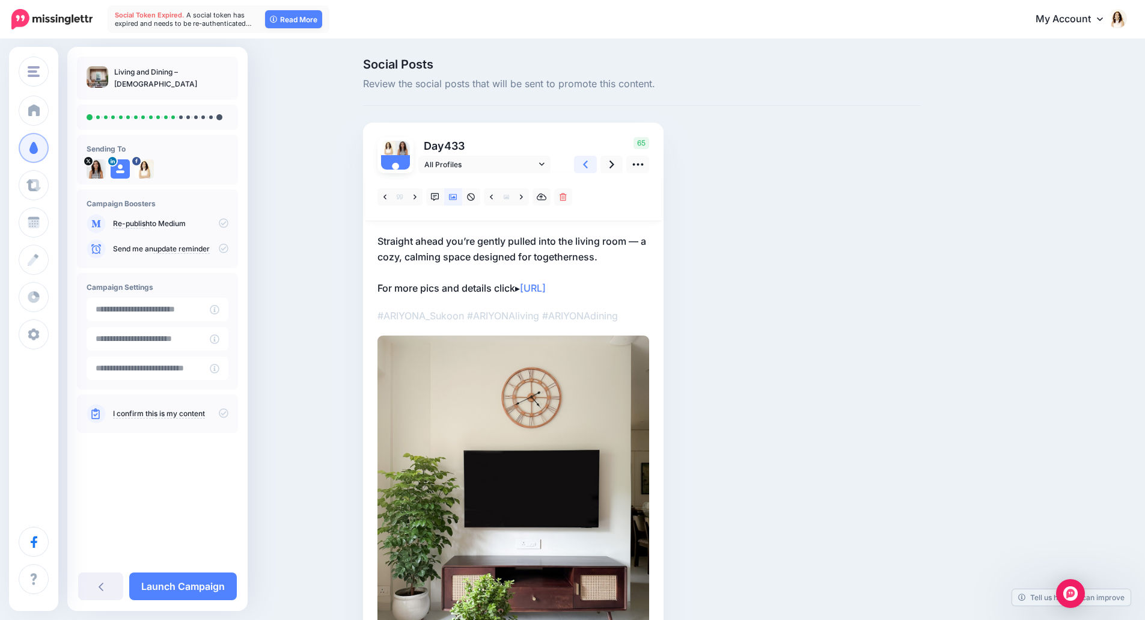
click at [588, 169] on icon at bounding box center [585, 164] width 5 height 13
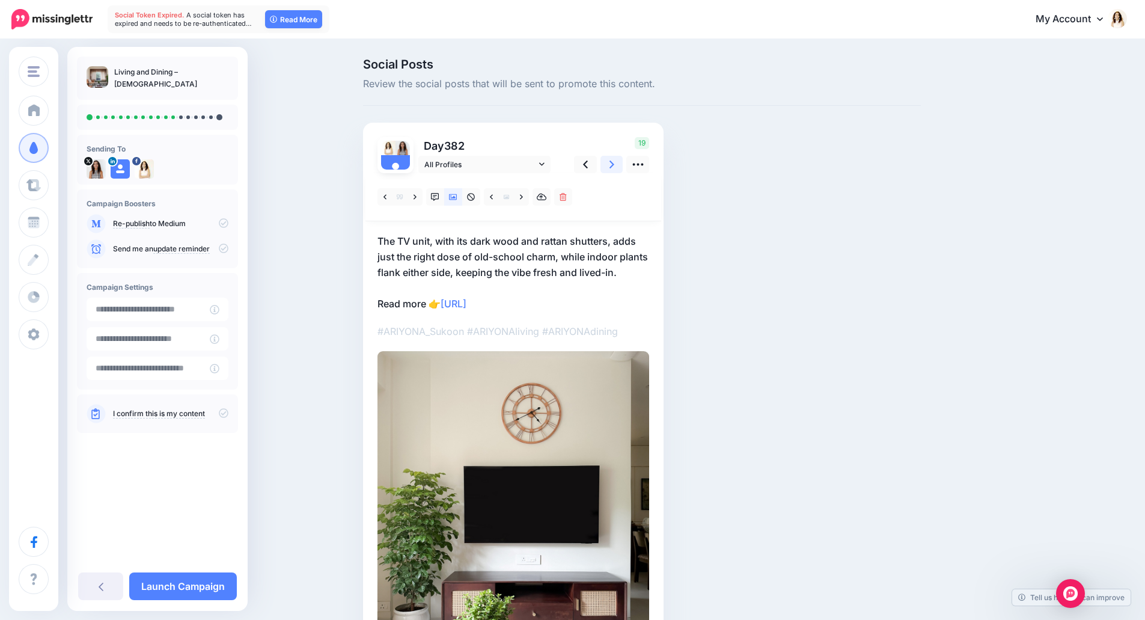
click at [611, 166] on link at bounding box center [612, 164] width 23 height 17
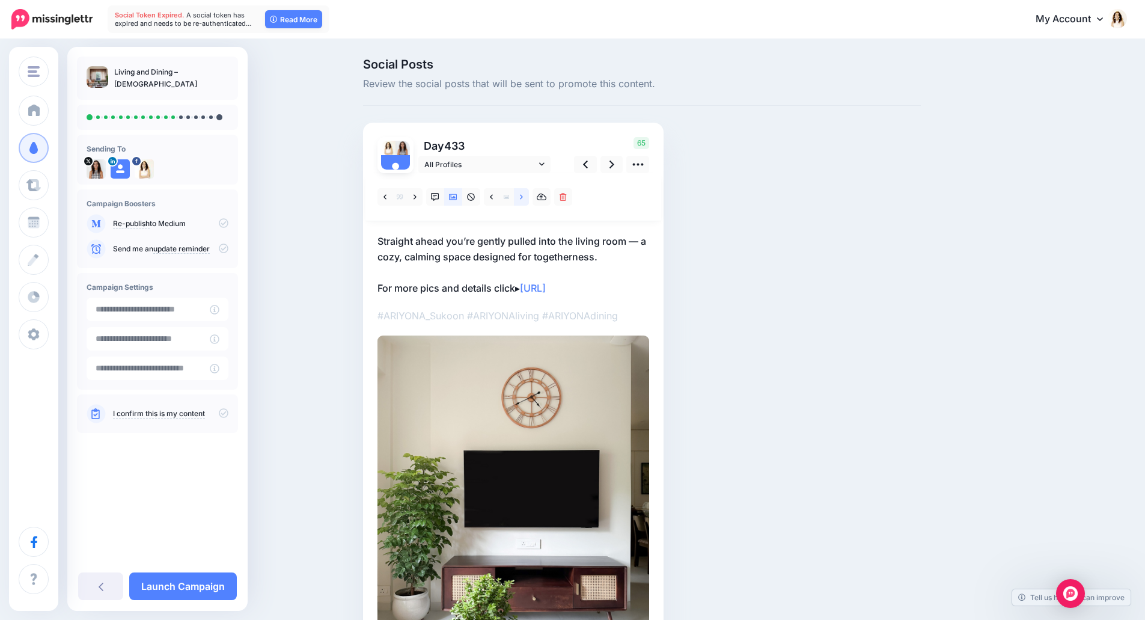
click at [523, 197] on icon at bounding box center [521, 196] width 3 height 5
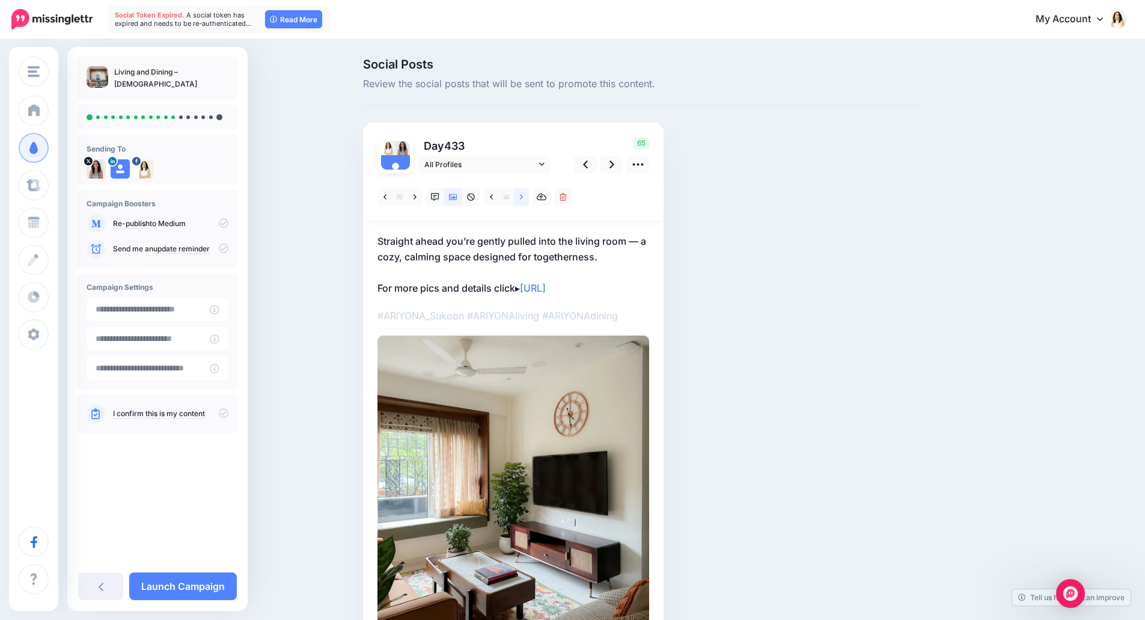
click at [523, 197] on icon at bounding box center [521, 196] width 3 height 5
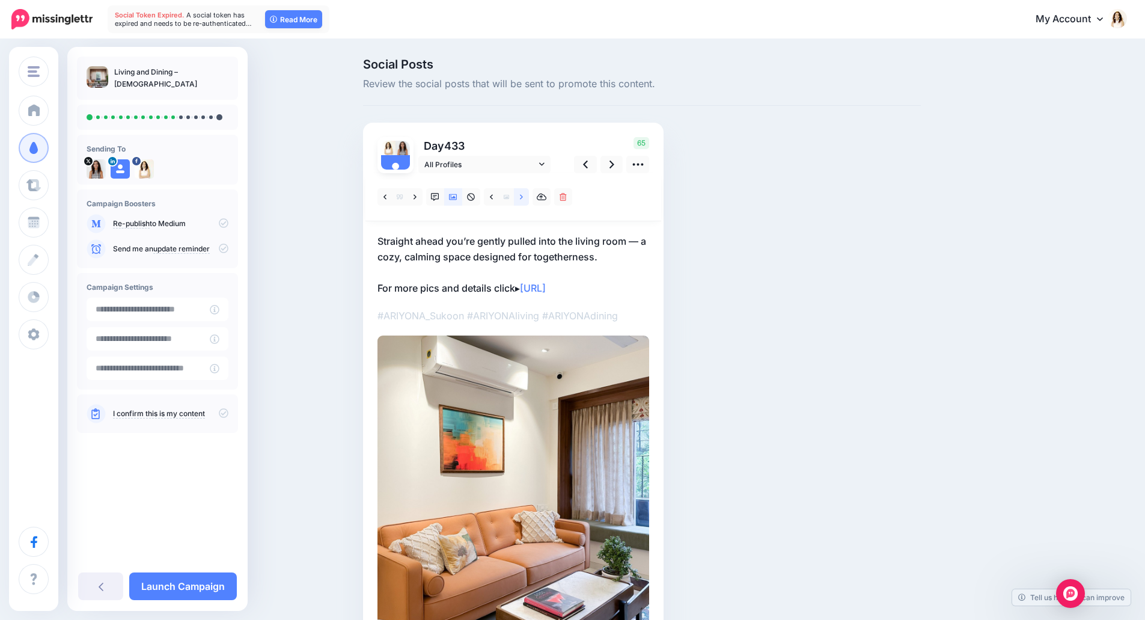
click at [523, 197] on icon at bounding box center [521, 196] width 3 height 5
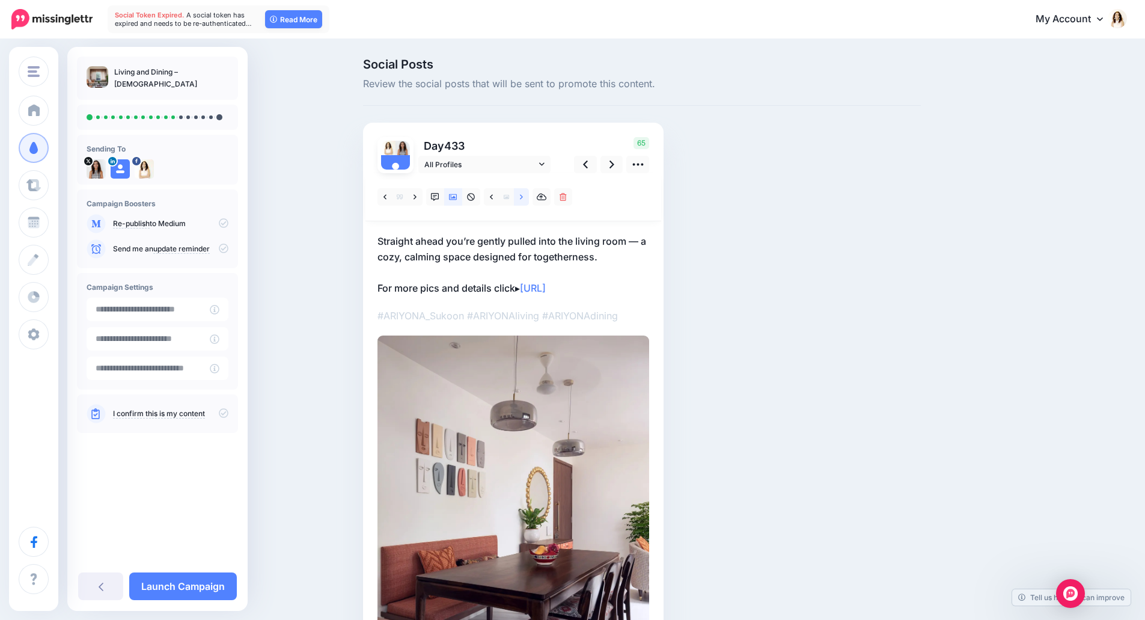
click at [523, 197] on icon at bounding box center [521, 196] width 3 height 5
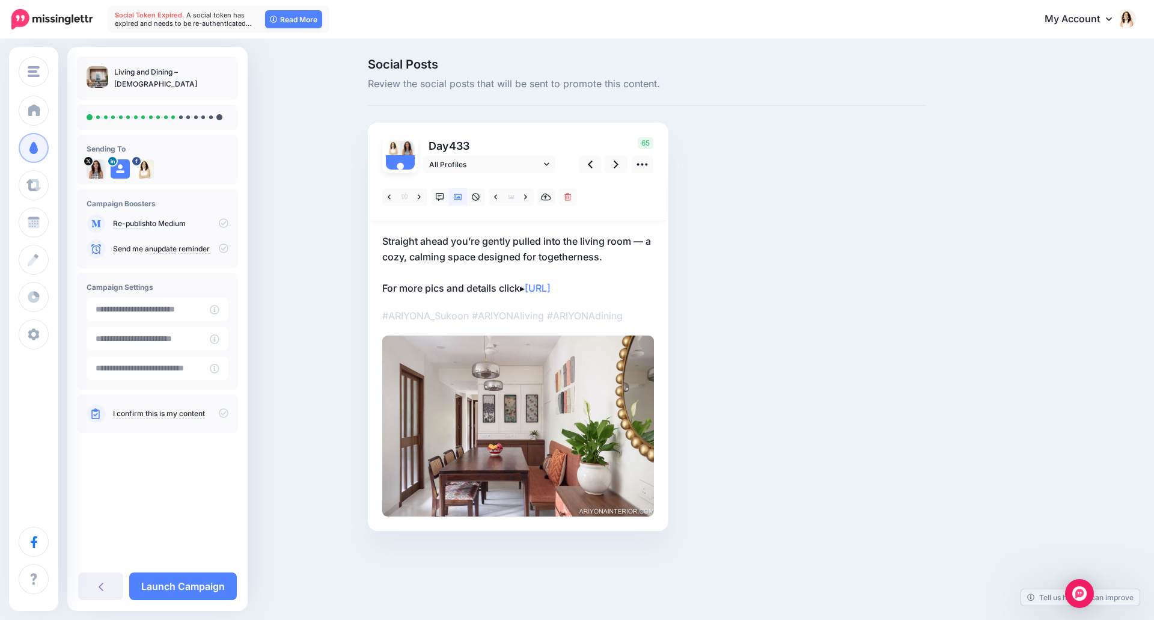
click at [551, 253] on p "Straight ahead you’re gently pulled into the living room — a cozy, calming spac…" at bounding box center [518, 264] width 272 height 63
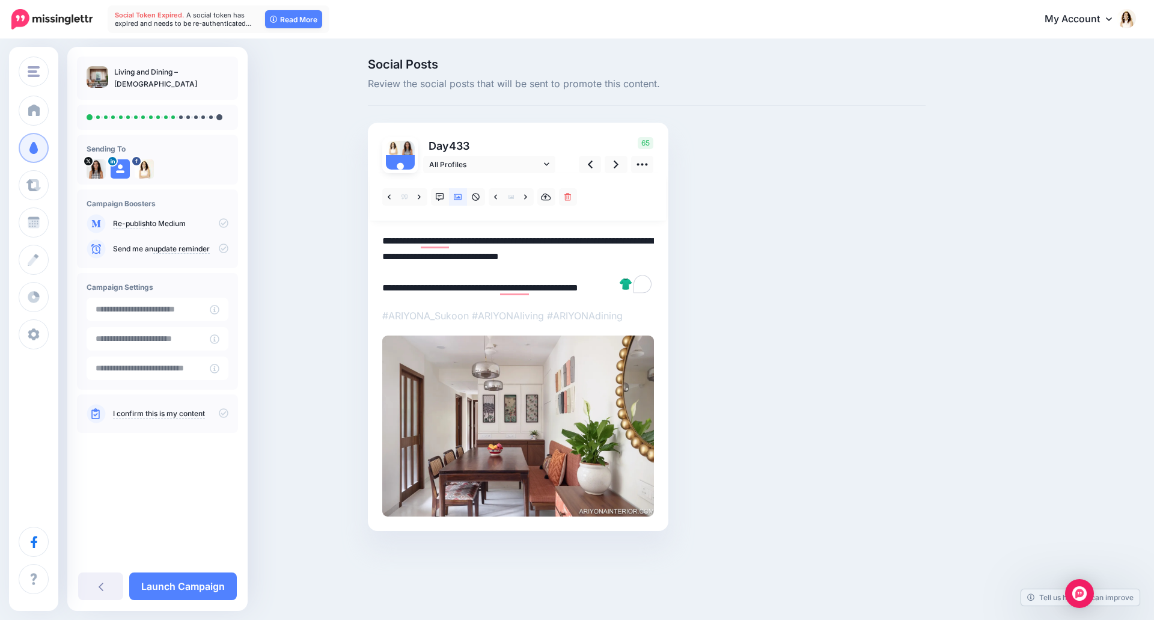
drag, startPoint x: 622, startPoint y: 260, endPoint x: 314, endPoint y: 225, distance: 309.9
click at [314, 225] on div "Social Posts Review the social posts that will be sent to promote this content.…" at bounding box center [577, 312] width 1154 height 545
paste textarea "**********"
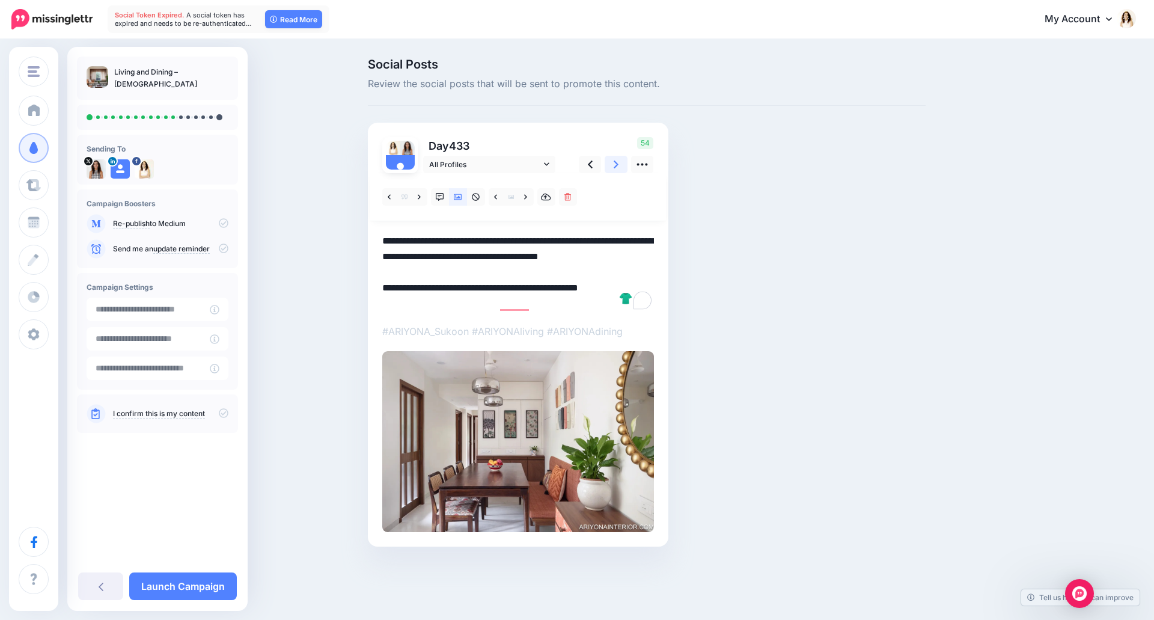
click at [617, 169] on icon at bounding box center [616, 164] width 5 height 13
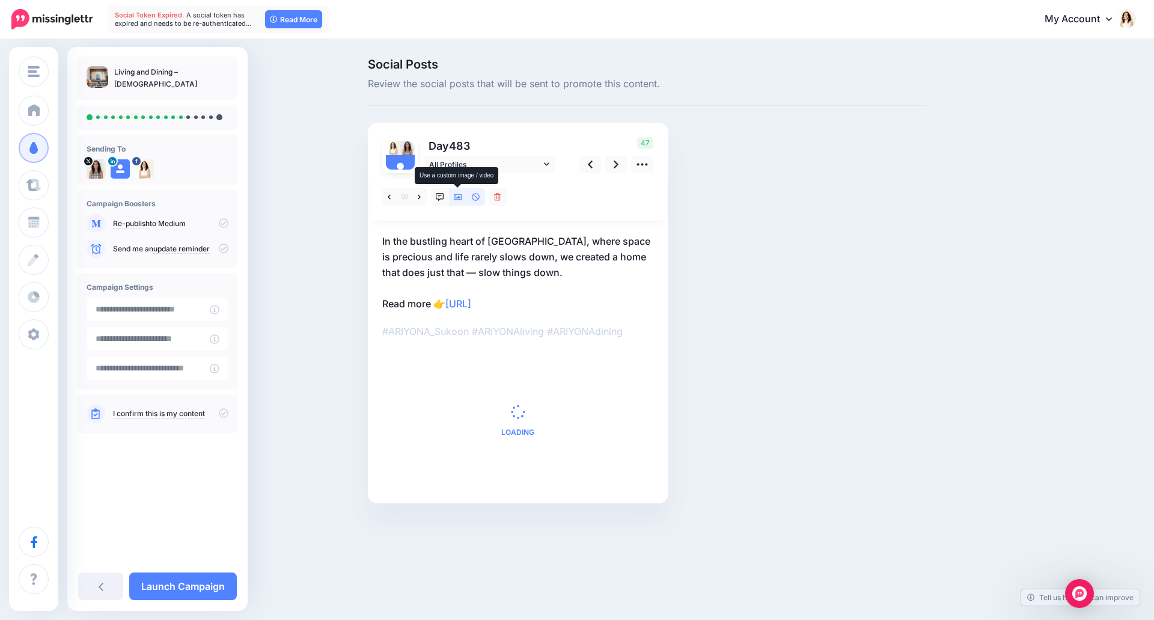
click at [460, 198] on icon at bounding box center [458, 197] width 8 height 6
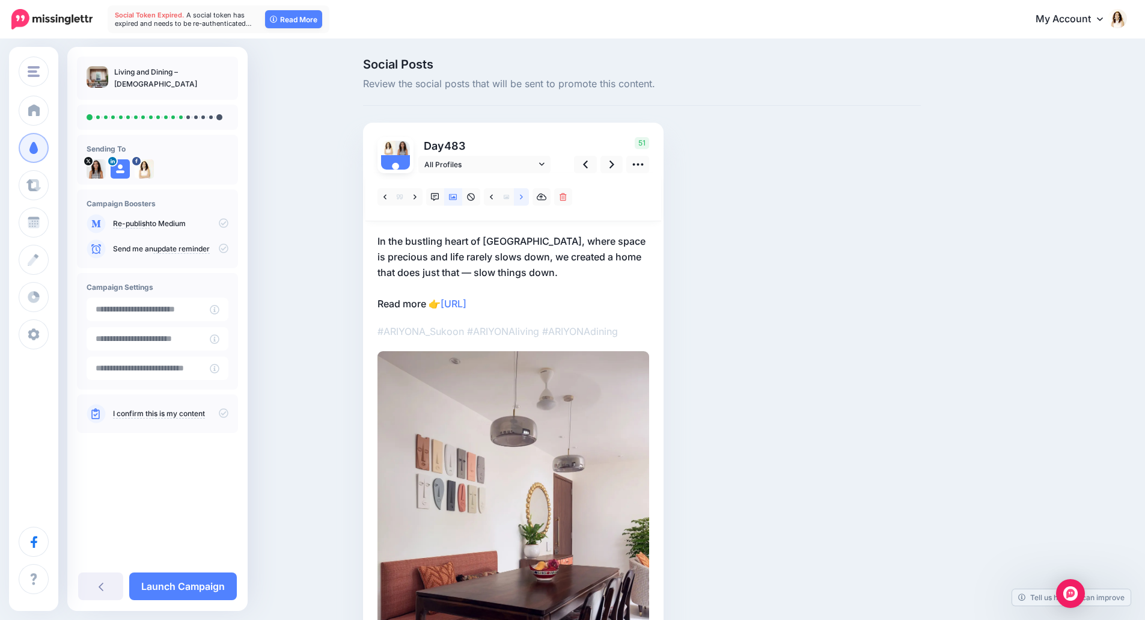
click at [525, 201] on link at bounding box center [521, 196] width 15 height 17
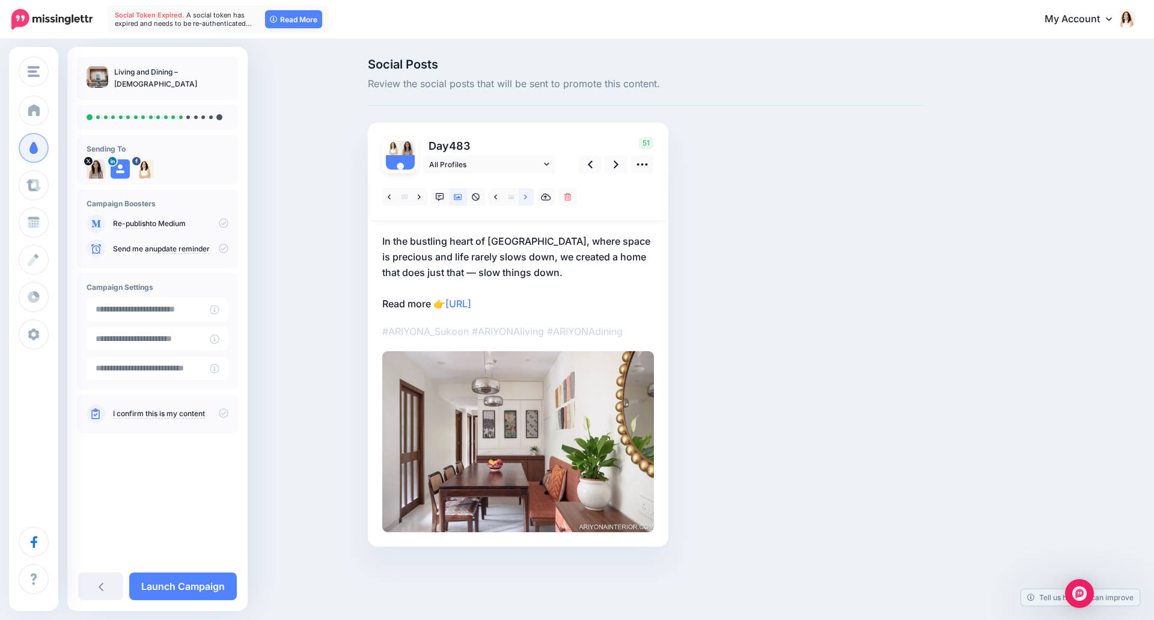
click at [525, 201] on link at bounding box center [526, 196] width 15 height 17
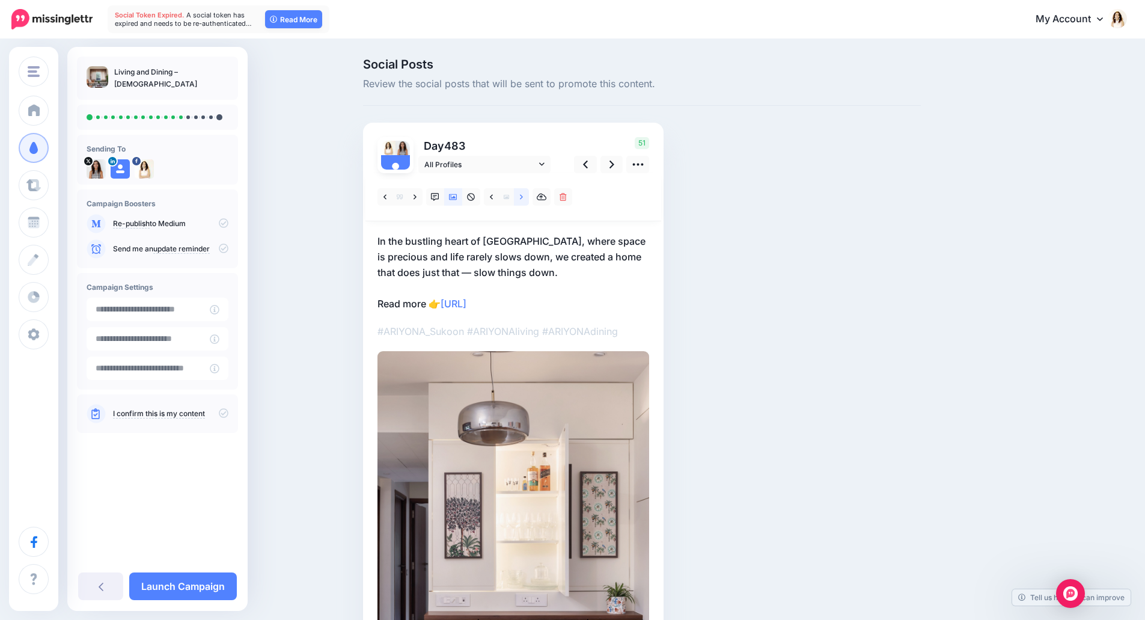
click at [525, 201] on link at bounding box center [521, 196] width 15 height 17
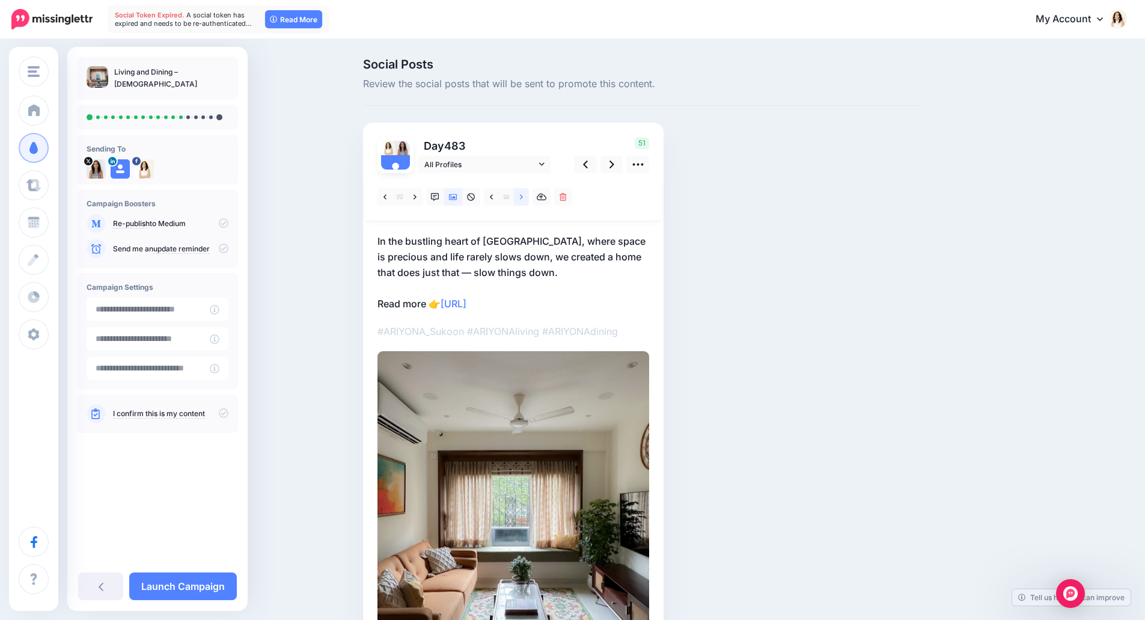
click at [525, 201] on link at bounding box center [521, 196] width 15 height 17
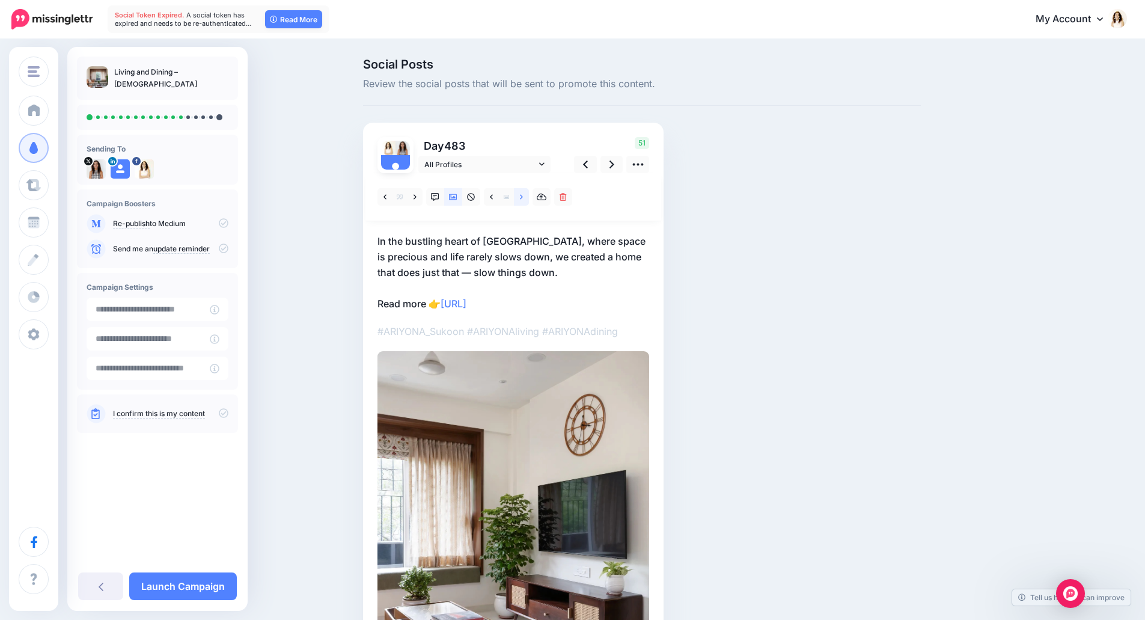
click at [525, 201] on link at bounding box center [521, 196] width 15 height 17
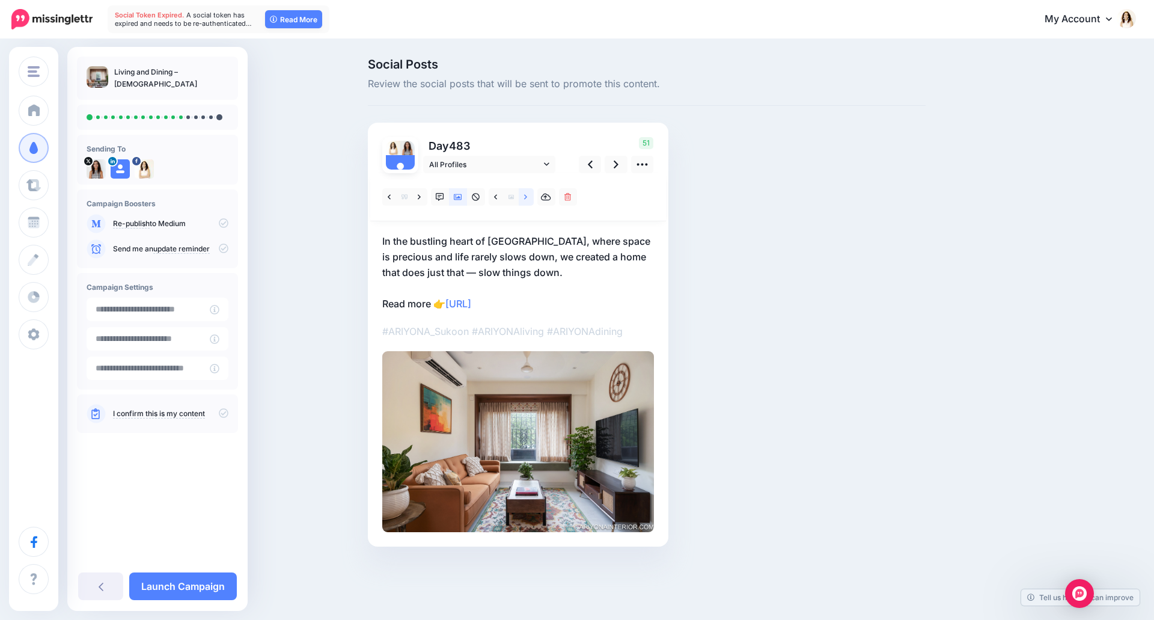
click at [525, 201] on link at bounding box center [526, 196] width 15 height 17
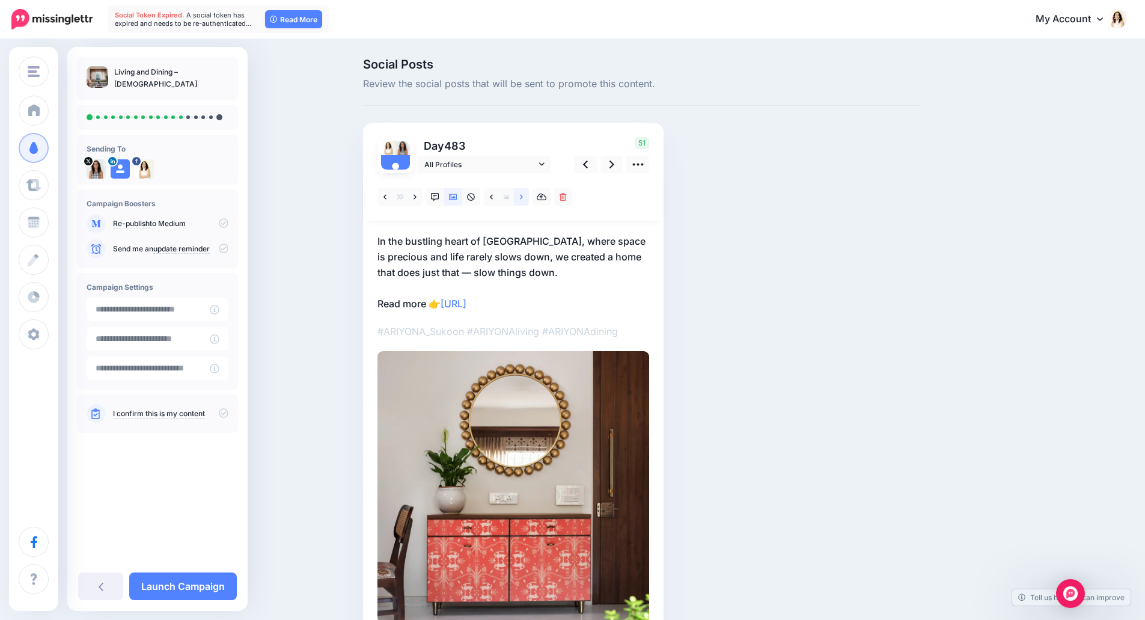
click at [525, 201] on link at bounding box center [521, 196] width 15 height 17
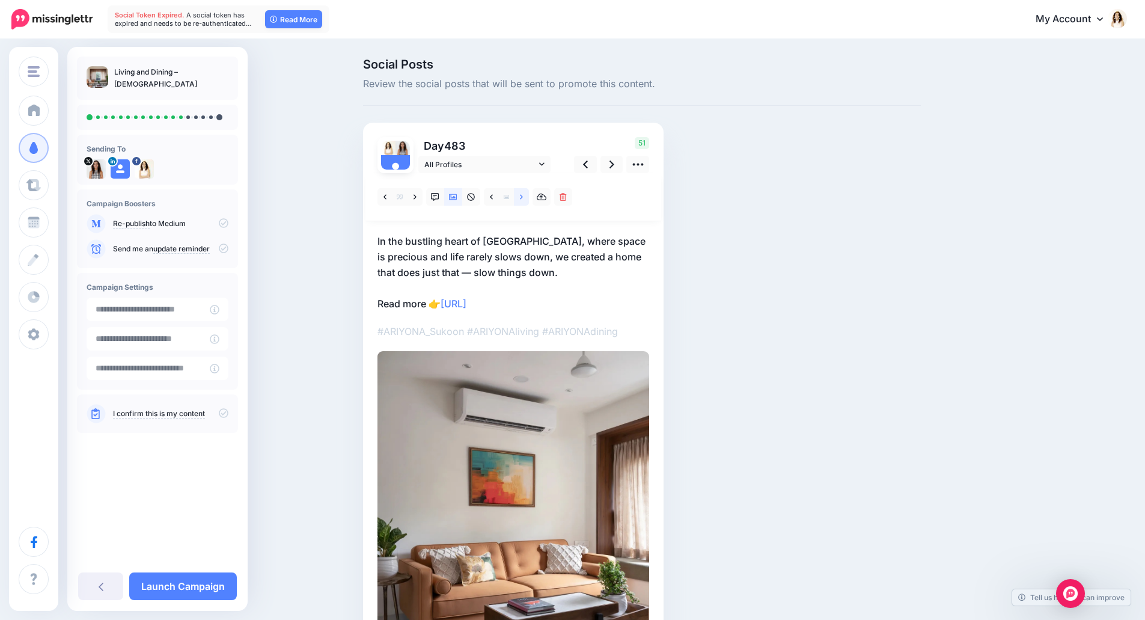
click at [525, 201] on link at bounding box center [521, 196] width 15 height 17
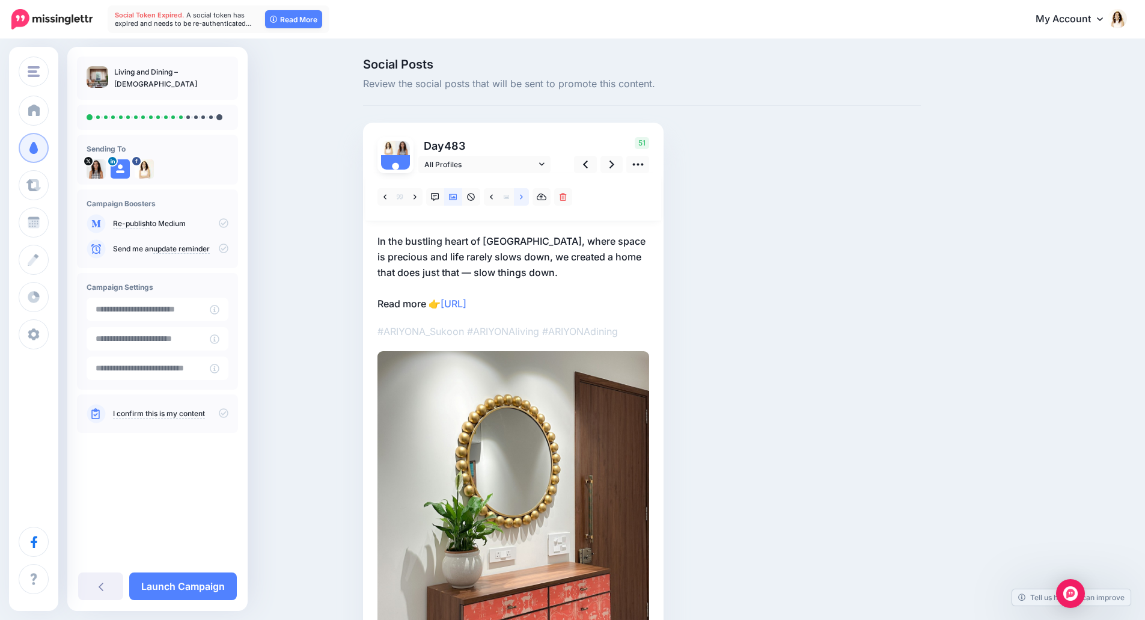
click at [525, 201] on link at bounding box center [521, 196] width 15 height 17
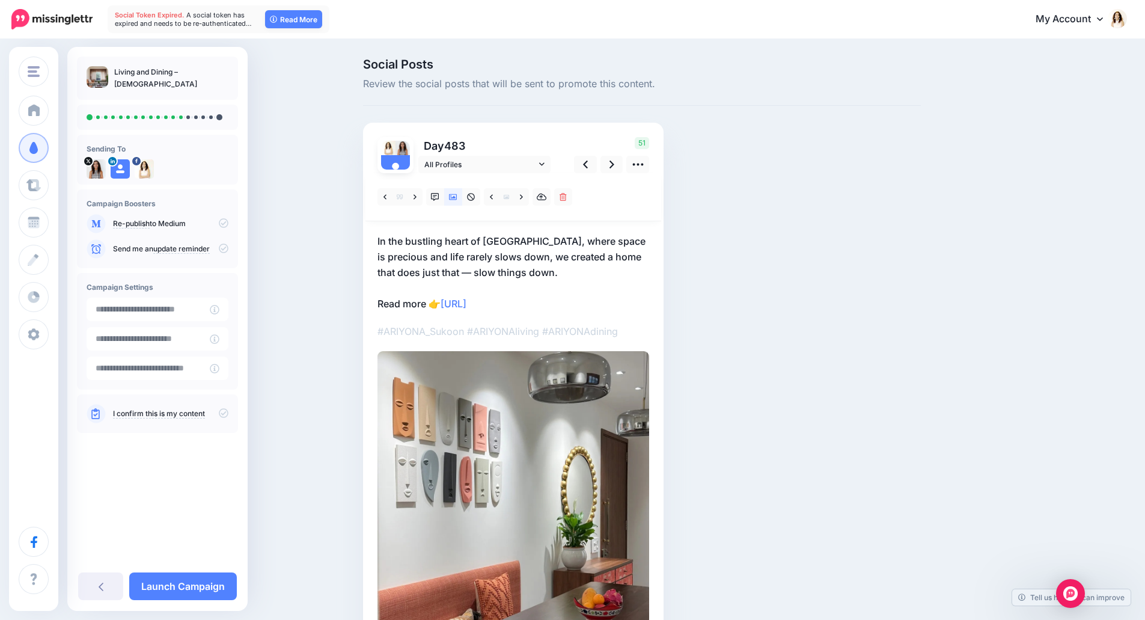
click at [489, 260] on p "In the bustling heart of Mumbai, where space is precious and life rarely slows …" at bounding box center [514, 272] width 272 height 78
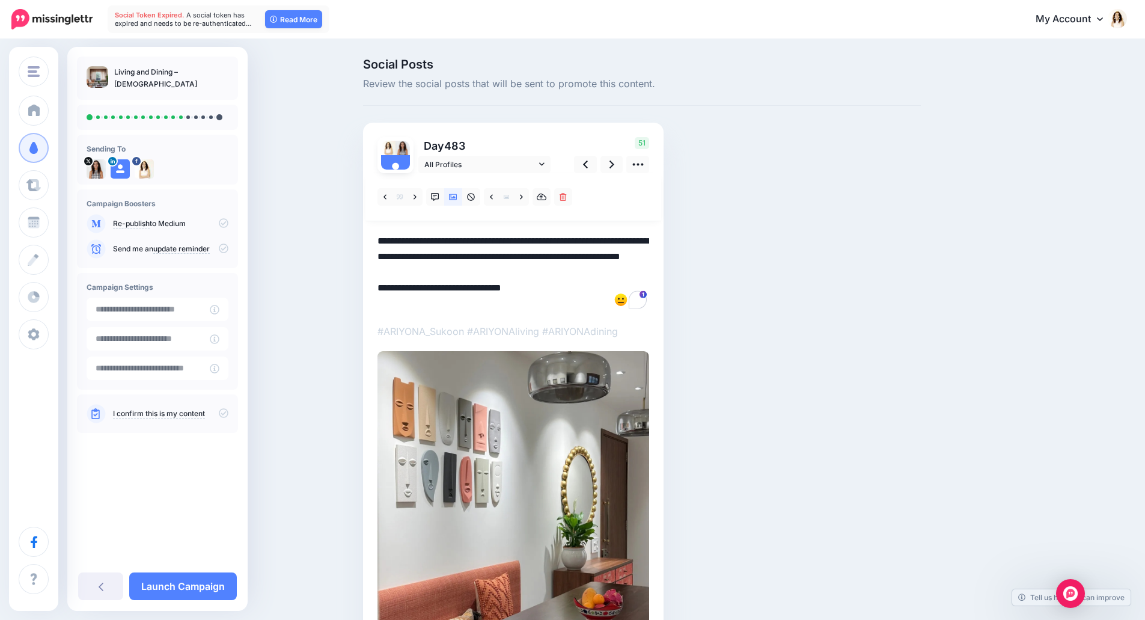
drag, startPoint x: 530, startPoint y: 274, endPoint x: 356, endPoint y: 232, distance: 179.4
click at [356, 232] on div "Social Posts Review the social posts that will be sent to promote this content.…" at bounding box center [572, 399] width 1145 height 719
paste textarea "**********"
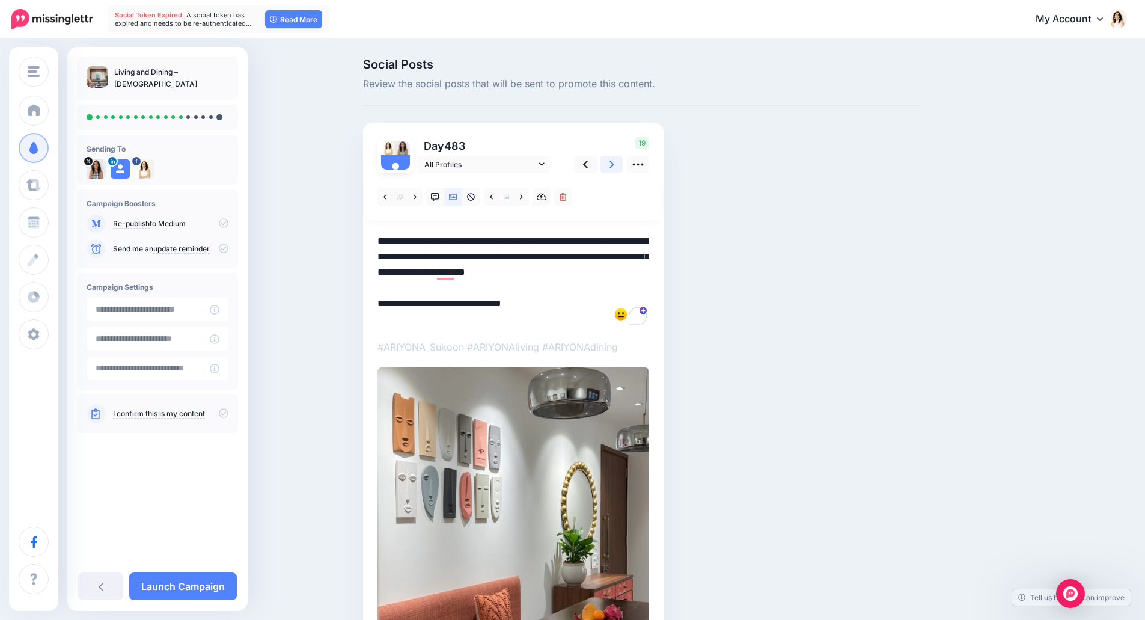
click at [614, 164] on icon at bounding box center [612, 164] width 5 height 13
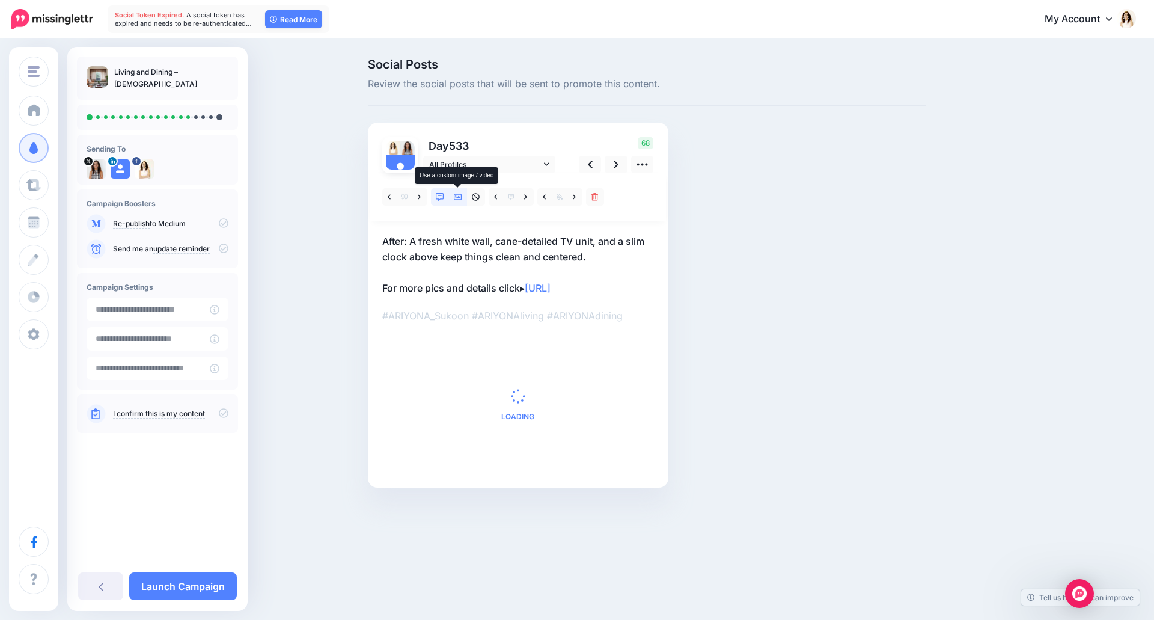
click at [459, 194] on icon at bounding box center [458, 197] width 8 height 6
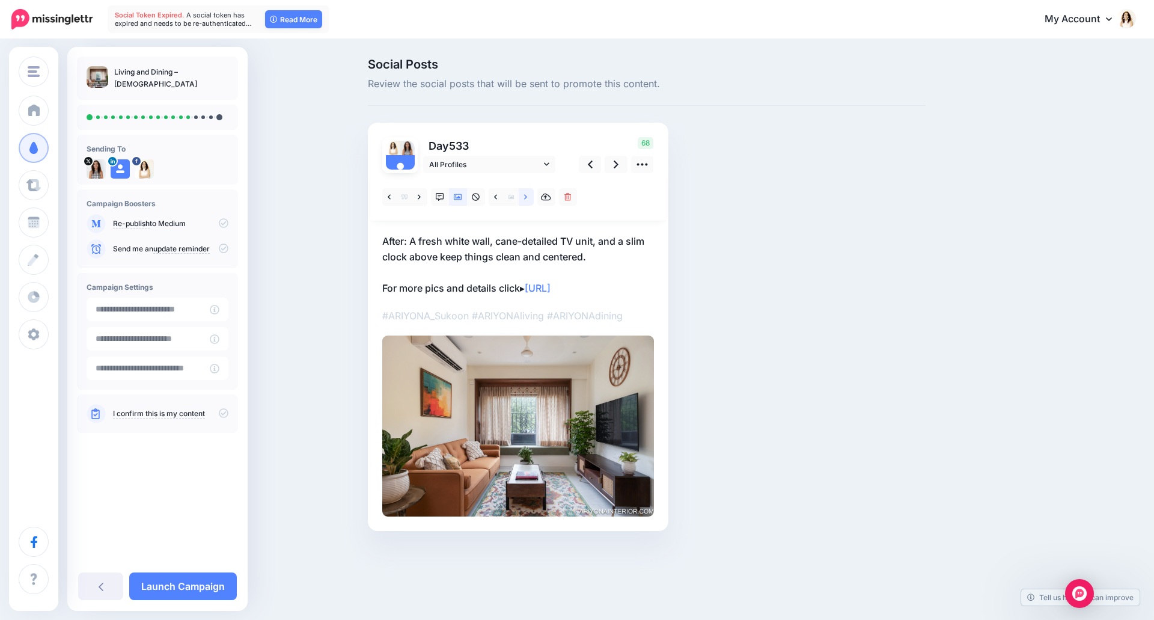
click at [529, 201] on link at bounding box center [526, 196] width 15 height 17
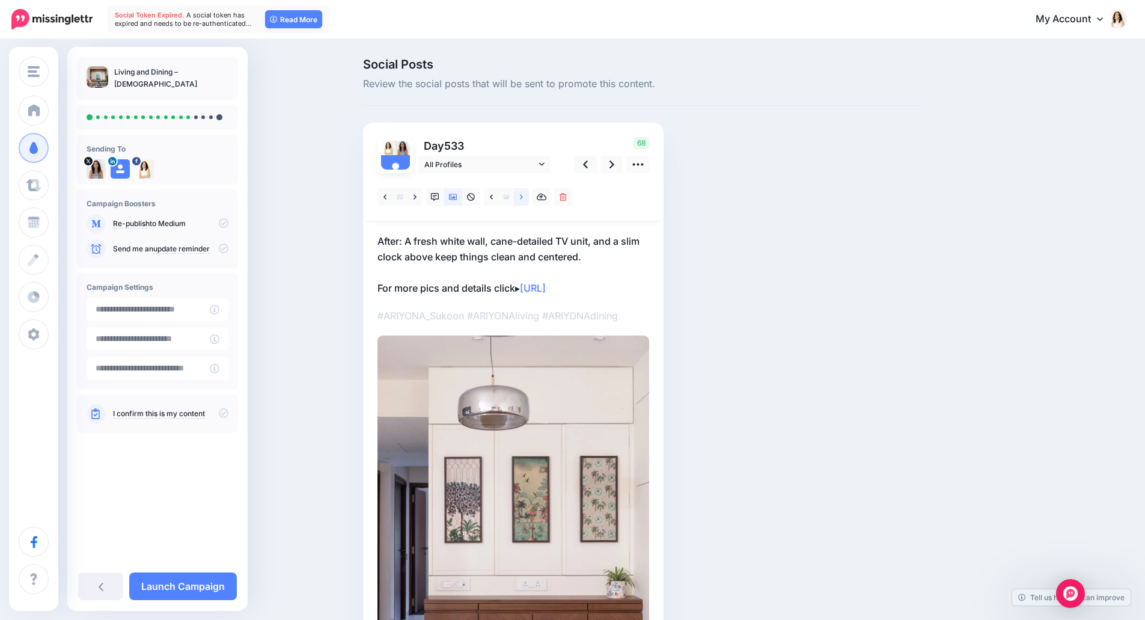
click at [529, 201] on link at bounding box center [521, 196] width 15 height 17
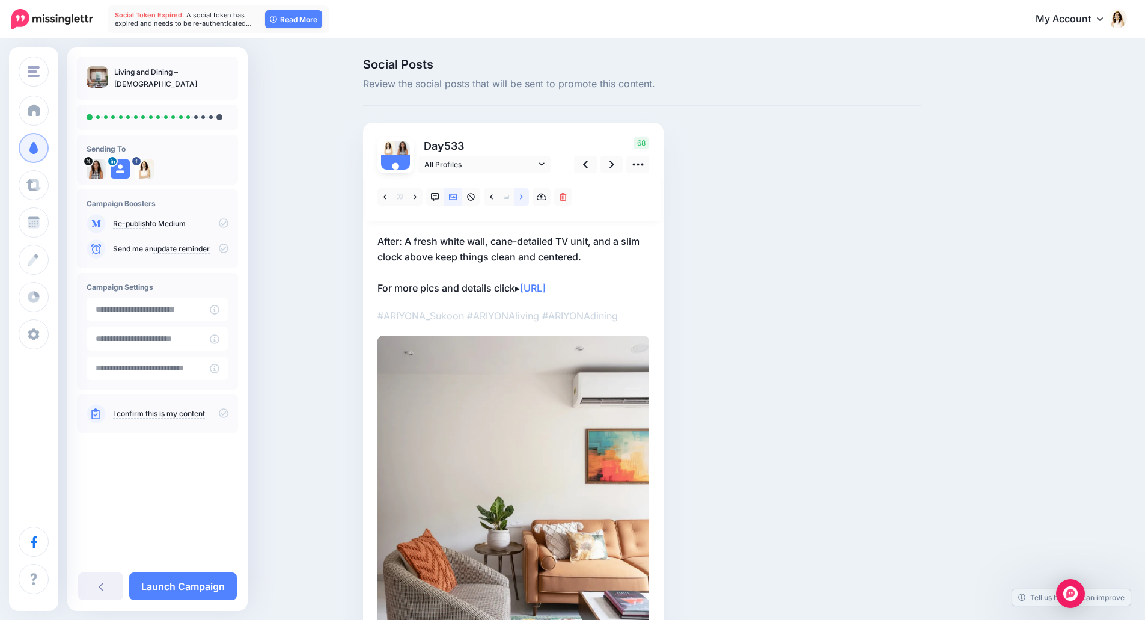
click at [529, 201] on link at bounding box center [521, 196] width 15 height 17
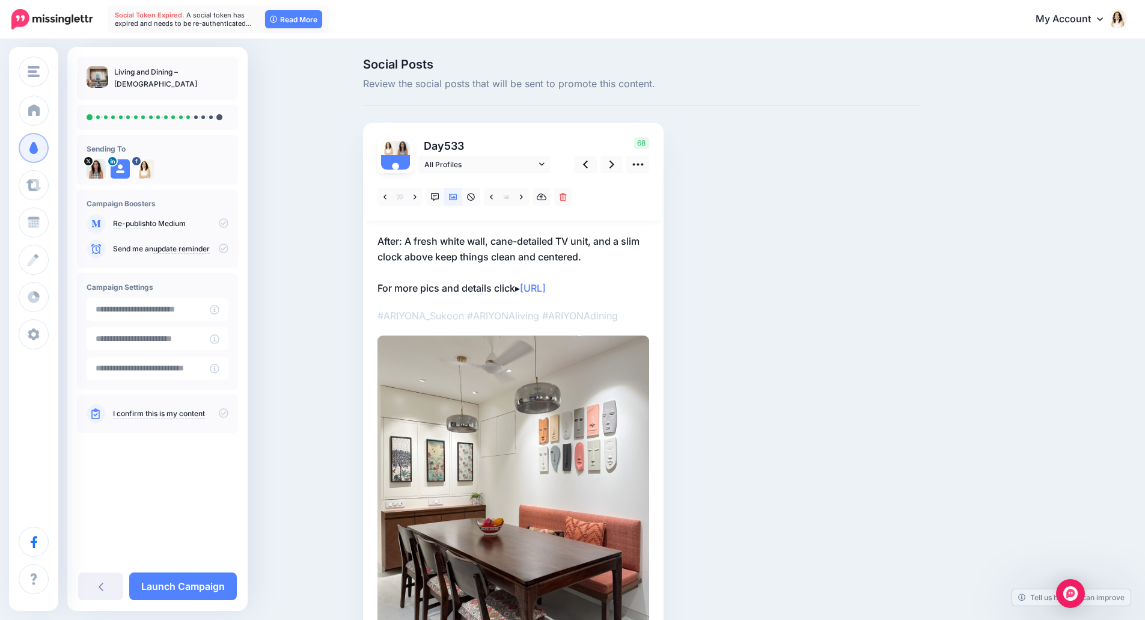
click at [550, 256] on p "After: A fresh white wall, cane-detailed TV unit, and a slim clock above keep t…" at bounding box center [514, 264] width 272 height 63
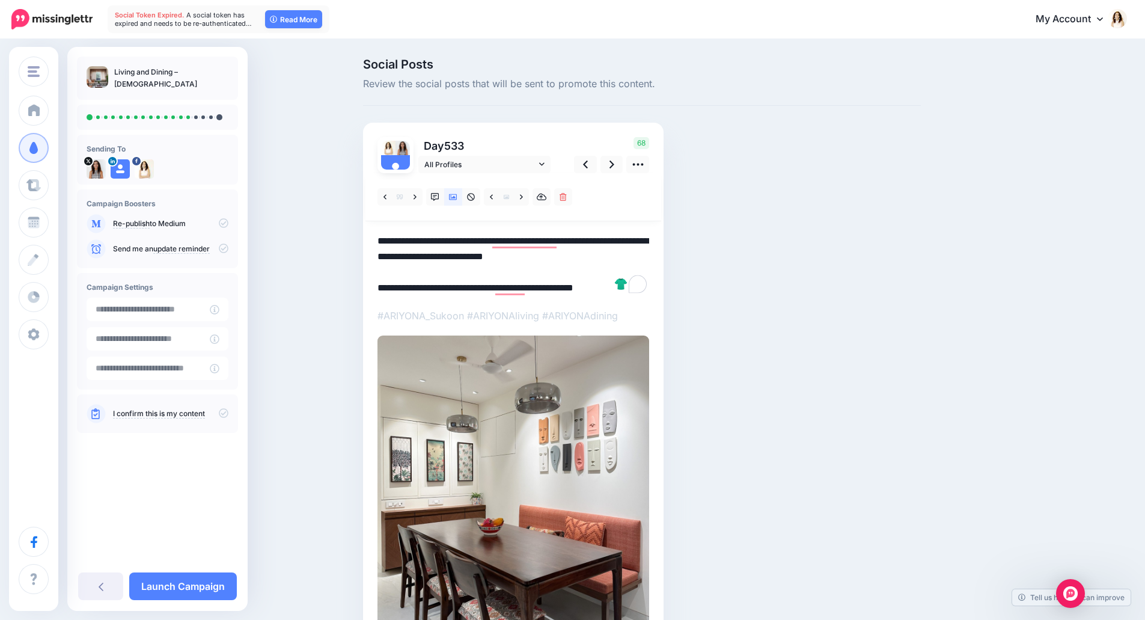
drag, startPoint x: 602, startPoint y: 257, endPoint x: 373, endPoint y: 235, distance: 230.1
click at [373, 235] on div "Day 533 All Profiles" at bounding box center [513, 406] width 301 height 567
paste textarea "**********"
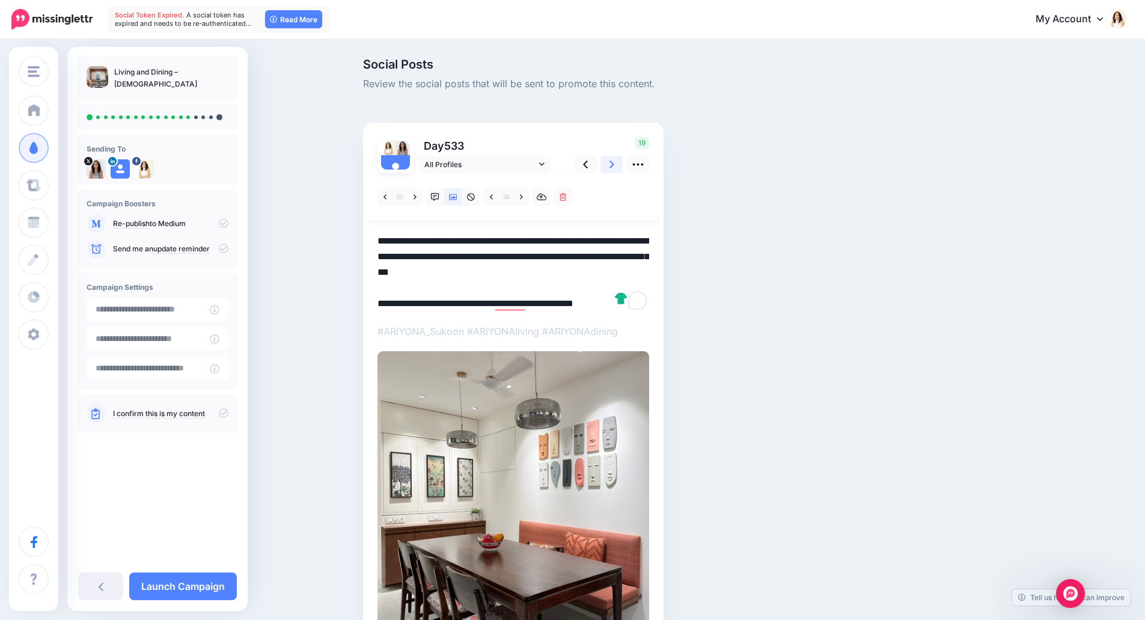
click at [623, 169] on link at bounding box center [612, 164] width 23 height 17
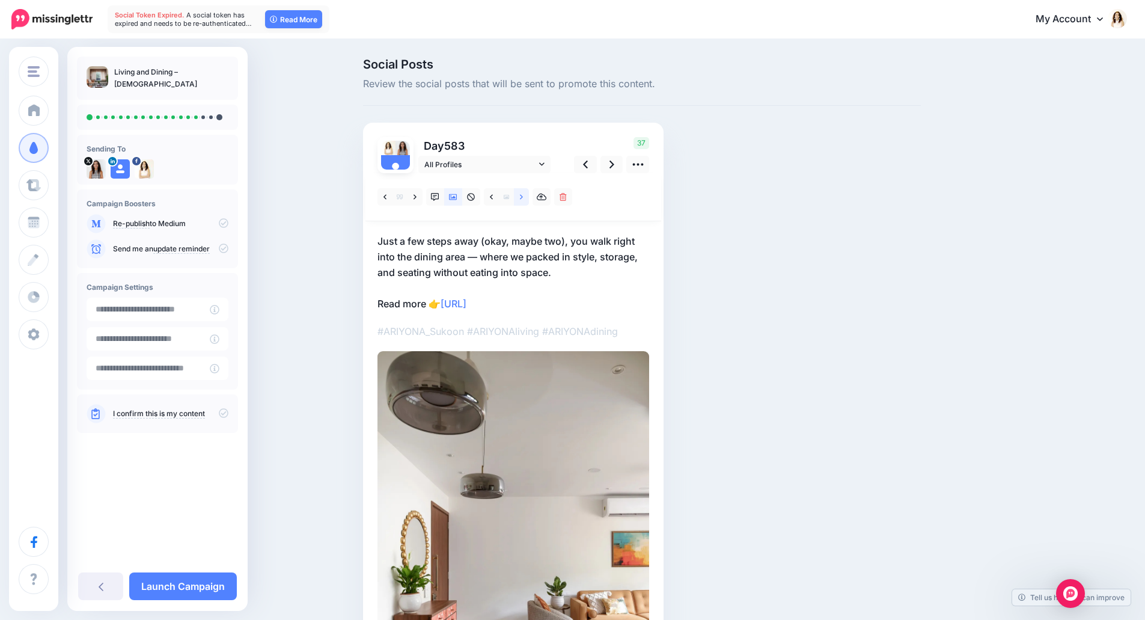
click at [523, 196] on link at bounding box center [521, 196] width 15 height 17
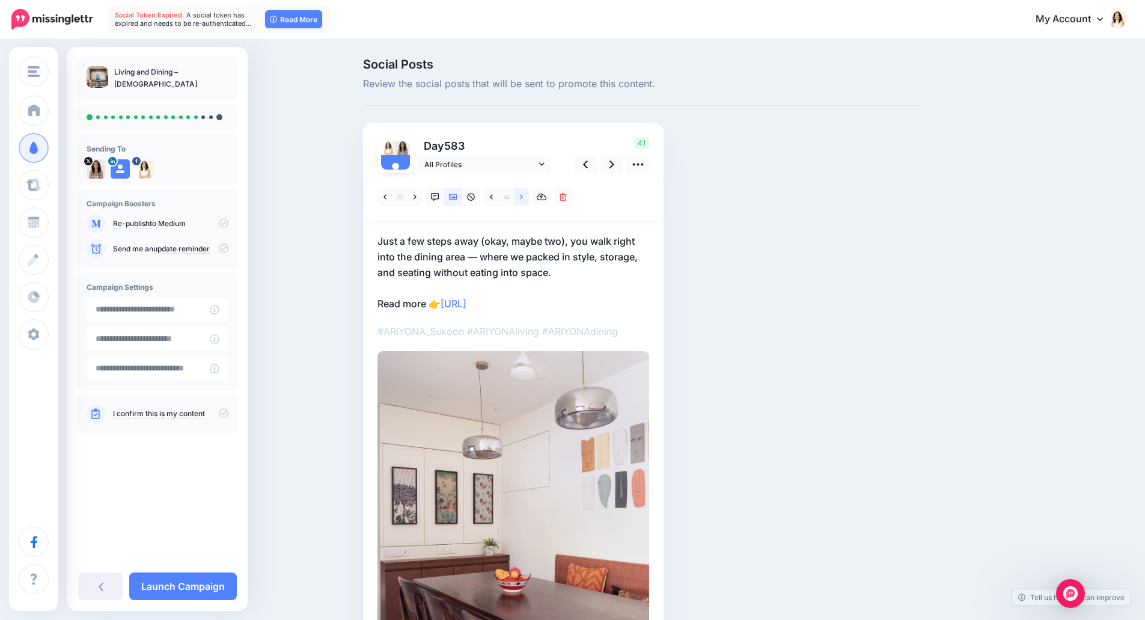
click at [523, 196] on link at bounding box center [521, 196] width 15 height 17
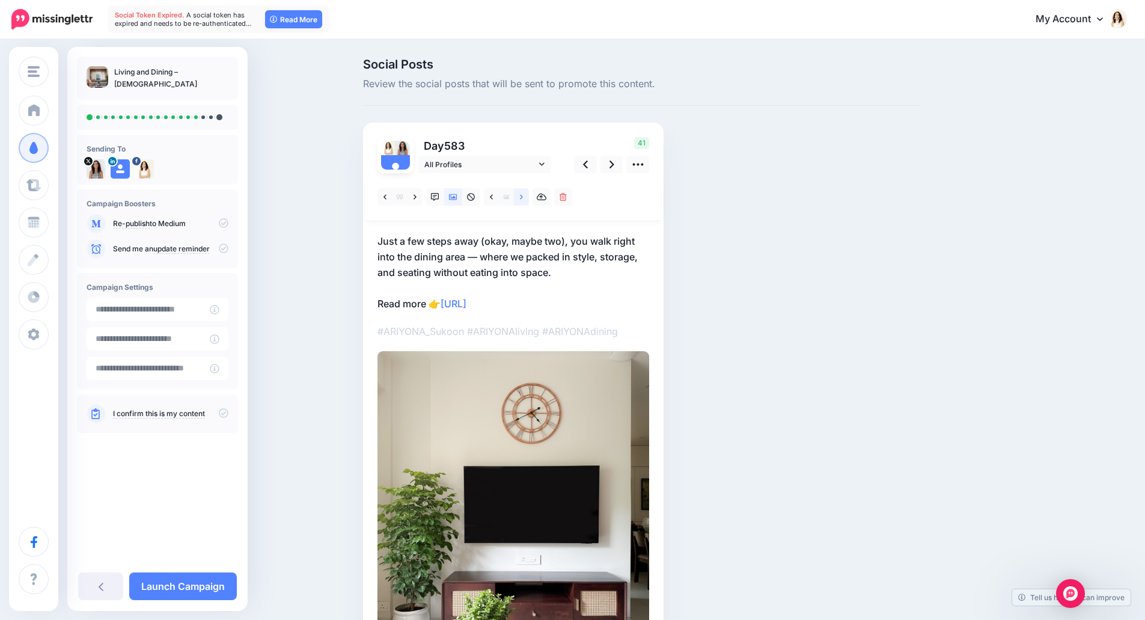
click at [523, 196] on link at bounding box center [521, 196] width 15 height 17
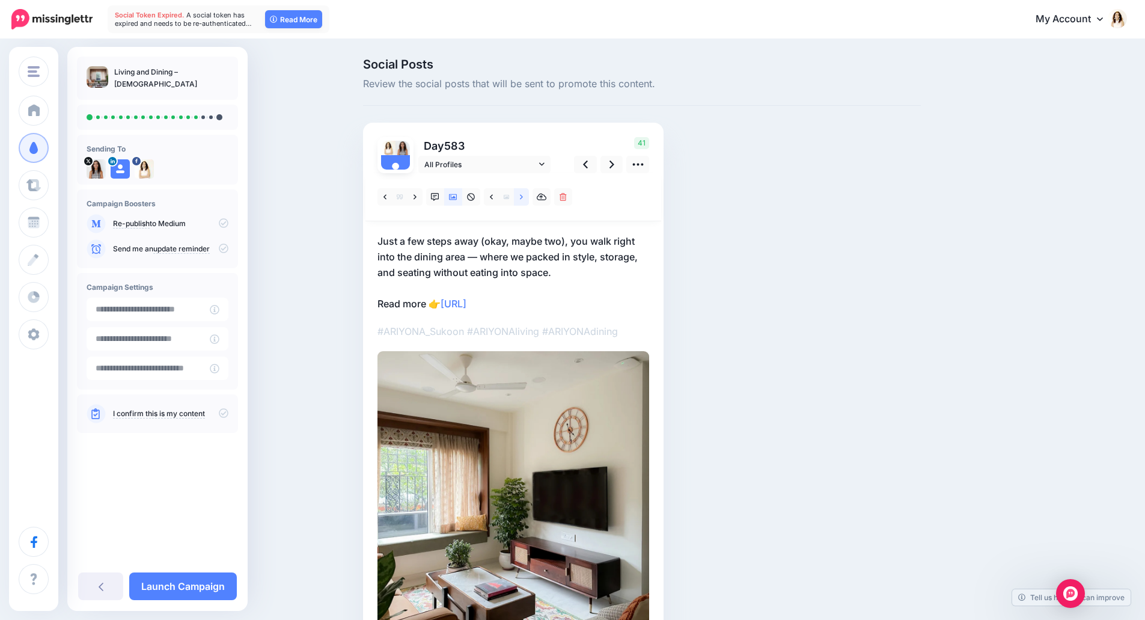
click at [523, 196] on link at bounding box center [521, 196] width 15 height 17
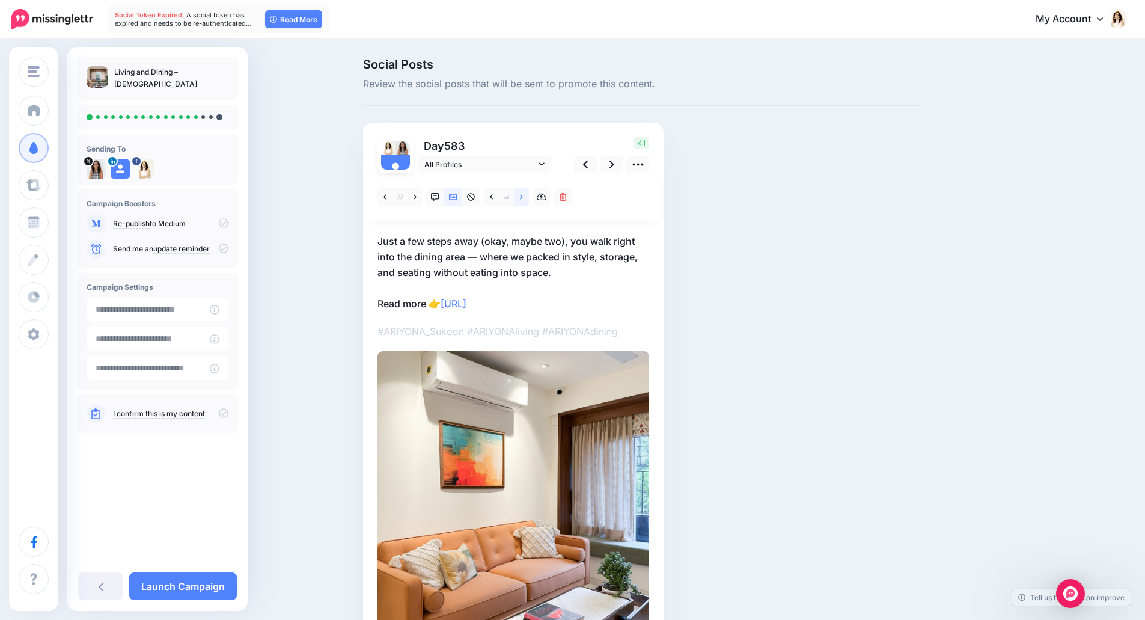
click at [523, 196] on link at bounding box center [521, 196] width 15 height 17
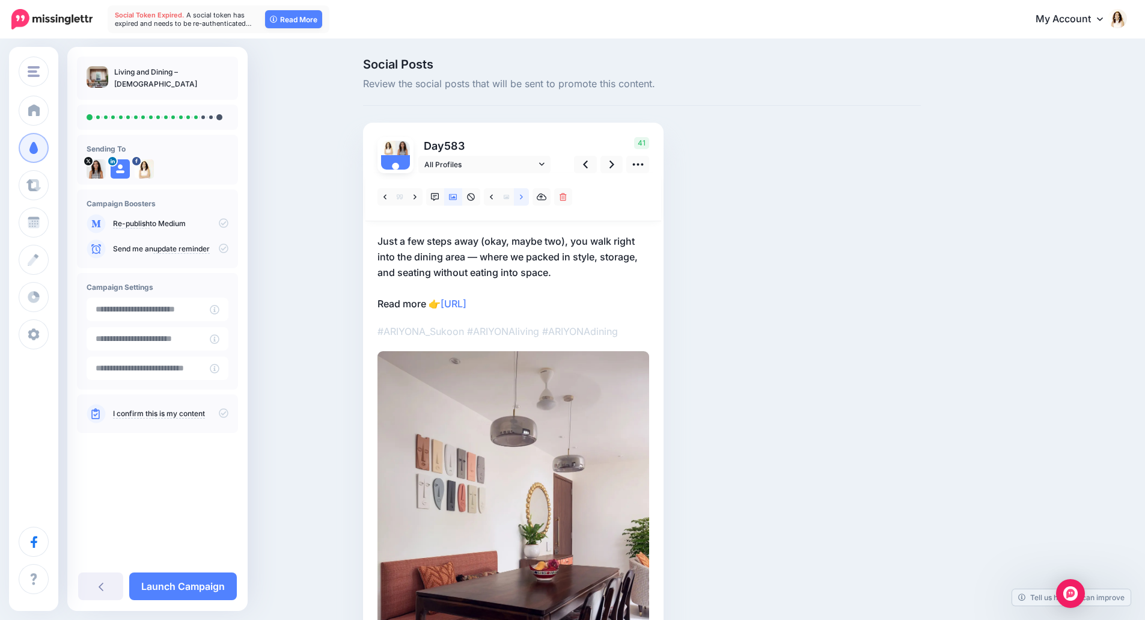
click at [523, 196] on link at bounding box center [521, 196] width 15 height 17
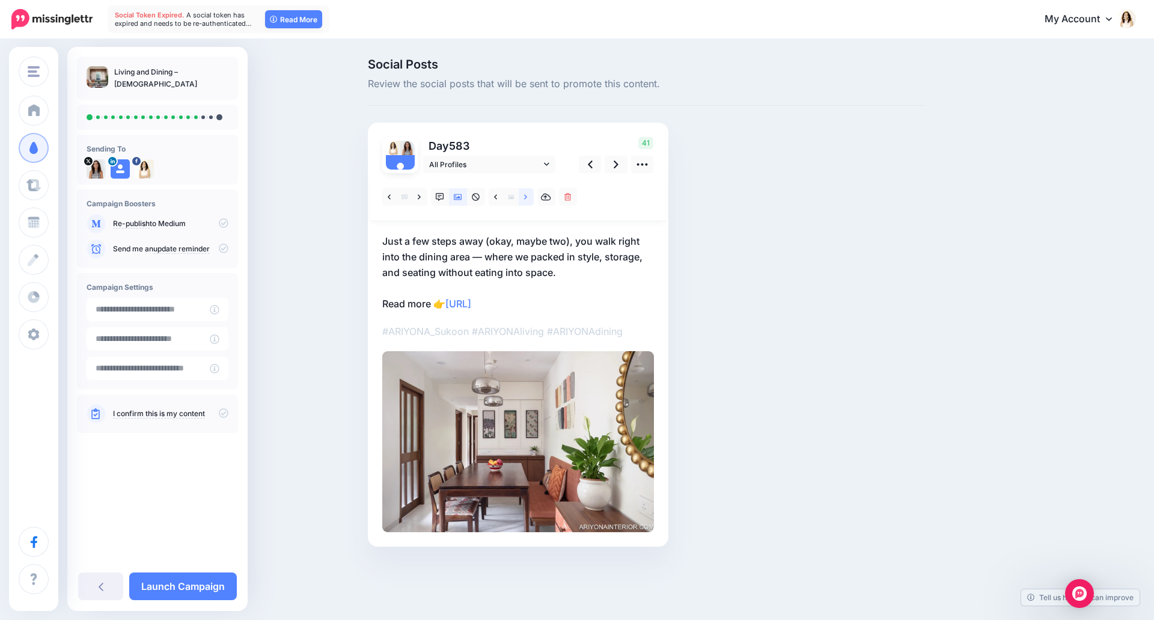
click at [523, 196] on link at bounding box center [526, 196] width 15 height 17
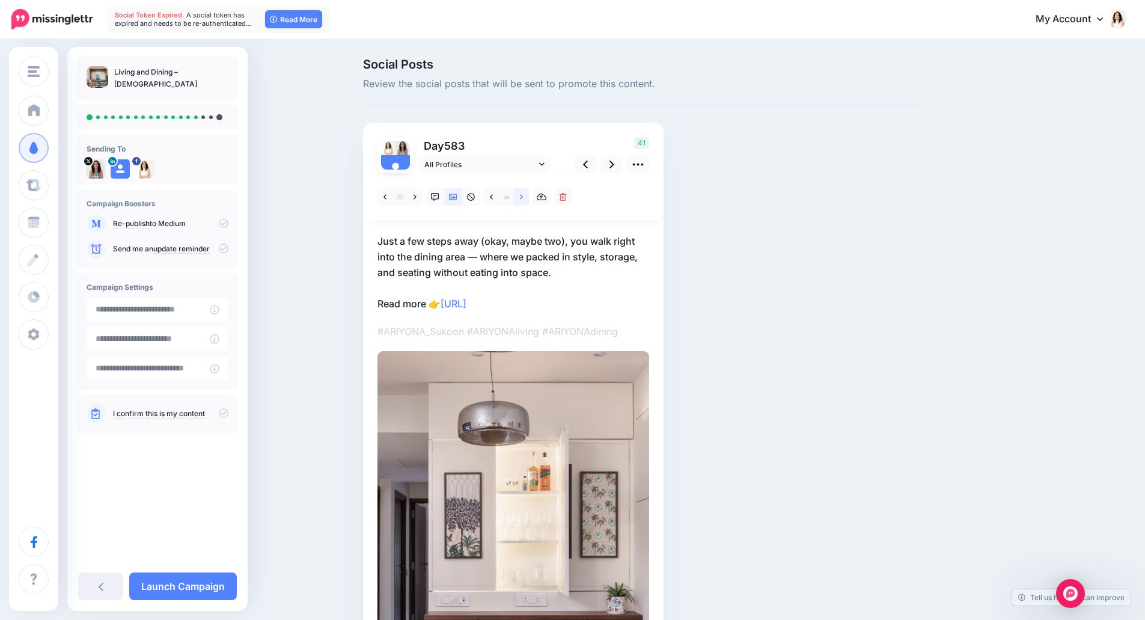
click at [523, 196] on link at bounding box center [521, 196] width 15 height 17
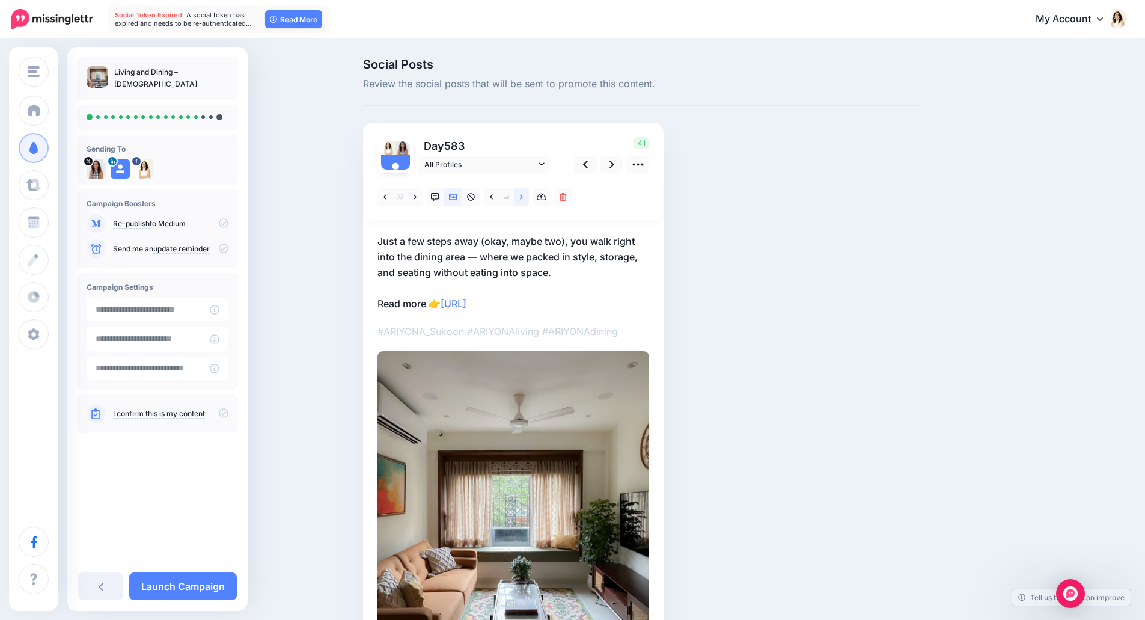
click at [523, 196] on link at bounding box center [521, 196] width 15 height 17
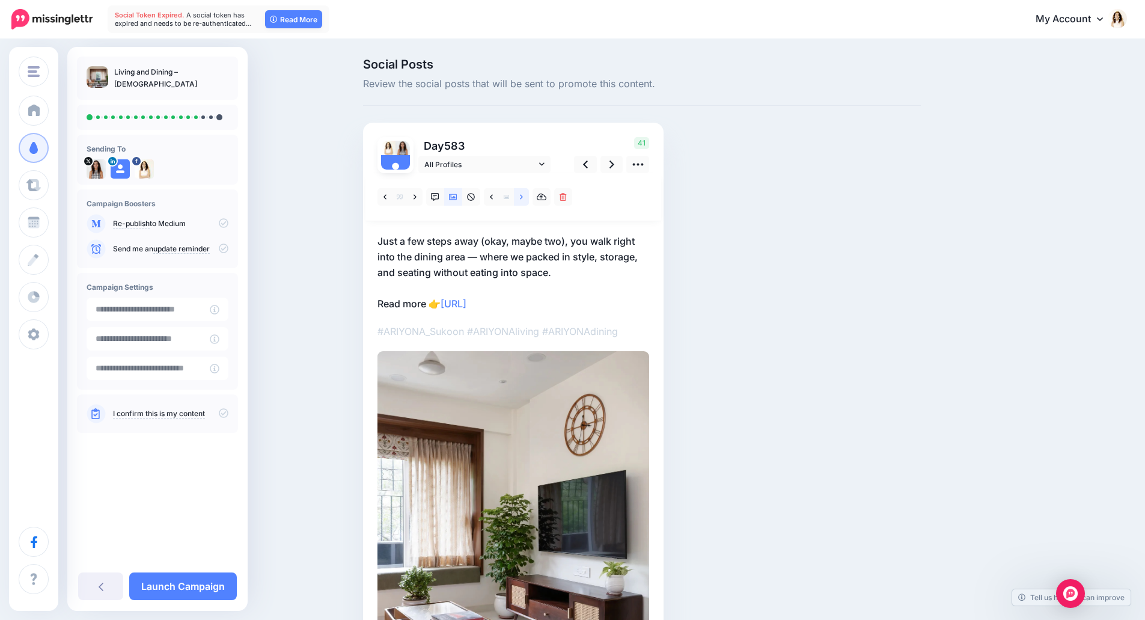
click at [523, 196] on link at bounding box center [521, 196] width 15 height 17
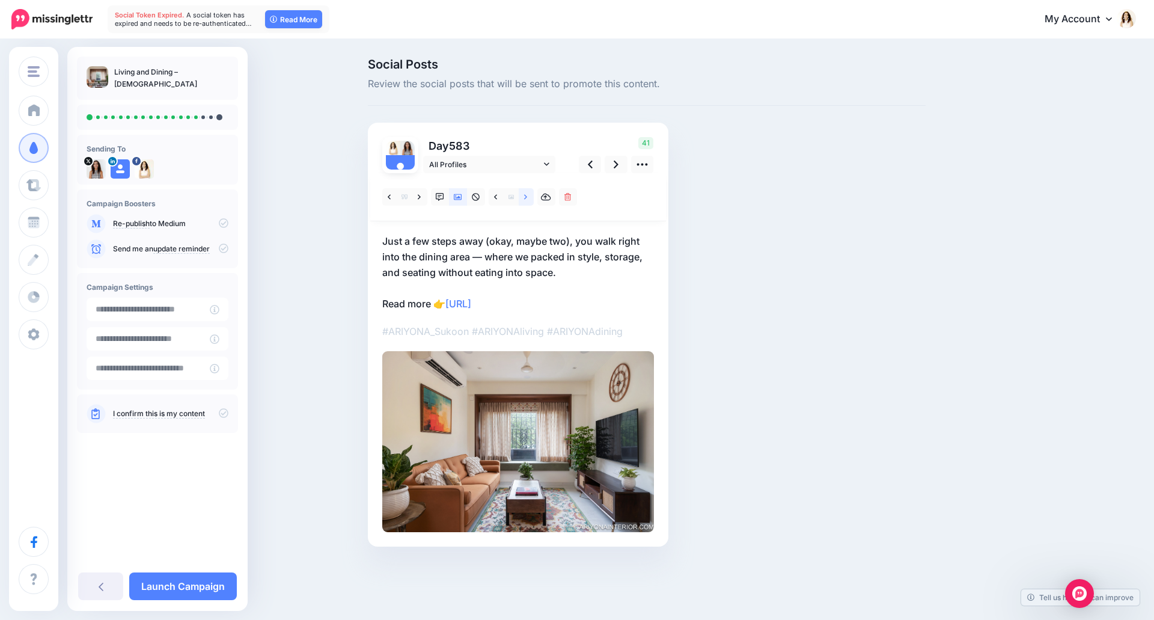
click at [523, 196] on link at bounding box center [526, 196] width 15 height 17
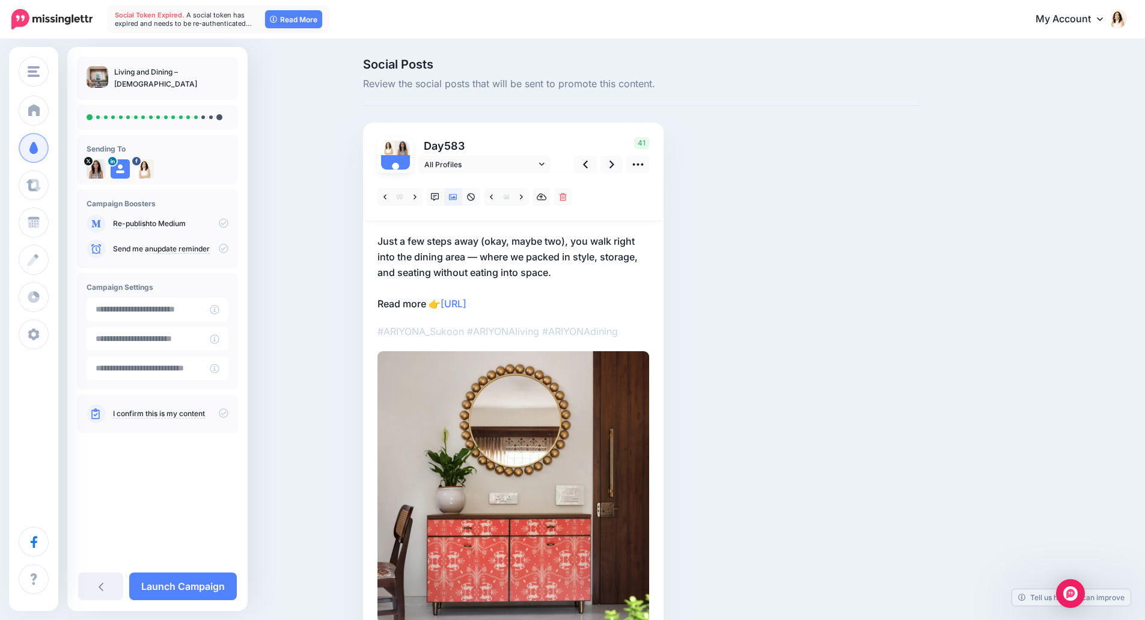
click at [494, 257] on p "Just a few steps away (okay, maybe two), you walk right into the dining area — …" at bounding box center [514, 272] width 272 height 78
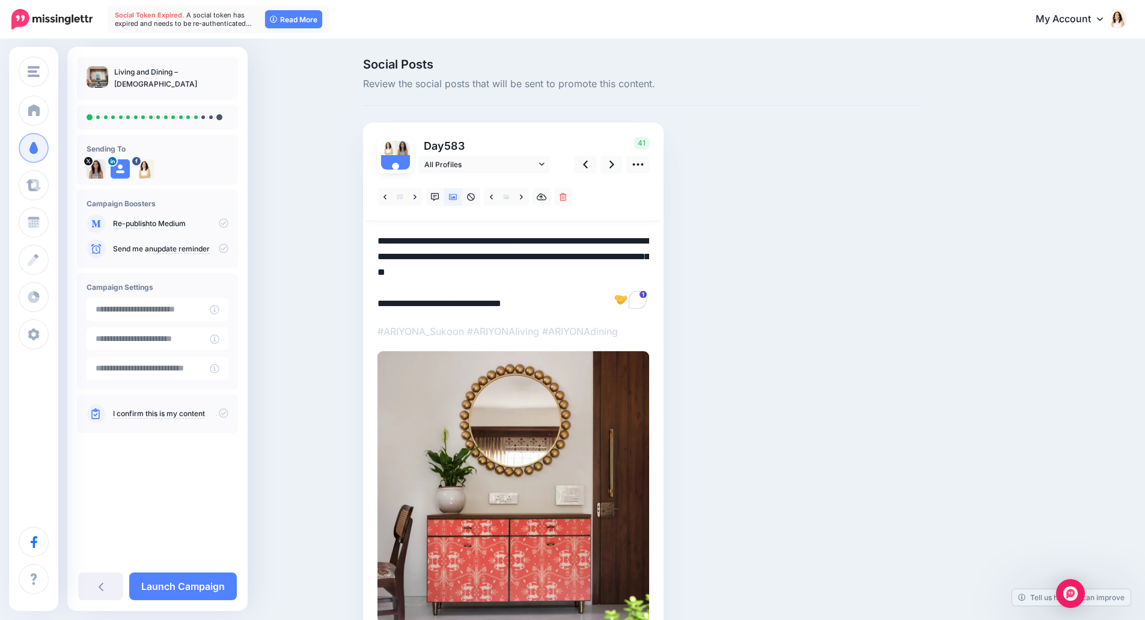
drag, startPoint x: 569, startPoint y: 271, endPoint x: 367, endPoint y: 238, distance: 204.7
click at [367, 238] on div "Day 583 All Profiles" at bounding box center [513, 380] width 301 height 515
paste textarea "**********"
click at [614, 164] on icon at bounding box center [612, 164] width 5 height 13
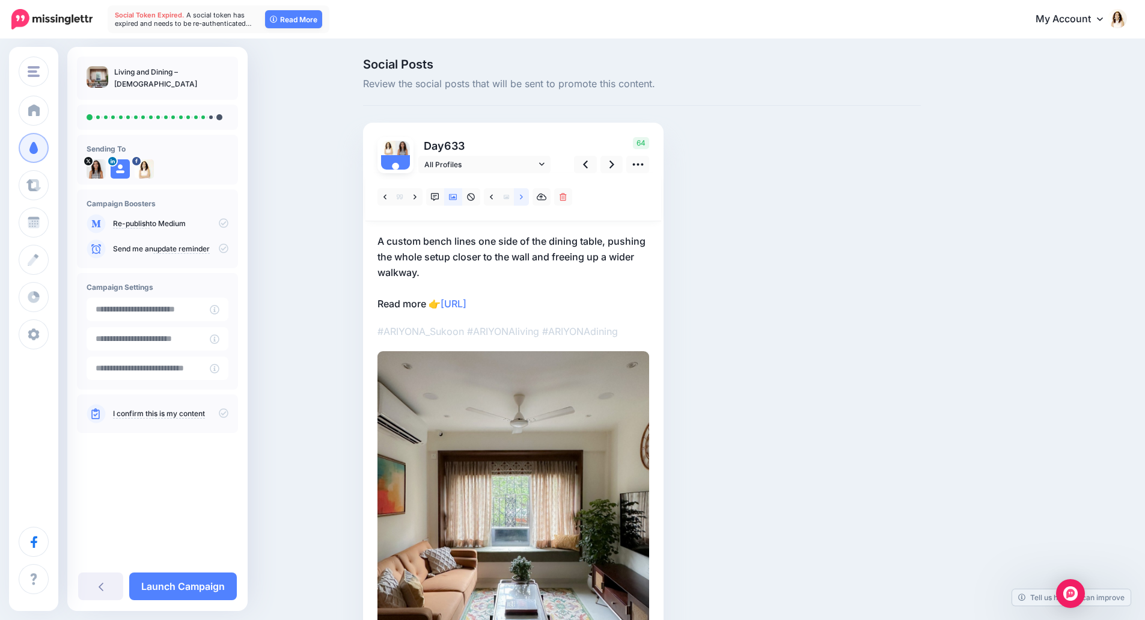
click at [524, 203] on link at bounding box center [521, 196] width 15 height 17
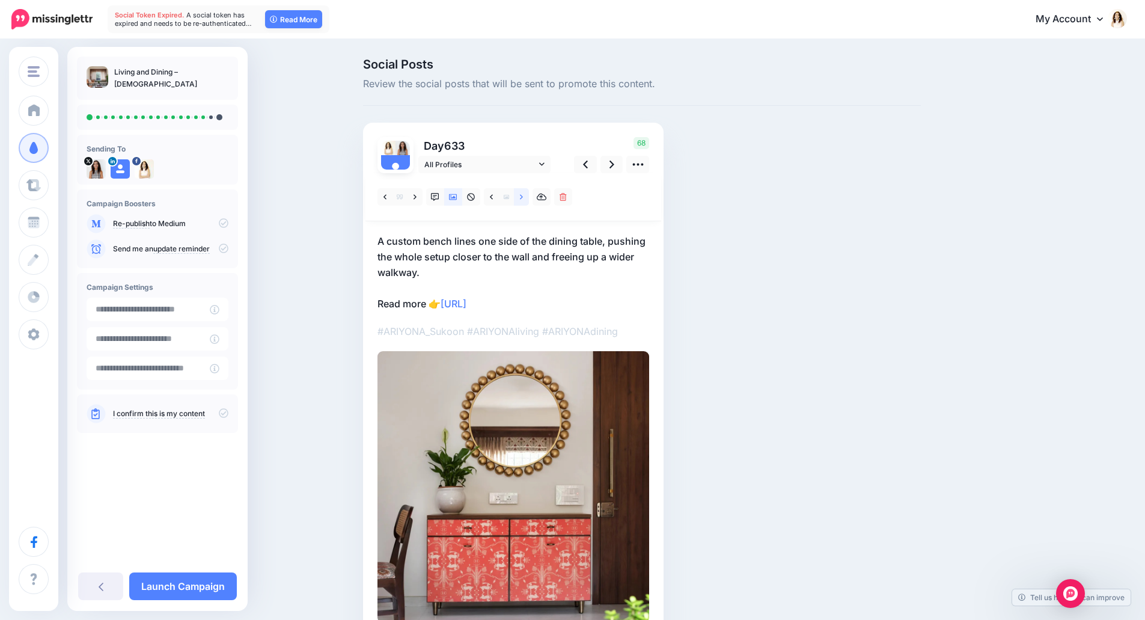
click at [524, 203] on link at bounding box center [521, 196] width 15 height 17
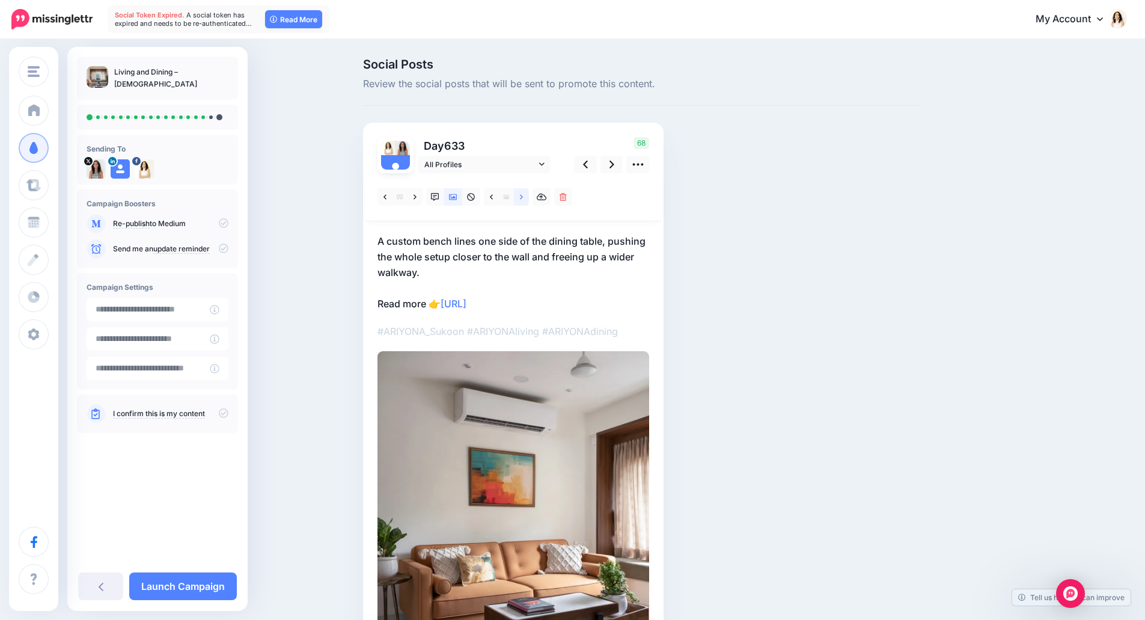
click at [524, 203] on link at bounding box center [521, 196] width 15 height 17
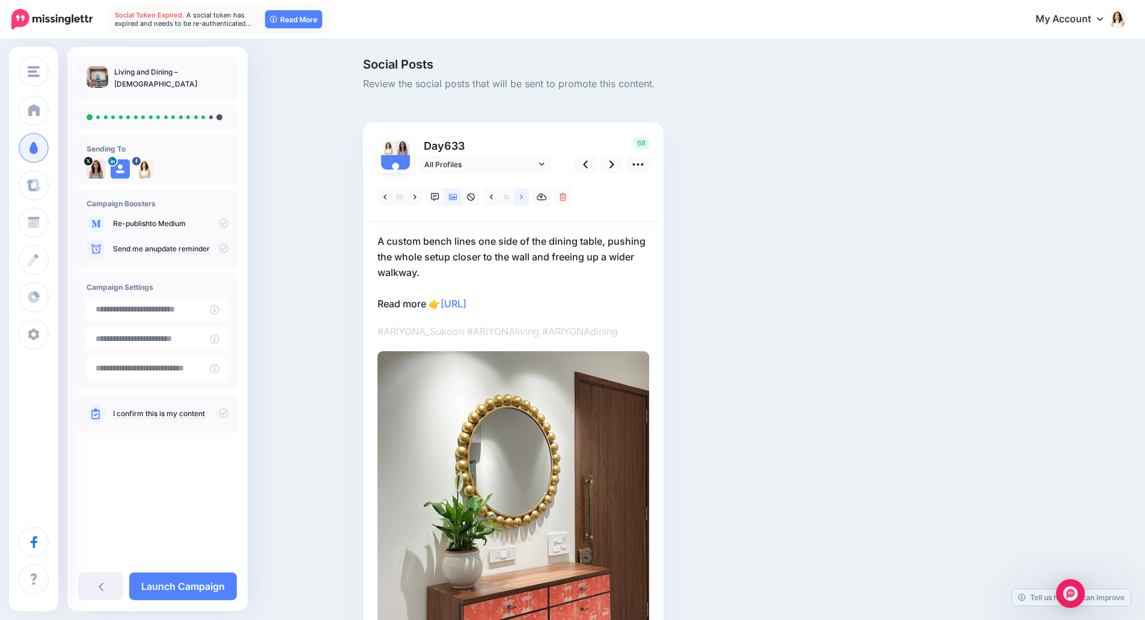
click at [524, 203] on link at bounding box center [521, 196] width 15 height 17
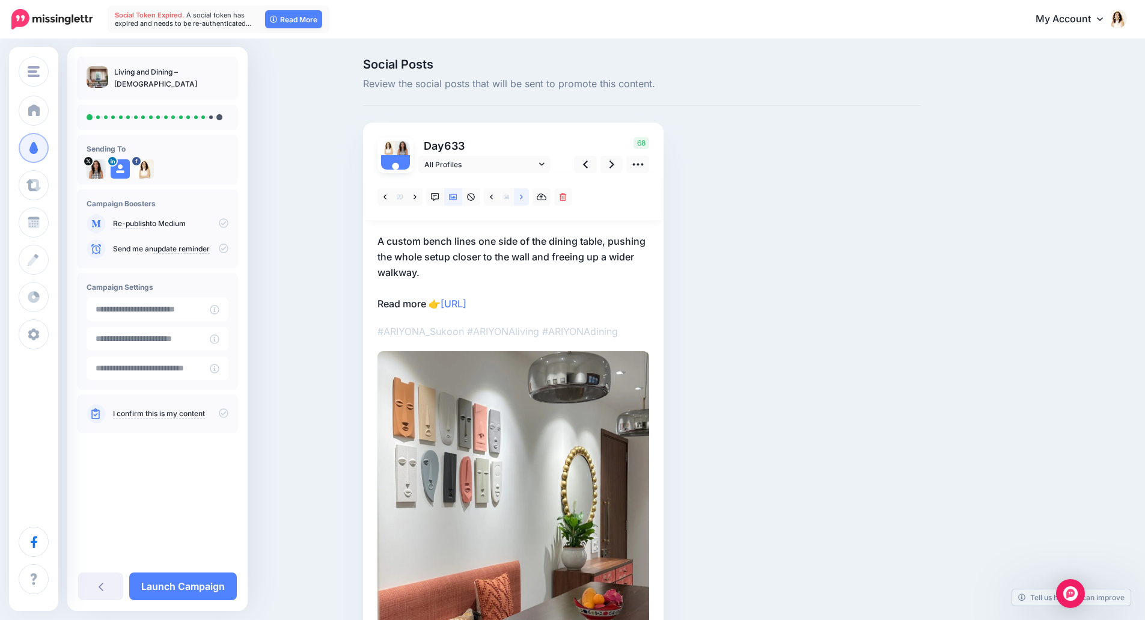
click at [524, 203] on link at bounding box center [521, 196] width 15 height 17
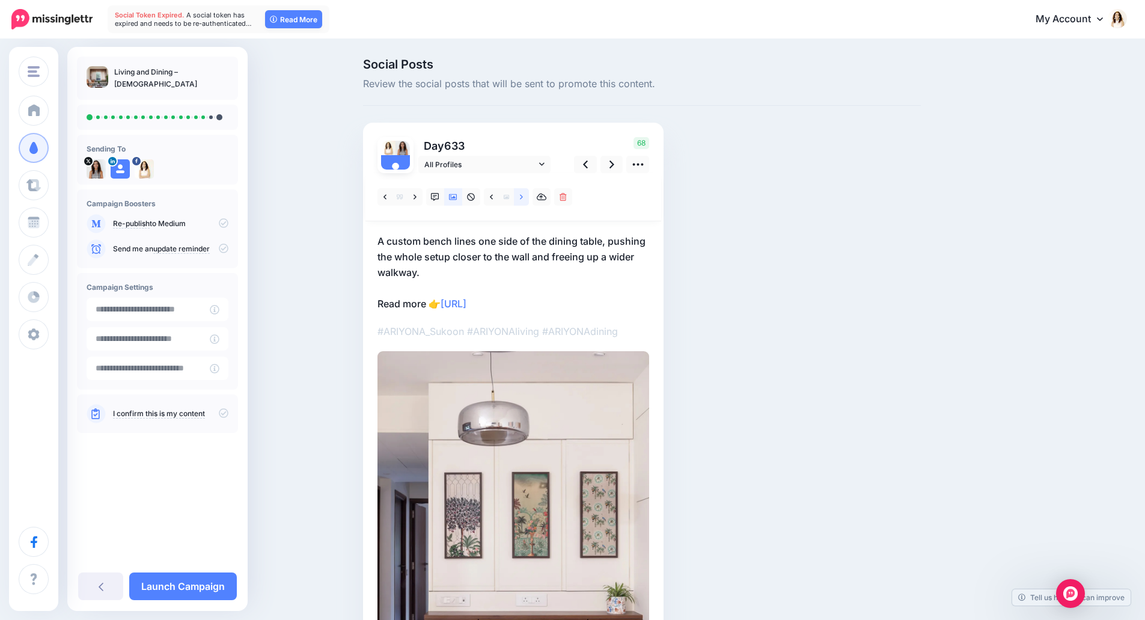
click at [524, 203] on link at bounding box center [521, 196] width 15 height 17
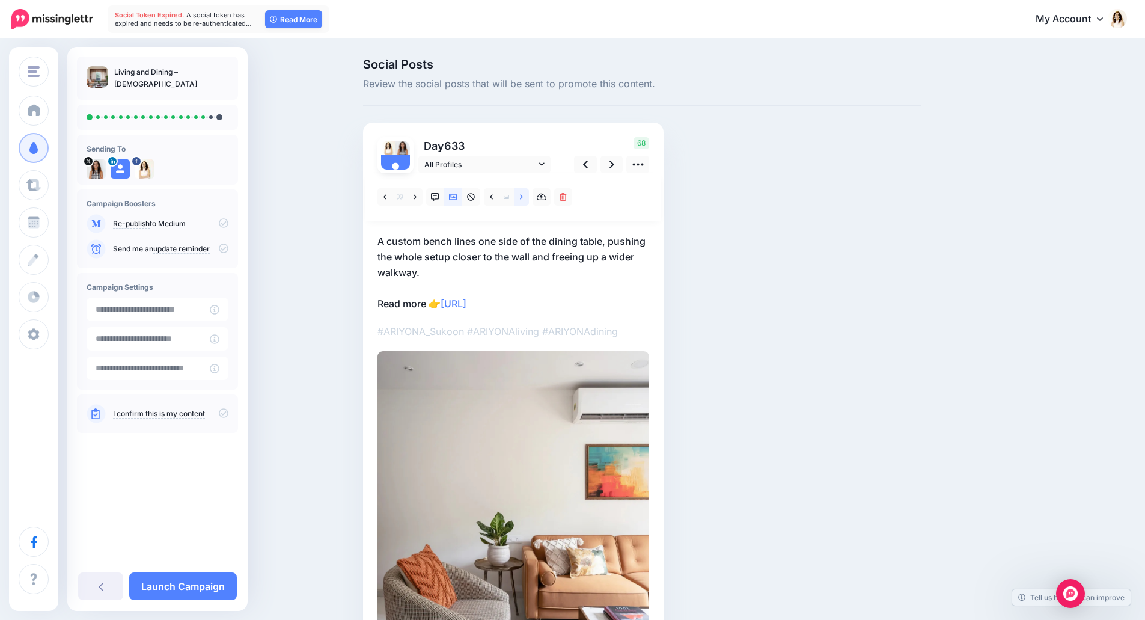
click at [524, 203] on link at bounding box center [521, 196] width 15 height 17
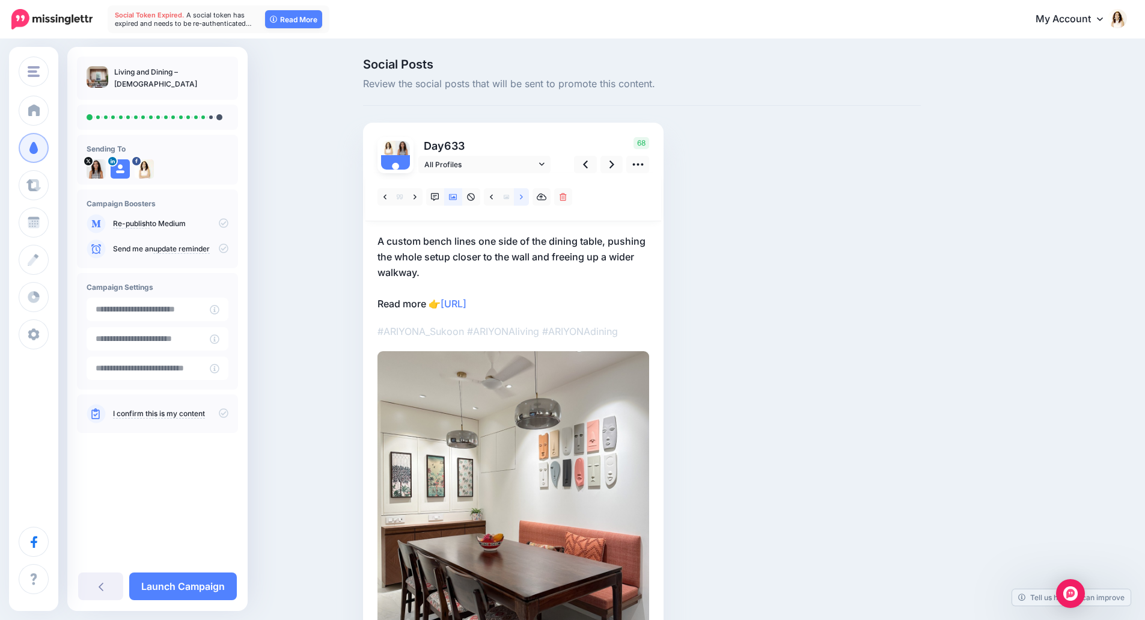
click at [524, 203] on link at bounding box center [521, 196] width 15 height 17
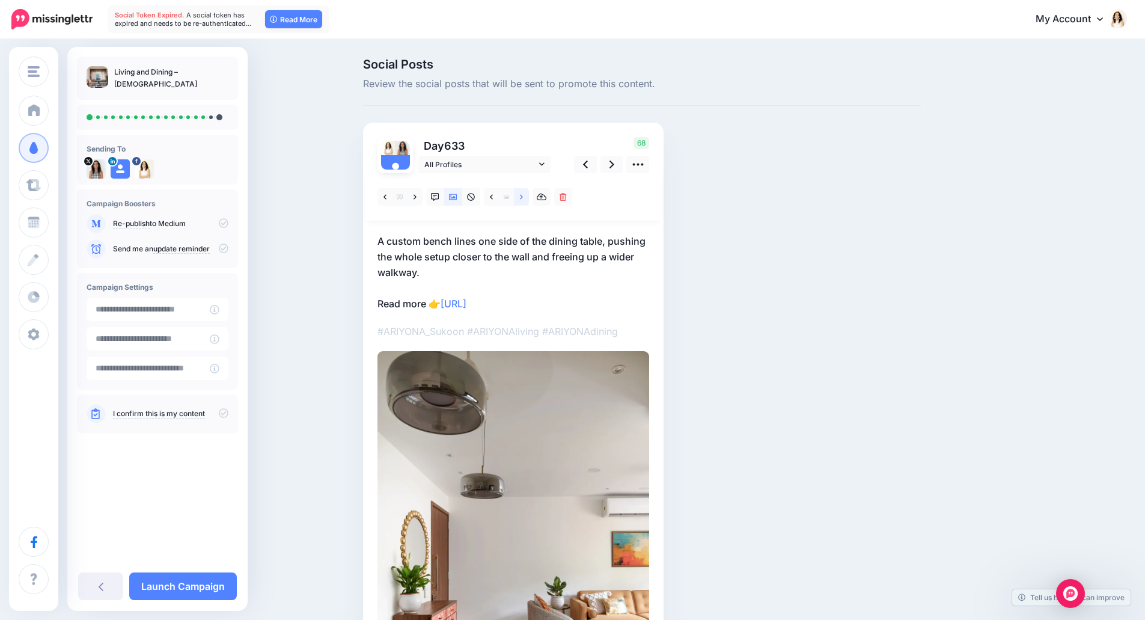
click at [524, 203] on link at bounding box center [521, 196] width 15 height 17
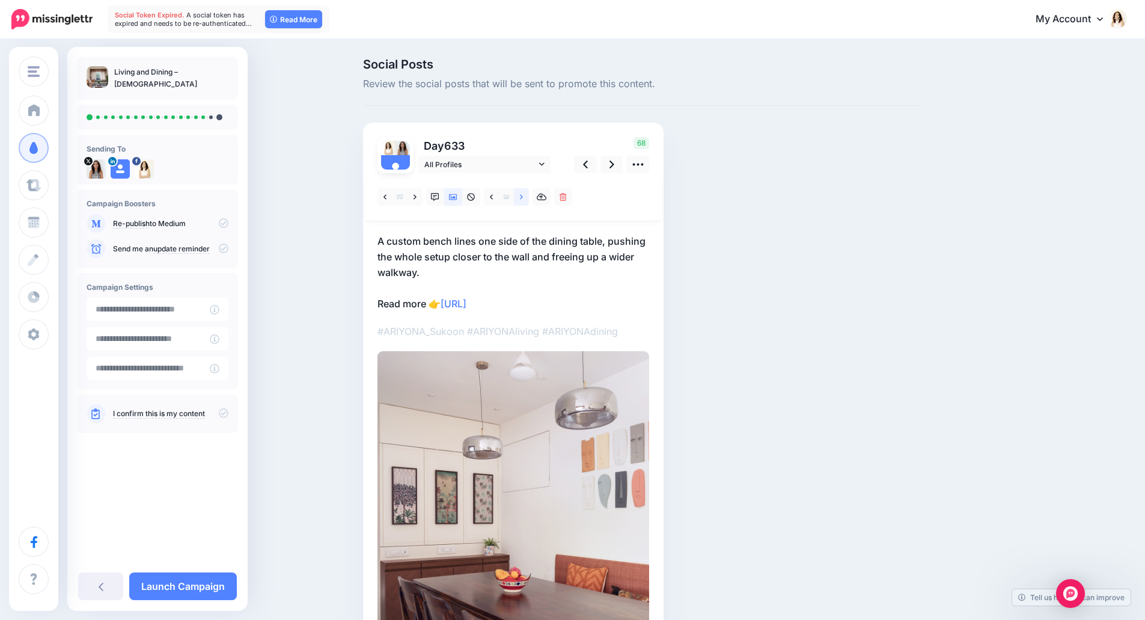
click at [524, 203] on link at bounding box center [521, 196] width 15 height 17
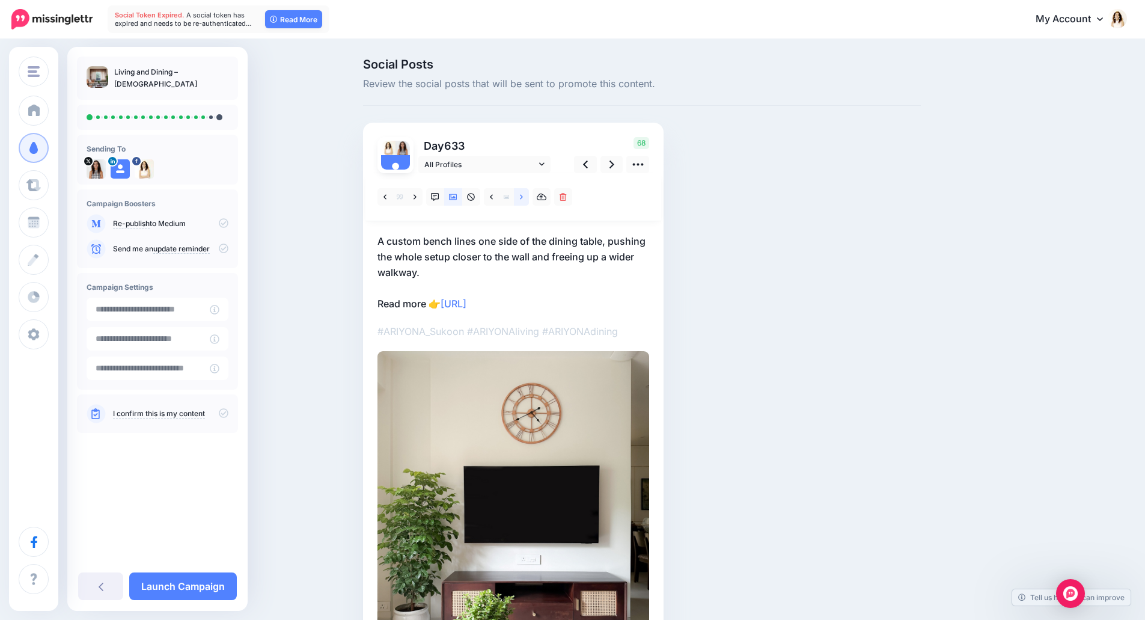
click at [524, 203] on link at bounding box center [521, 196] width 15 height 17
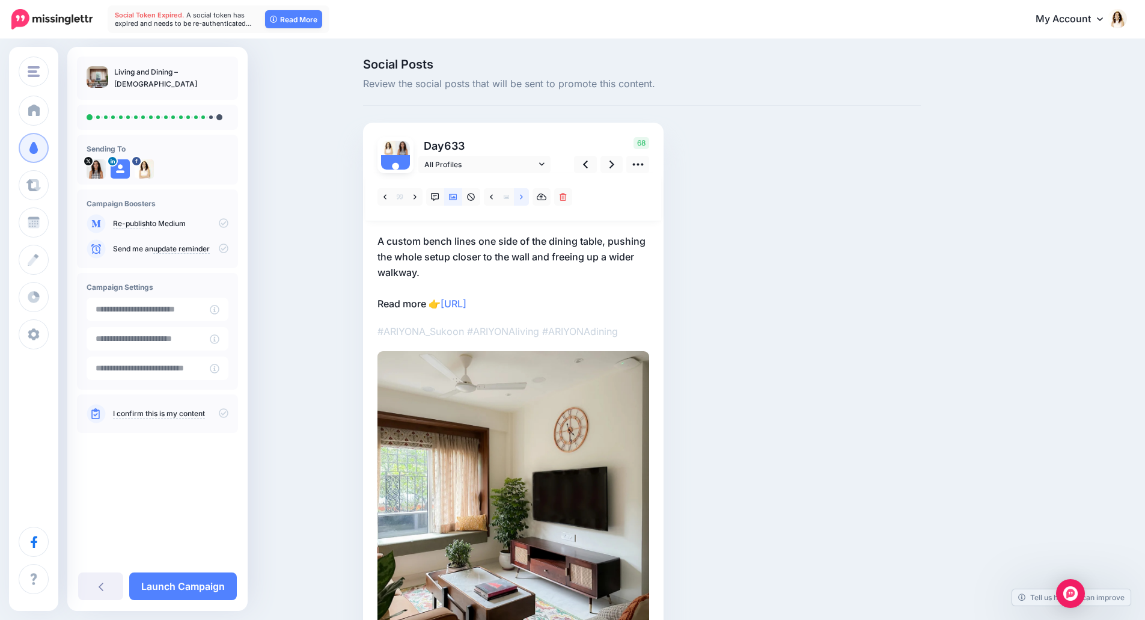
click at [524, 203] on link at bounding box center [521, 196] width 15 height 17
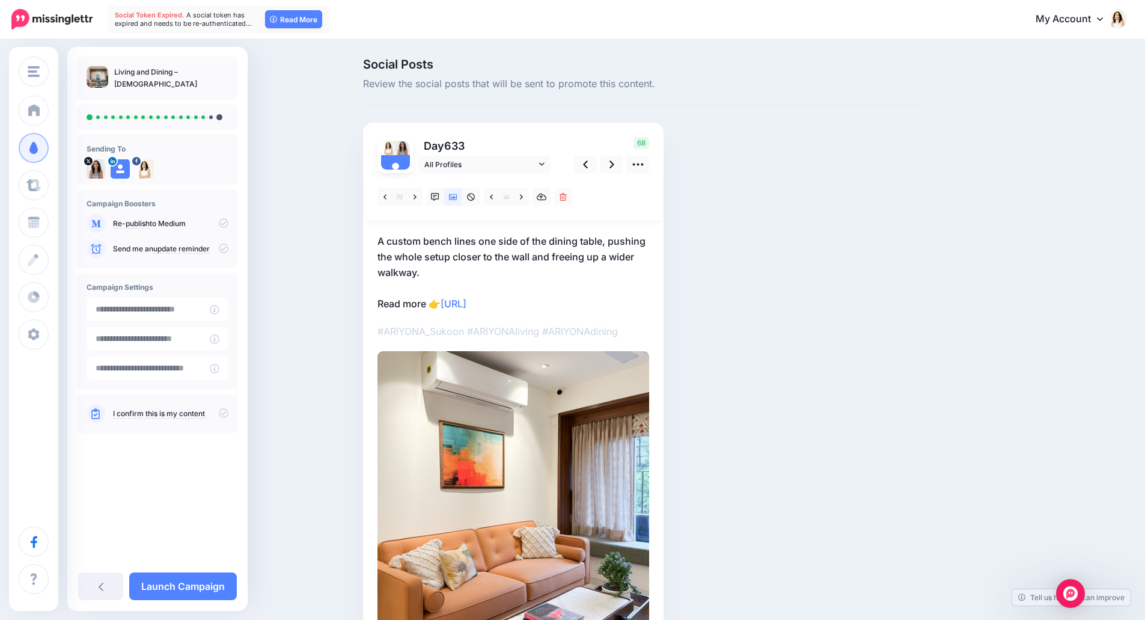
click at [487, 257] on p "A custom bench lines one side of the dining table, pushing the whole setup clos…" at bounding box center [514, 272] width 272 height 78
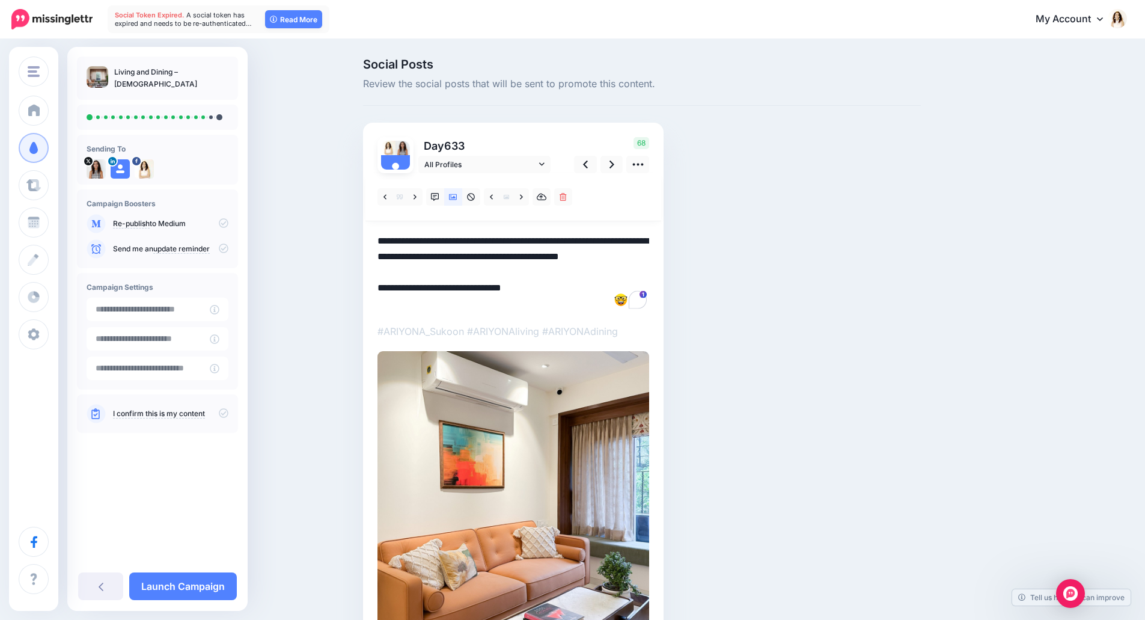
drag, startPoint x: 433, startPoint y: 273, endPoint x: 369, endPoint y: 241, distance: 71.8
click at [369, 241] on div "Day 633 All Profiles" at bounding box center [513, 414] width 301 height 583
paste textarea "**********"
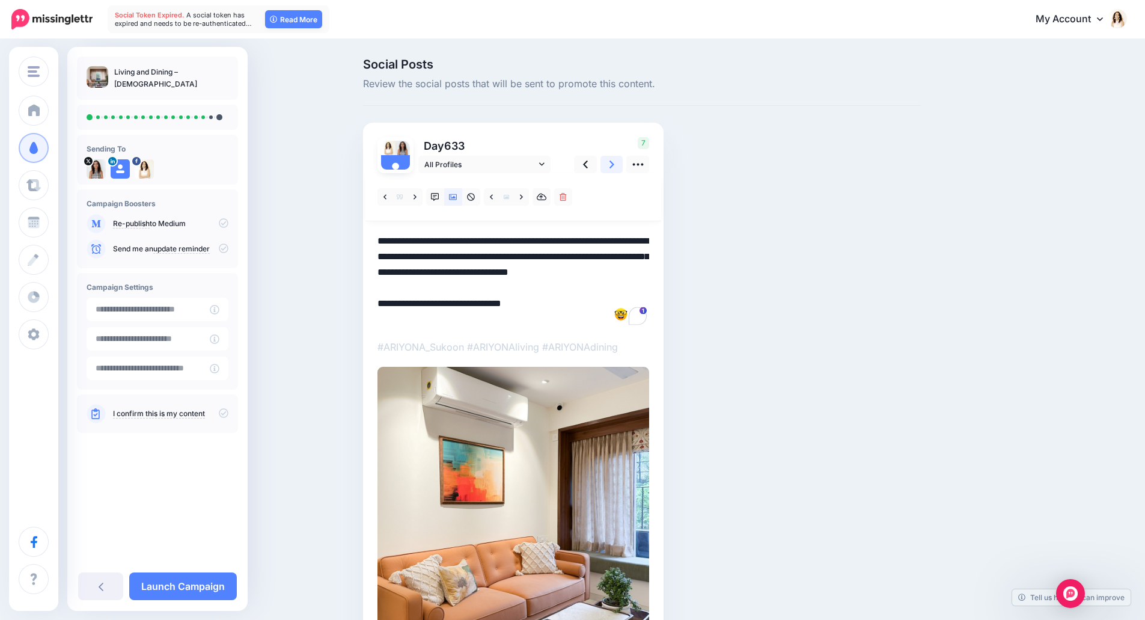
click at [614, 171] on icon at bounding box center [612, 164] width 5 height 13
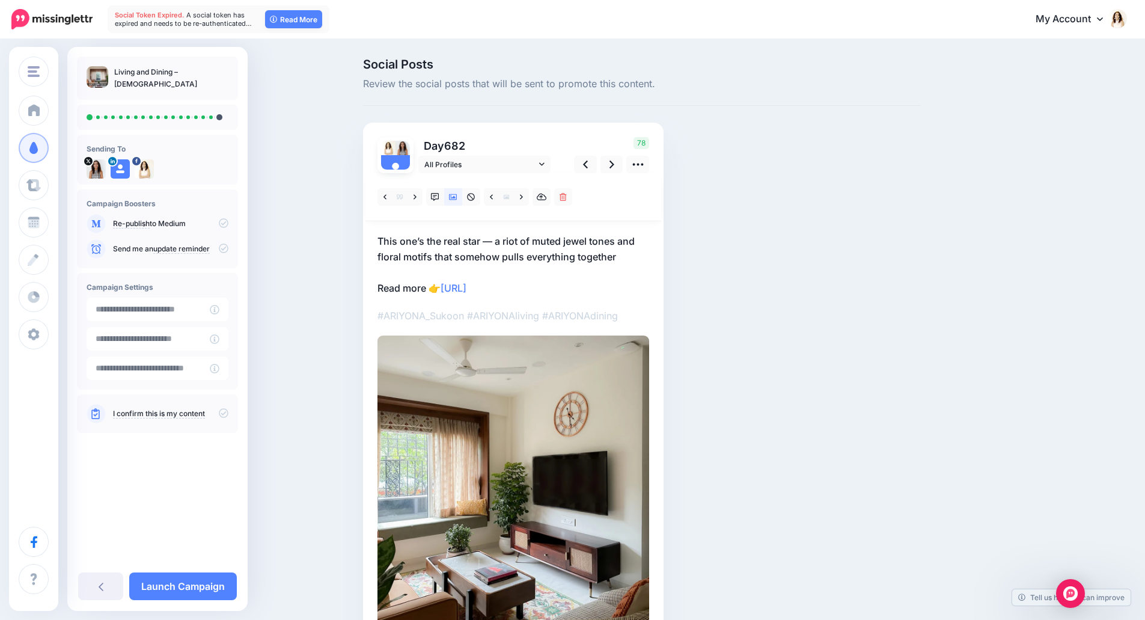
click at [509, 246] on p "This one’s the real star — a riot of muted jewel tones and floral motifs that s…" at bounding box center [514, 264] width 272 height 63
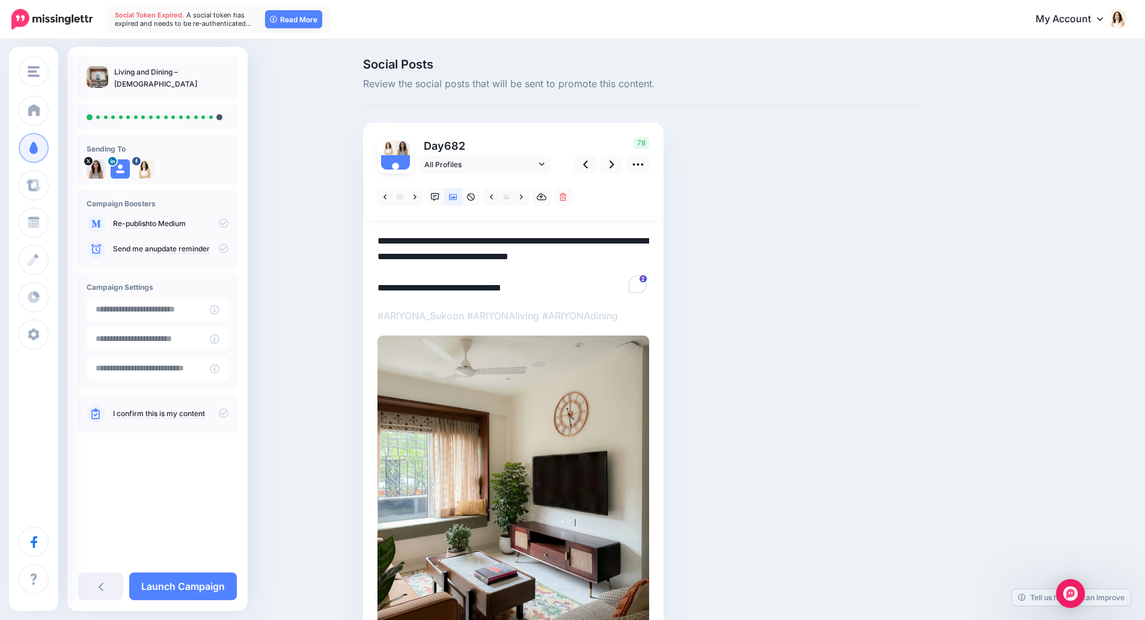
drag, startPoint x: 628, startPoint y: 257, endPoint x: 379, endPoint y: 234, distance: 249.3
click at [379, 234] on div "Day 682 All Profiles" at bounding box center [513, 406] width 301 height 567
paste textarea "**********"
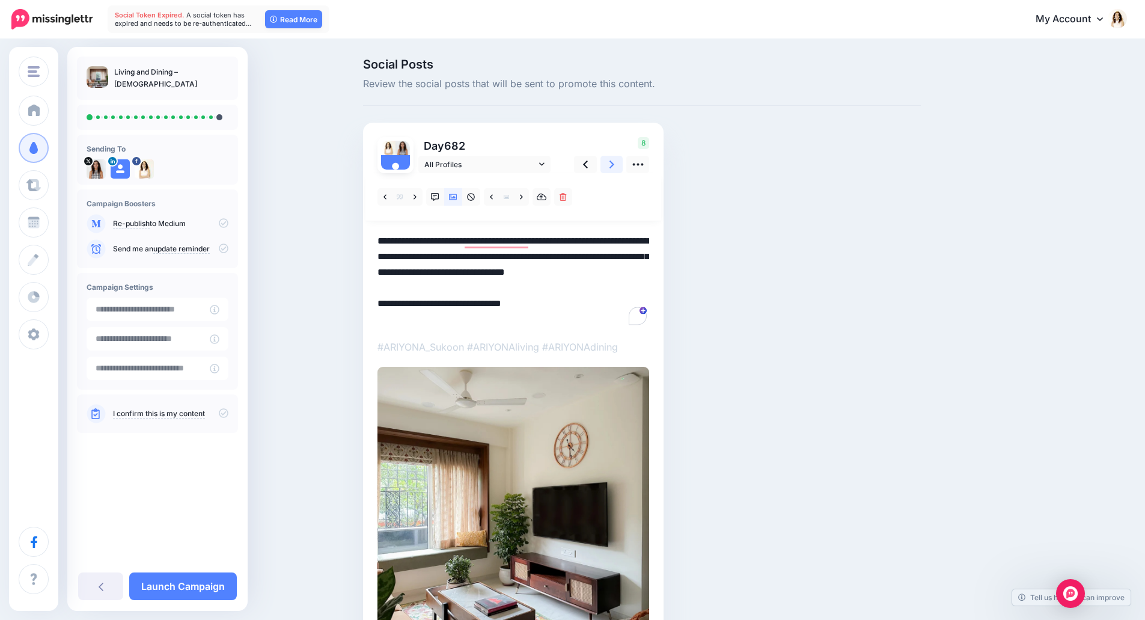
click at [620, 167] on link at bounding box center [612, 164] width 23 height 17
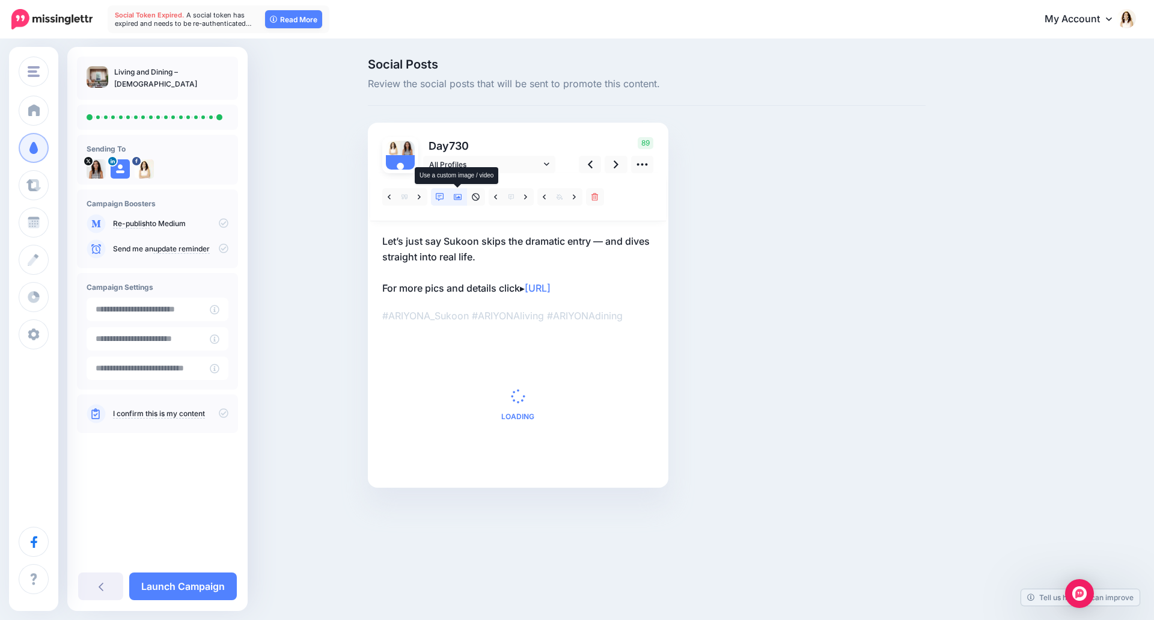
click at [458, 200] on icon at bounding box center [458, 197] width 8 height 6
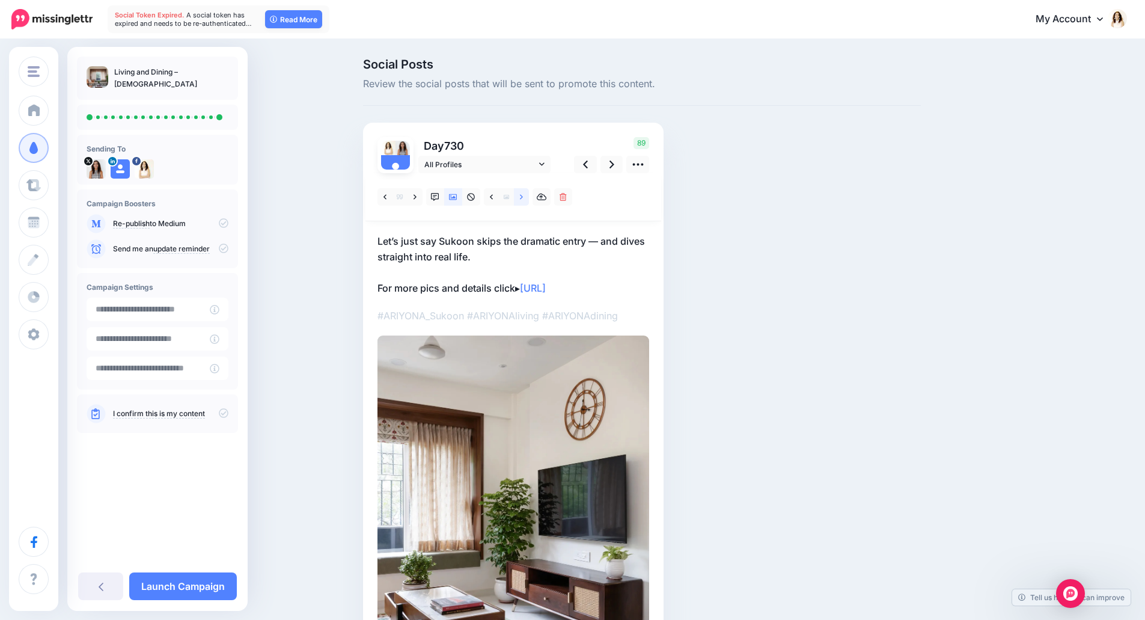
click at [529, 197] on link at bounding box center [521, 196] width 15 height 17
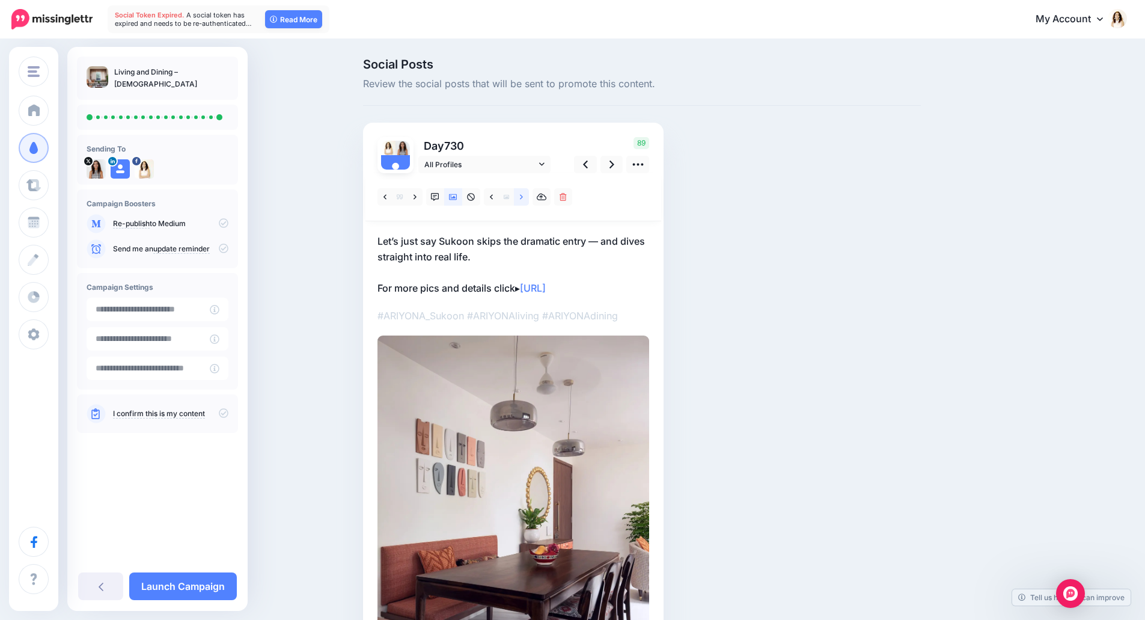
click at [529, 197] on link at bounding box center [521, 196] width 15 height 17
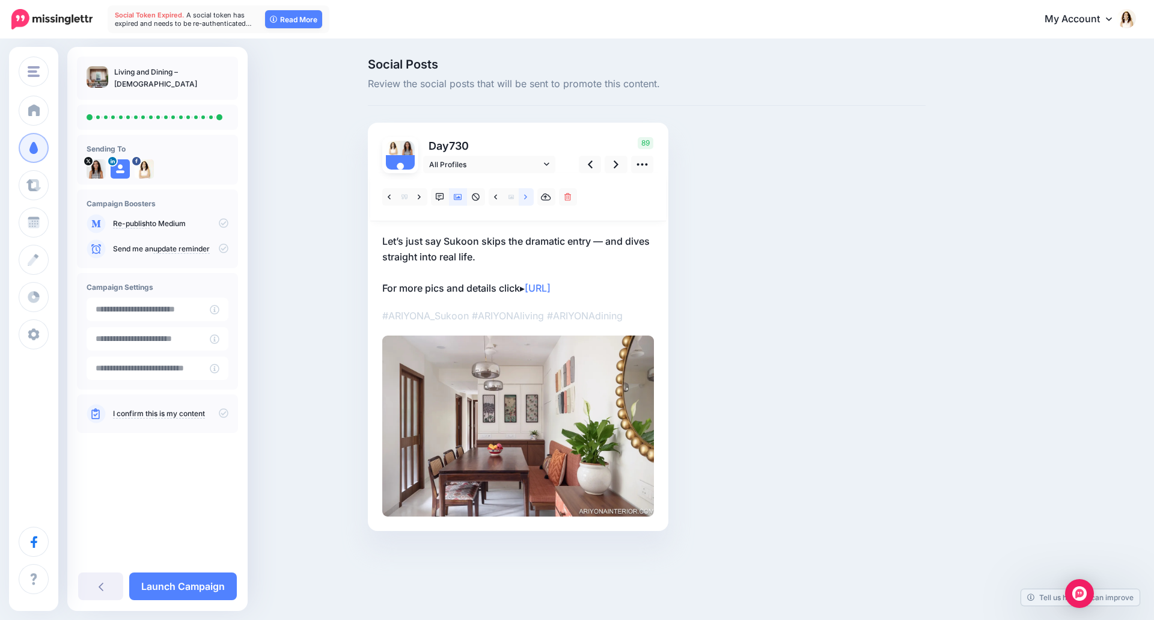
click at [530, 197] on link at bounding box center [526, 196] width 15 height 17
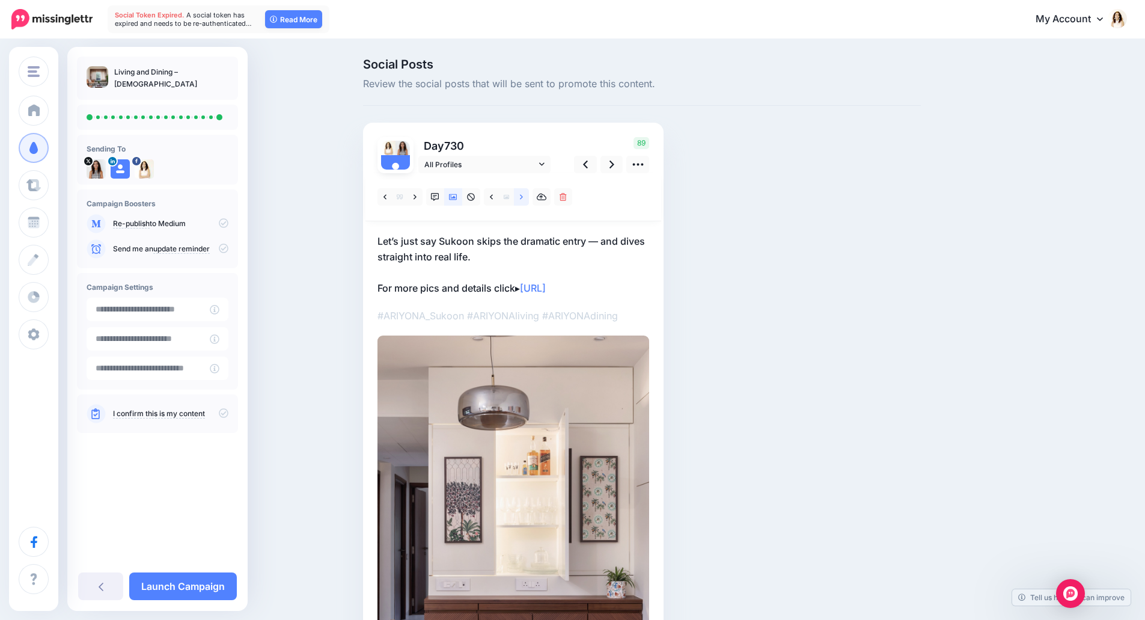
click at [529, 197] on link at bounding box center [521, 196] width 15 height 17
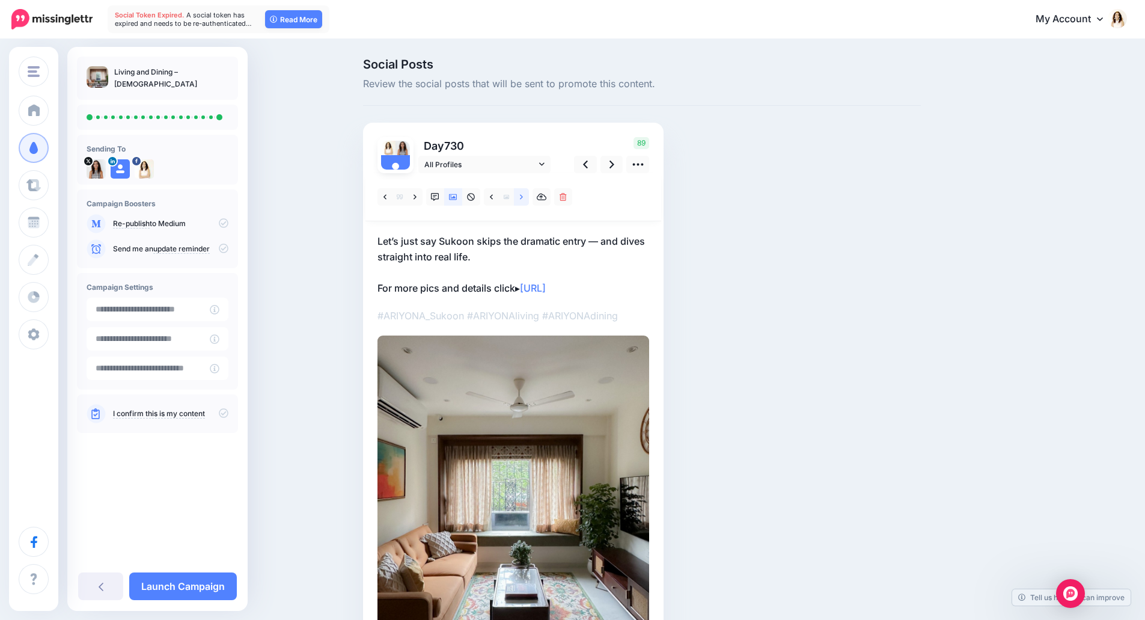
click at [529, 197] on link at bounding box center [521, 196] width 15 height 17
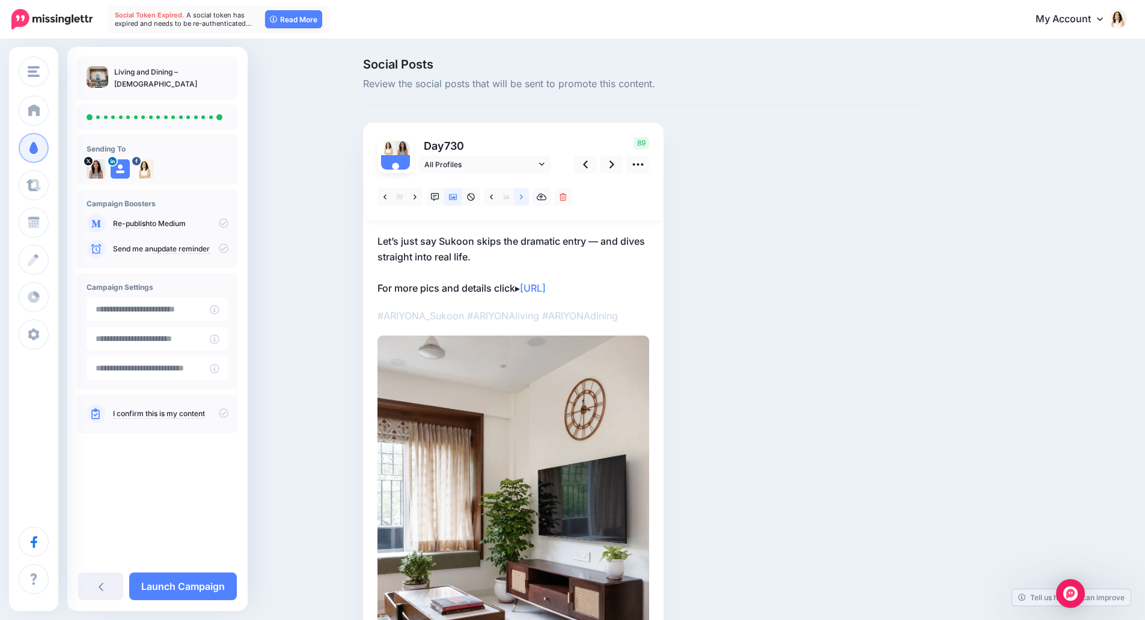
click at [529, 197] on link at bounding box center [521, 196] width 15 height 17
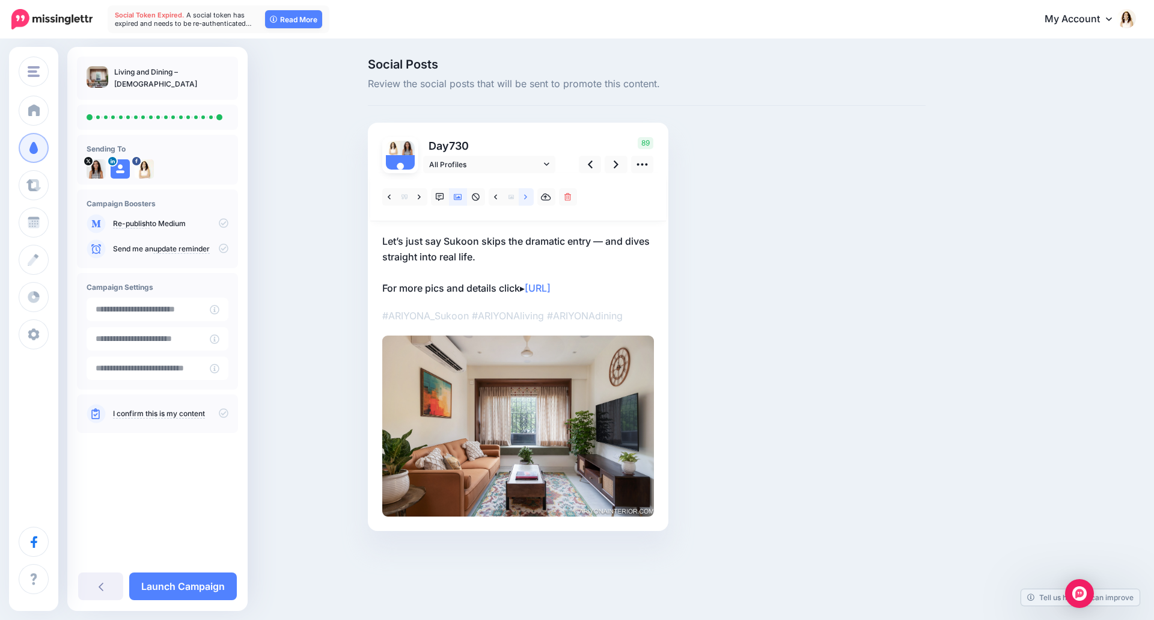
click at [530, 197] on link at bounding box center [526, 196] width 15 height 17
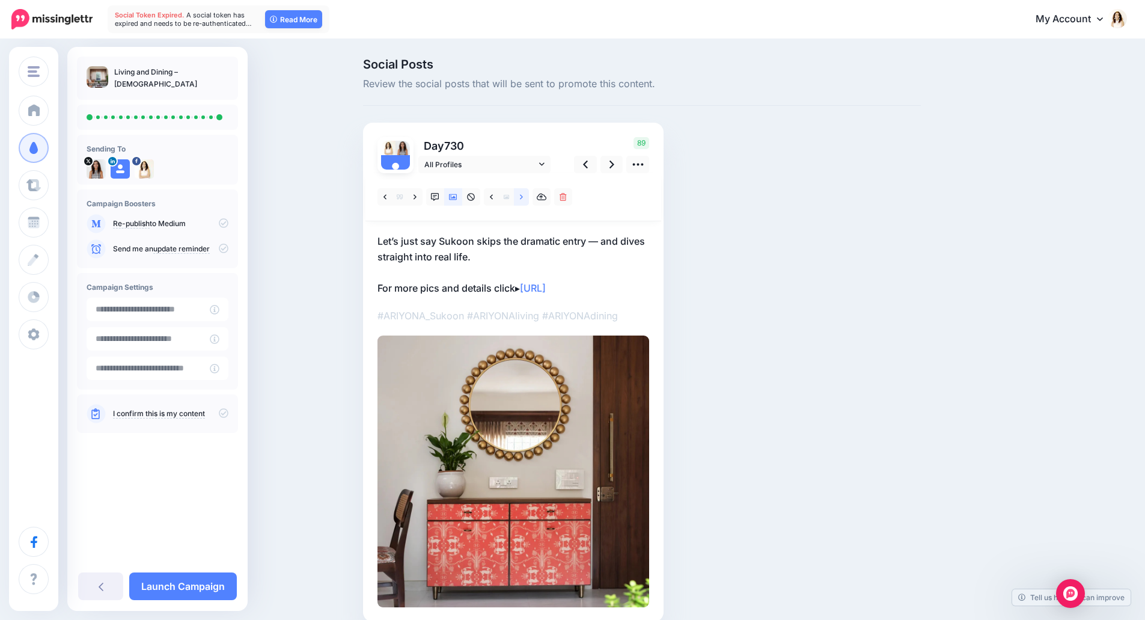
click at [529, 197] on link at bounding box center [521, 196] width 15 height 17
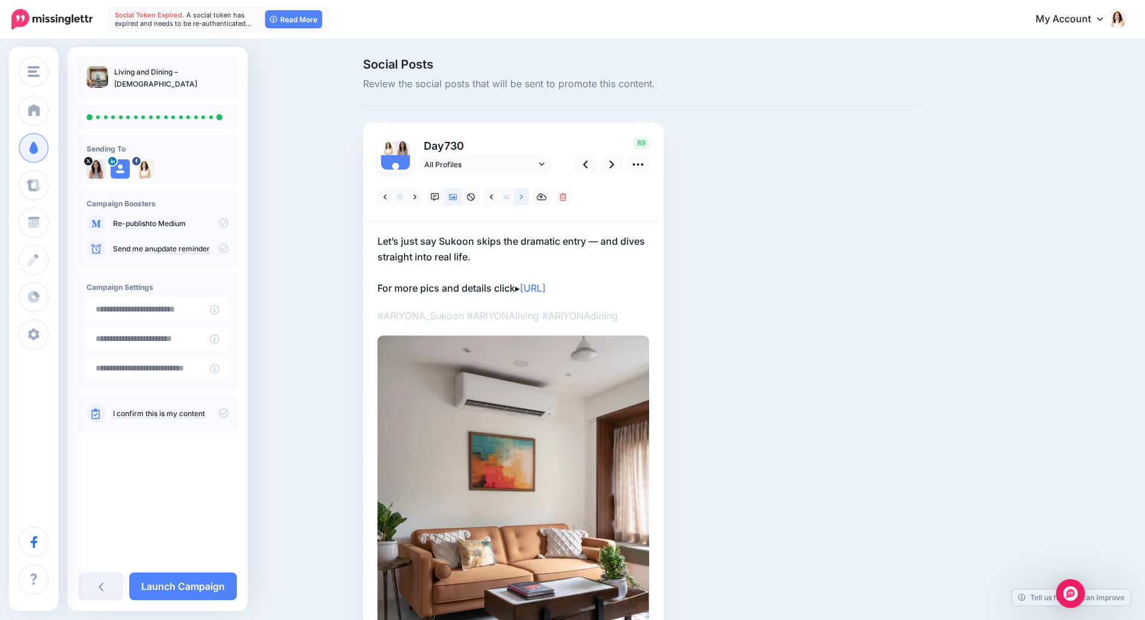
click at [529, 197] on link at bounding box center [521, 196] width 15 height 17
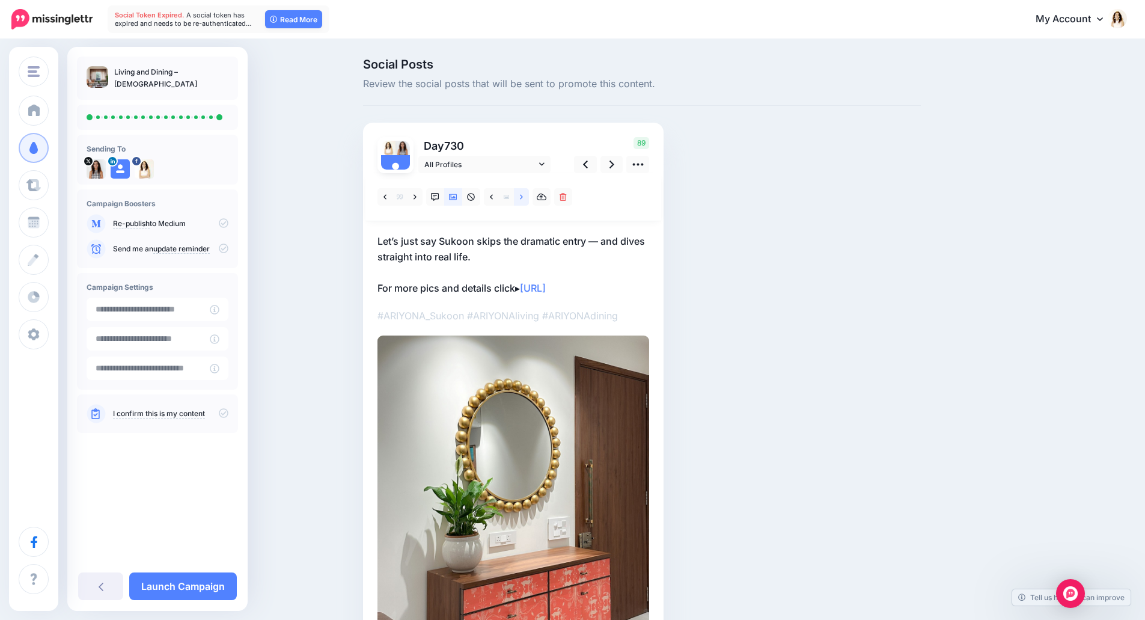
click at [529, 197] on link at bounding box center [521, 196] width 15 height 17
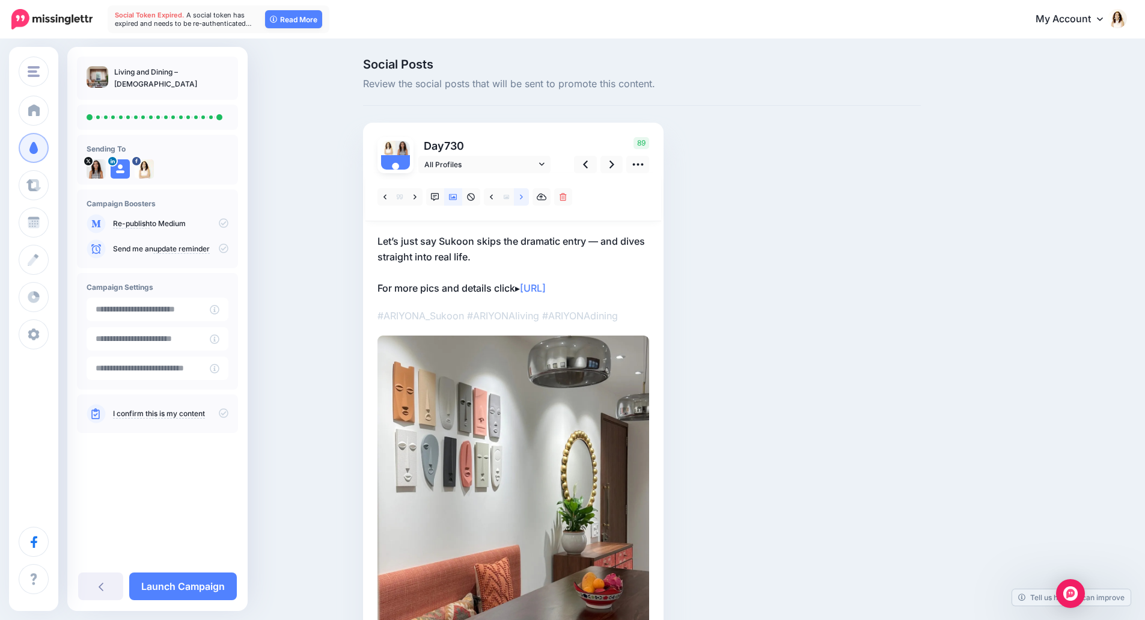
click at [529, 197] on link at bounding box center [521, 196] width 15 height 17
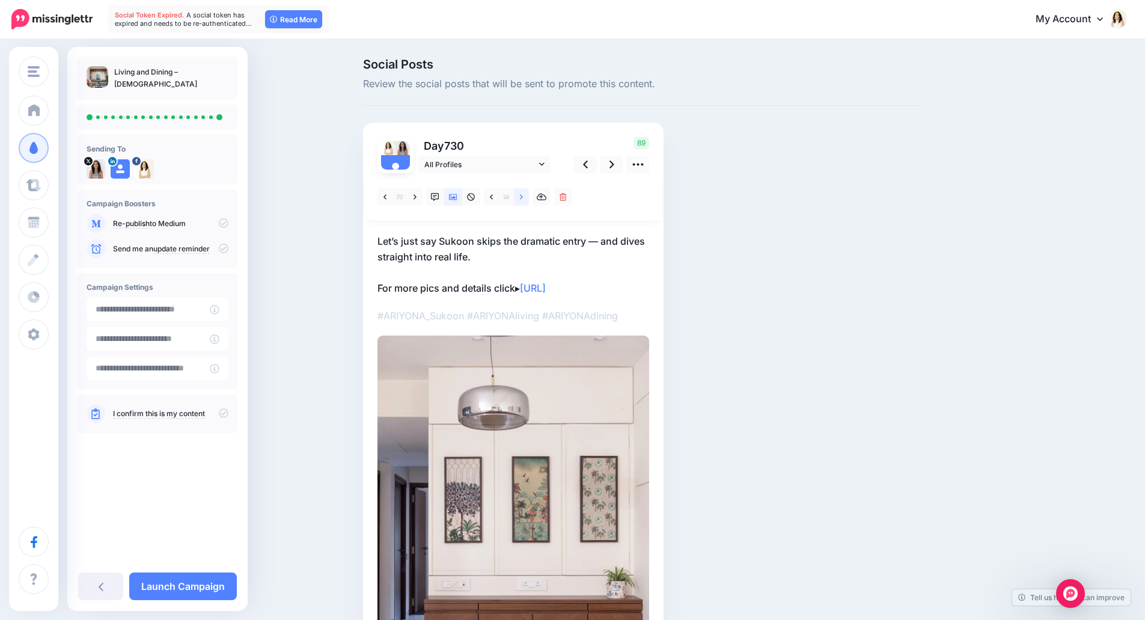
click at [529, 197] on link at bounding box center [521, 196] width 15 height 17
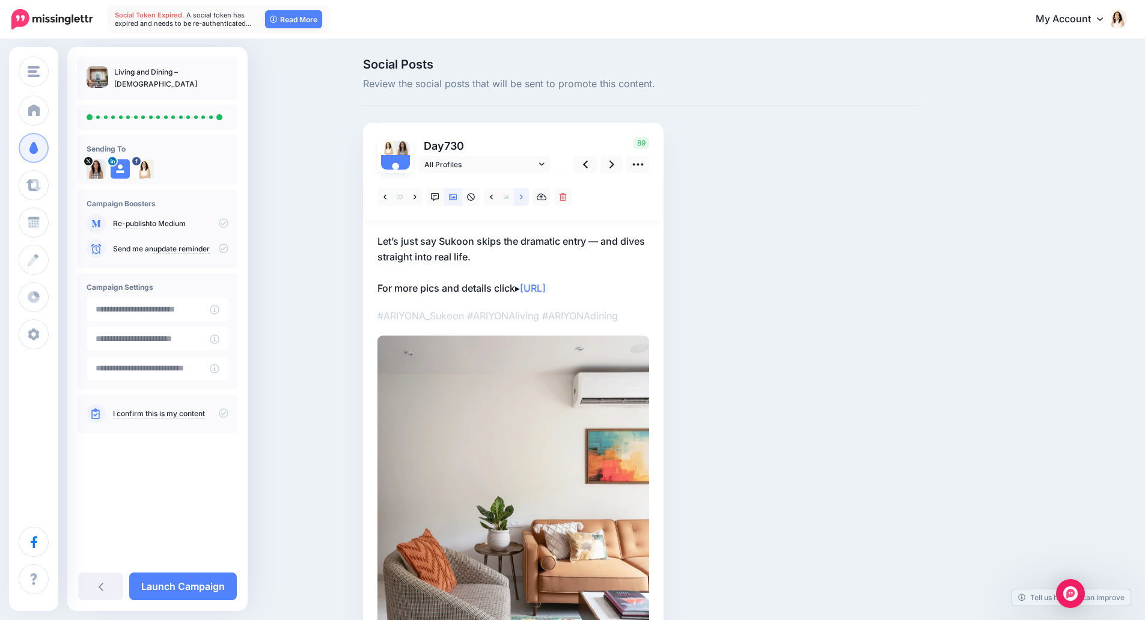
click at [529, 197] on link at bounding box center [521, 196] width 15 height 17
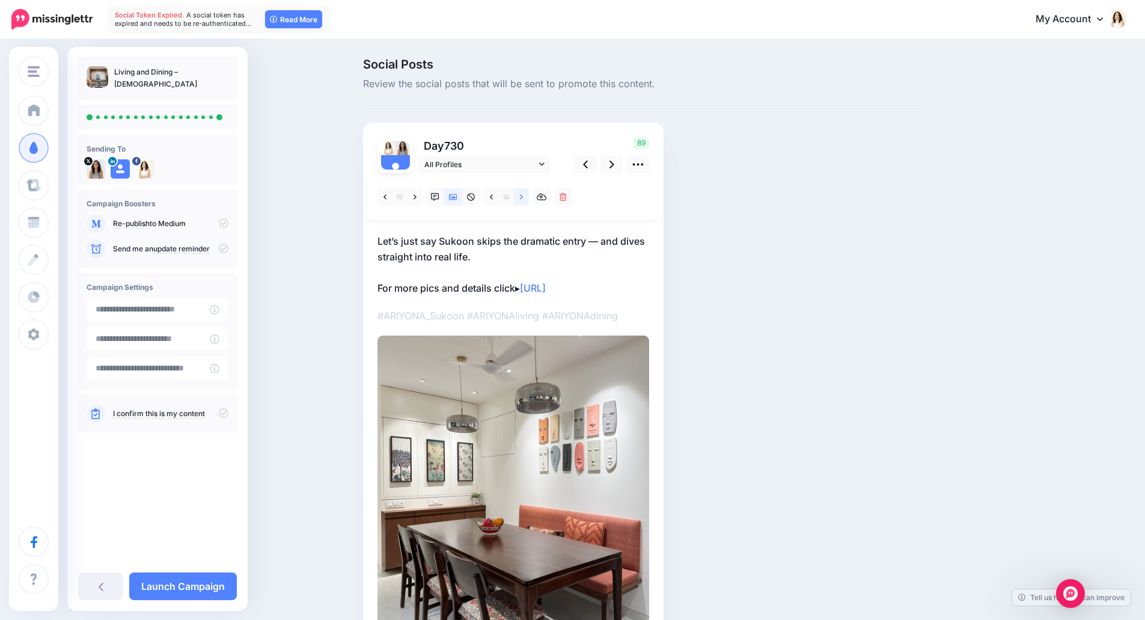
click at [529, 197] on link at bounding box center [521, 196] width 15 height 17
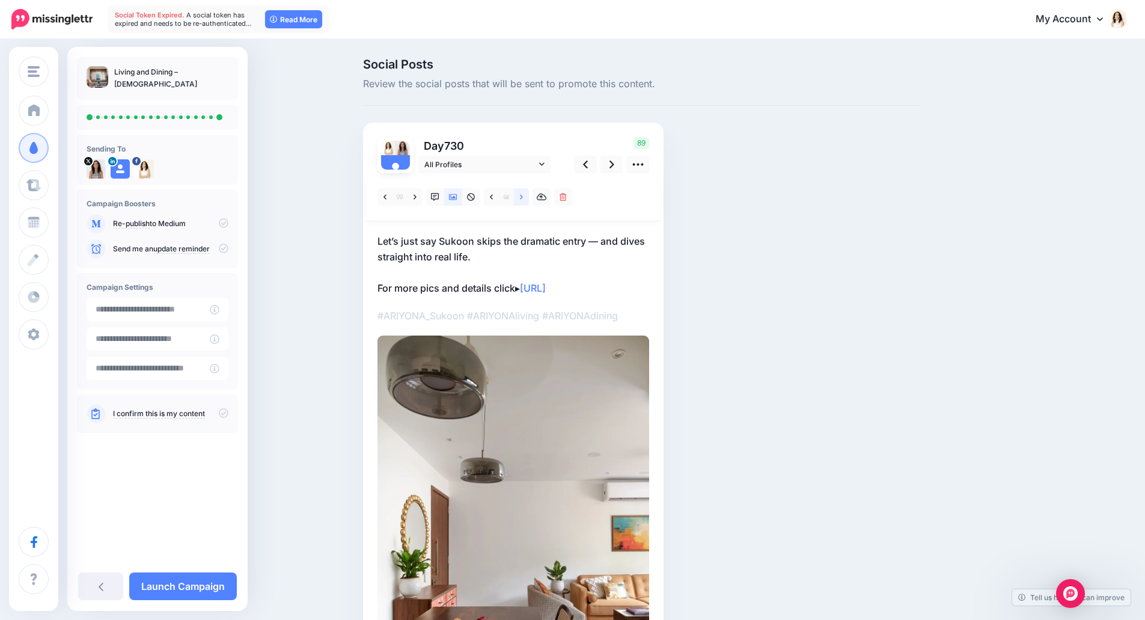
click at [529, 197] on link at bounding box center [521, 196] width 15 height 17
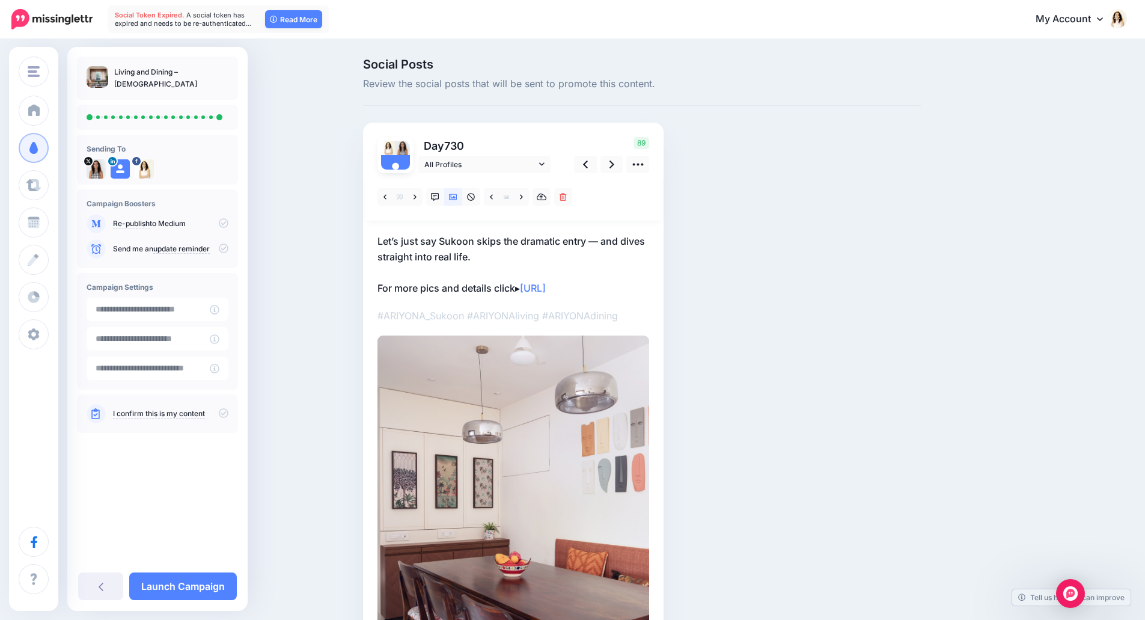
click at [507, 254] on p "Let’s just say Sukoon skips the dramatic entry — and dives straight into real l…" at bounding box center [514, 264] width 272 height 63
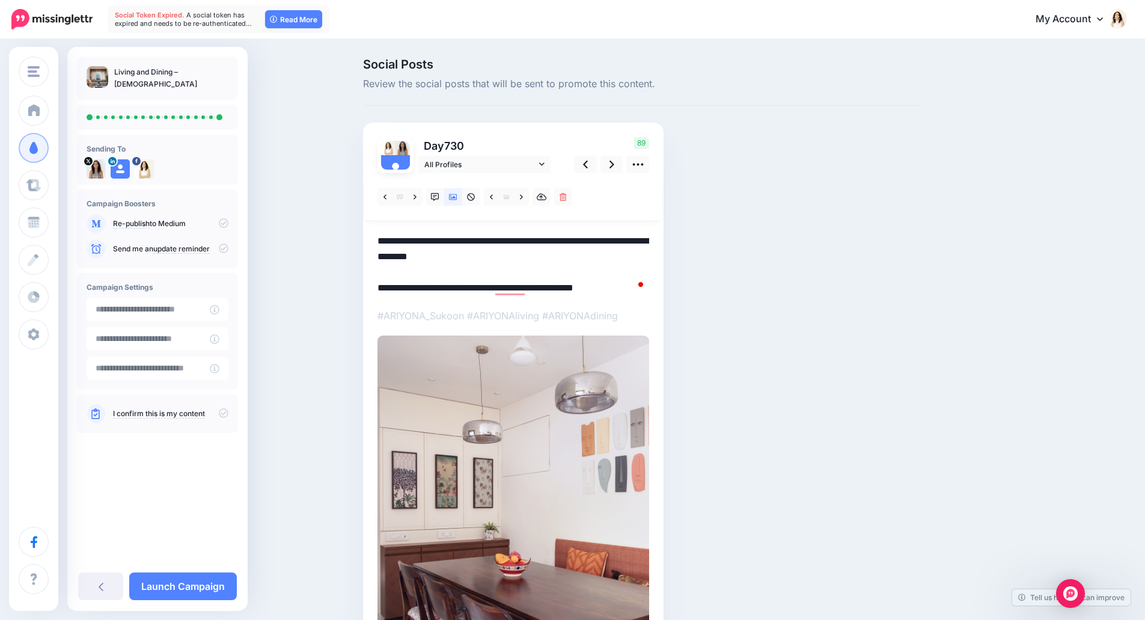
drag, startPoint x: 499, startPoint y: 257, endPoint x: 376, endPoint y: 240, distance: 124.5
click at [376, 240] on div "Day 730 All Profiles" at bounding box center [513, 424] width 301 height 602
paste textarea "**********"
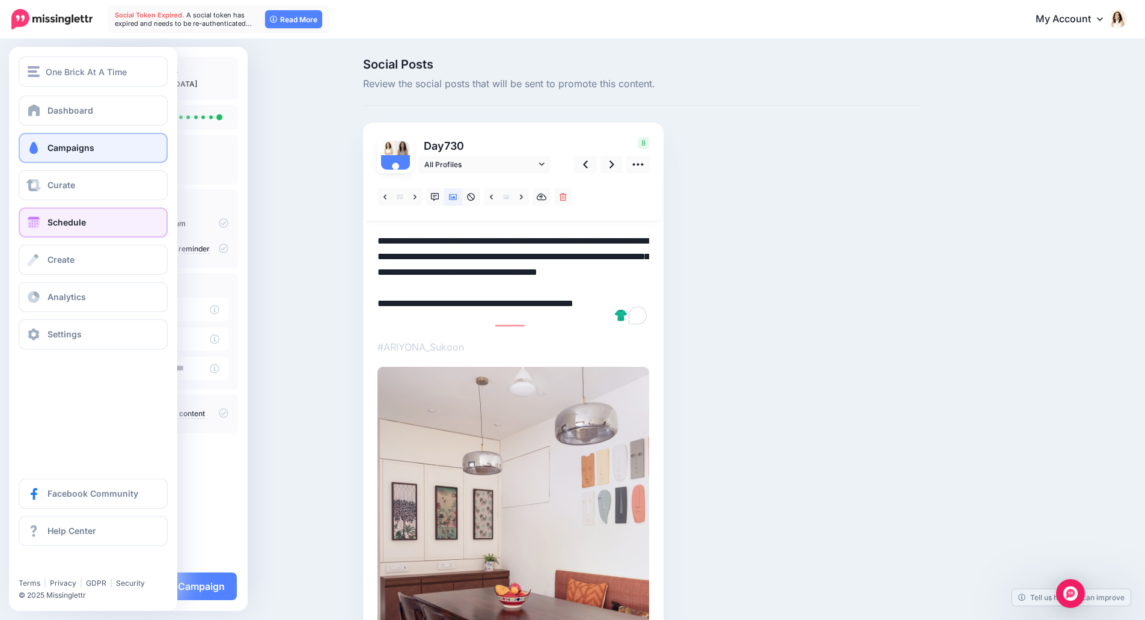
type textarea "**********"
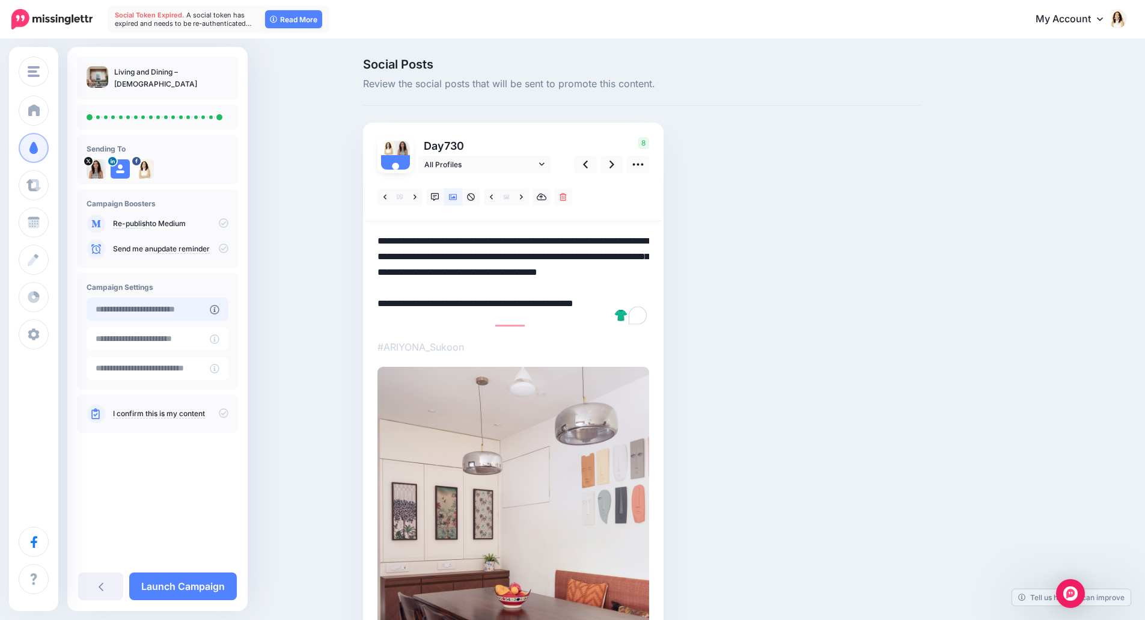
click at [185, 309] on input "text" at bounding box center [148, 309] width 123 height 23
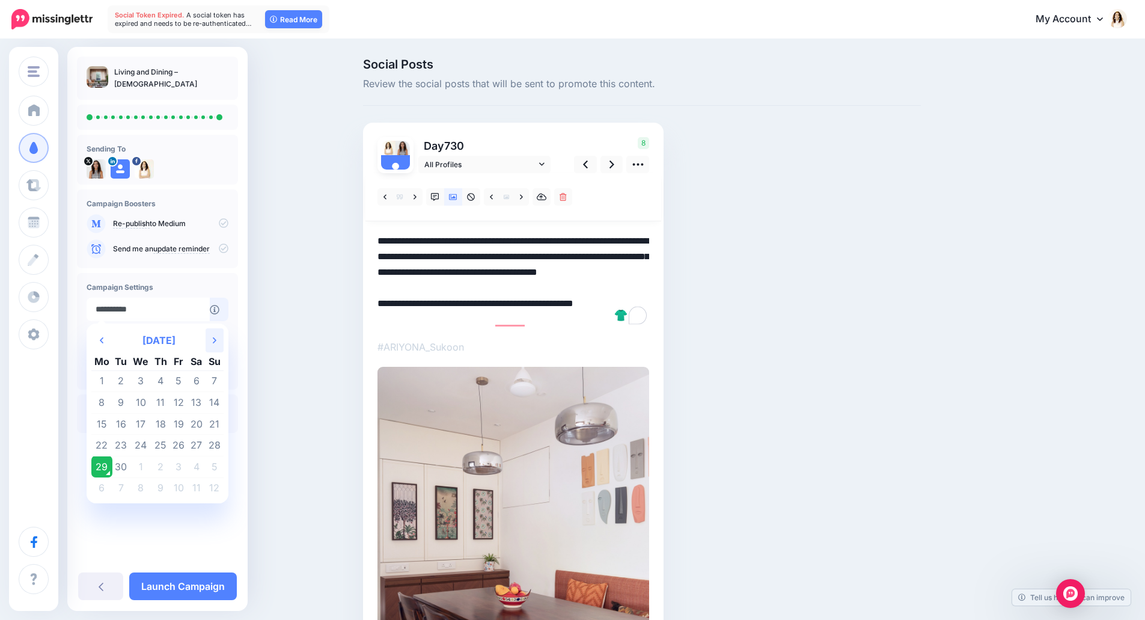
click at [216, 343] on th "Next Month" at bounding box center [215, 340] width 18 height 24
click at [197, 378] on td "4" at bounding box center [197, 381] width 18 height 22
type input "**********"
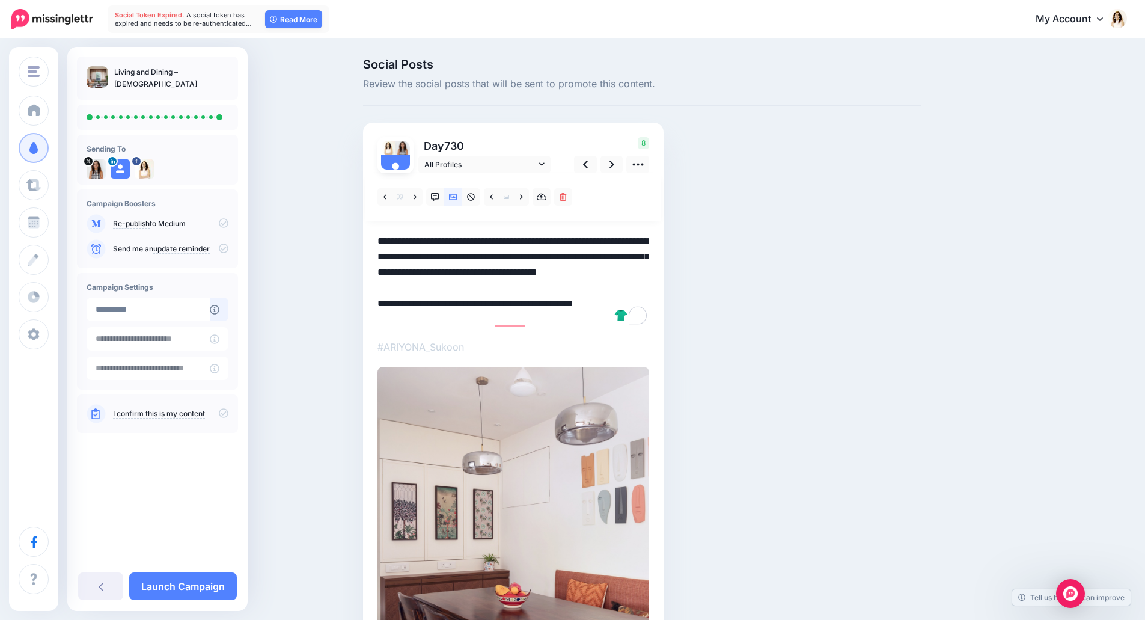
click at [222, 409] on icon at bounding box center [224, 413] width 10 height 10
click at [219, 588] on link "Launch Campaign" at bounding box center [183, 586] width 108 height 28
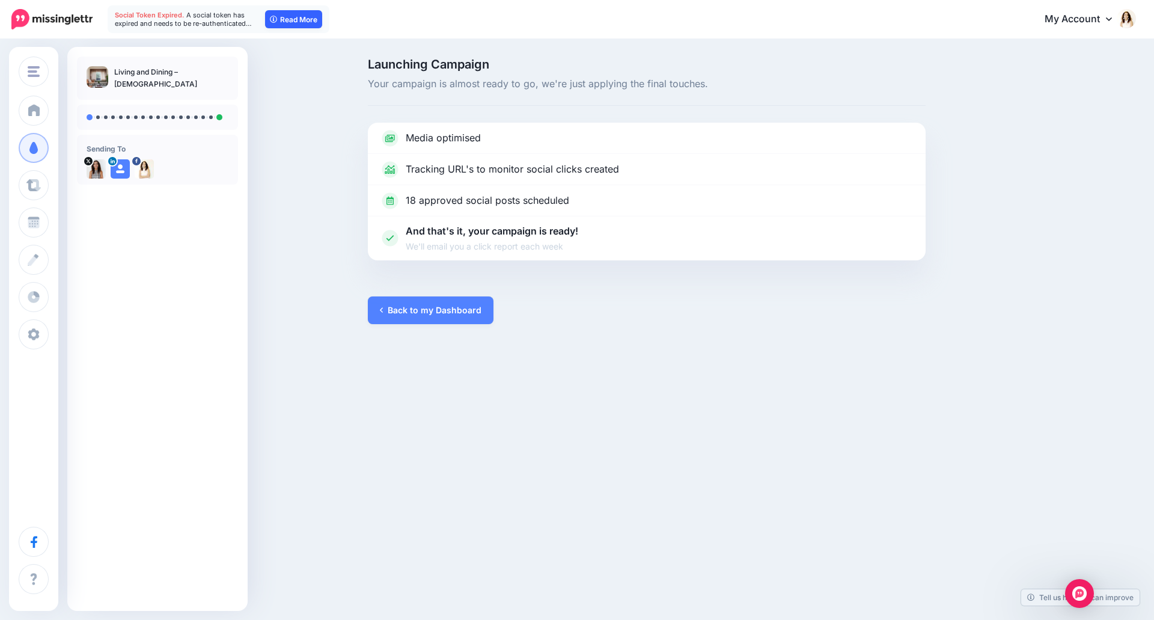
click at [299, 17] on link "Read More" at bounding box center [293, 19] width 57 height 18
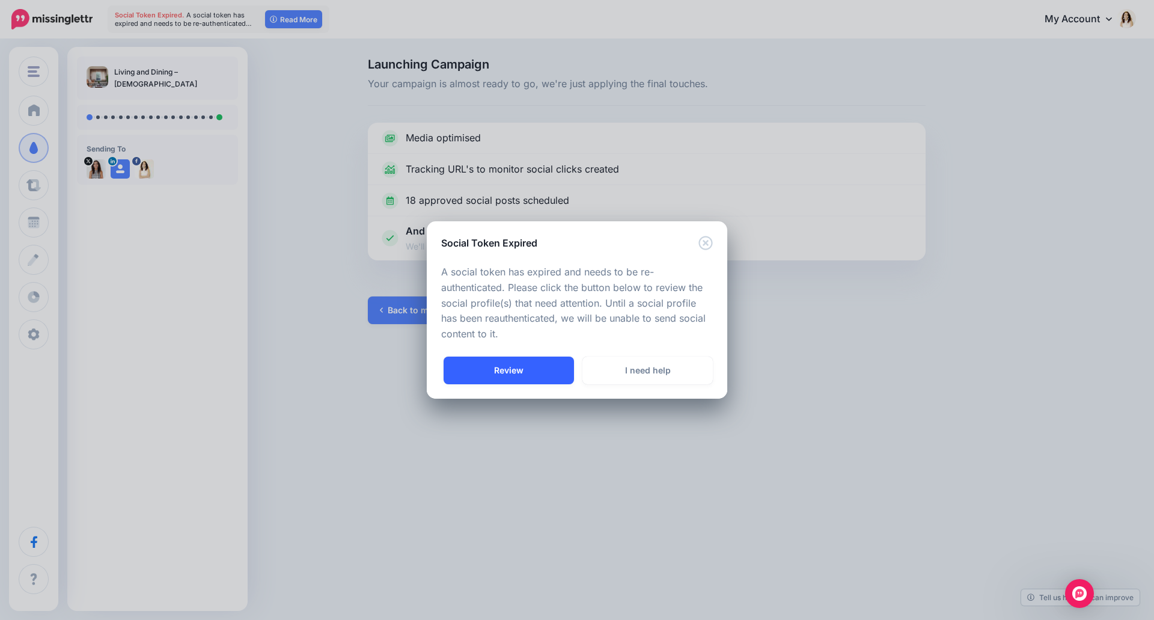
click at [496, 370] on link "Review" at bounding box center [509, 371] width 130 height 28
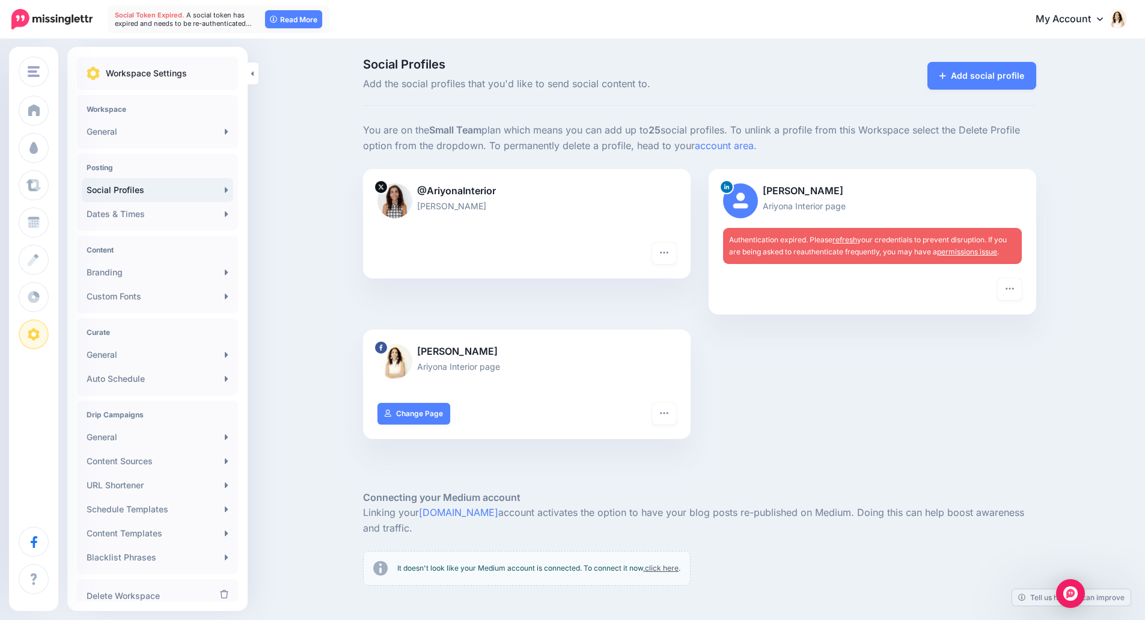
click at [851, 238] on link "refresh" at bounding box center [845, 239] width 25 height 9
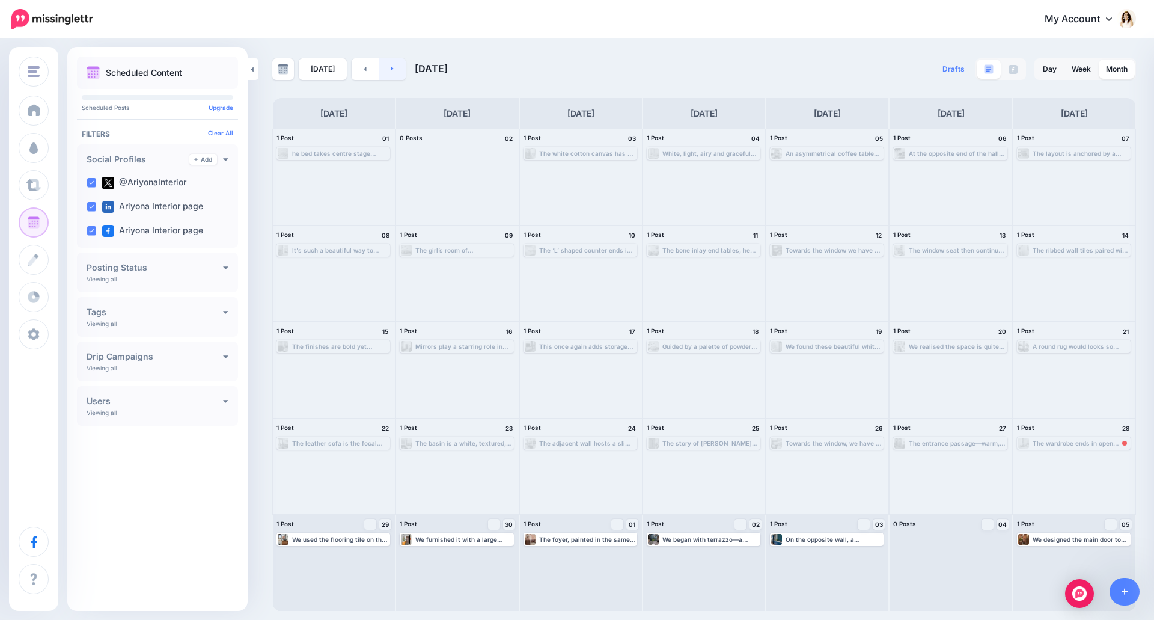
click at [397, 68] on link at bounding box center [392, 69] width 27 height 22
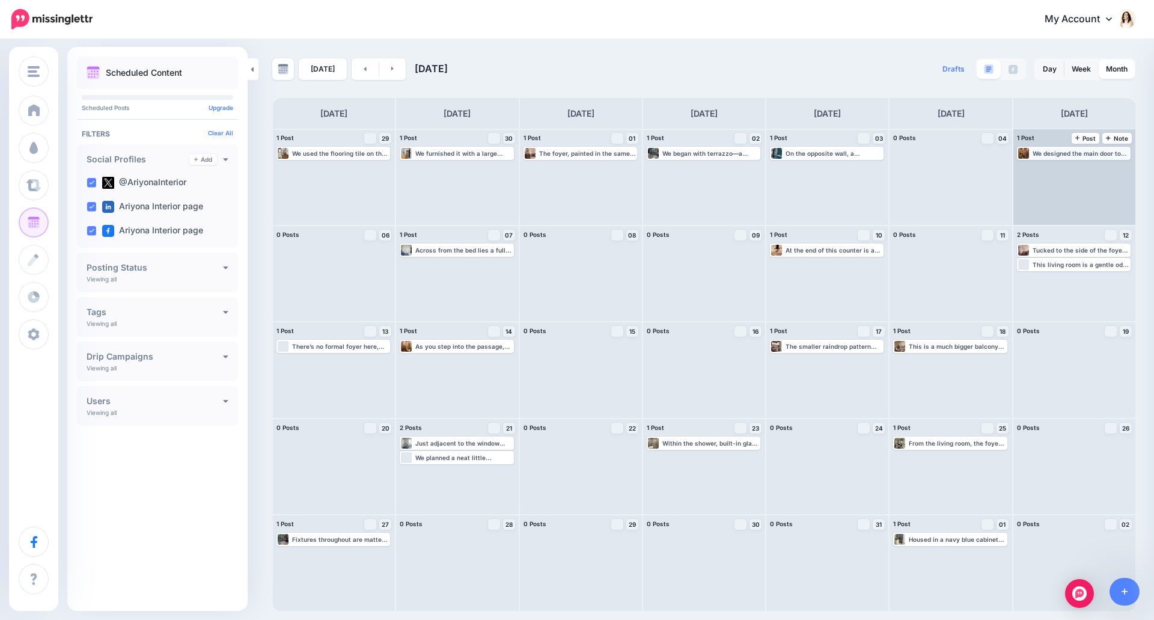
click at [1044, 152] on div "We designed the main door to be solid and striking, carved in a rich walnut woo…" at bounding box center [1081, 153] width 97 height 7
click at [1057, 165] on span "Edit" at bounding box center [1061, 168] width 10 height 6
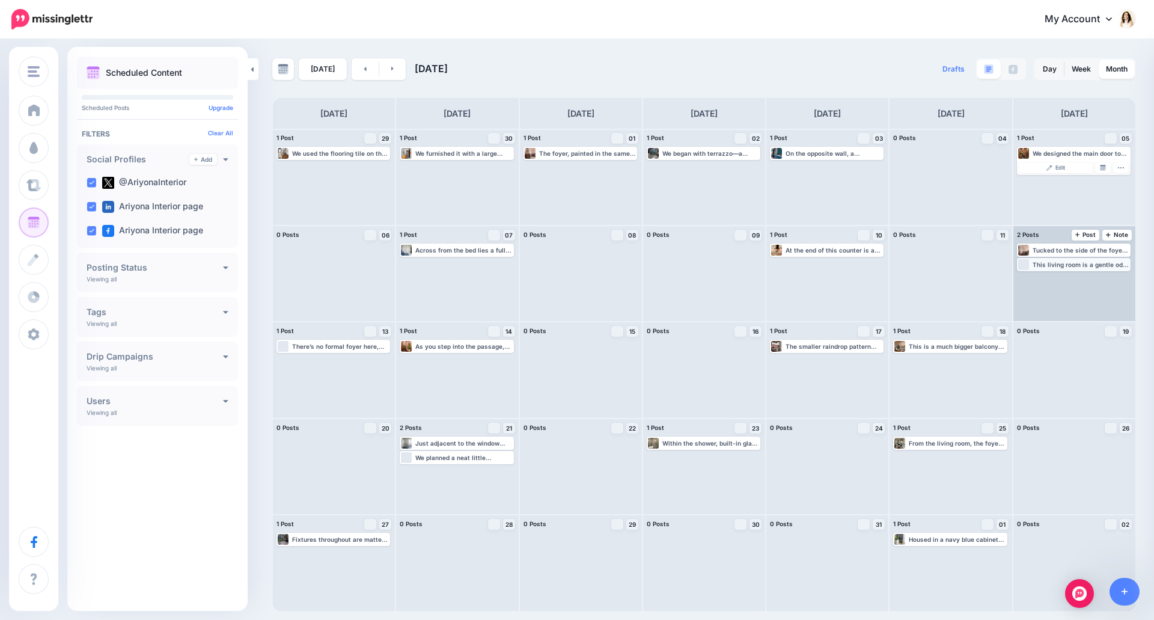
click at [1081, 266] on div "This living room is a gentle ode to earth tones, soft textures and natural fini…" at bounding box center [1081, 264] width 97 height 7
click at [1049, 281] on img at bounding box center [1050, 279] width 6 height 6
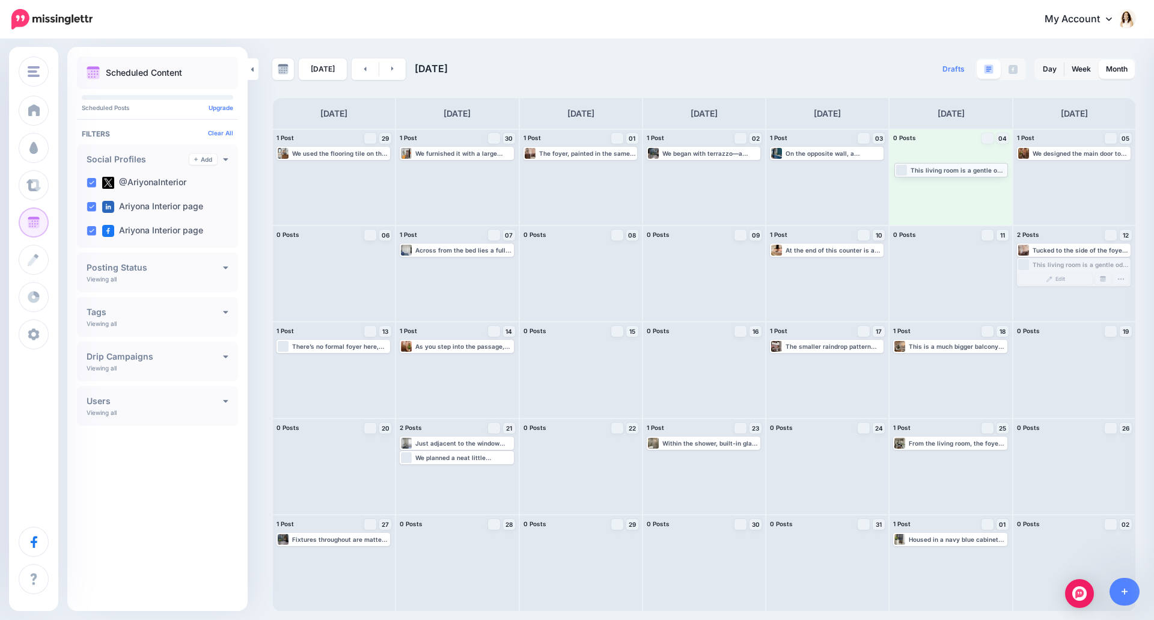
drag, startPoint x: 1076, startPoint y: 265, endPoint x: 954, endPoint y: 170, distance: 155.1
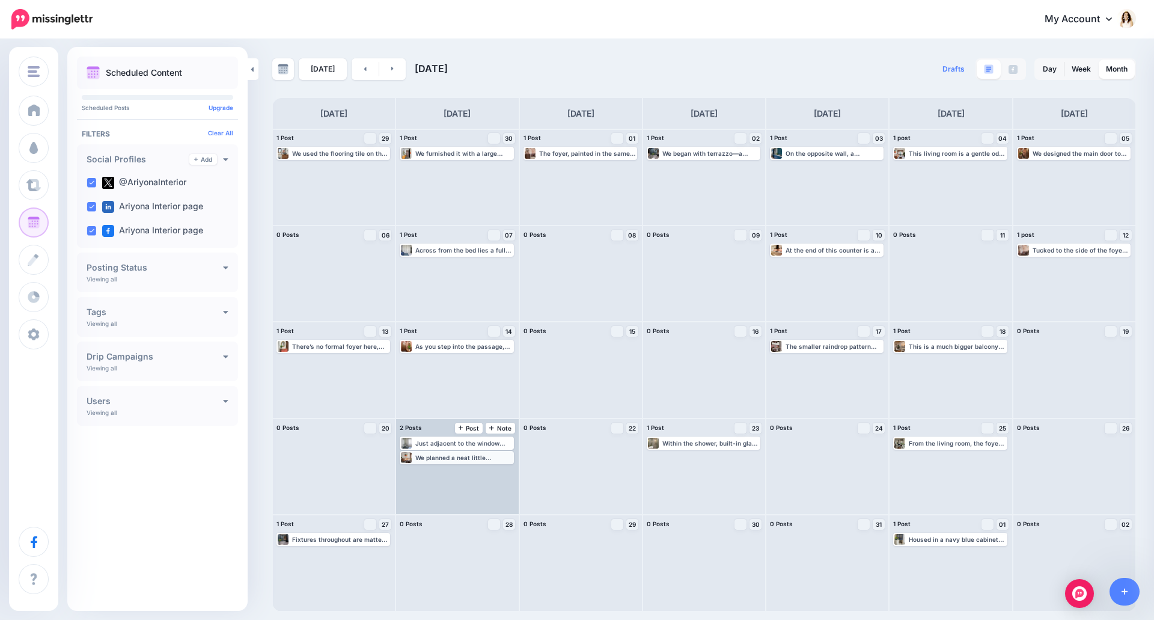
click at [462, 455] on div "We planned a neat little conversation circle with a classic 3-seater sofa, a co…" at bounding box center [463, 457] width 97 height 7
click at [456, 471] on link "Edit" at bounding box center [439, 472] width 74 height 11
click at [453, 441] on div "Just adjacent to the window sits a dreamy dresser corner. Read more 👉 [URL] #AI…" at bounding box center [463, 442] width 97 height 7
click at [452, 457] on link "Edit" at bounding box center [439, 457] width 74 height 11
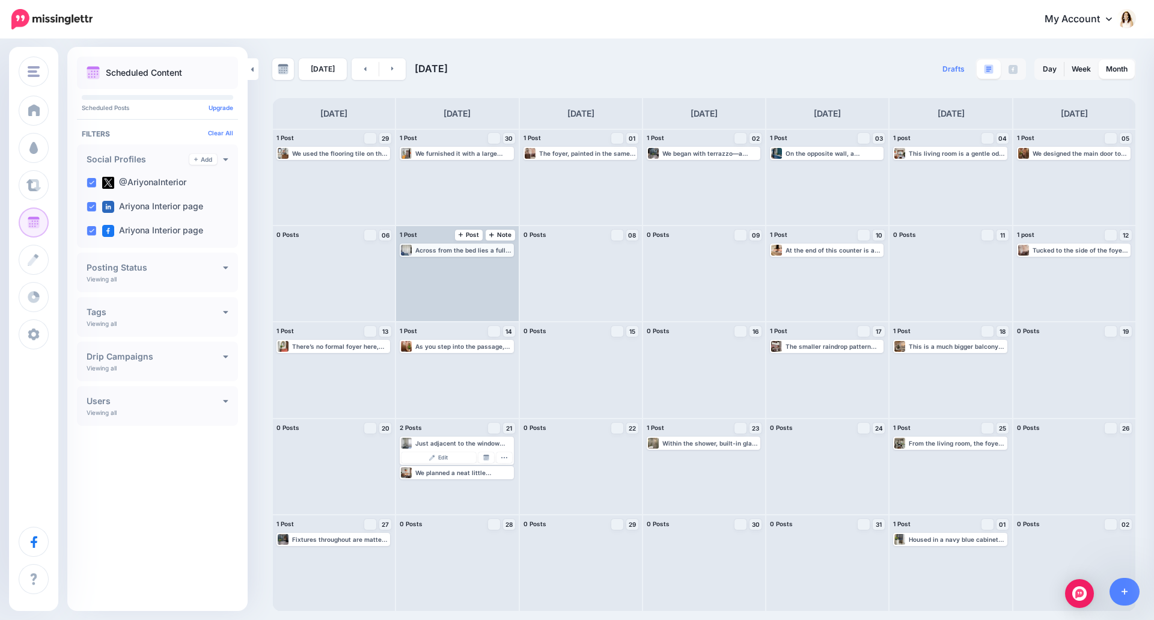
click at [443, 247] on div "Across from the bed lies a full-length wardrobe in a satin-finish white, design…" at bounding box center [463, 249] width 97 height 7
click at [447, 262] on span "Edit" at bounding box center [443, 265] width 10 height 6
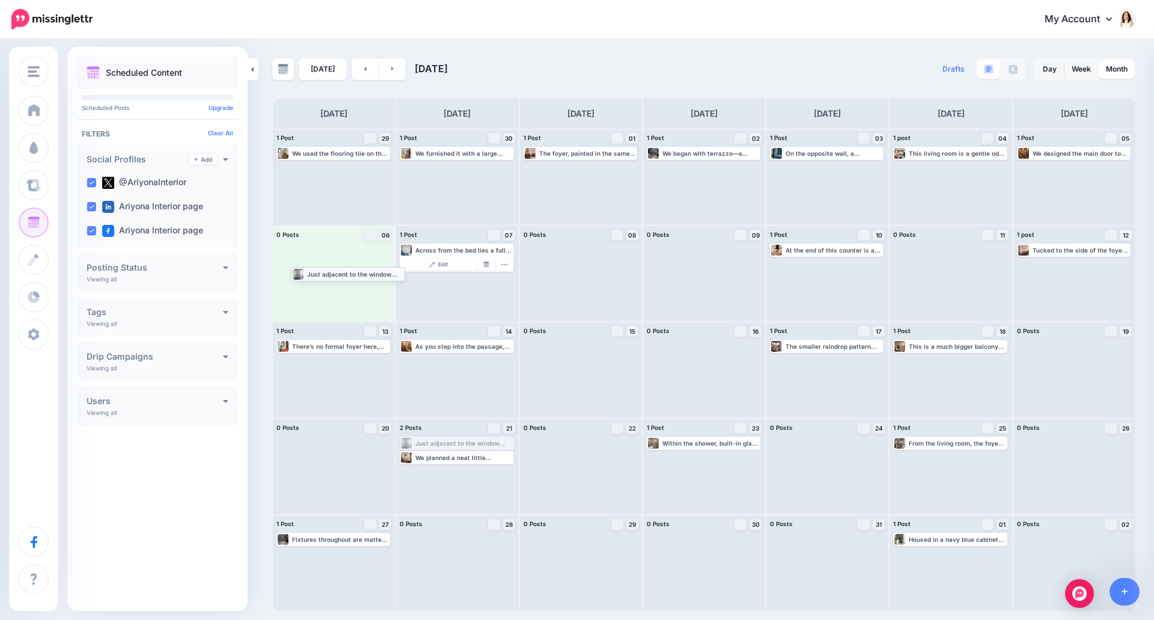
drag, startPoint x: 465, startPoint y: 444, endPoint x: 355, endPoint y: 275, distance: 202.1
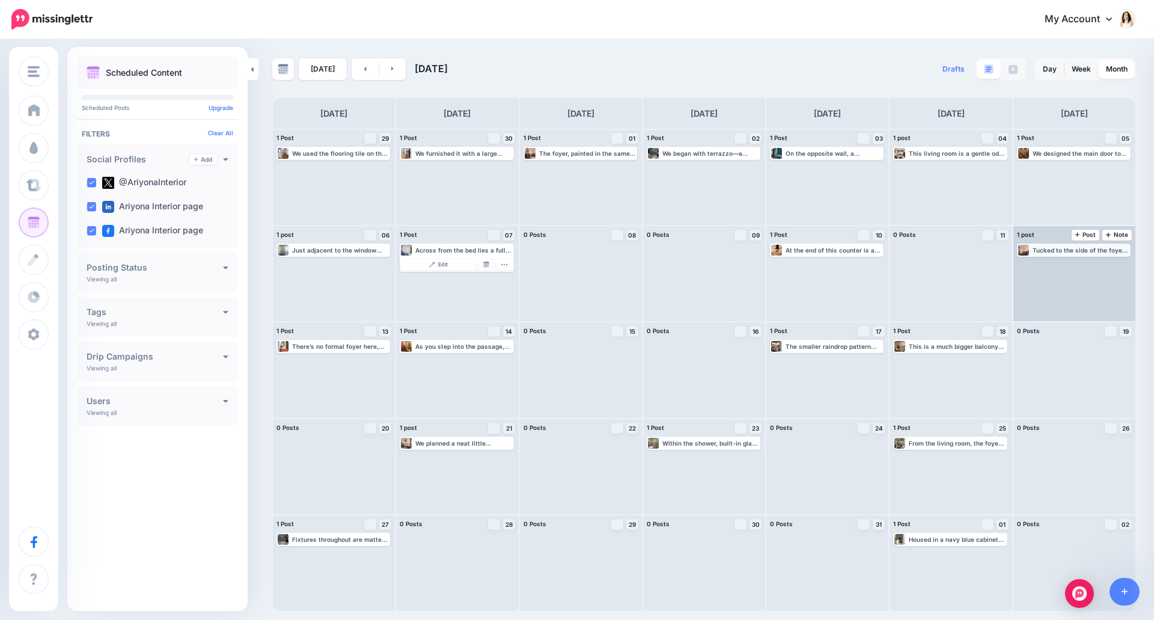
click at [1062, 253] on div "Tucked to the side of the foyer and seamlessly extending from the living space,…" at bounding box center [1081, 249] width 97 height 7
click at [1061, 266] on span "Edit" at bounding box center [1061, 265] width 10 height 6
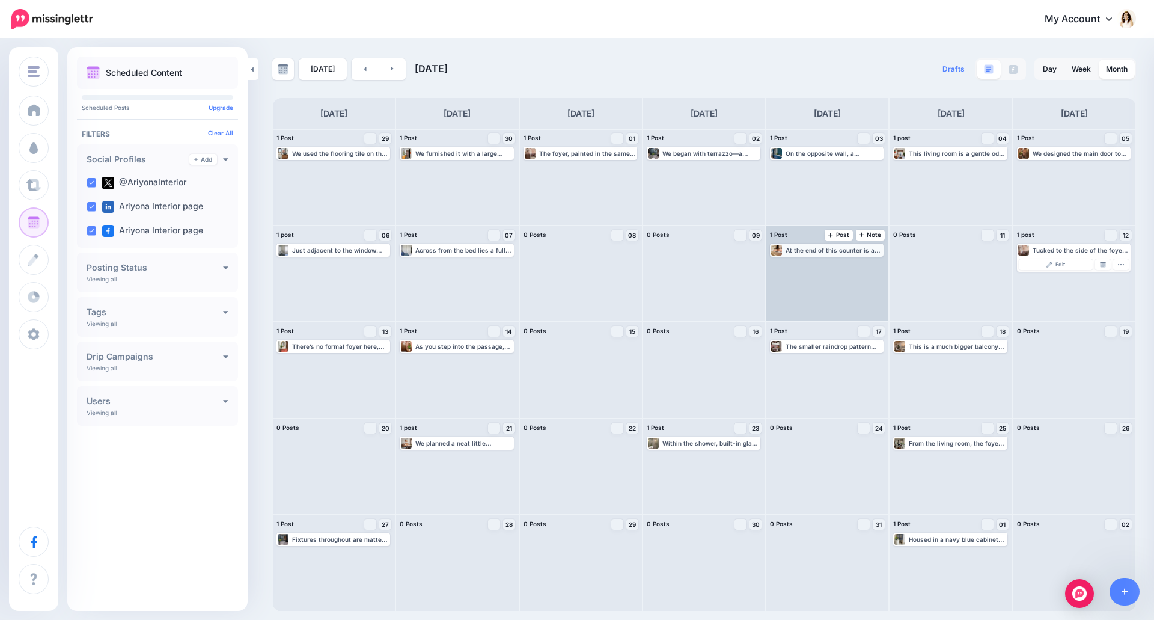
click at [837, 253] on div "At the end of this counter is a small vegetable sink, so that cleaning, choppin…" at bounding box center [834, 249] width 97 height 7
click at [831, 267] on link "Edit" at bounding box center [809, 264] width 74 height 11
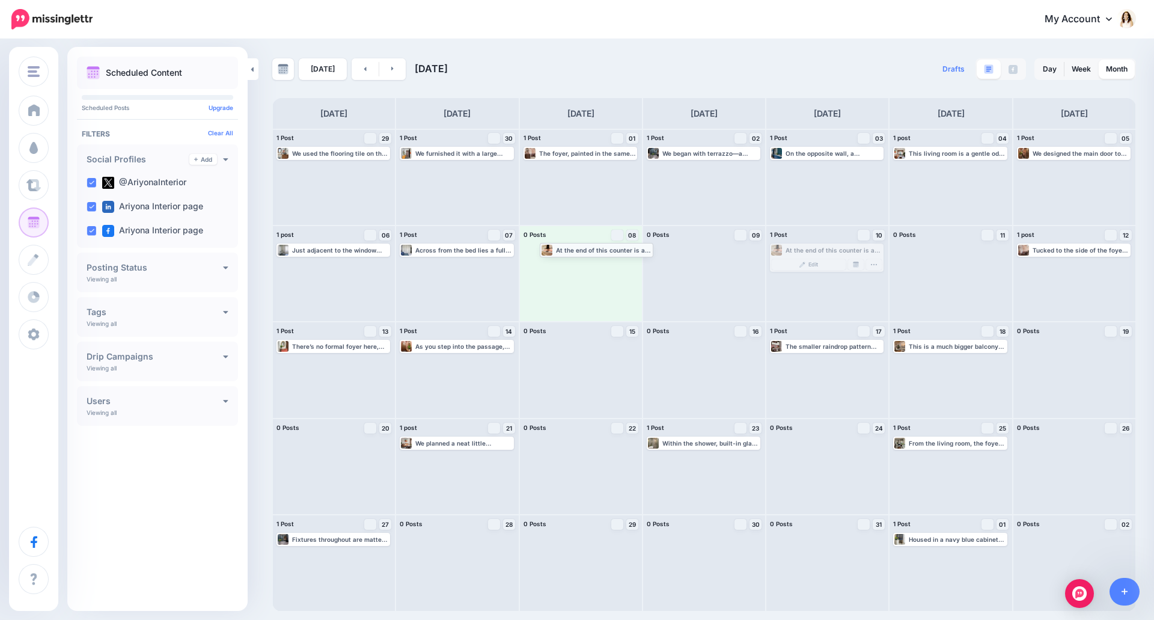
drag, startPoint x: 834, startPoint y: 251, endPoint x: 604, endPoint y: 251, distance: 230.3
